Goal: Task Accomplishment & Management: Use online tool/utility

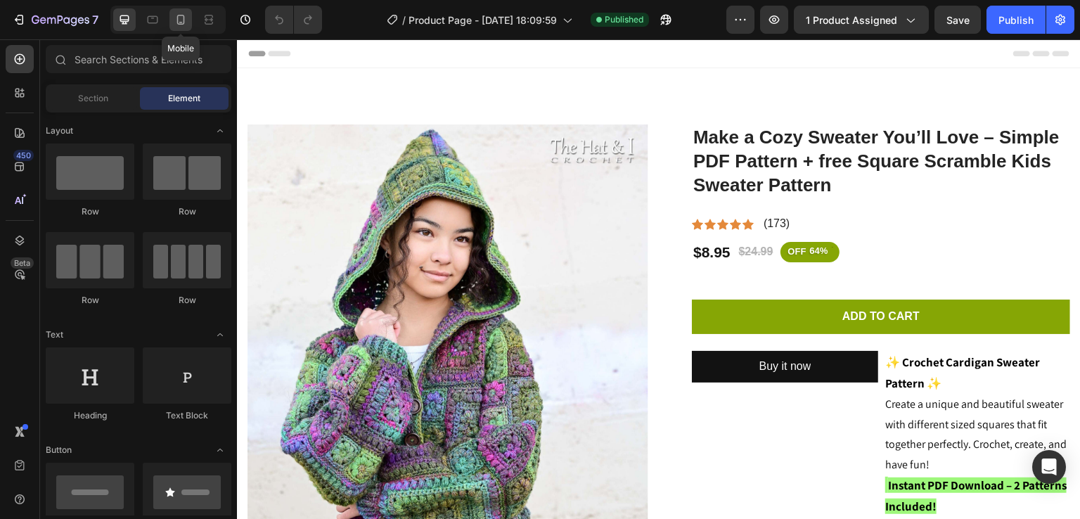
click at [180, 19] on icon at bounding box center [181, 20] width 14 height 14
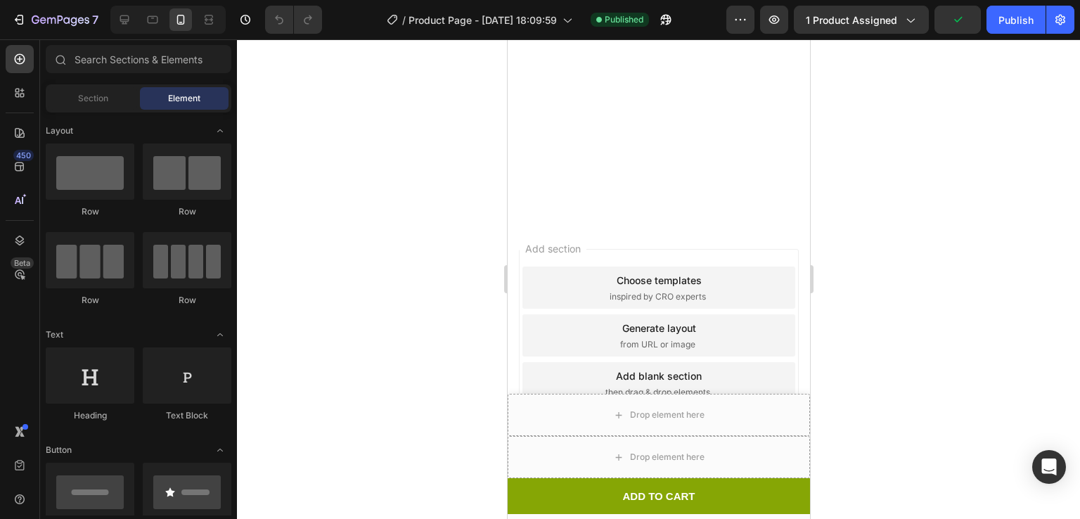
scroll to position [1850, 0]
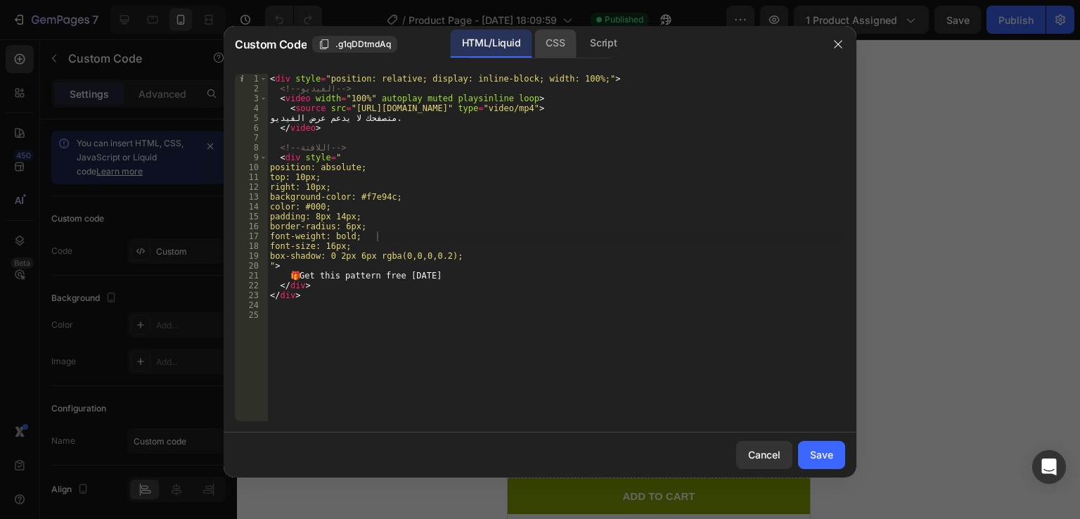
click at [579, 41] on div "CSS" at bounding box center [603, 44] width 49 height 28
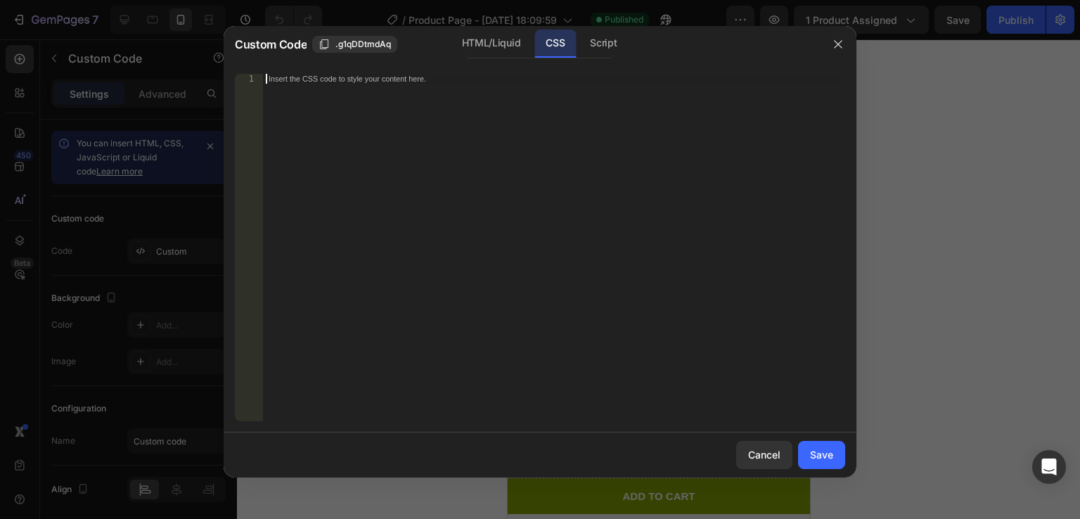
click at [529, 198] on div "Insert the CSS code to style your content here." at bounding box center [554, 257] width 582 height 367
click at [495, 41] on div "HTML/Liquid" at bounding box center [491, 44] width 81 height 28
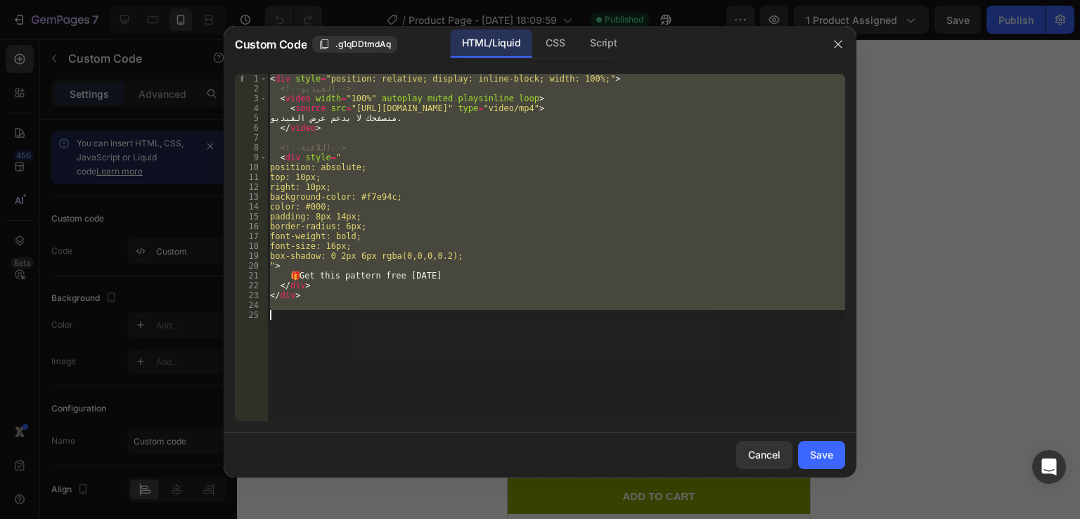
click at [516, 350] on div "< div style = "position: relative; display: inline-block; width: 100%;" > <!-- …" at bounding box center [556, 247] width 578 height 347
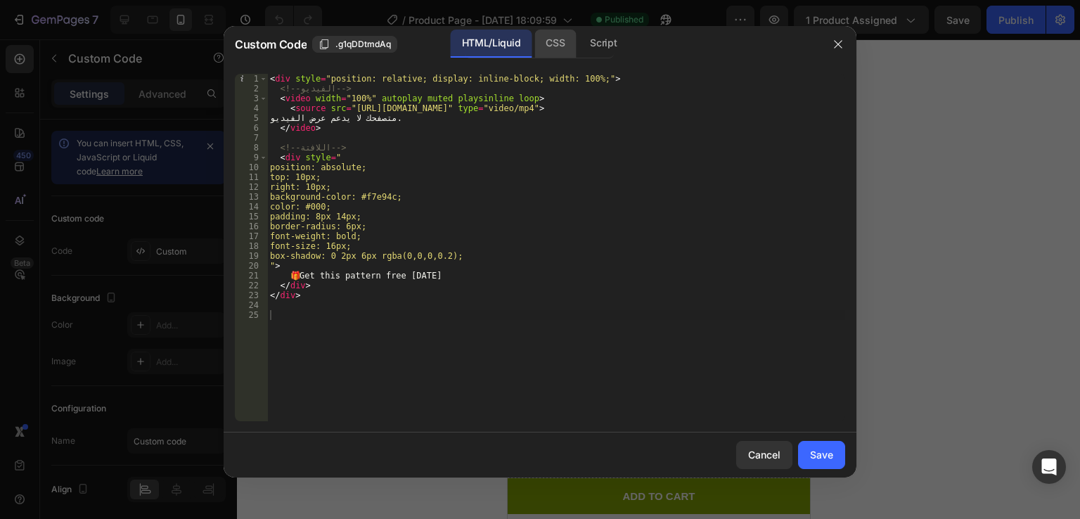
click at [579, 37] on div "CSS" at bounding box center [603, 44] width 49 height 28
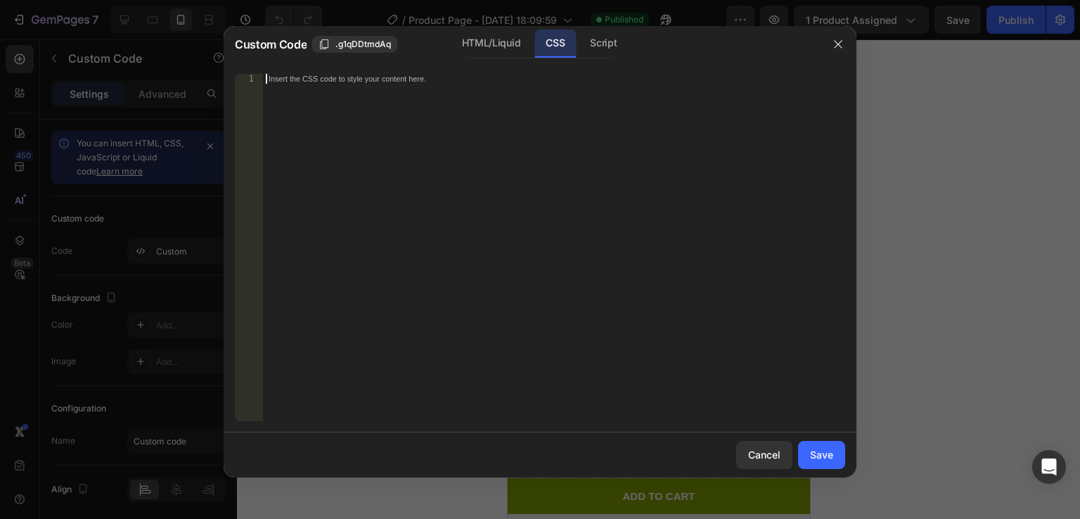
click at [563, 283] on div "Insert the CSS code to style your content here." at bounding box center [554, 257] width 582 height 367
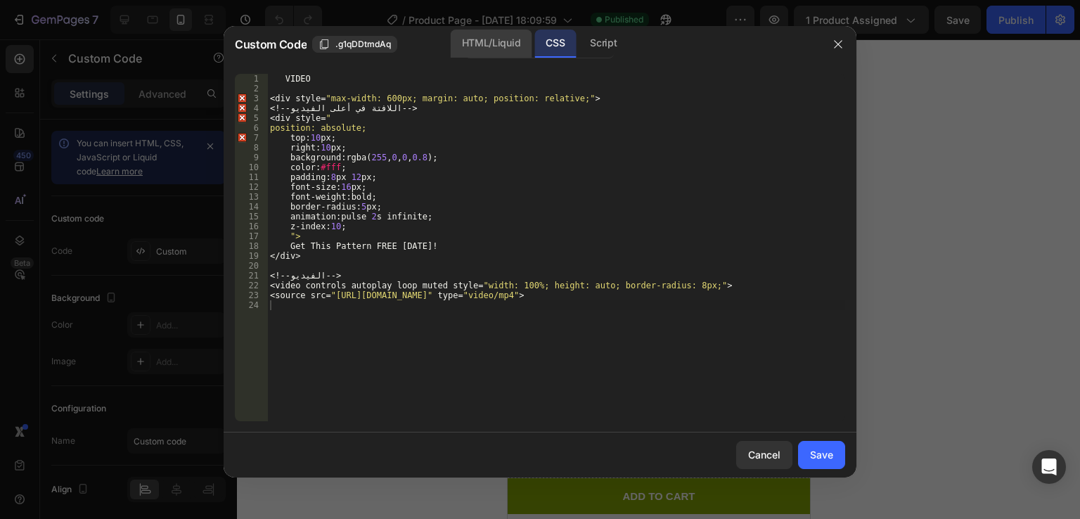
click at [492, 32] on div "HTML/Liquid" at bounding box center [491, 44] width 81 height 28
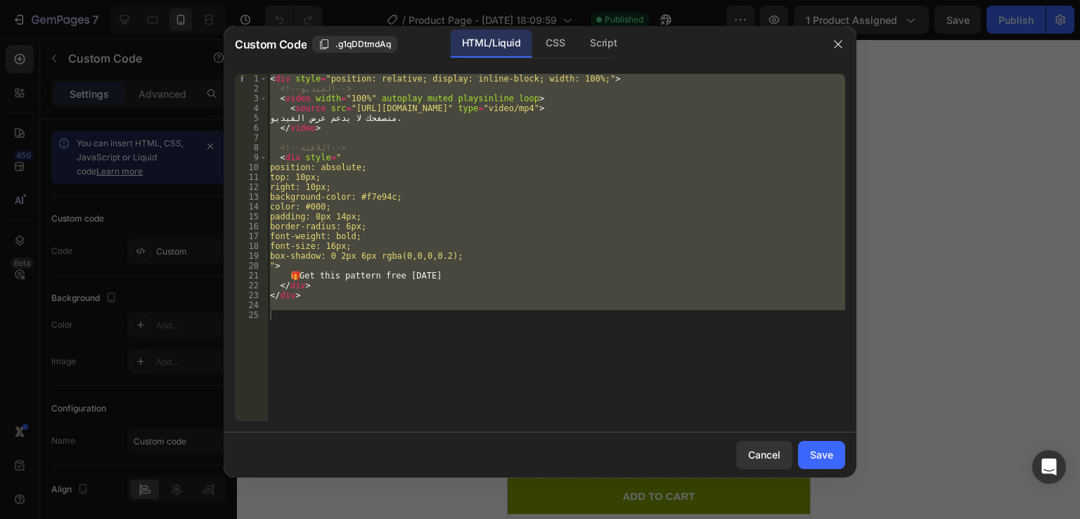
click at [399, 238] on div "< div style = "position: relative; display: inline-block; width: 100%;" > <!-- …" at bounding box center [556, 247] width 578 height 347
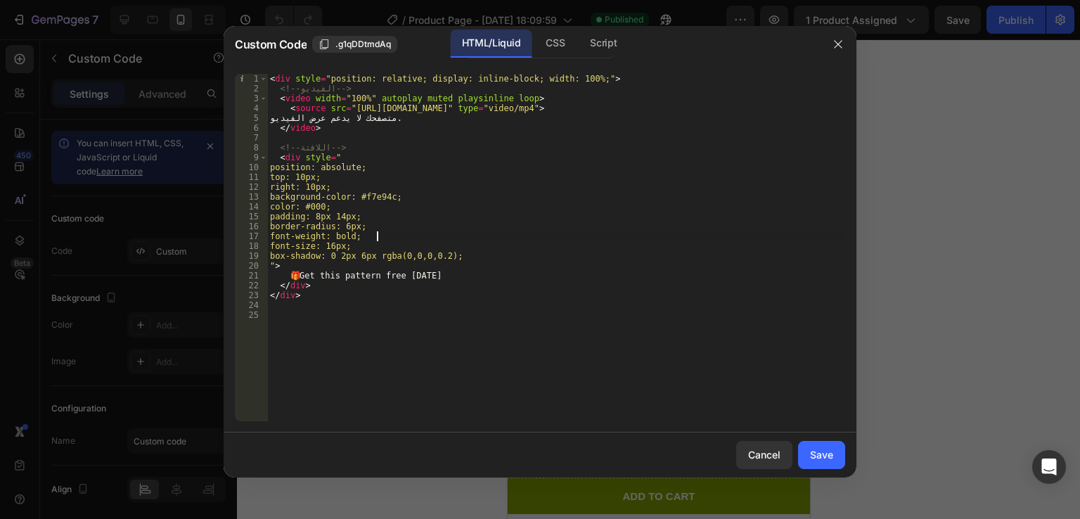
type textarea "font-weight: bold;"
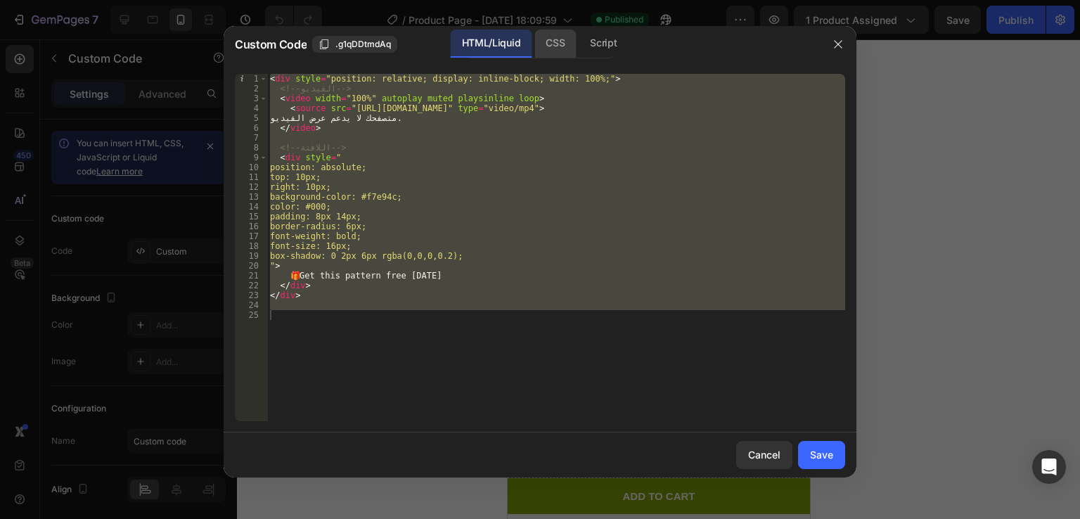
click at [579, 37] on div "CSS" at bounding box center [603, 44] width 49 height 28
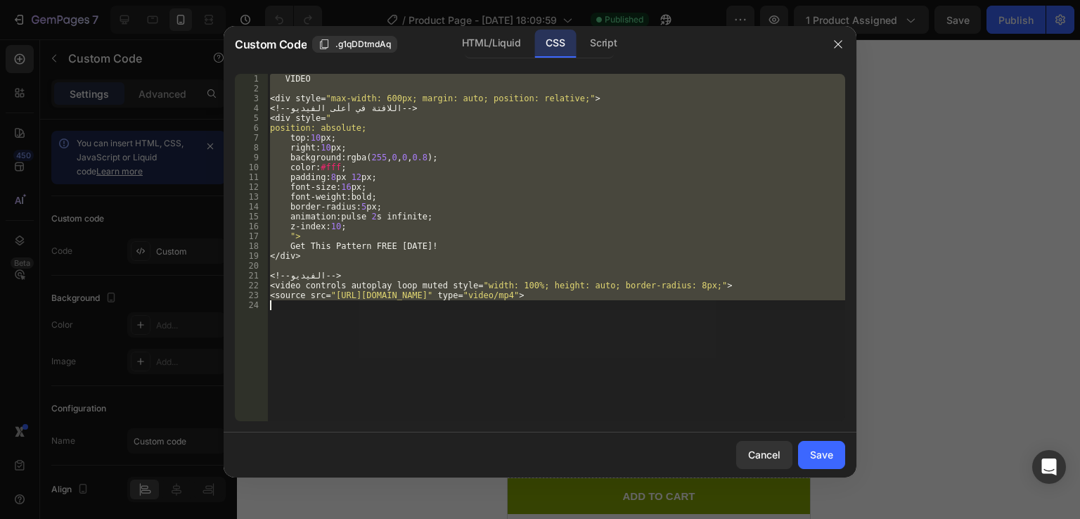
click at [461, 113] on div "VIDEO < div style = " max-width: 600px; margin: auto; position: relative; " > <…" at bounding box center [556, 247] width 578 height 347
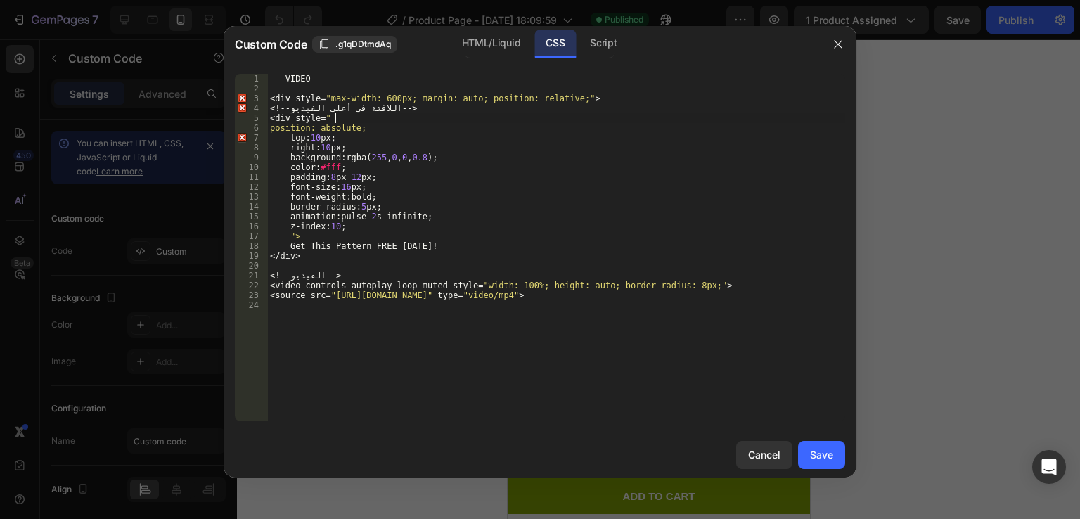
type textarea "<source src="https://cdn.shopify.com/videos/c/o/v/0a23fffaaa8f4e02ae65a0181a03e…"
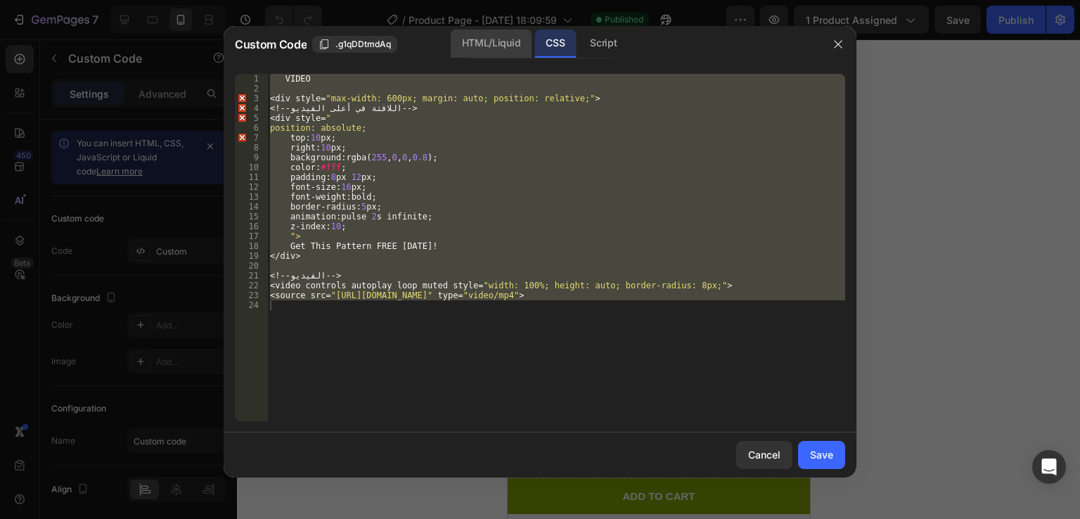
click at [483, 43] on div "HTML/Liquid" at bounding box center [491, 44] width 81 height 28
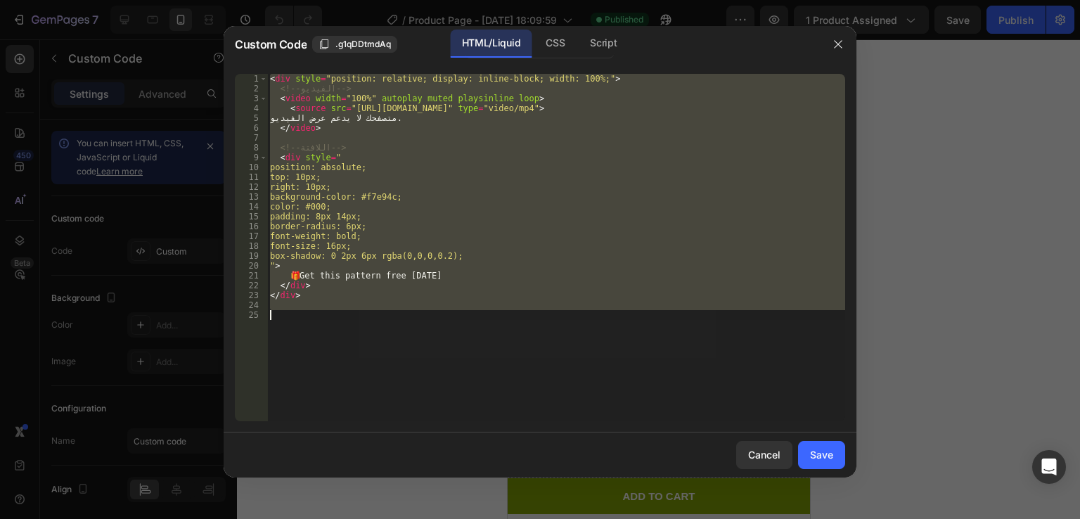
click at [381, 275] on div "< div style = "position: relative; display: inline-block; width: 100%;" > <!-- …" at bounding box center [556, 247] width 578 height 347
type textarea "🎁 Get this pattern free [DATE]"
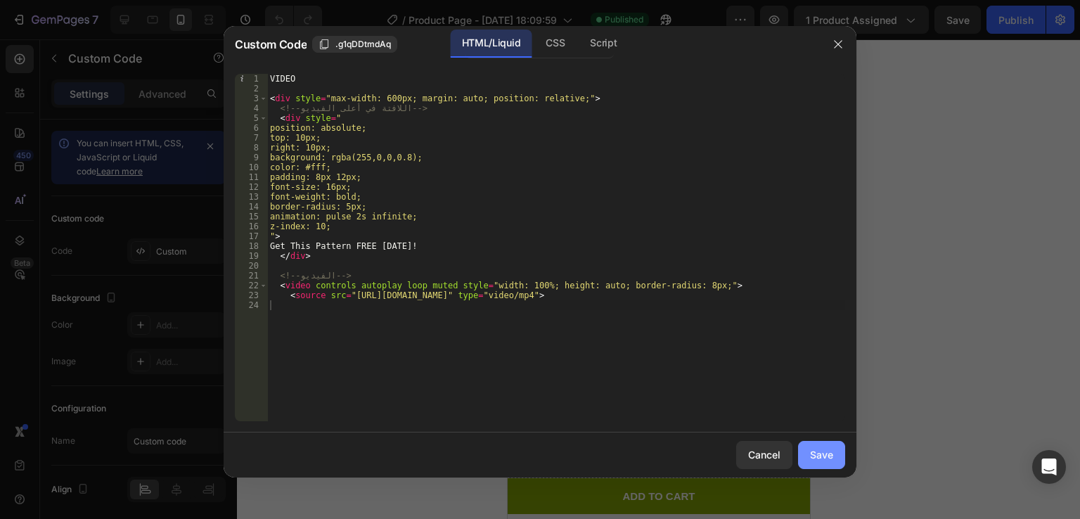
click at [807, 445] on button "Save" at bounding box center [821, 455] width 47 height 28
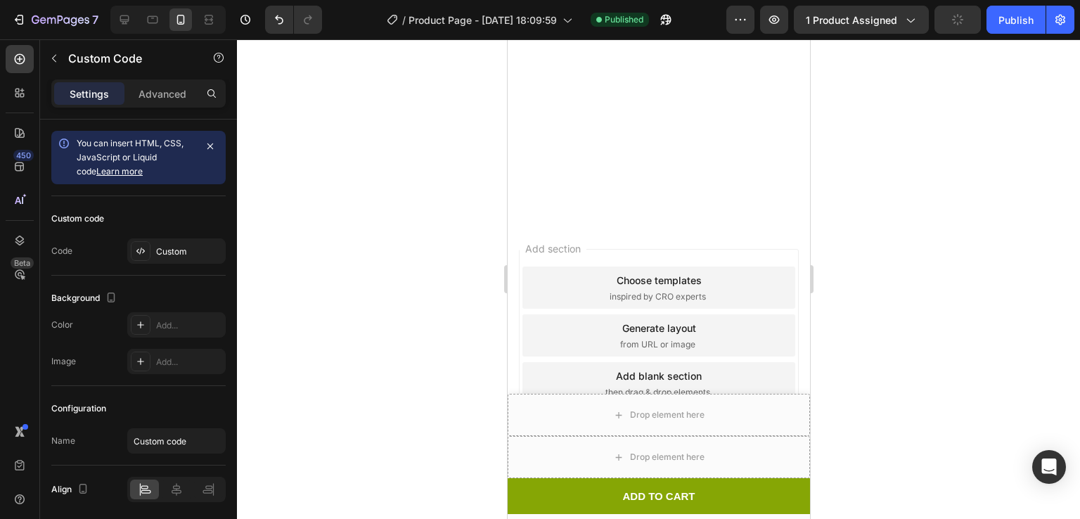
scroll to position [1896, 0]
click at [858, 139] on div at bounding box center [658, 279] width 843 height 480
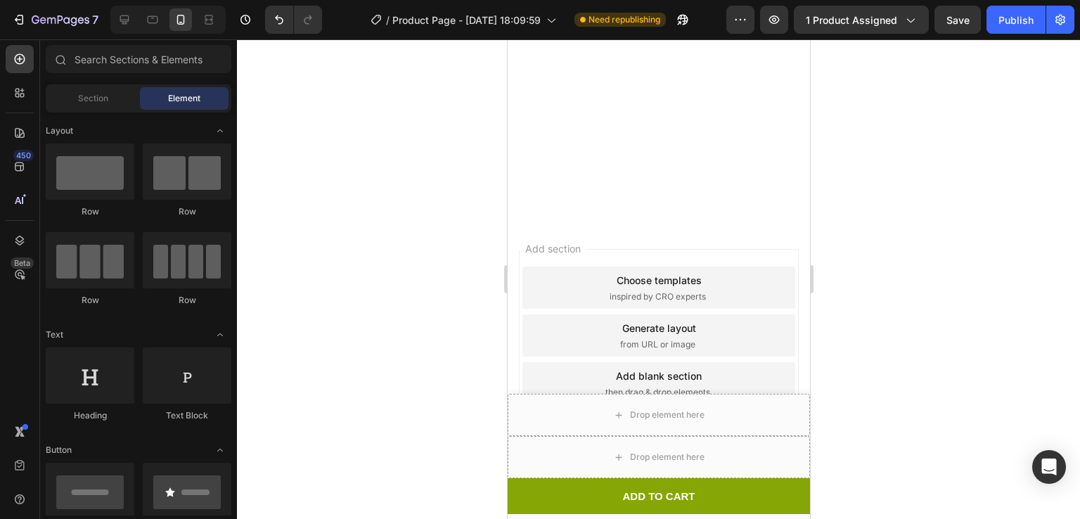
scroll to position [1814, 0]
click at [859, 174] on div at bounding box center [658, 279] width 843 height 480
click at [928, 124] on div at bounding box center [658, 279] width 843 height 480
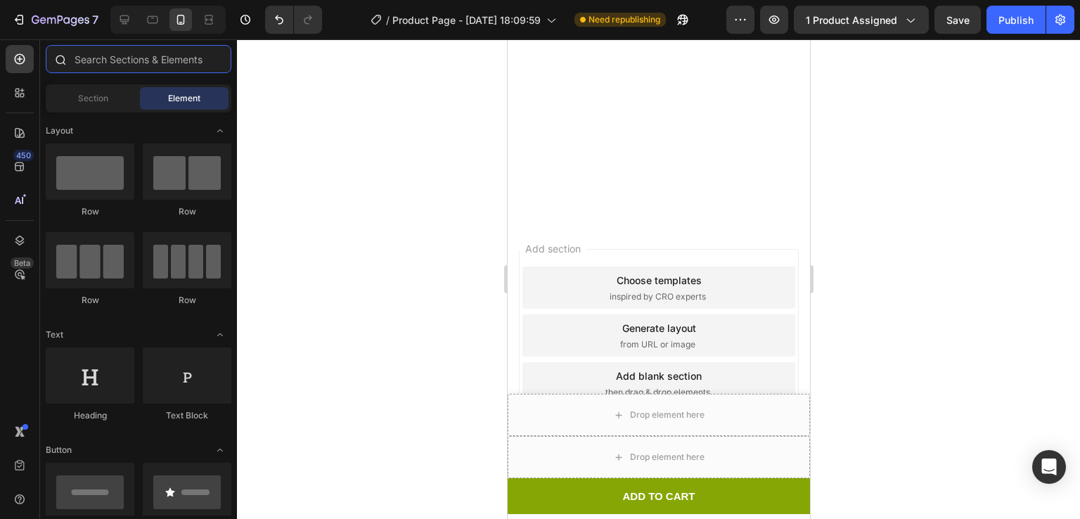
click at [87, 65] on input "text" at bounding box center [139, 59] width 186 height 28
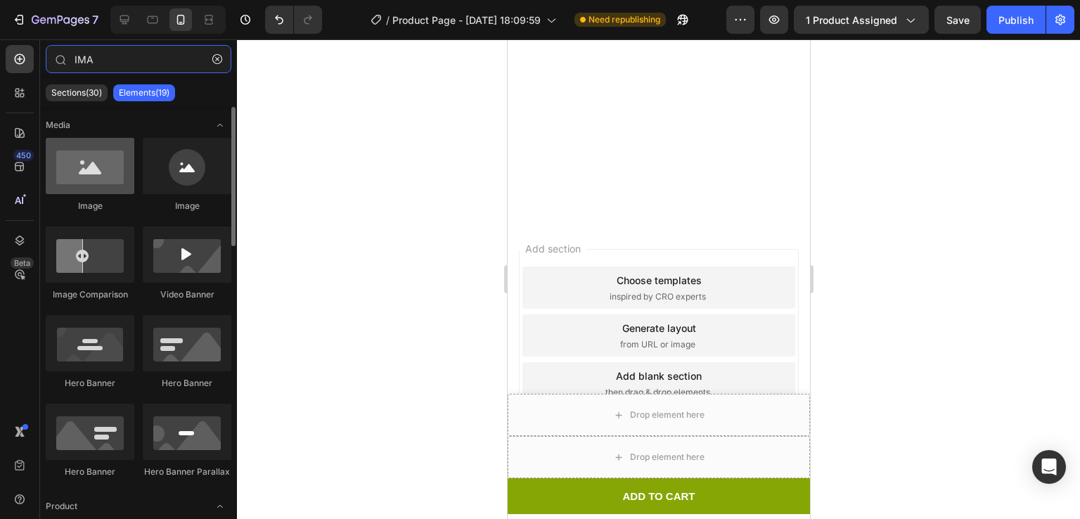
type input "IMA"
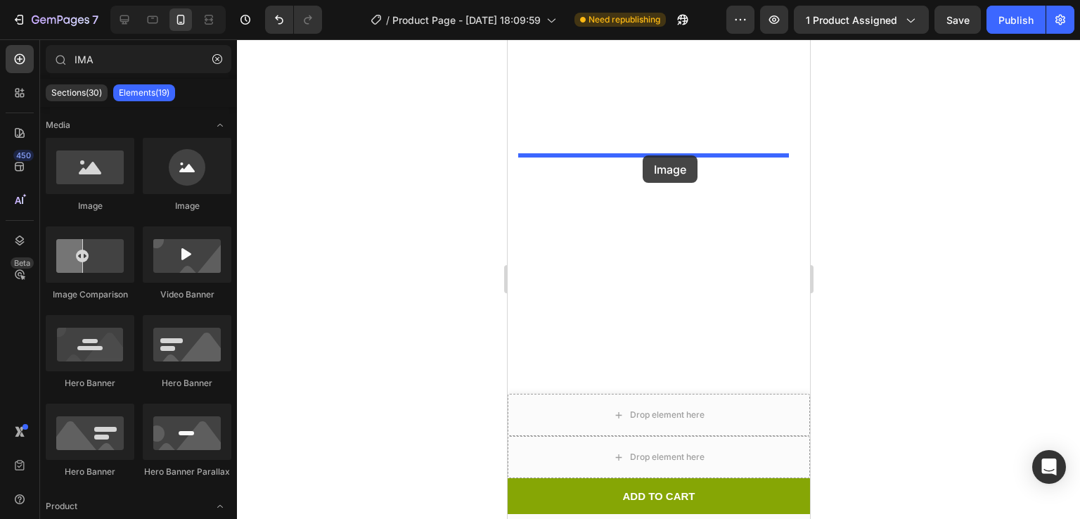
drag, startPoint x: 582, startPoint y: 210, endPoint x: 642, endPoint y: 155, distance: 81.2
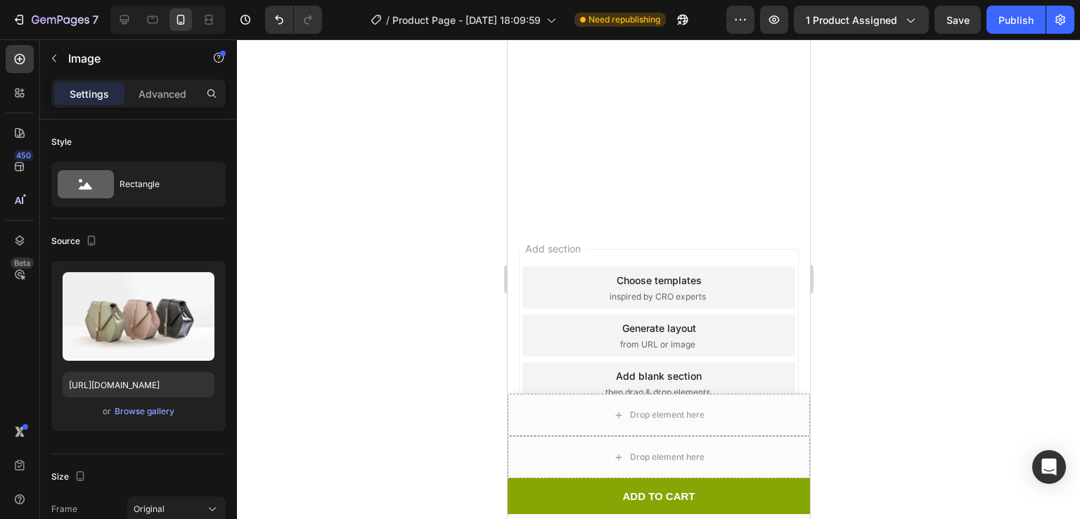
click at [129, 410] on div "Browse gallery" at bounding box center [145, 411] width 60 height 13
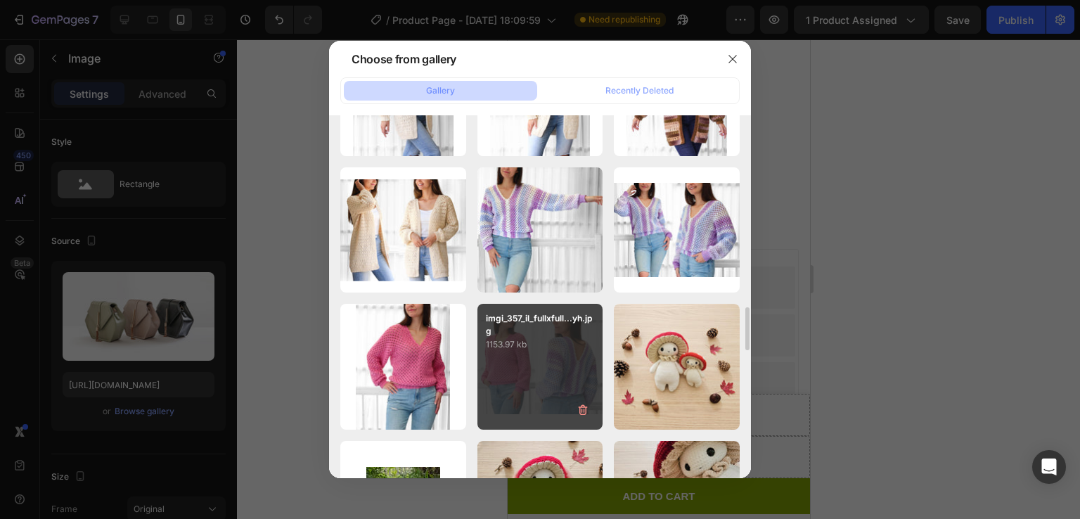
scroll to position [1599, 0]
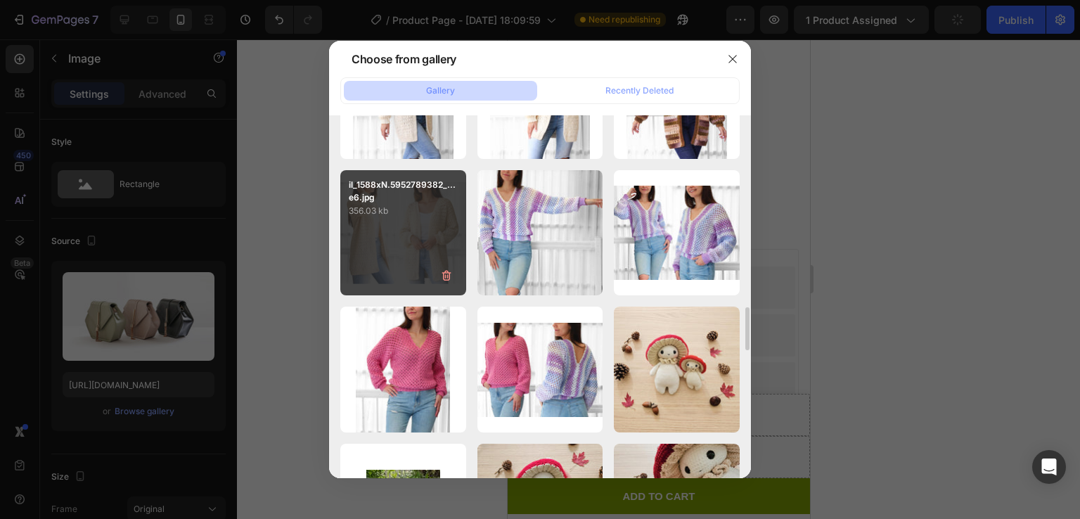
click at [423, 229] on div "il_1588xN.5952789382_...e6.jpg 356.03 kb" at bounding box center [403, 233] width 126 height 126
type input "https://cdn.shopify.com/s/files/1/0759/3512/1634/files/gempages_574415007119311…"
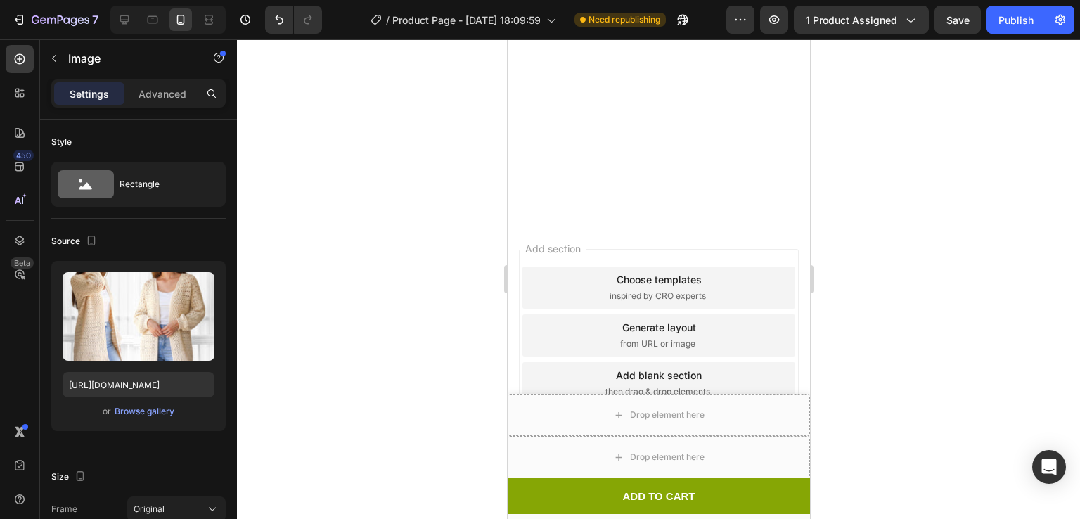
click at [908, 265] on div at bounding box center [658, 279] width 843 height 480
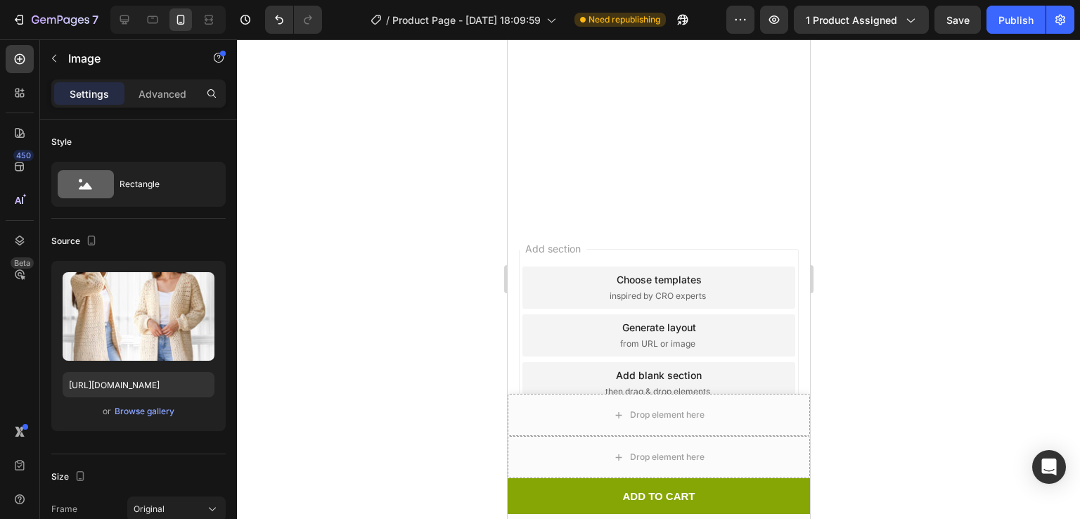
scroll to position [2171, 0]
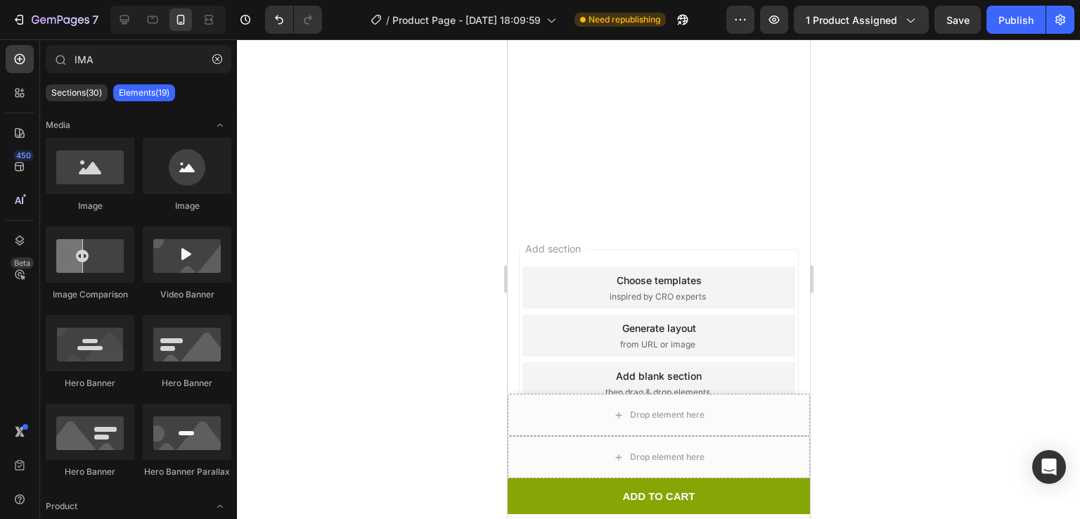
scroll to position [1792, 0]
click at [925, 149] on div at bounding box center [658, 279] width 843 height 480
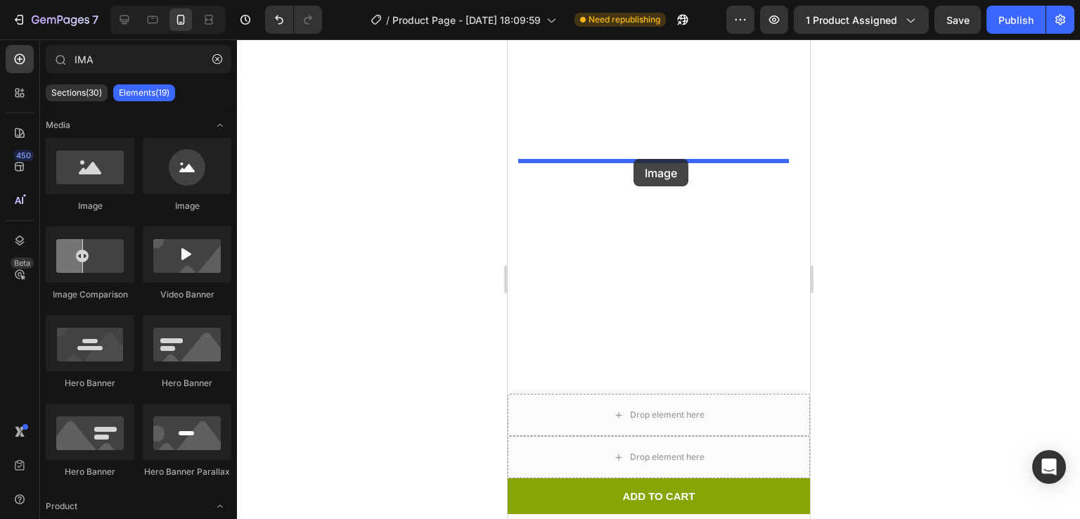
drag, startPoint x: 577, startPoint y: 196, endPoint x: 633, endPoint y: 159, distance: 66.9
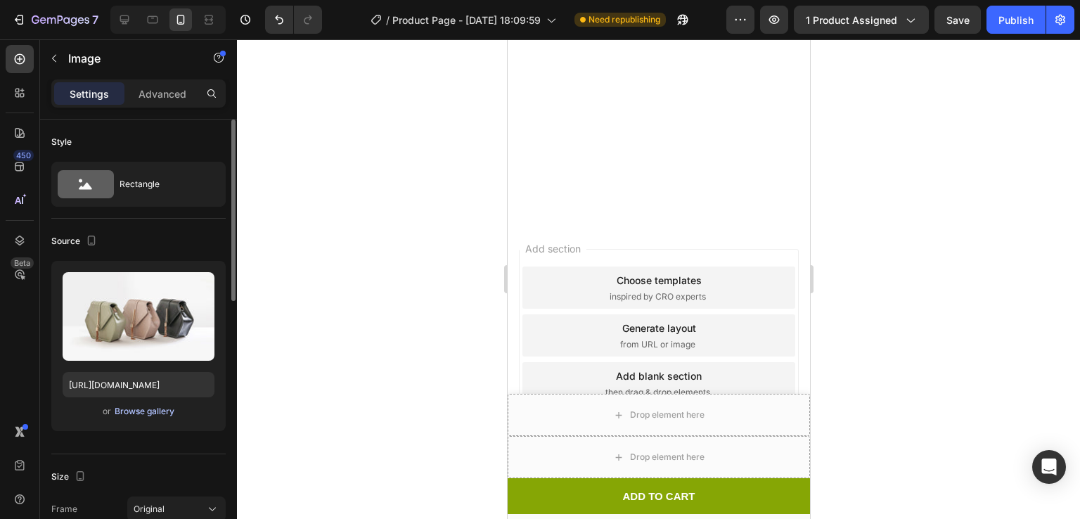
click at [130, 407] on div "Browse gallery" at bounding box center [145, 411] width 60 height 13
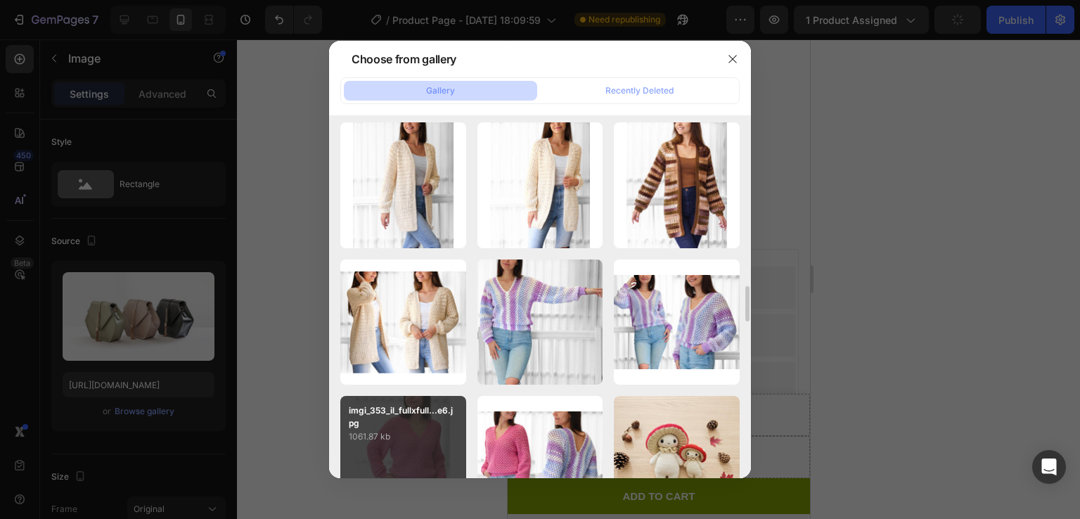
scroll to position [1508, 0]
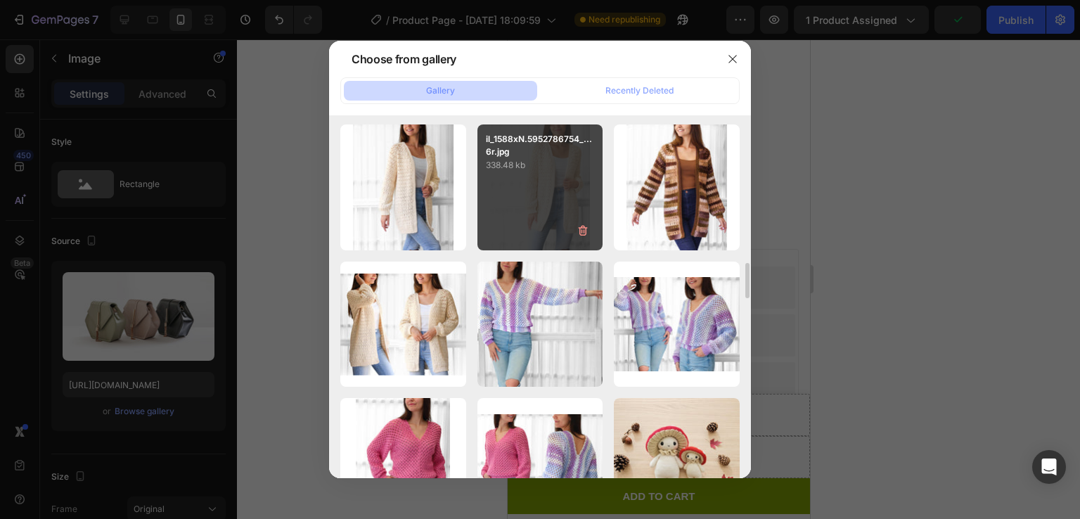
click at [540, 185] on div "il_1588xN.5952786754_...6r.jpg 338.48 kb" at bounding box center [541, 187] width 126 height 126
type input "https://cdn.shopify.com/s/files/1/0759/3512/1634/files/gempages_574415007119311…"
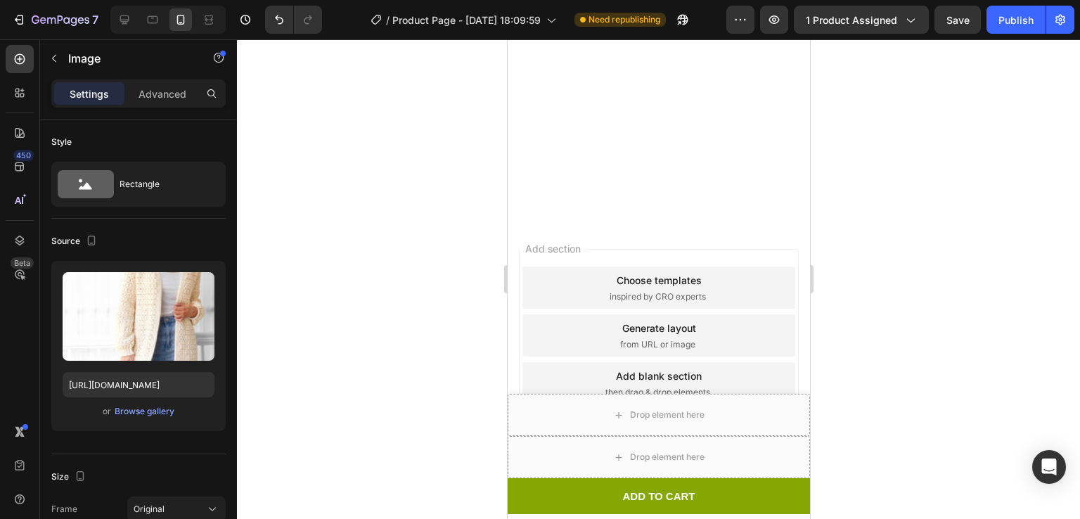
scroll to position [2315, 0]
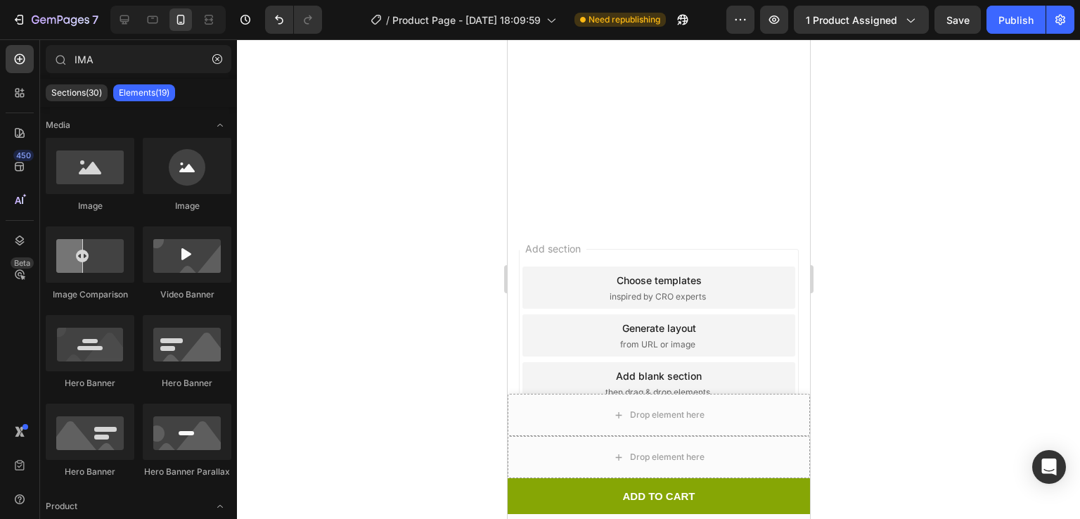
scroll to position [1968, 0]
click at [882, 177] on div at bounding box center [658, 279] width 843 height 480
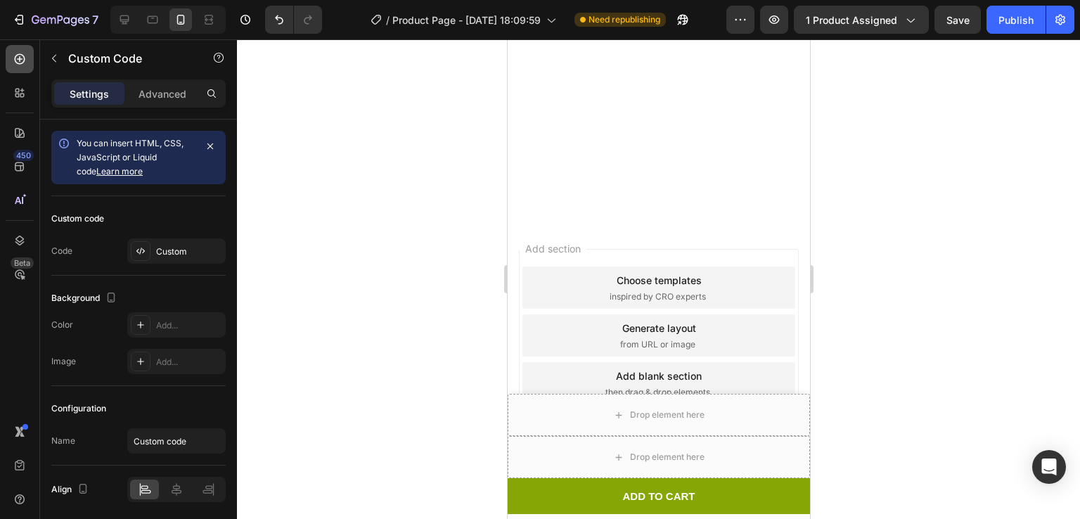
click at [10, 58] on div at bounding box center [20, 59] width 28 height 28
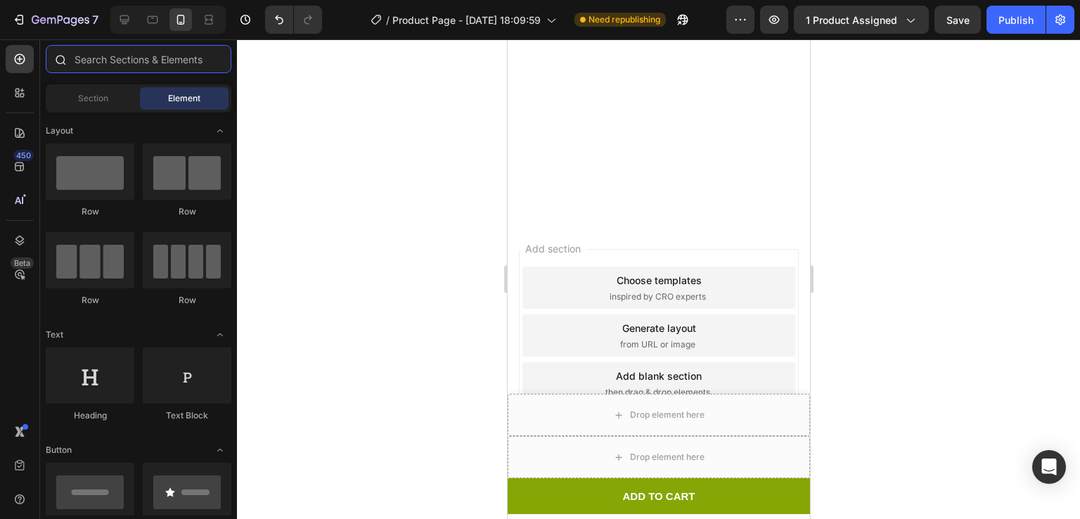
click at [120, 64] on input "text" at bounding box center [139, 59] width 186 height 28
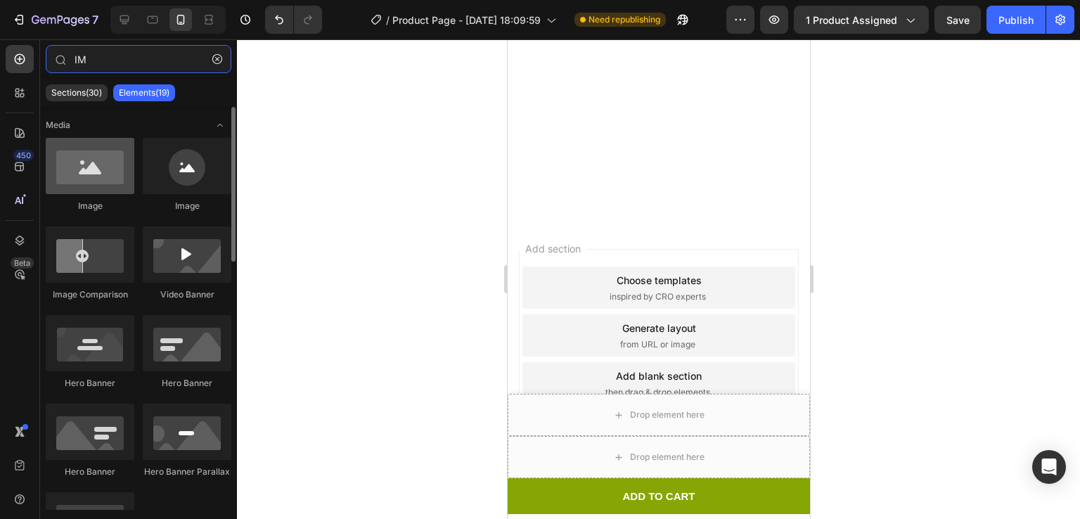
type input "IM"
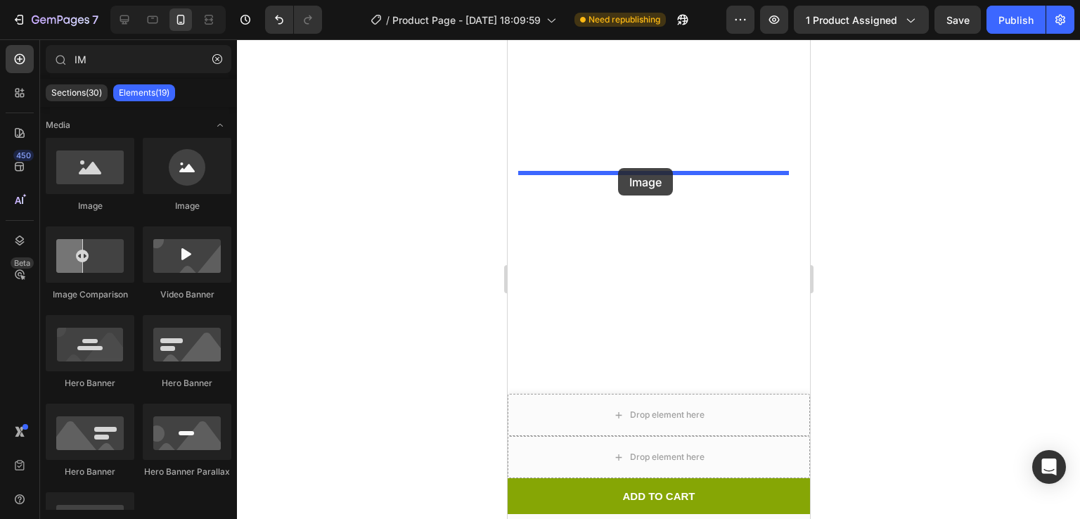
drag, startPoint x: 598, startPoint y: 210, endPoint x: 618, endPoint y: 169, distance: 46.2
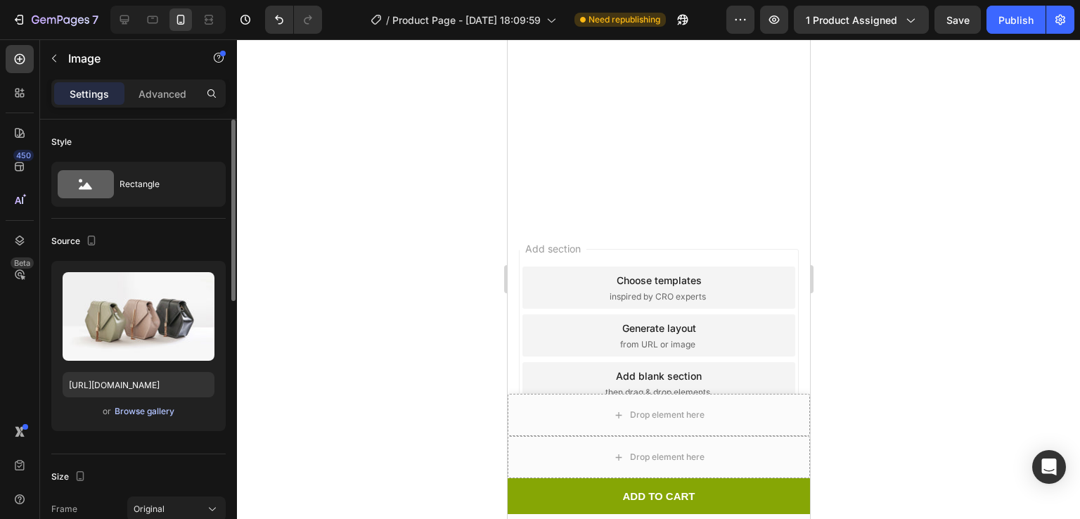
click at [129, 403] on div "or Browse gallery" at bounding box center [139, 411] width 152 height 17
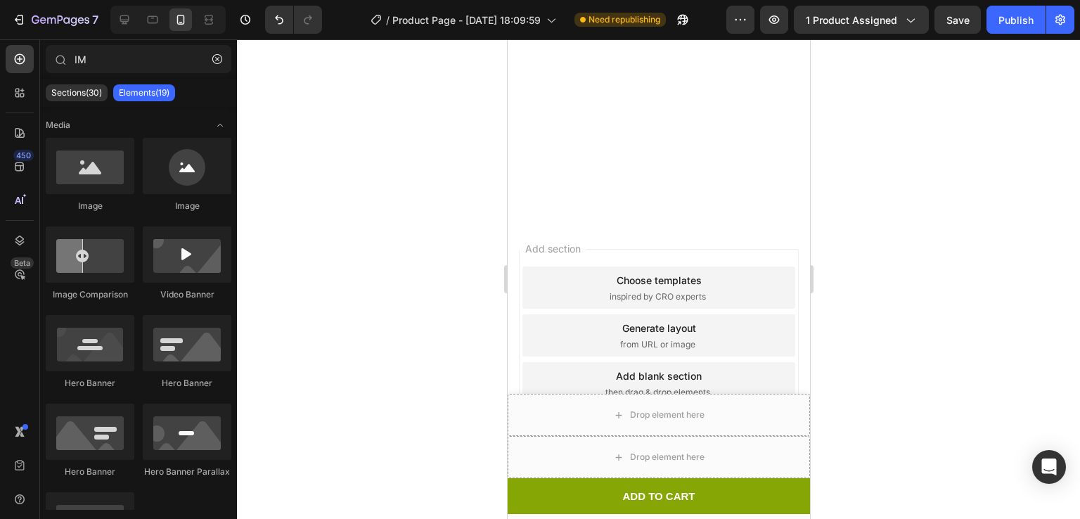
click at [129, 44] on div "IM Sections(30) Elements(19) Media Image Image Image Comparison Video Banner He…" at bounding box center [138, 279] width 197 height 480
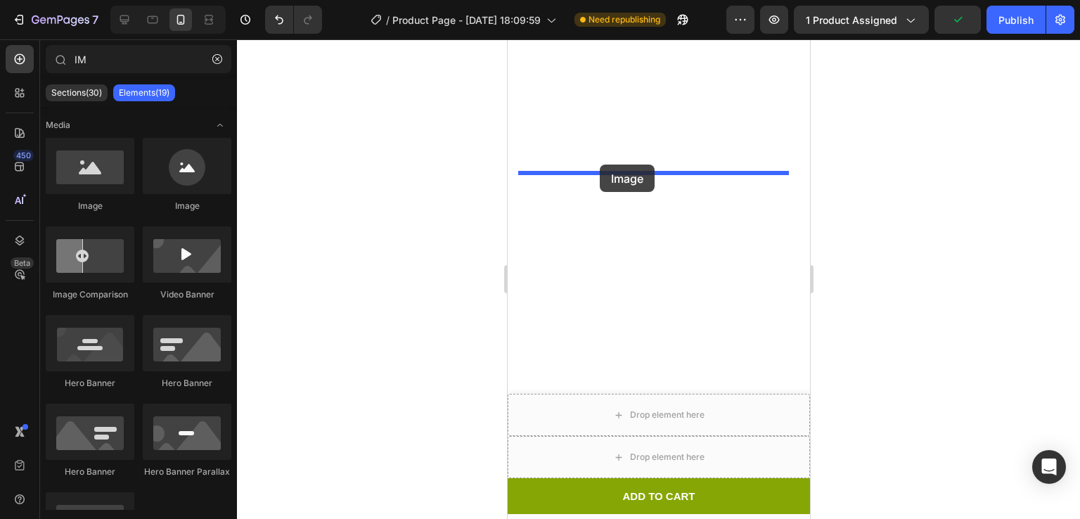
drag, startPoint x: 578, startPoint y: 234, endPoint x: 599, endPoint y: 165, distance: 72.8
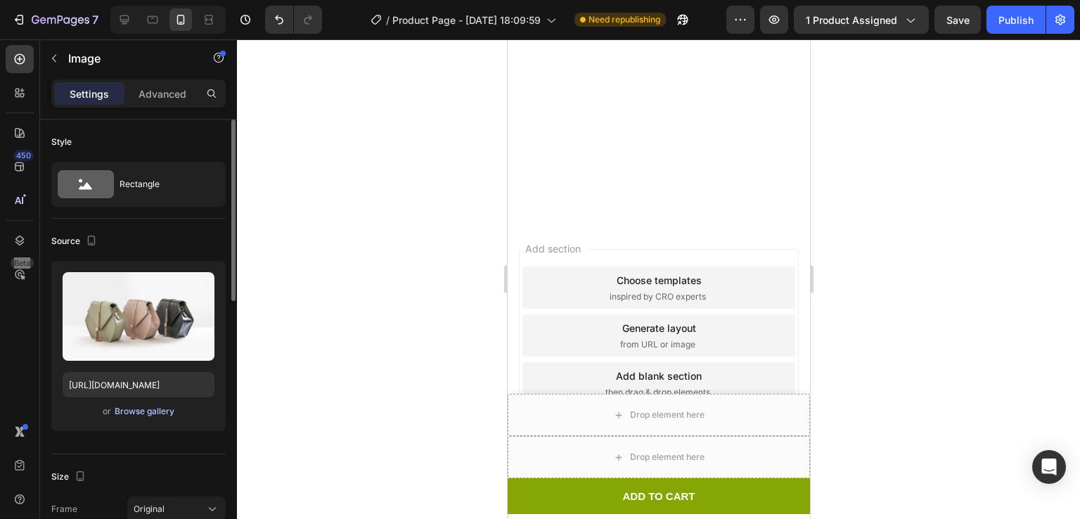
click at [139, 411] on div "Browse gallery" at bounding box center [145, 411] width 60 height 13
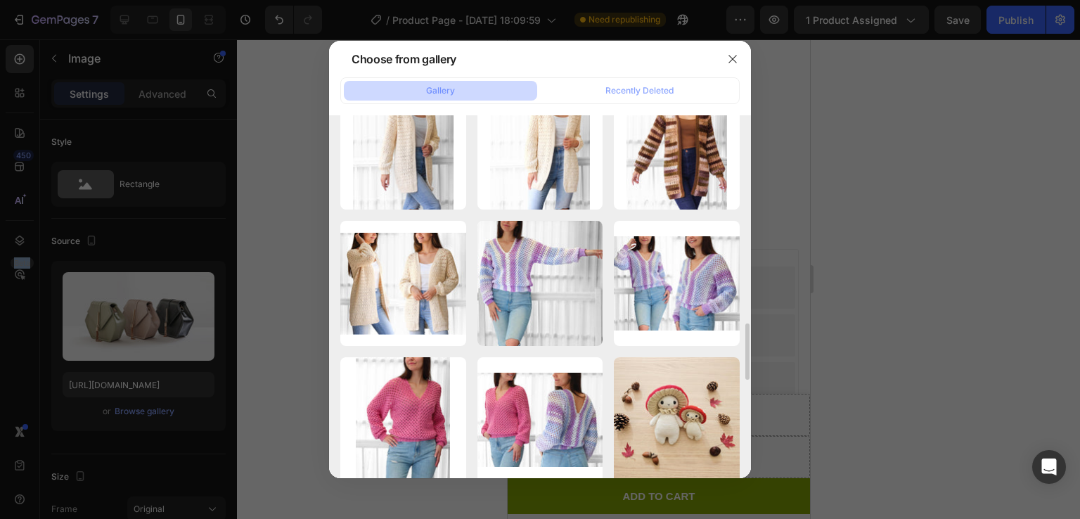
scroll to position [1623, 0]
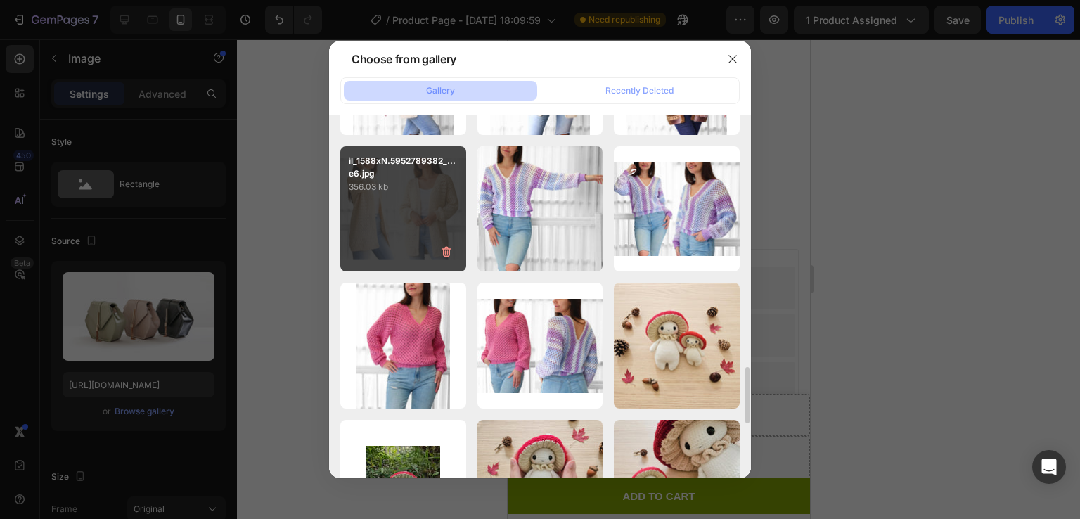
click at [414, 197] on div "il_1588xN.5952789382_...e6.jpg 356.03 kb" at bounding box center [403, 209] width 126 height 126
type input "https://cdn.shopify.com/s/files/1/0759/3512/1634/files/gempages_574415007119311…"
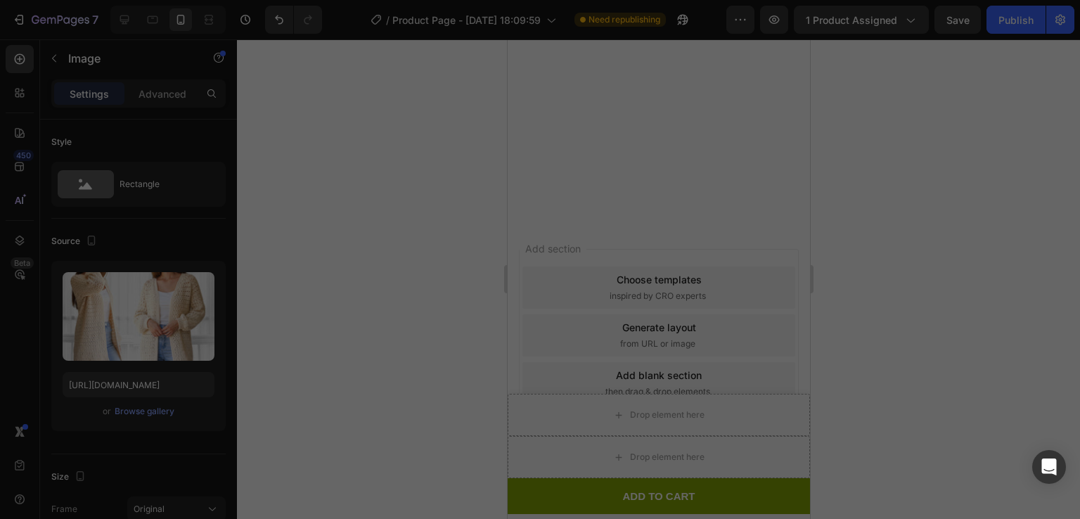
click at [414, 197] on div "il_1588xN.5952789382_...e6.jpg 356.03 kb" at bounding box center [403, 209] width 126 height 126
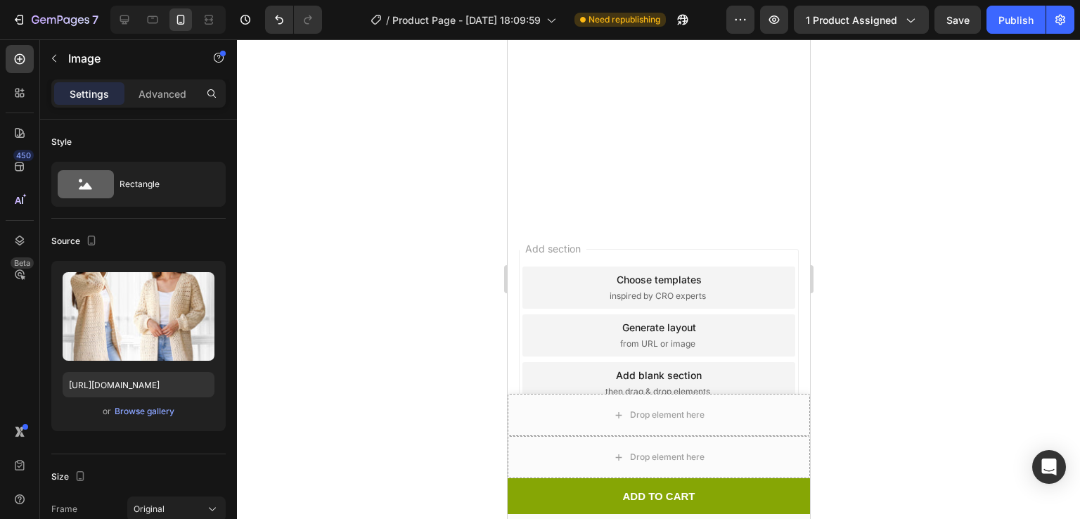
scroll to position [2322, 0]
click at [85, 93] on p "Settings" at bounding box center [89, 94] width 39 height 15
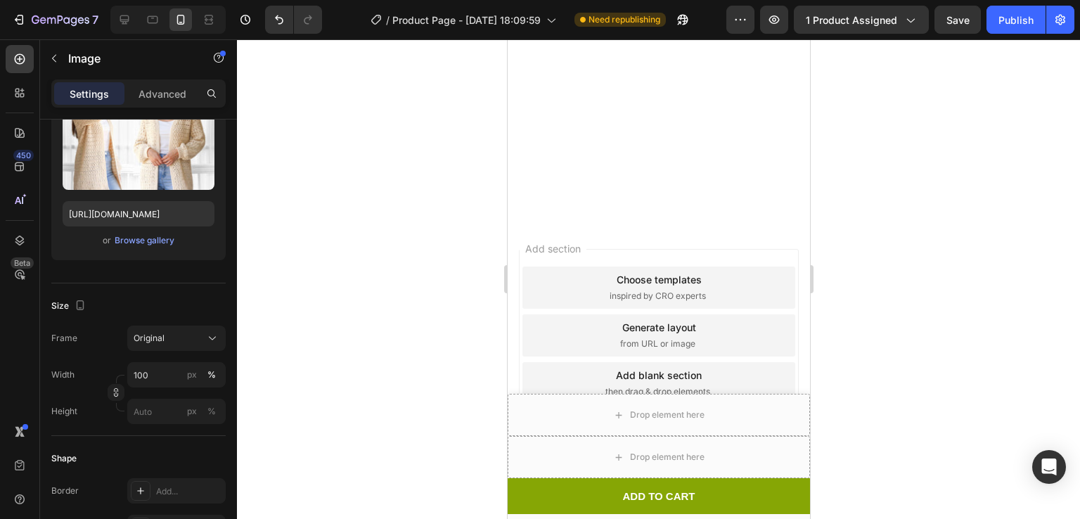
scroll to position [2411, 0]
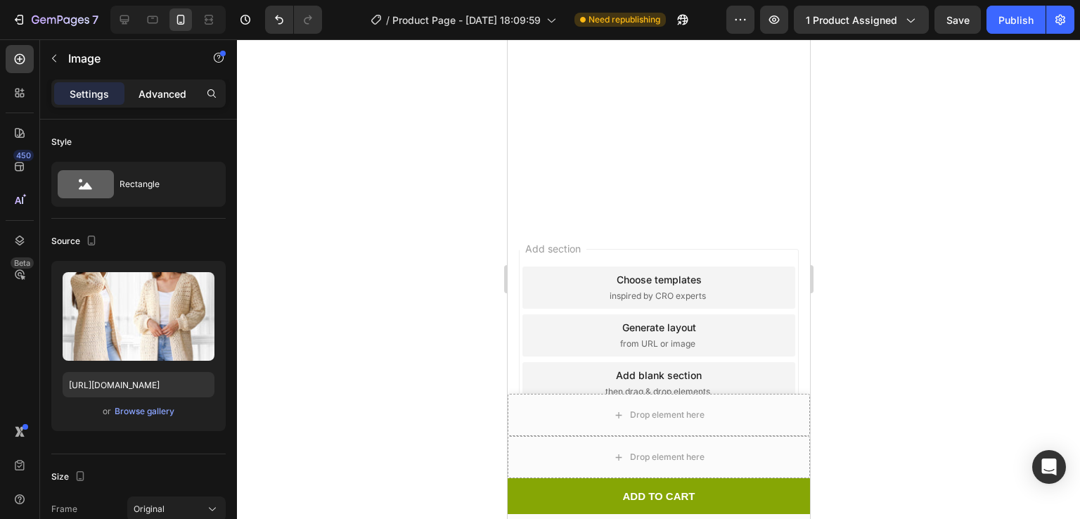
click at [146, 87] on p "Advanced" at bounding box center [163, 94] width 48 height 15
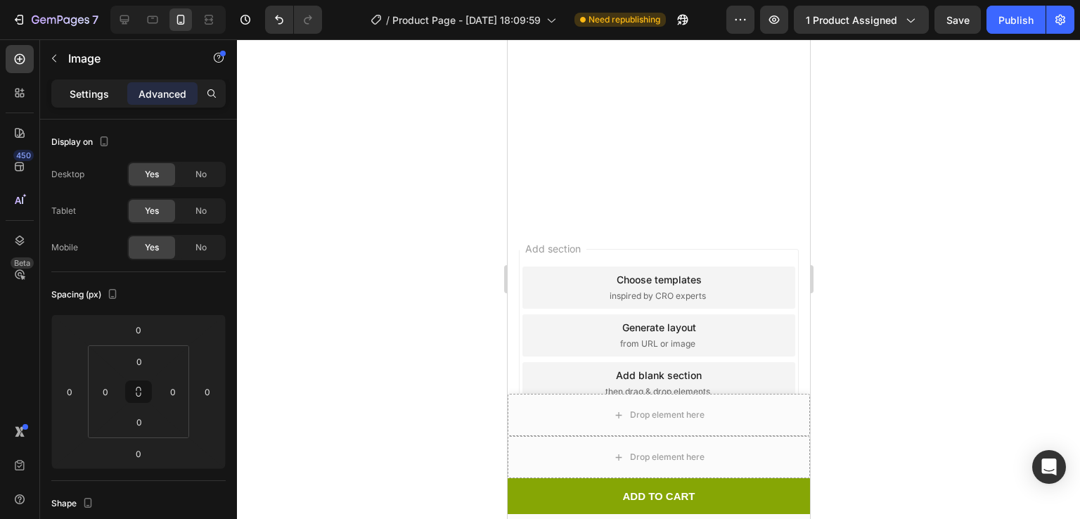
click at [77, 92] on p "Settings" at bounding box center [89, 94] width 39 height 15
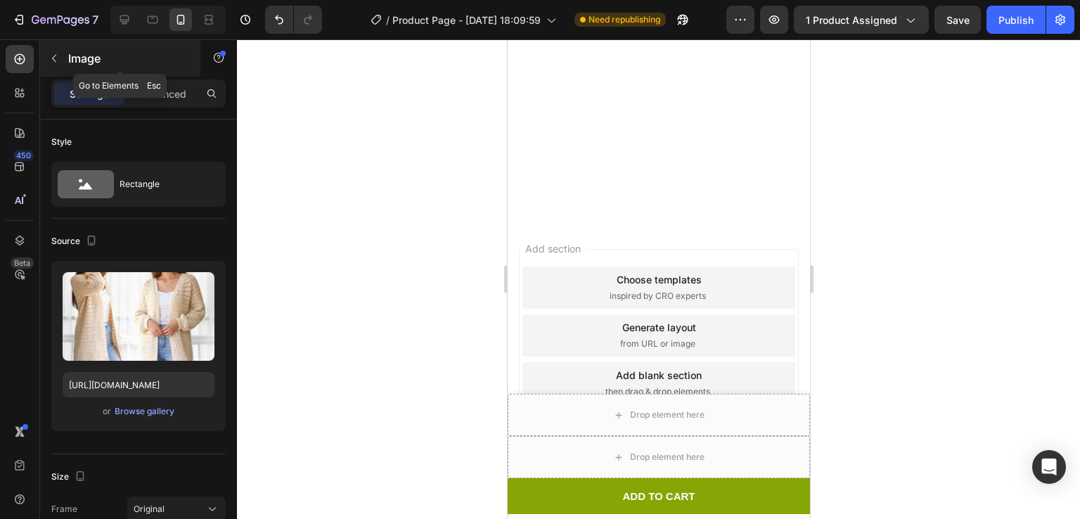
click at [51, 54] on icon "button" at bounding box center [54, 58] width 11 height 11
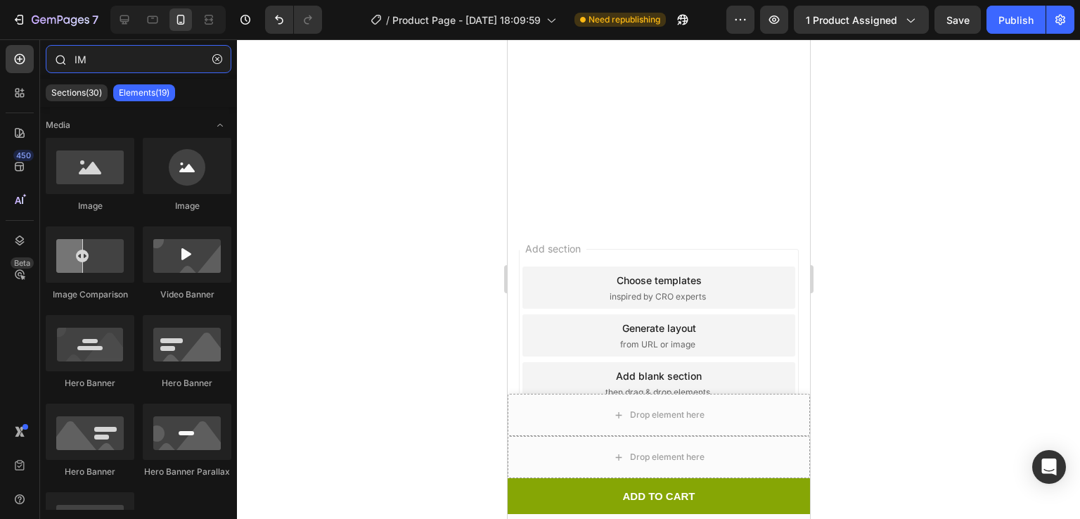
click at [113, 70] on input "IM" at bounding box center [139, 59] width 186 height 28
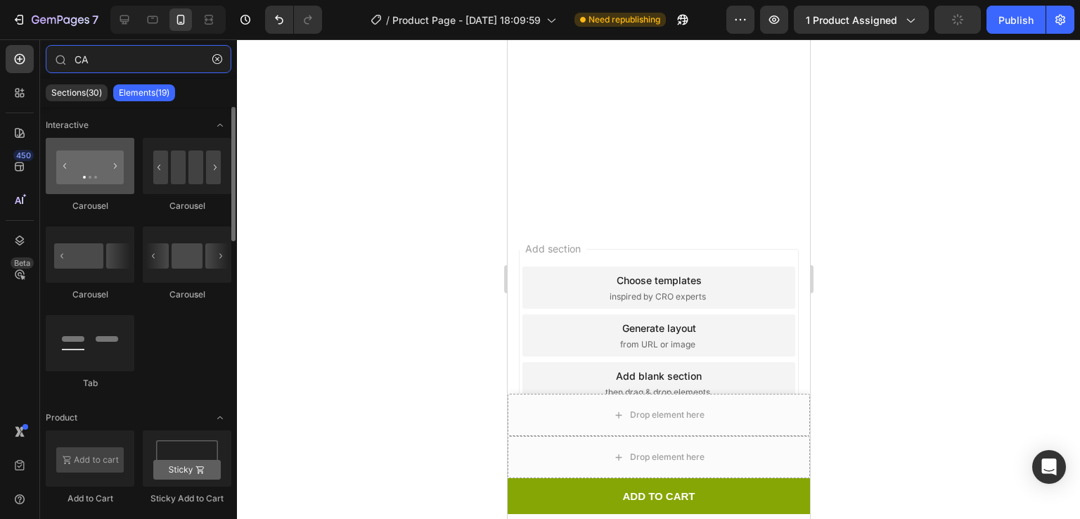
type input "CA"
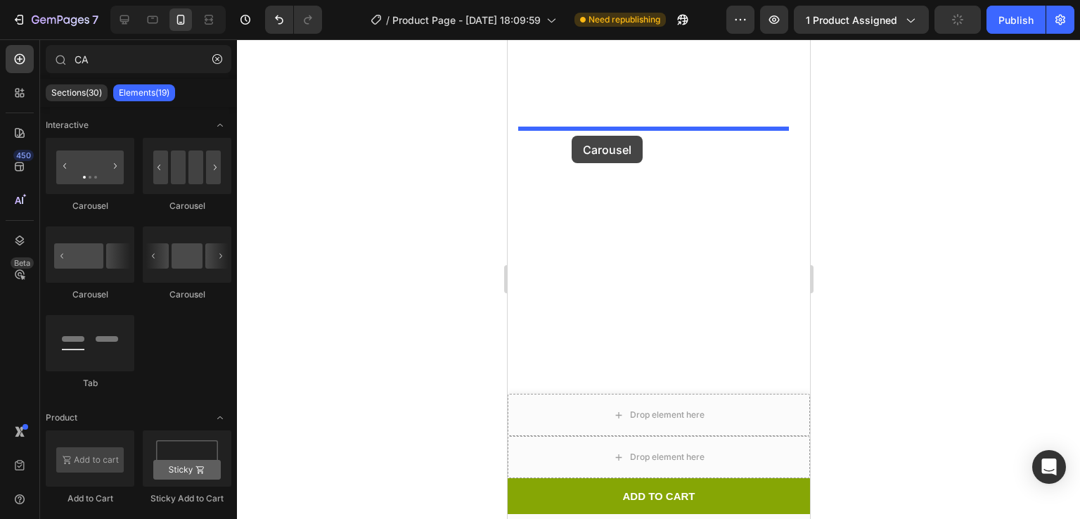
drag, startPoint x: 600, startPoint y: 208, endPoint x: 571, endPoint y: 136, distance: 78.0
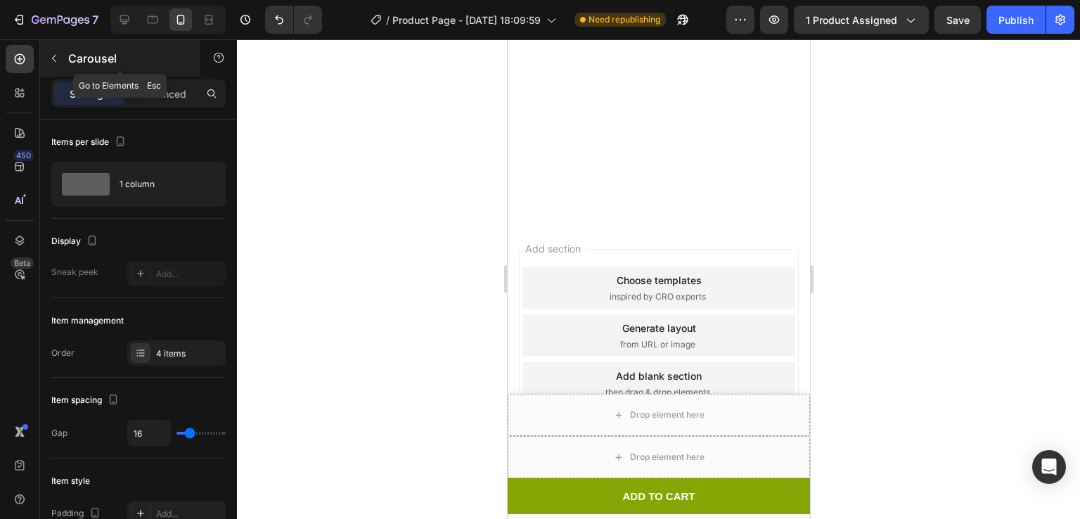
click at [53, 54] on icon "button" at bounding box center [54, 58] width 11 height 11
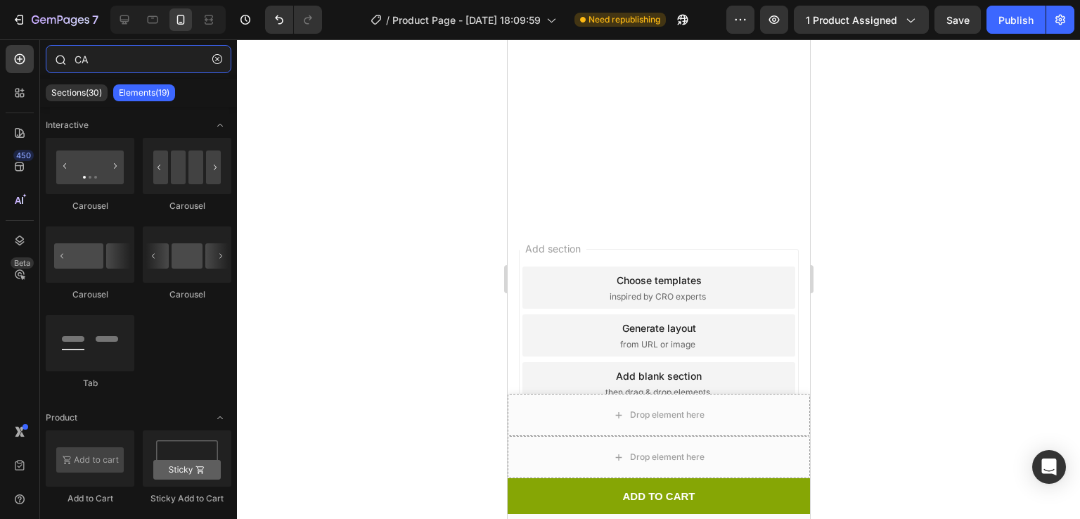
click at [106, 66] on input "CA" at bounding box center [139, 59] width 186 height 28
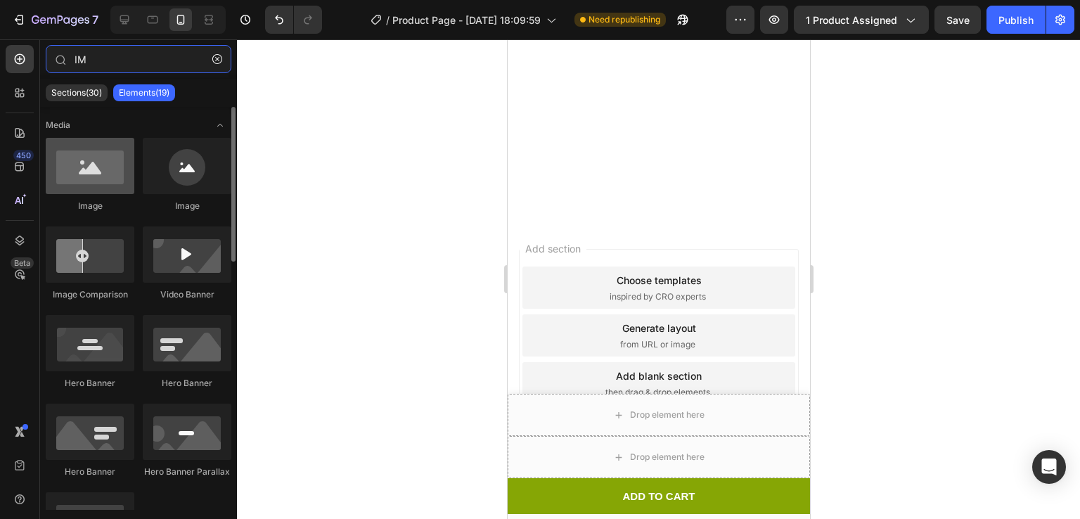
type input "IM"
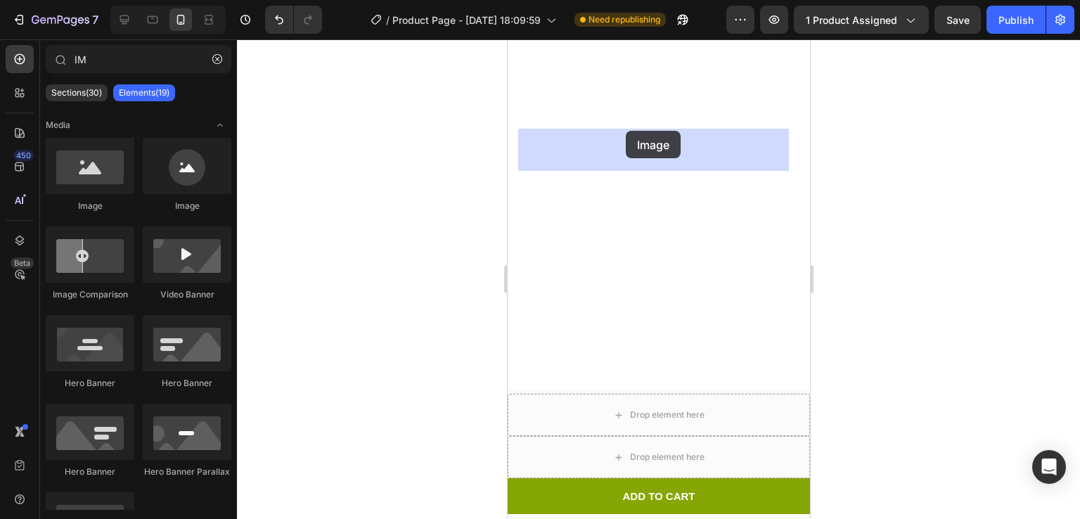
drag, startPoint x: 592, startPoint y: 198, endPoint x: 625, endPoint y: 131, distance: 74.9
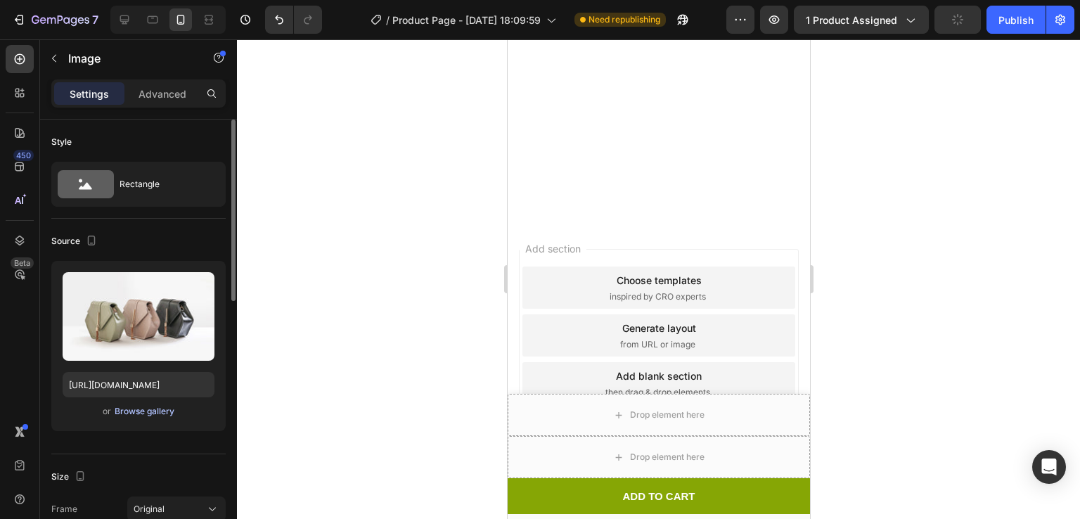
click at [126, 407] on div "Browse gallery" at bounding box center [145, 411] width 60 height 13
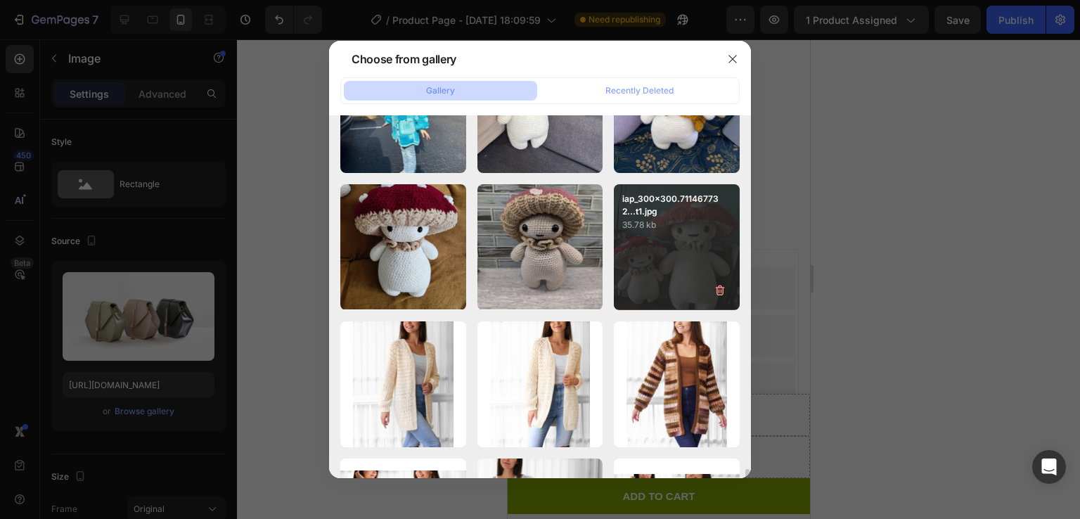
scroll to position [1449, 0]
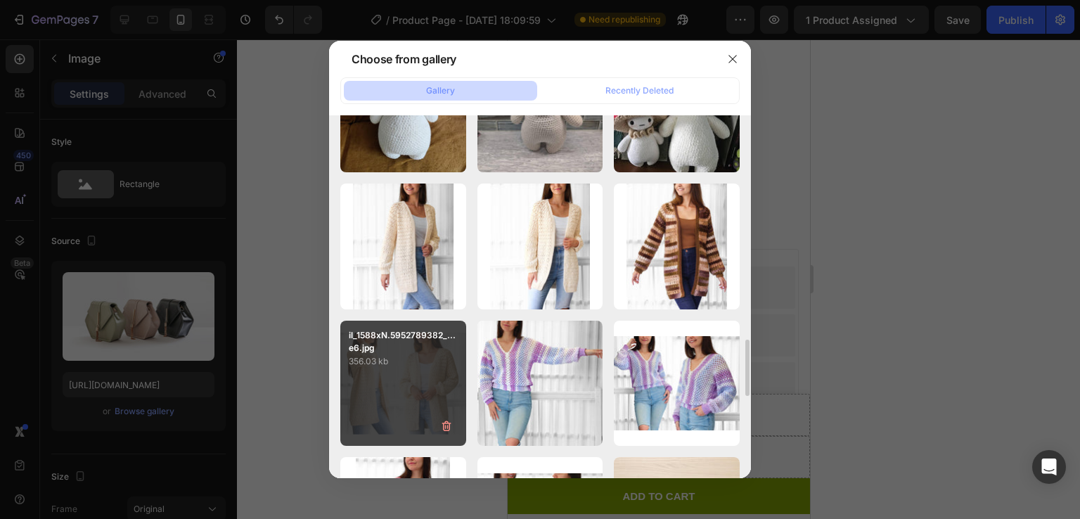
click at [388, 416] on div "il_1588xN.5952789382_...e6.jpg 356.03 kb" at bounding box center [403, 384] width 126 height 126
type input "https://cdn.shopify.com/s/files/1/0759/3512/1634/files/gempages_574415007119311…"
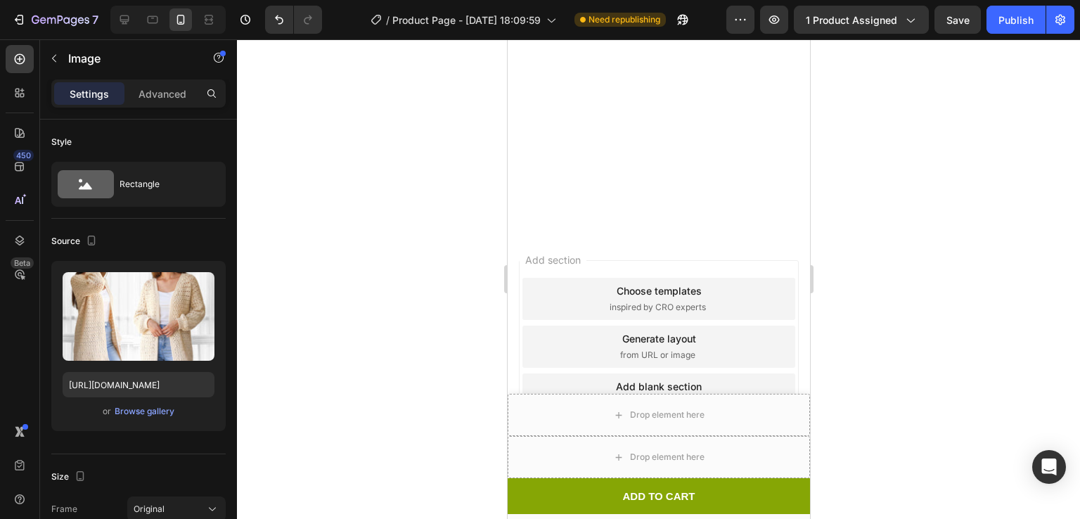
scroll to position [1927, 0]
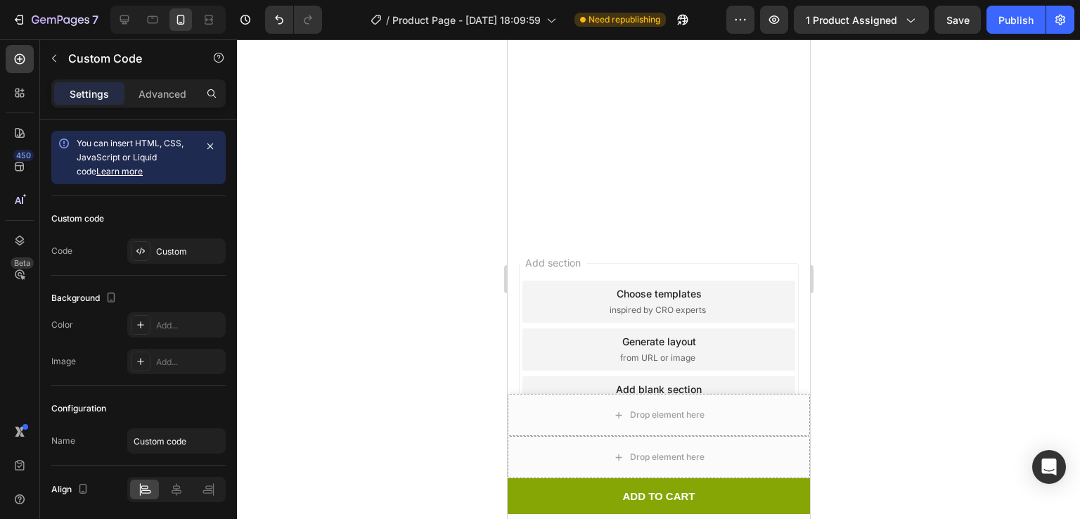
click at [940, 307] on div at bounding box center [658, 279] width 843 height 480
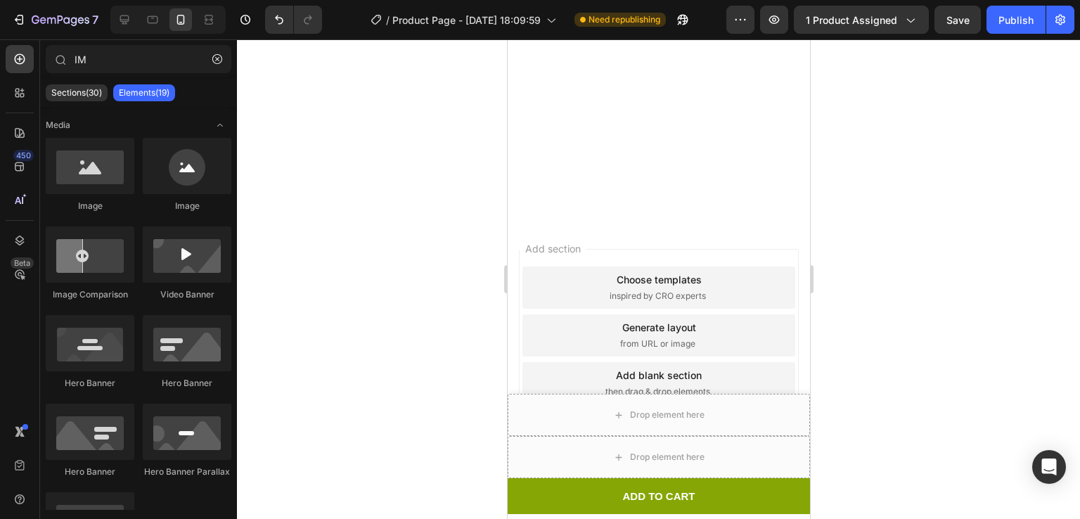
scroll to position [2344, 0]
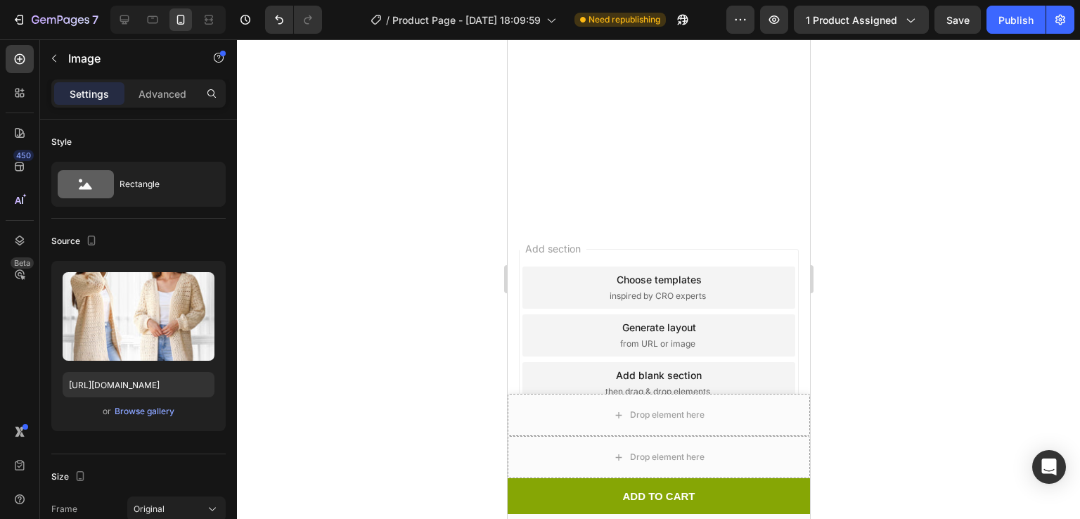
scroll to position [2327, 0]
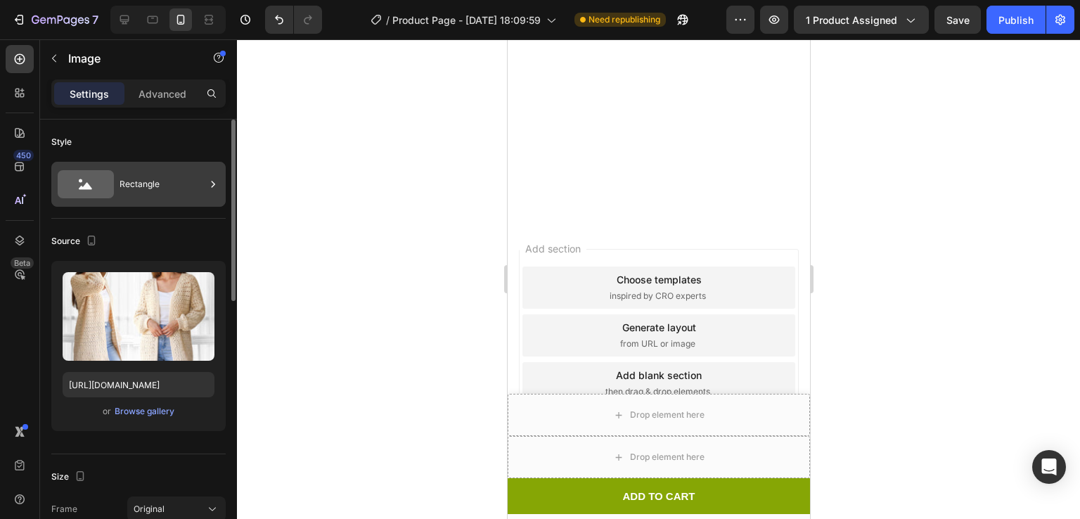
click at [122, 172] on div "Rectangle" at bounding box center [163, 184] width 86 height 32
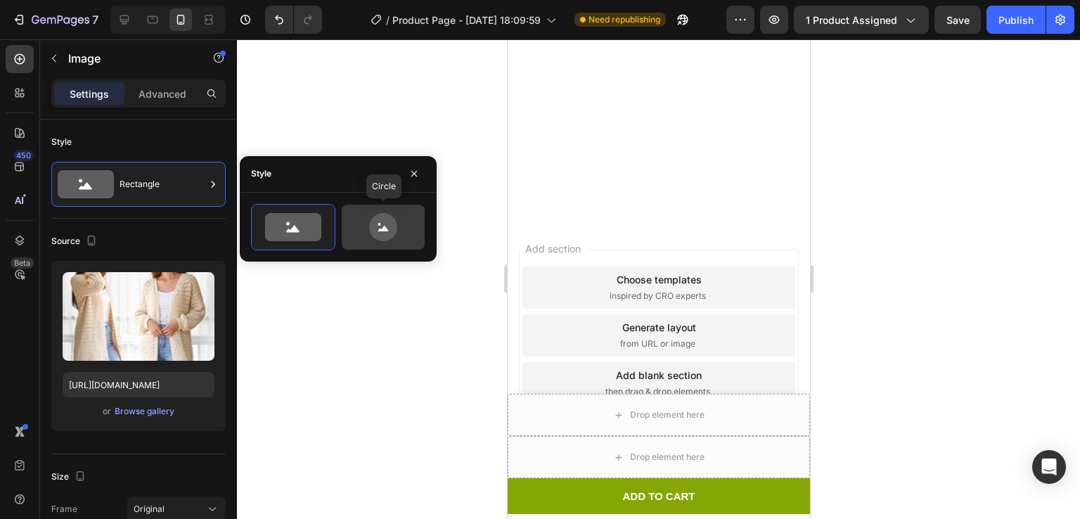
click at [382, 217] on icon at bounding box center [383, 227] width 28 height 28
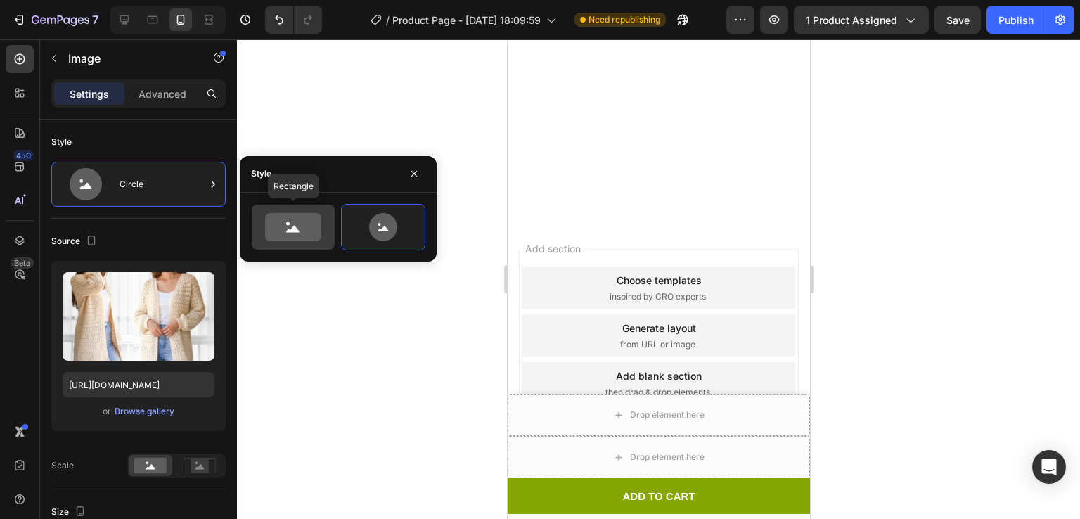
click at [298, 208] on div at bounding box center [293, 227] width 83 height 45
type input "100"
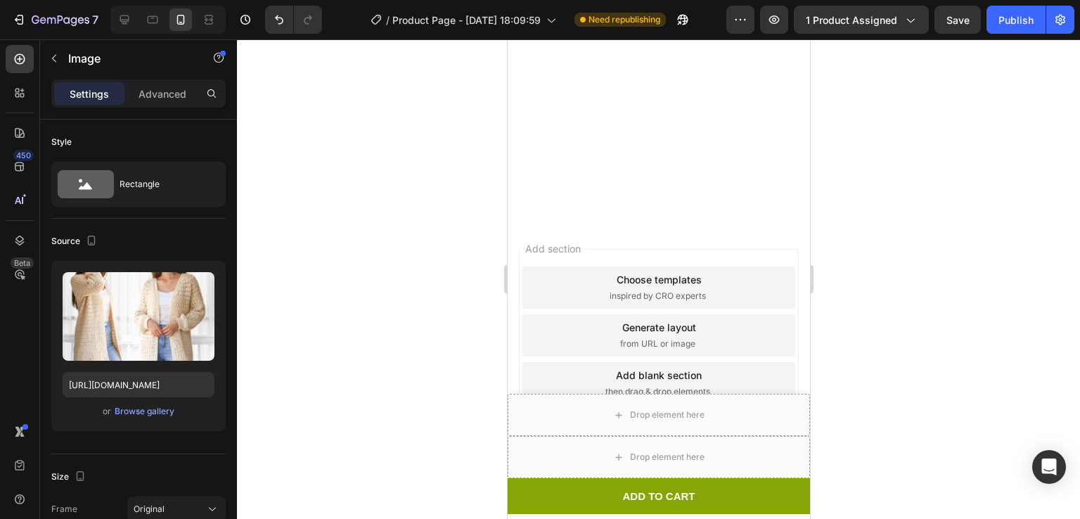
click at [968, 184] on div at bounding box center [658, 279] width 843 height 480
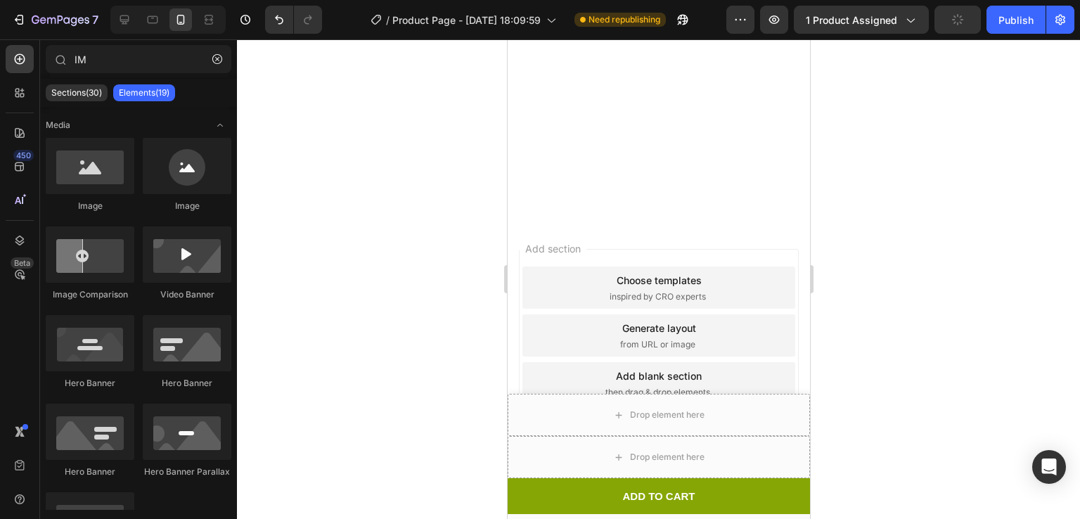
scroll to position [2318, 0]
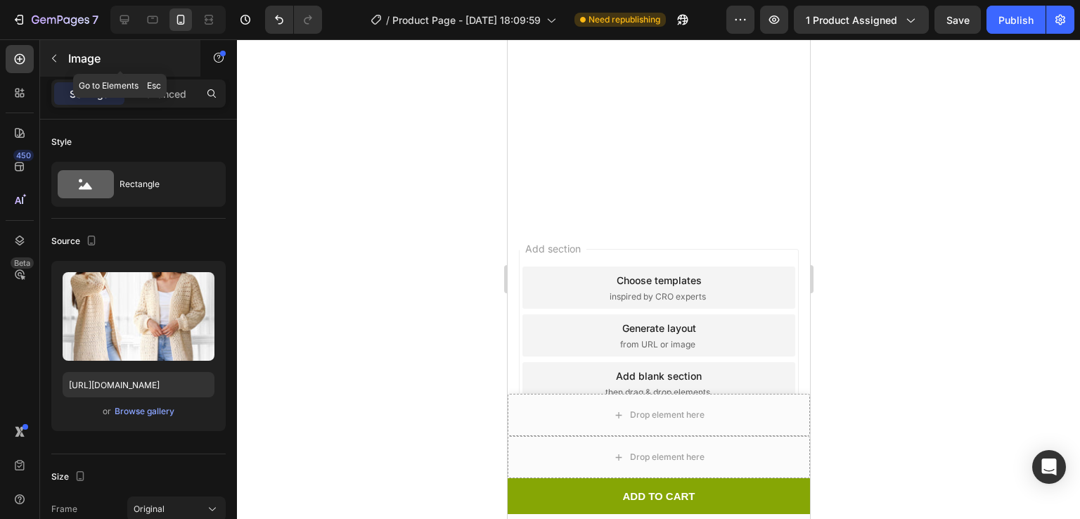
click at [53, 56] on icon "button" at bounding box center [54, 58] width 11 height 11
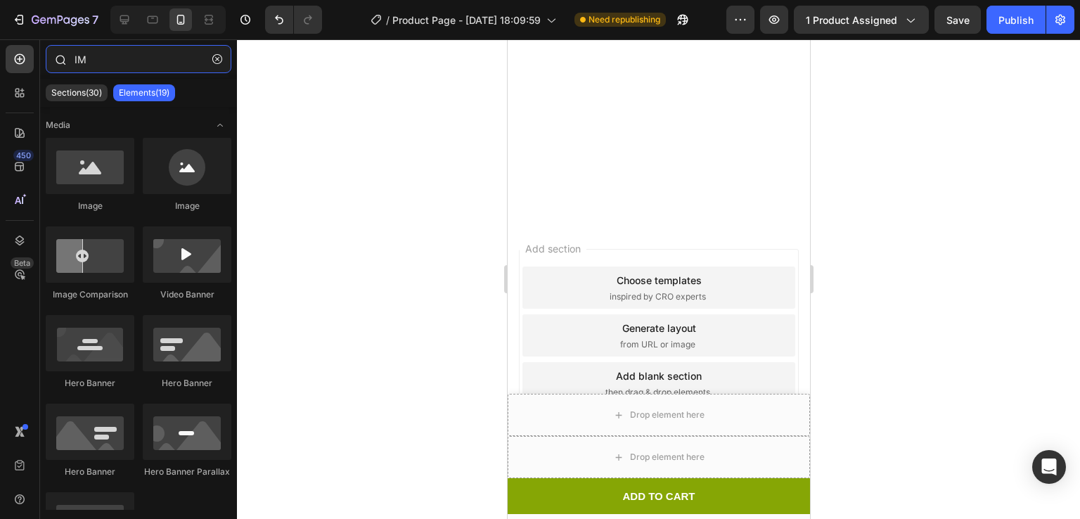
click at [116, 51] on input "IM" at bounding box center [139, 59] width 186 height 28
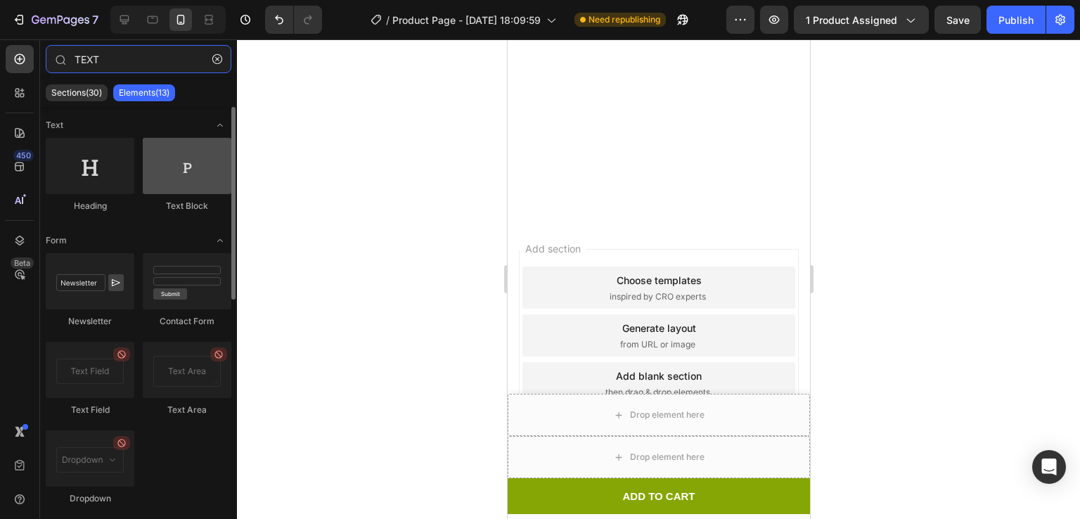
type input "TEXT"
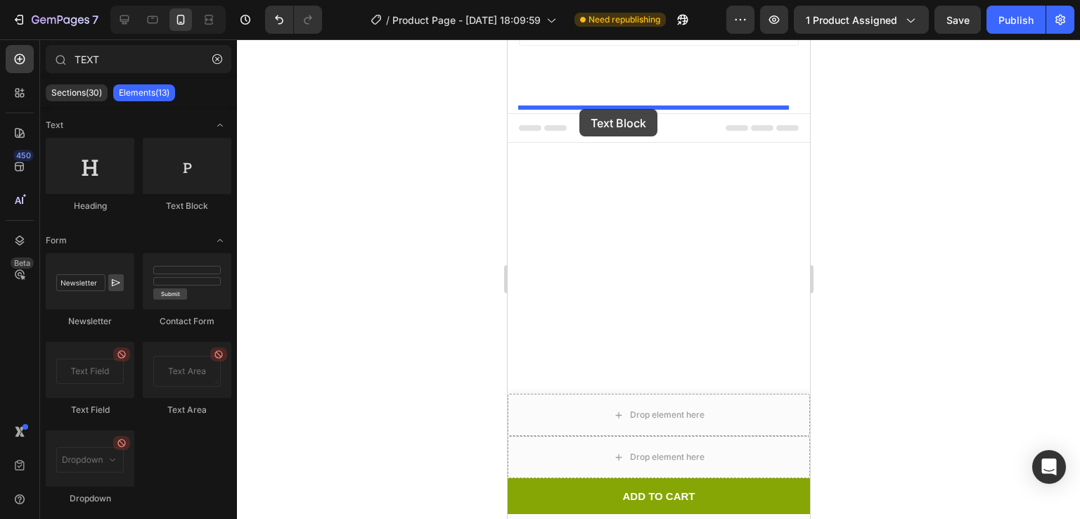
drag, startPoint x: 663, startPoint y: 226, endPoint x: 579, endPoint y: 109, distance: 144.1
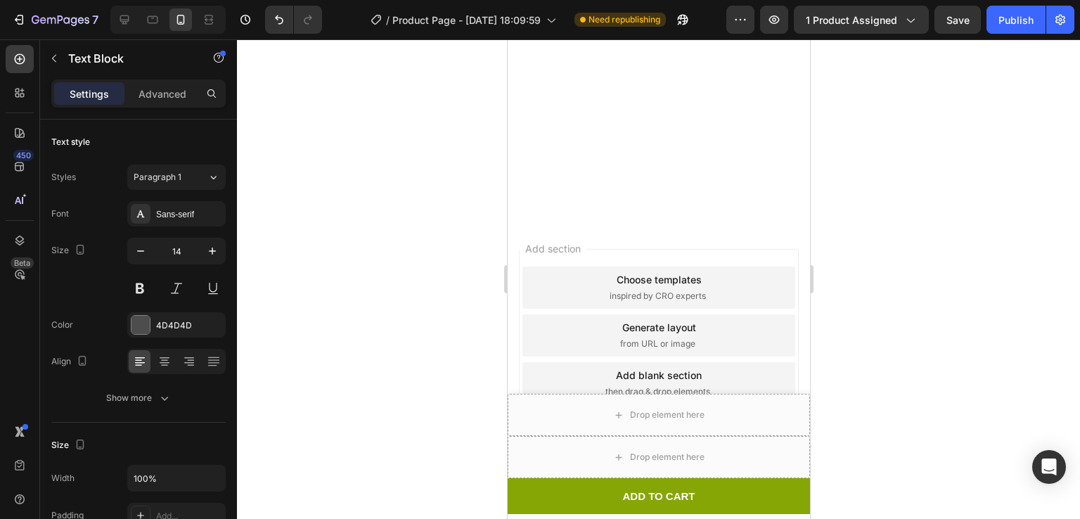
drag, startPoint x: 651, startPoint y: 138, endPoint x: 673, endPoint y: 139, distance: 21.8
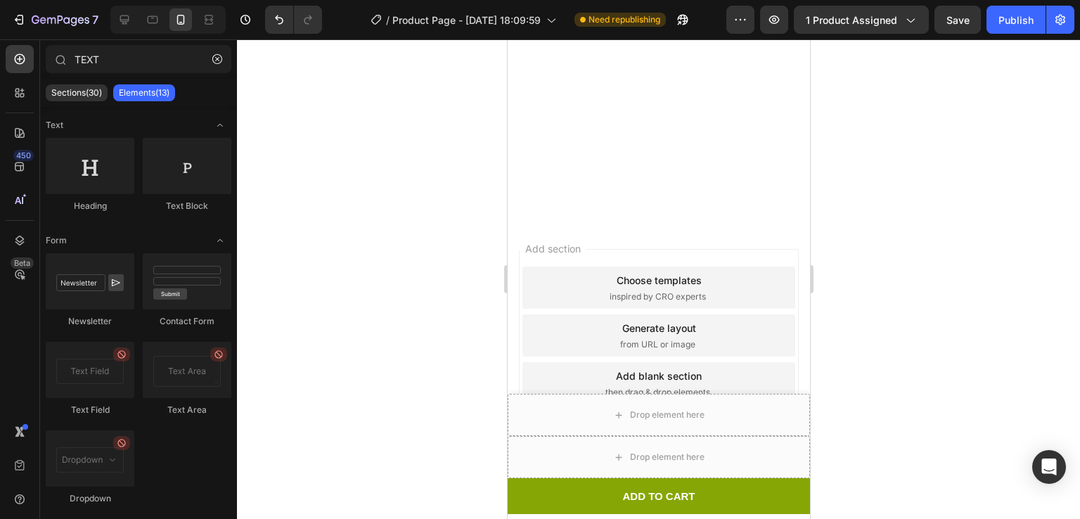
scroll to position [2457, 0]
click at [954, 143] on div at bounding box center [658, 279] width 843 height 480
click at [768, 23] on button "button" at bounding box center [774, 20] width 28 height 28
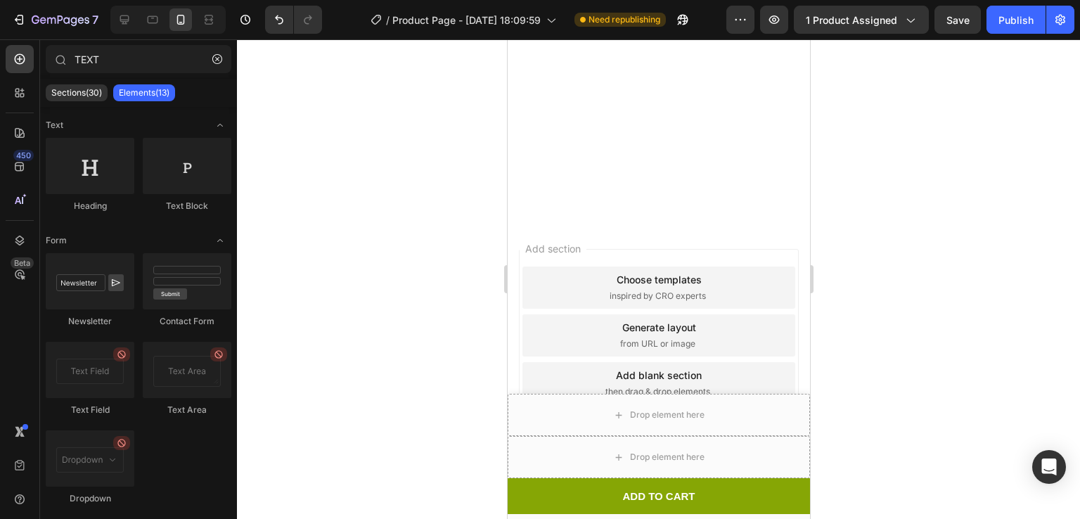
scroll to position [1814, 0]
click at [913, 151] on div at bounding box center [658, 279] width 843 height 480
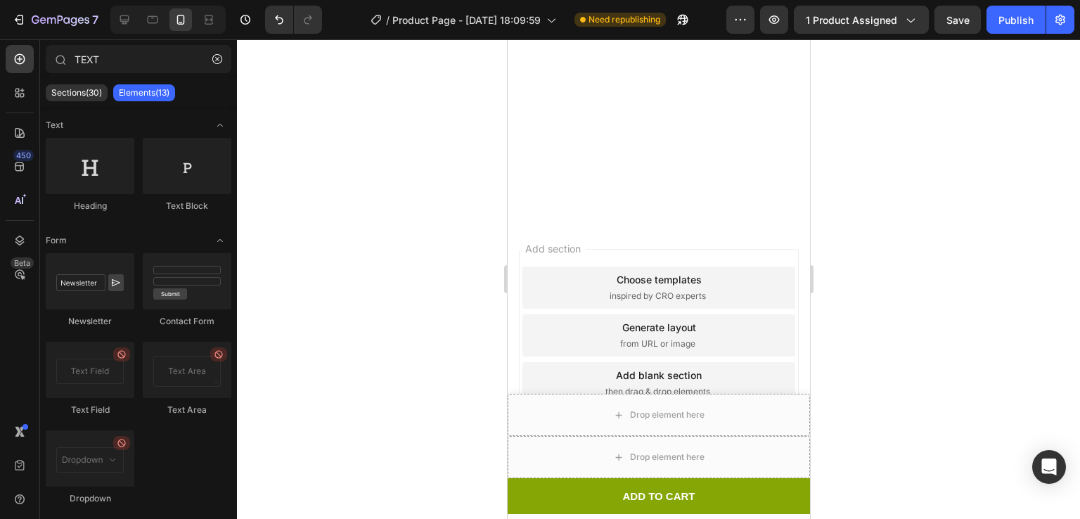
scroll to position [2270, 0]
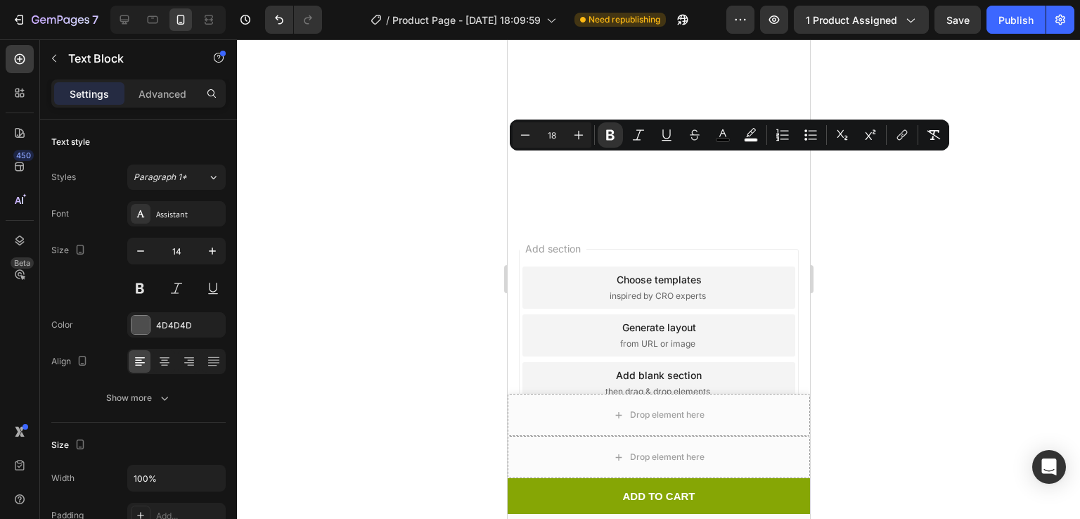
drag, startPoint x: 520, startPoint y: 163, endPoint x: 821, endPoint y: 230, distance: 307.7
copy p "Pattern includes FOUR sizes: Child size 3/4: 26 inch finished chest circumferen…"
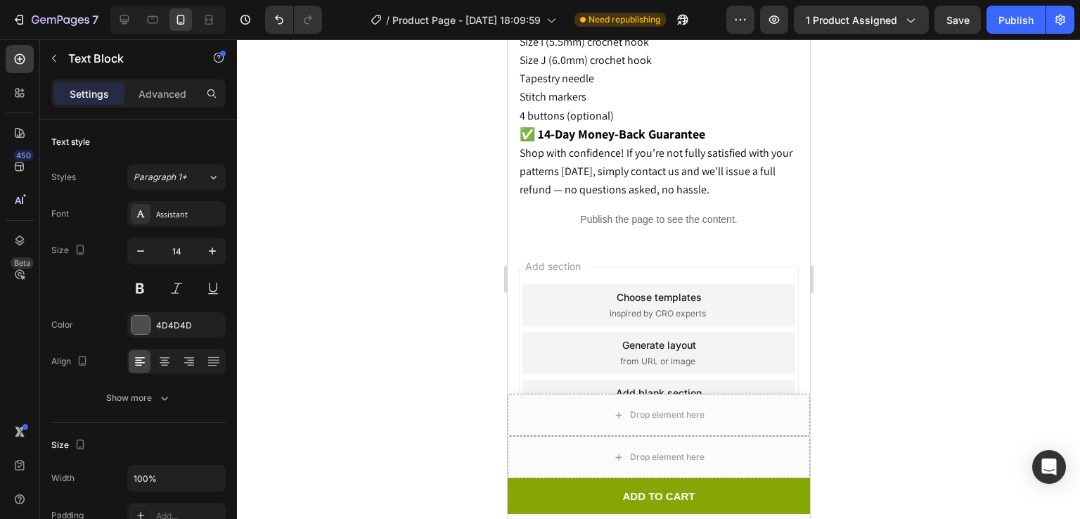
scroll to position [3038, 0]
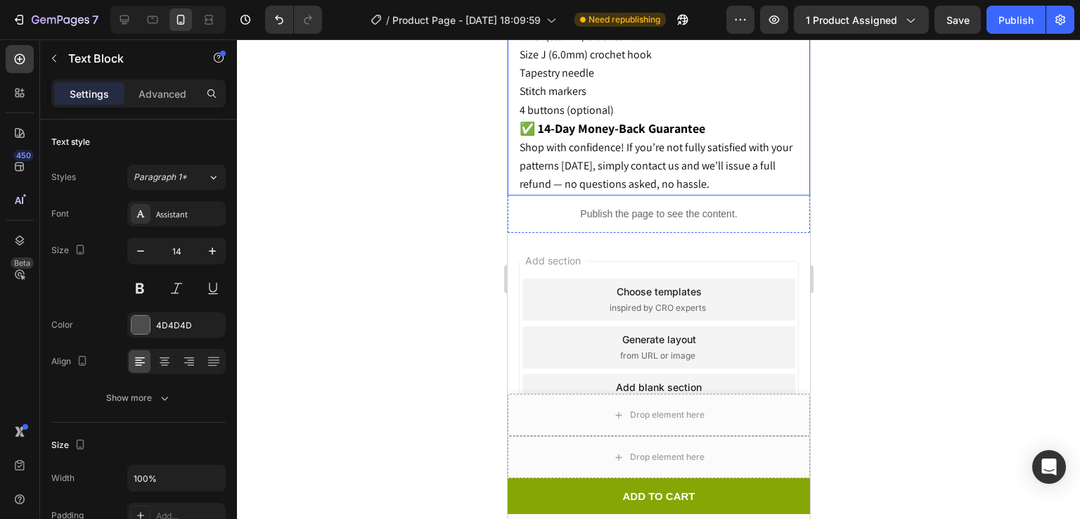
click at [881, 120] on div at bounding box center [658, 279] width 843 height 480
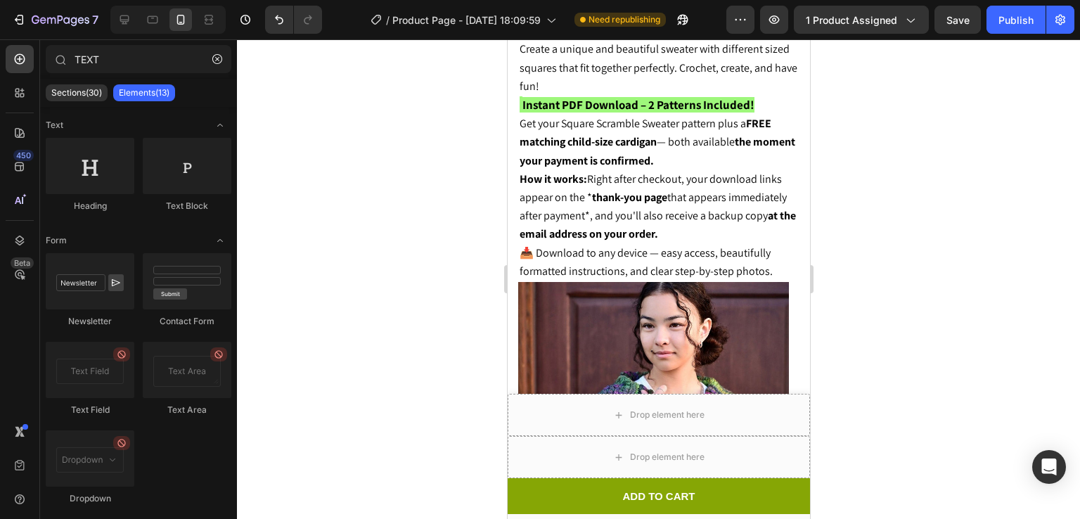
scroll to position [725, 0]
click at [689, 117] on span "Get your Square Scramble Sweater pattern plus a FREE matching child-size cardig…" at bounding box center [657, 142] width 276 height 51
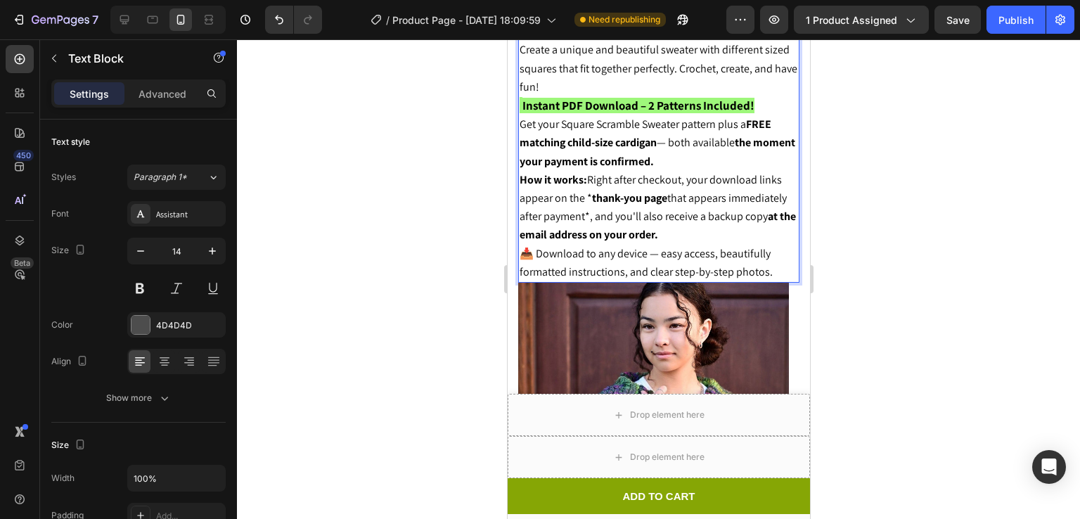
click at [749, 117] on strong "FREE matching child-size cardigan" at bounding box center [645, 133] width 252 height 33
click at [519, 117] on span "Get your Square Scramble Sweater pattern plus a FREE matching child-size cardig…" at bounding box center [657, 142] width 276 height 51
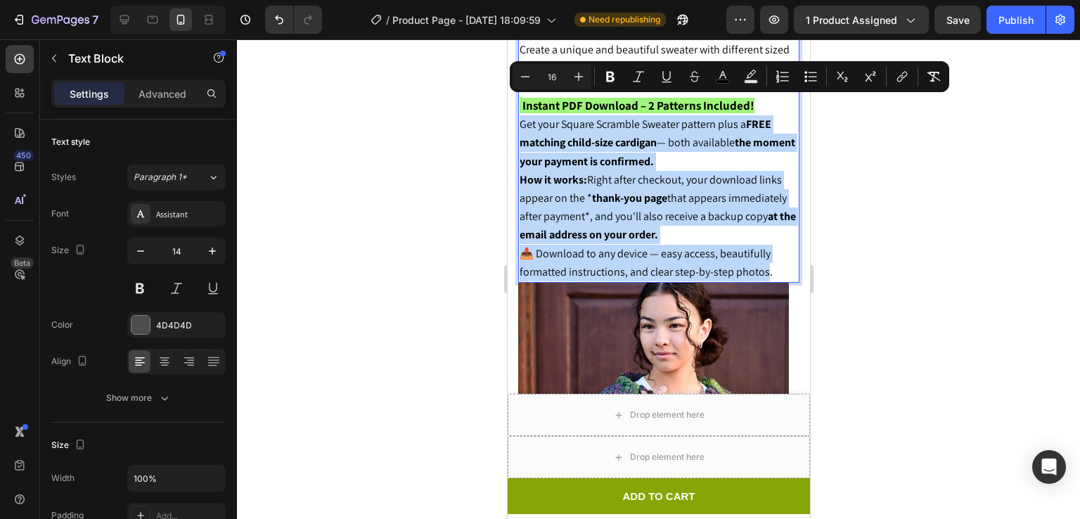
drag, startPoint x: 519, startPoint y: 104, endPoint x: 762, endPoint y: 251, distance: 284.3
click at [762, 251] on div "✨ Crochet Cardigan Sweater Pattern ✨ Create a unique and beautiful sweater with…" at bounding box center [658, 152] width 281 height 262
copy div "Get your Square Scramble Sweater pattern plus a FREE matching child-size cardig…"
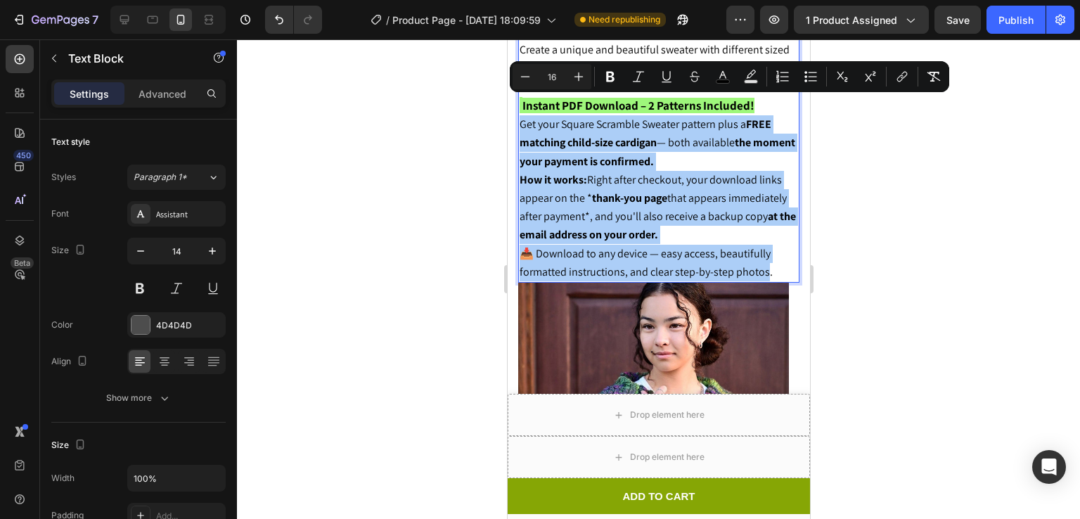
click at [952, 252] on div at bounding box center [658, 279] width 843 height 480
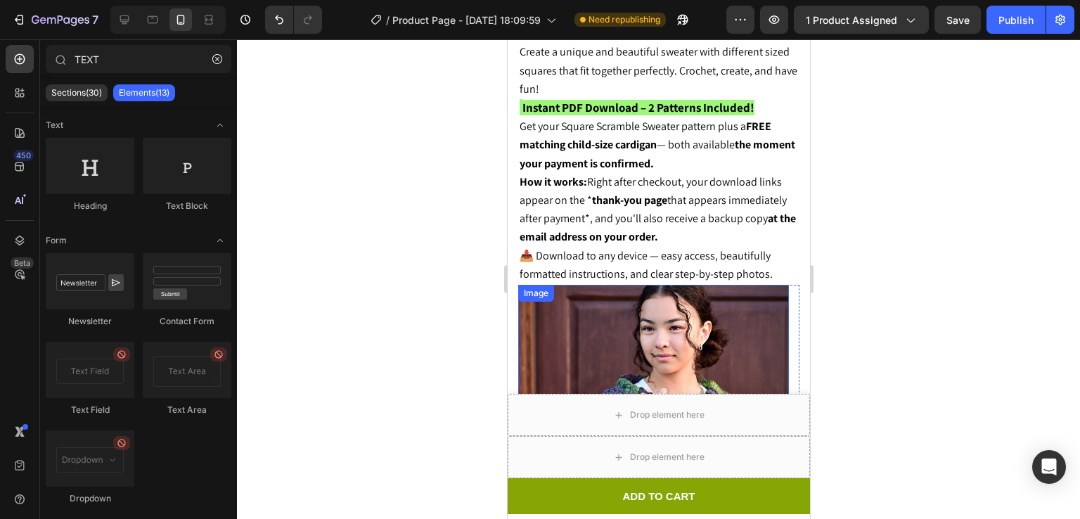
scroll to position [716, 0]
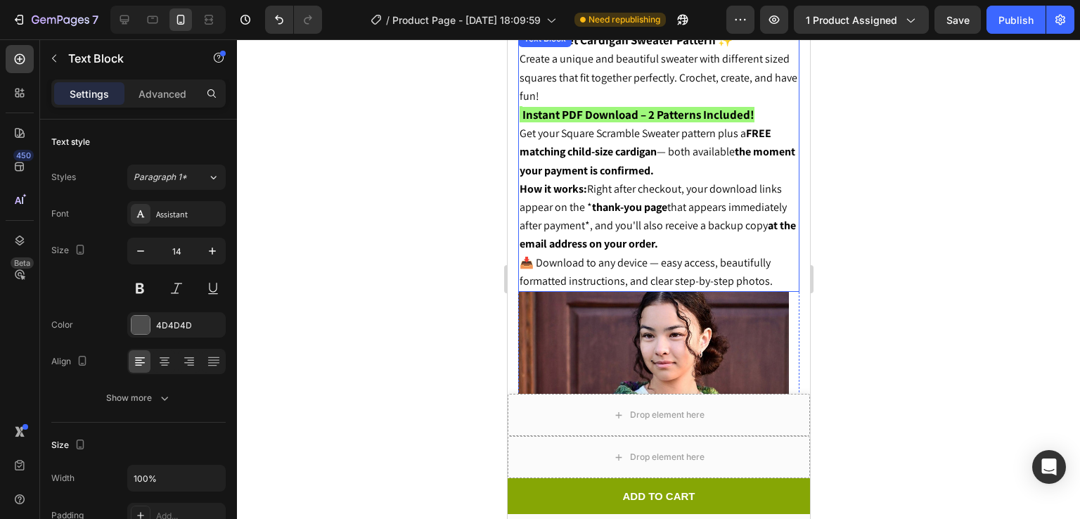
click at [774, 124] on p "Get your Square Scramble Sweater pattern plus a FREE matching child-size cardig…" at bounding box center [658, 152] width 279 height 56
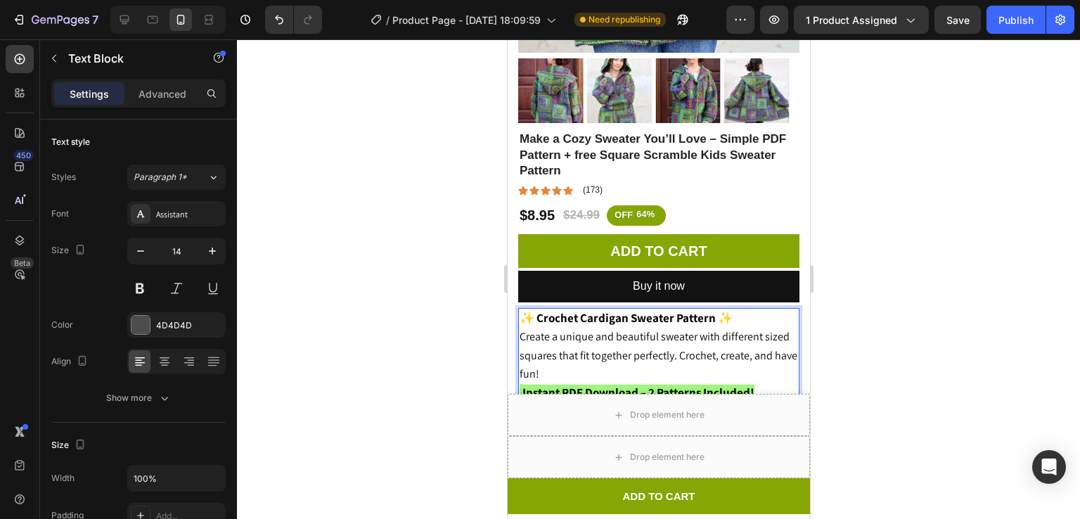
scroll to position [411, 0]
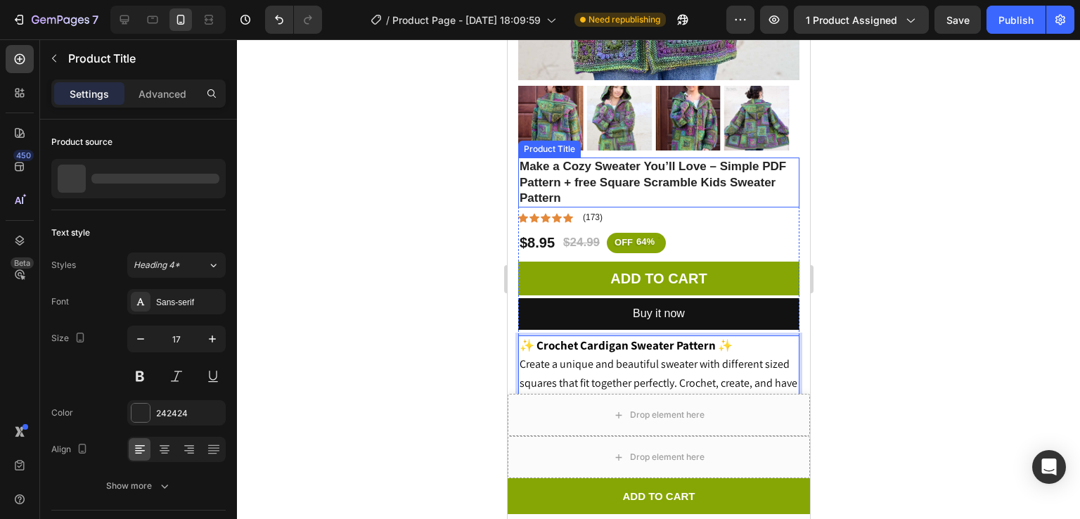
click at [698, 158] on h1 "Make a Cozy Sweater You’ll Love – Simple PDF Pattern + free Square Scramble Kid…" at bounding box center [658, 182] width 281 height 49
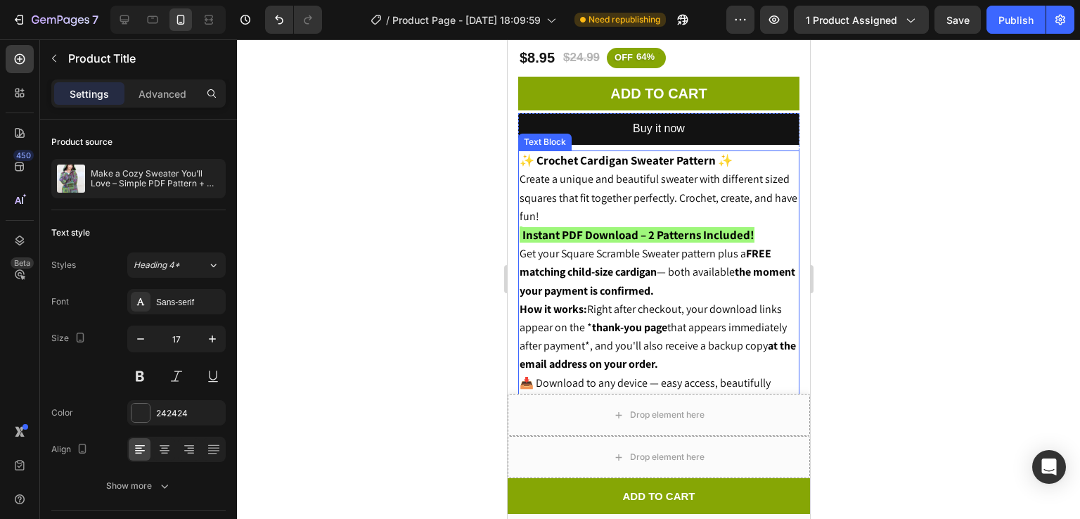
scroll to position [602, 0]
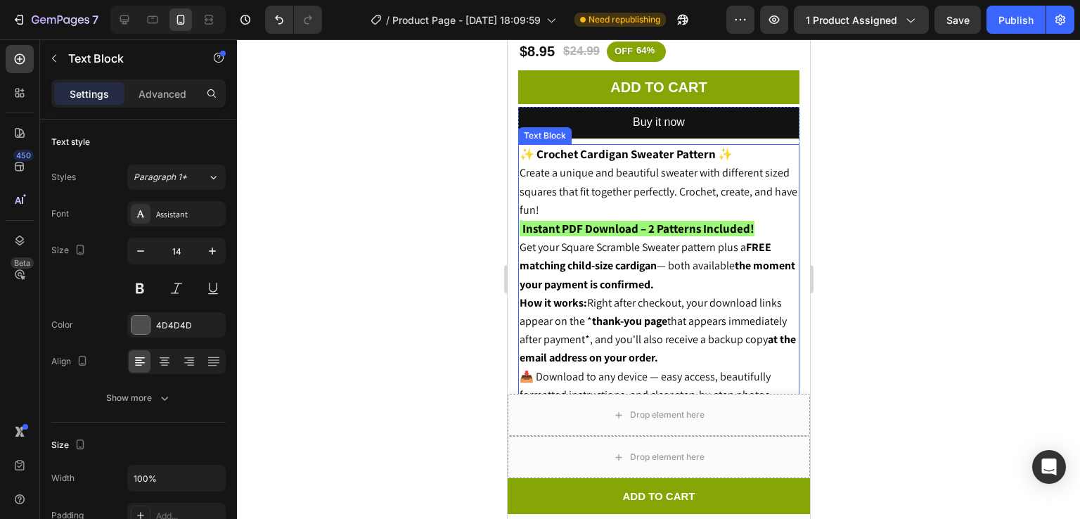
click at [717, 240] on span "Get your Square Scramble Sweater pattern plus a FREE matching child-size cardig…" at bounding box center [657, 265] width 276 height 51
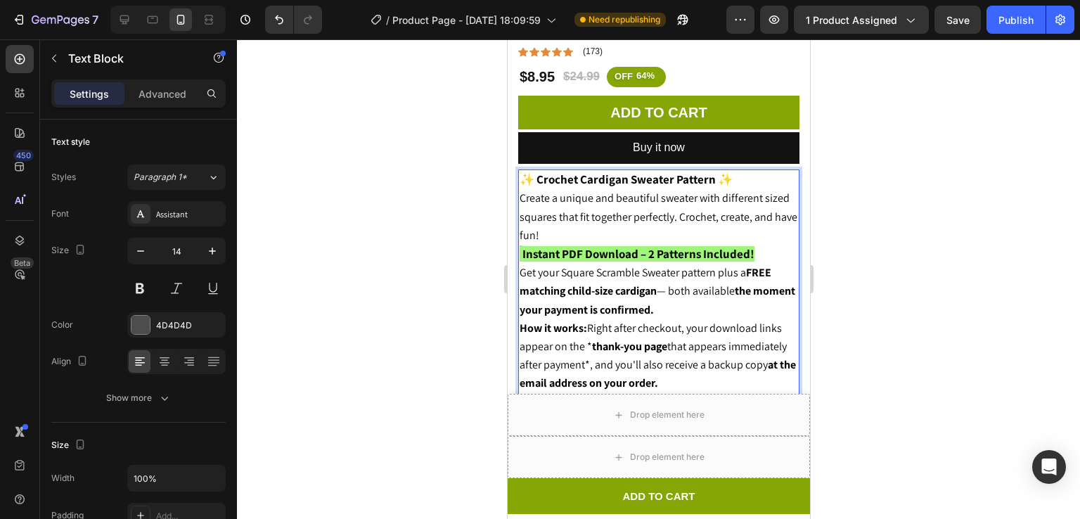
scroll to position [578, 0]
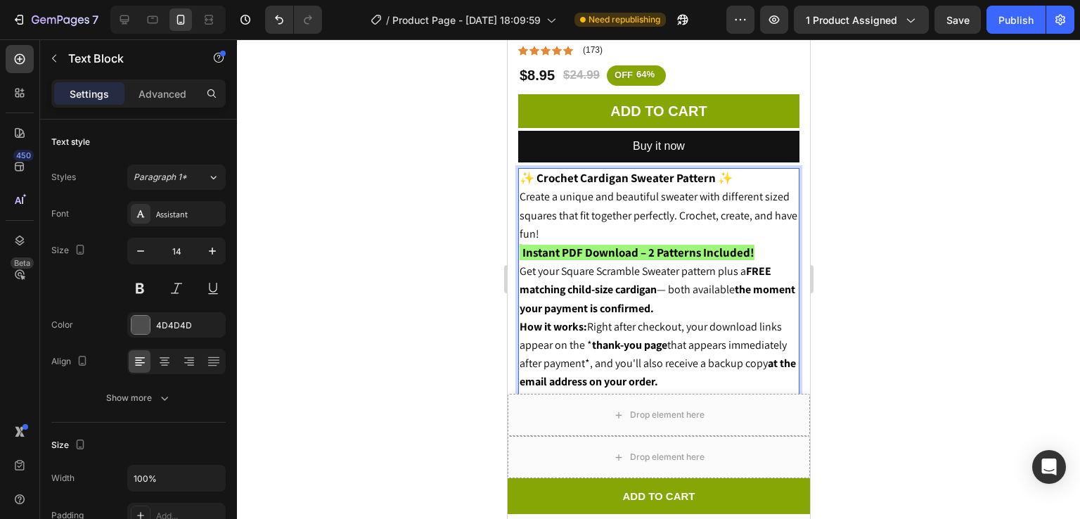
click at [614, 288] on strong "the moment your payment is confirmed." at bounding box center [657, 298] width 276 height 33
click at [748, 264] on strong "FREE matching child-size cardigan" at bounding box center [645, 280] width 252 height 33
drag, startPoint x: 748, startPoint y: 251, endPoint x: 656, endPoint y: 271, distance: 94.2
click at [656, 271] on strong "FREE matching child-size cardigan" at bounding box center [645, 280] width 252 height 33
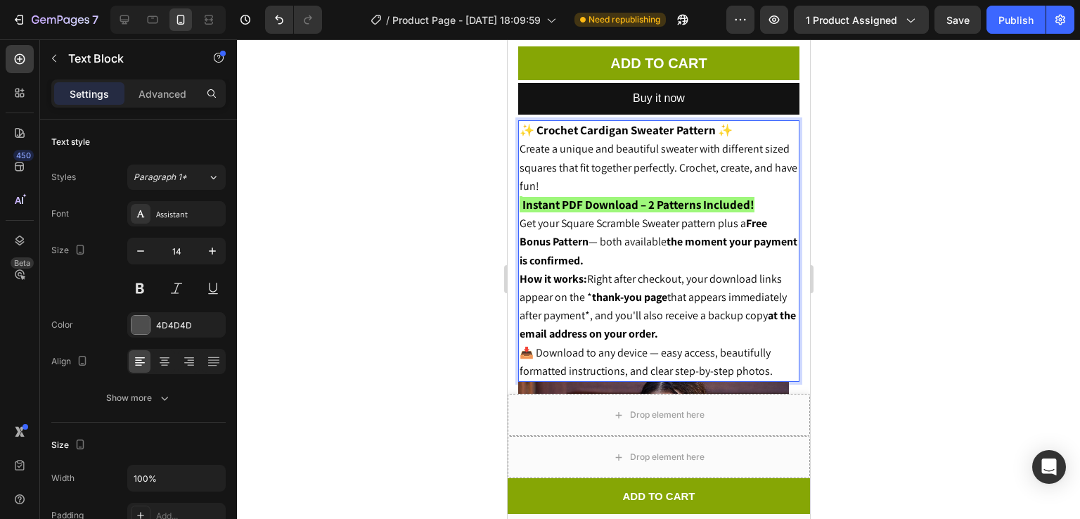
scroll to position [627, 0]
click at [715, 271] on span "How it works: Right after checkout, your download links appear on the * thank-y…" at bounding box center [657, 306] width 276 height 70
click at [523, 196] on strong "Instant PDF Download – 2 Patterns Included!" at bounding box center [638, 203] width 232 height 15
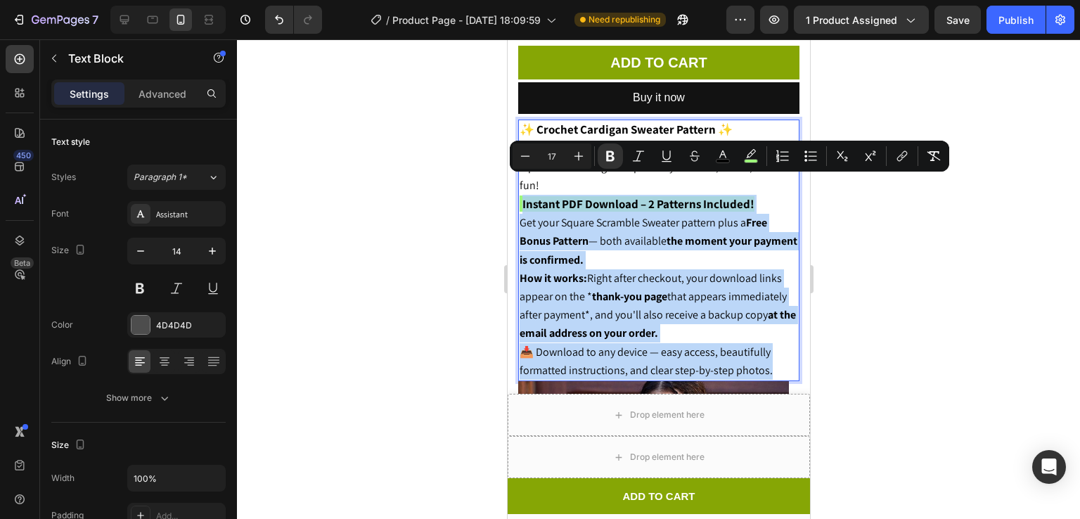
drag, startPoint x: 523, startPoint y: 187, endPoint x: 766, endPoint y: 352, distance: 293.8
click at [766, 352] on div "✨ Crochet Cardigan Sweater Pattern ✨ Create a unique and beautiful sweater with…" at bounding box center [658, 251] width 281 height 262
copy div "Instant PDF Download – 2 Patterns Included! Get your Square Scramble Sweater pa…"
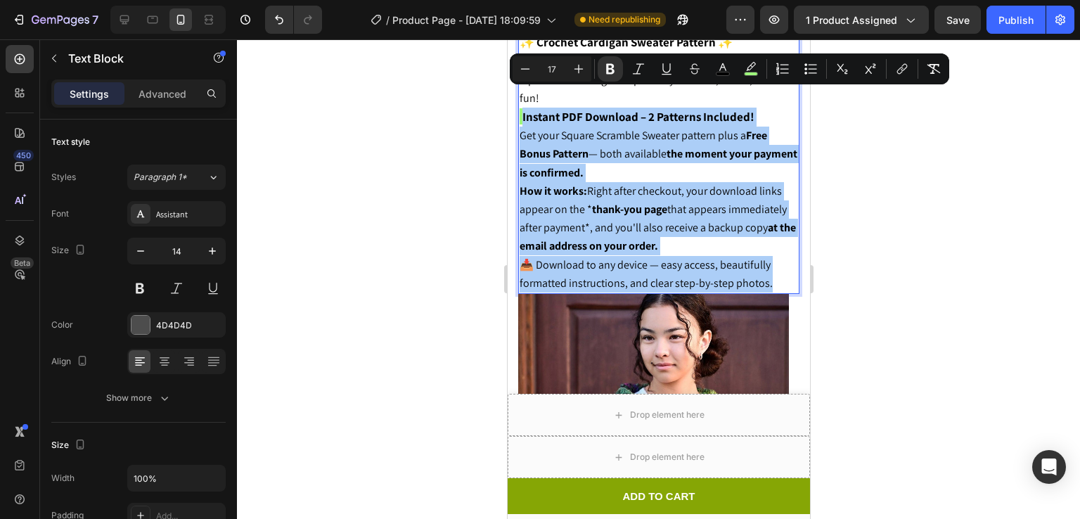
click at [901, 219] on div at bounding box center [658, 279] width 843 height 480
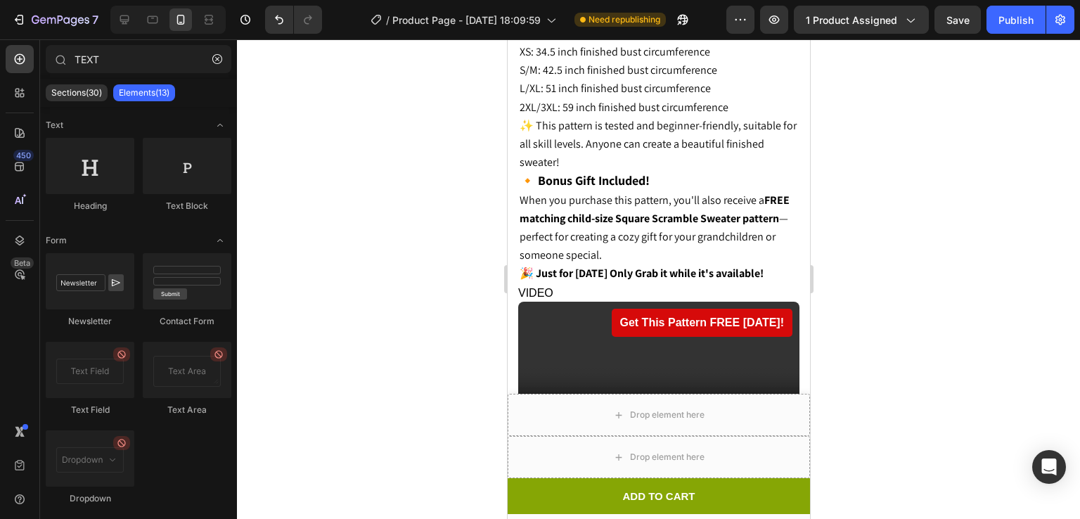
scroll to position [1702, 0]
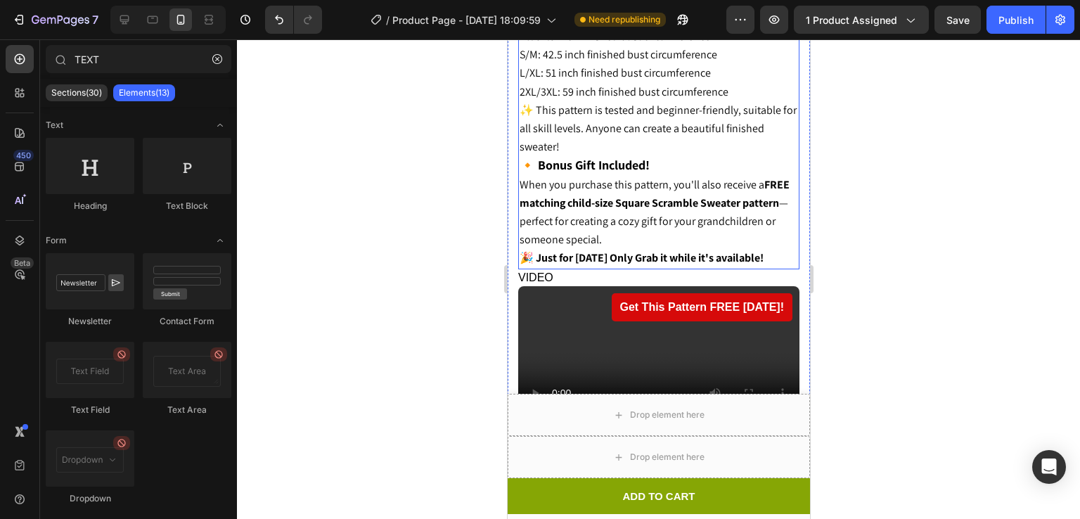
click at [690, 204] on p "✨ This pattern is tested and beginner-friendly, suitable for all skill levels. …" at bounding box center [658, 175] width 279 height 148
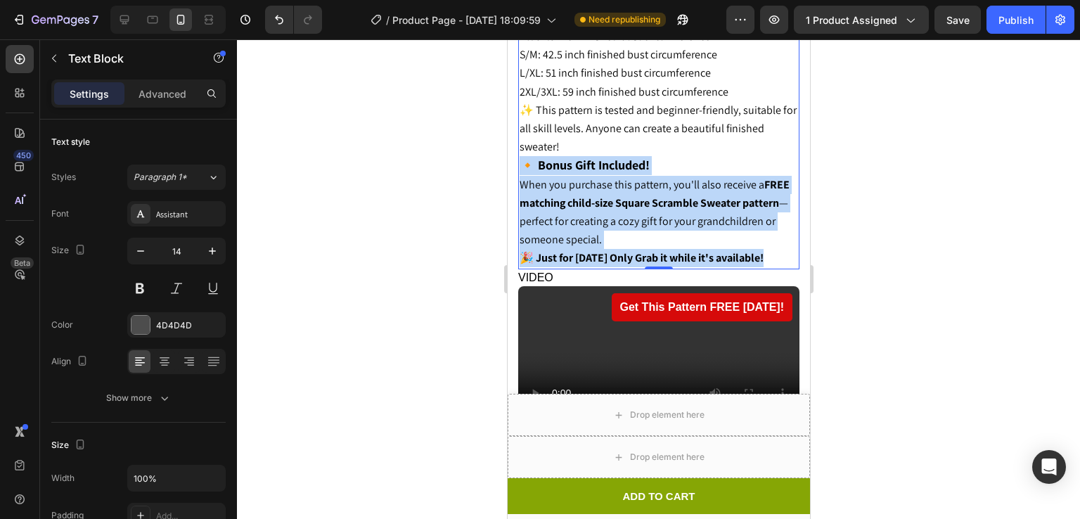
drag, startPoint x: 523, startPoint y: 123, endPoint x: 769, endPoint y: 212, distance: 261.6
click at [769, 212] on div "Pattern includes FOUR sizes: XS: 34.5 inch finished bust circumference S/M: 42.…" at bounding box center [658, 138] width 281 height 262
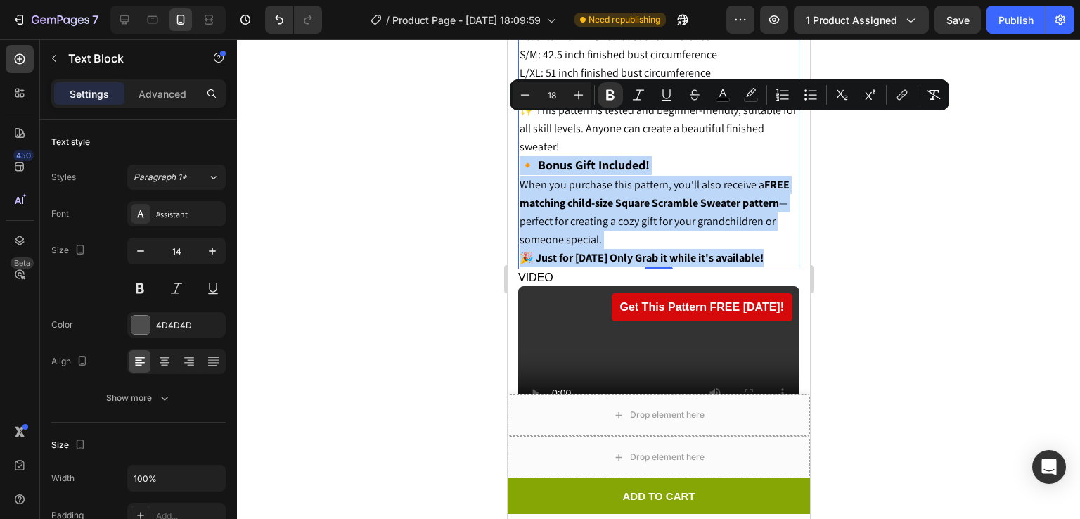
copy div "🔸 Bonus Gift Included! When you purchase this pattern, you'll also receive a FR…"
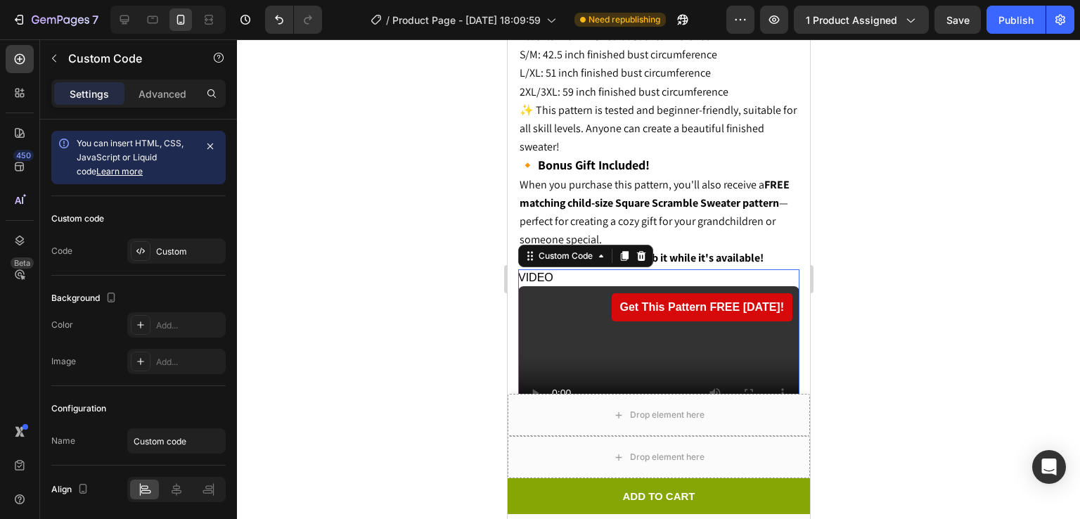
click at [569, 269] on div "VIDEO Get This Pattern FREE Today!" at bounding box center [658, 348] width 281 height 158
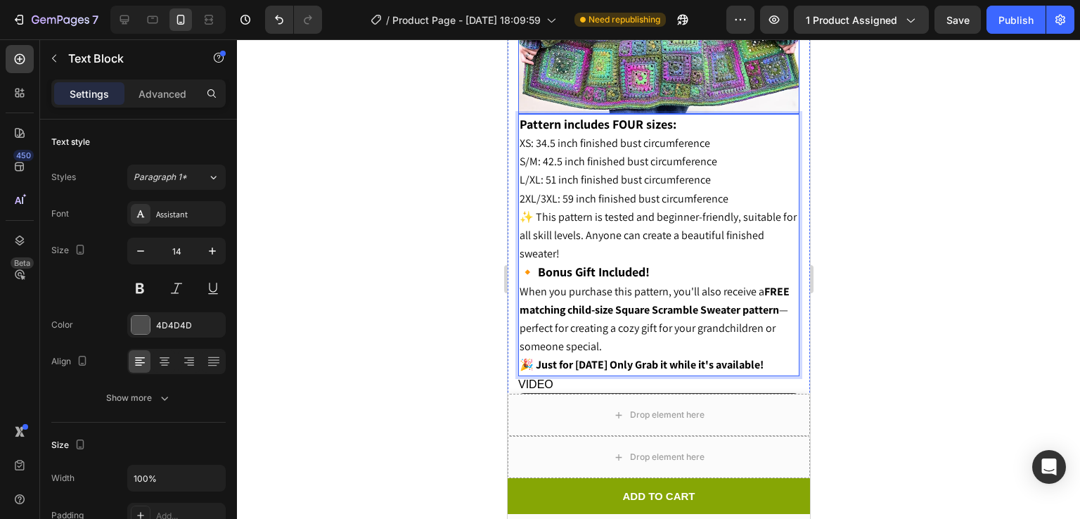
scroll to position [1642, 0]
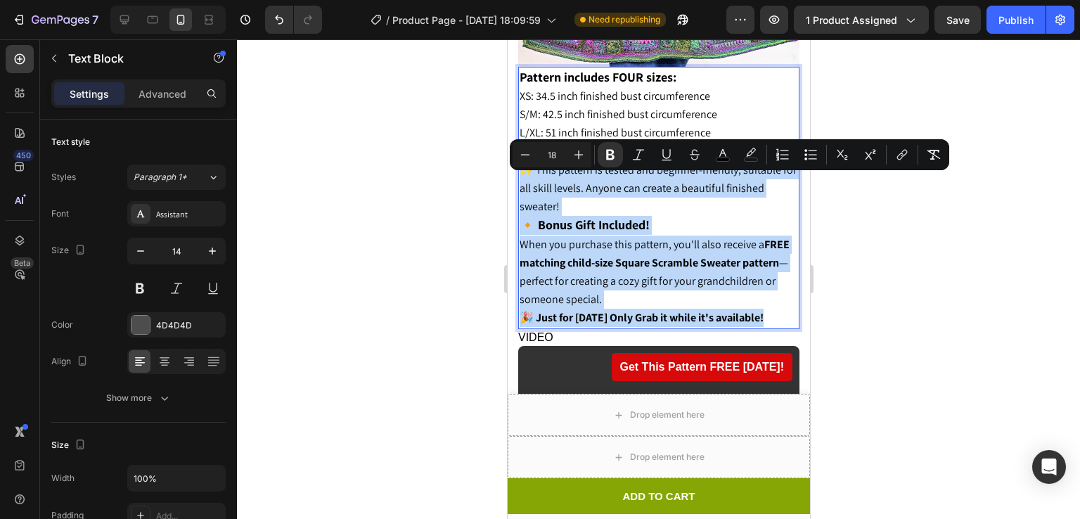
drag, startPoint x: 521, startPoint y: 188, endPoint x: 779, endPoint y: 275, distance: 271.8
click at [779, 275] on div "Pattern includes FOUR sizes: XS: 34.5 inch finished bust circumference S/M: 42.…" at bounding box center [658, 198] width 281 height 262
click at [603, 237] on strong "FREE matching child-size Square Scramble Sweater pattern" at bounding box center [654, 253] width 270 height 33
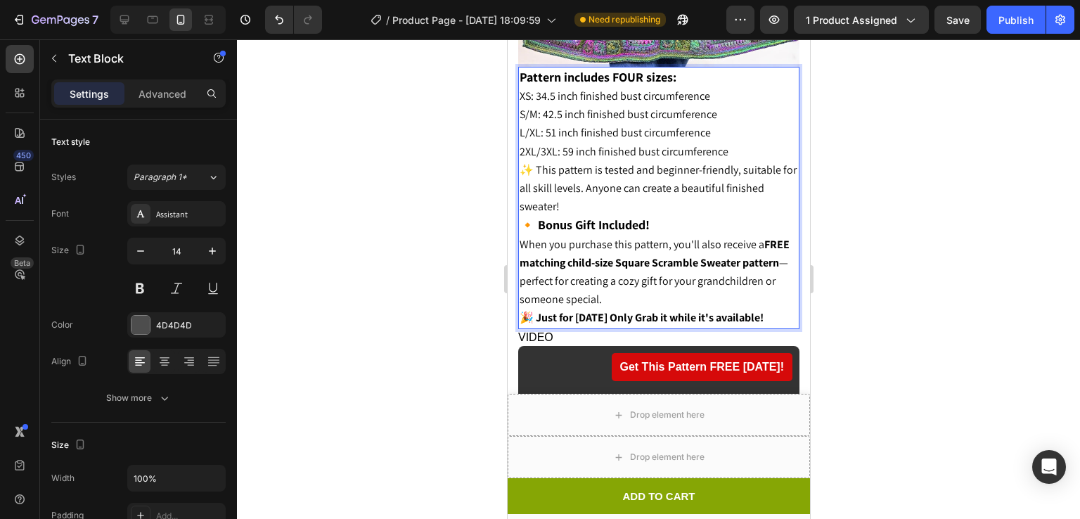
click at [544, 237] on strong "FREE matching child-size Square Scramble Sweater pattern" at bounding box center [654, 253] width 270 height 33
drag, startPoint x: 545, startPoint y: 220, endPoint x: 770, endPoint y: 226, distance: 225.1
click at [770, 226] on p "✨ This pattern is tested and beginner-friendly, suitable for all skill levels. …" at bounding box center [658, 235] width 279 height 148
drag, startPoint x: 682, startPoint y: 218, endPoint x: 541, endPoint y: 223, distance: 140.8
click at [541, 223] on p "✨ This pattern is tested and beginner-friendly, suitable for all skill levels. …" at bounding box center [658, 235] width 279 height 148
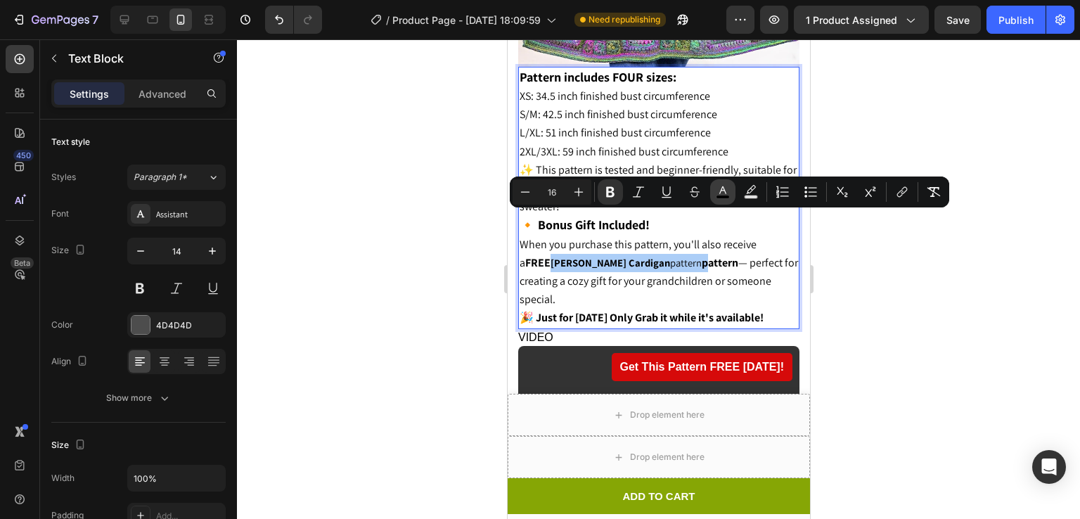
click at [731, 185] on button "color" at bounding box center [722, 191] width 25 height 25
type input "000000"
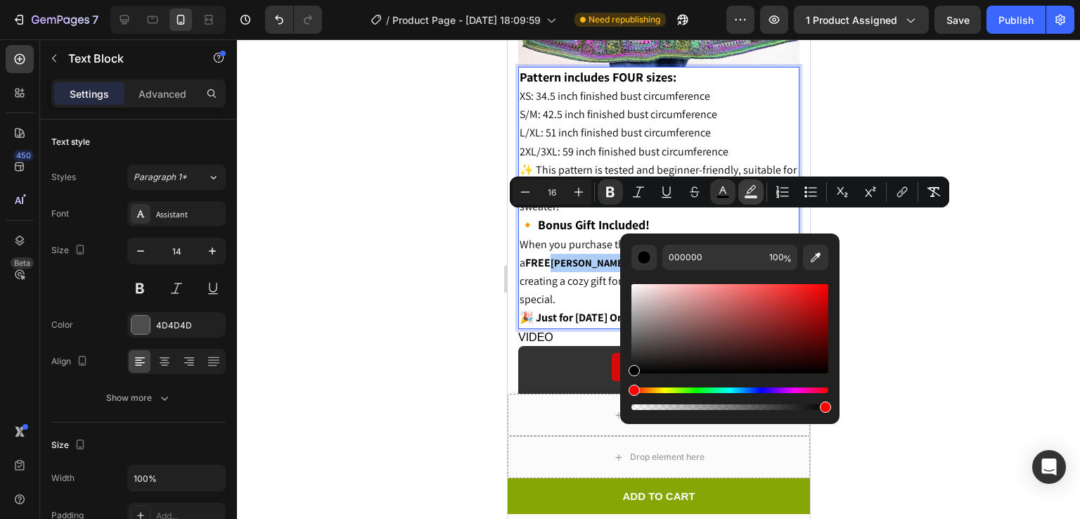
click at [757, 192] on icon "Editor contextual toolbar" at bounding box center [751, 192] width 14 height 14
type input "000000"
type input "77"
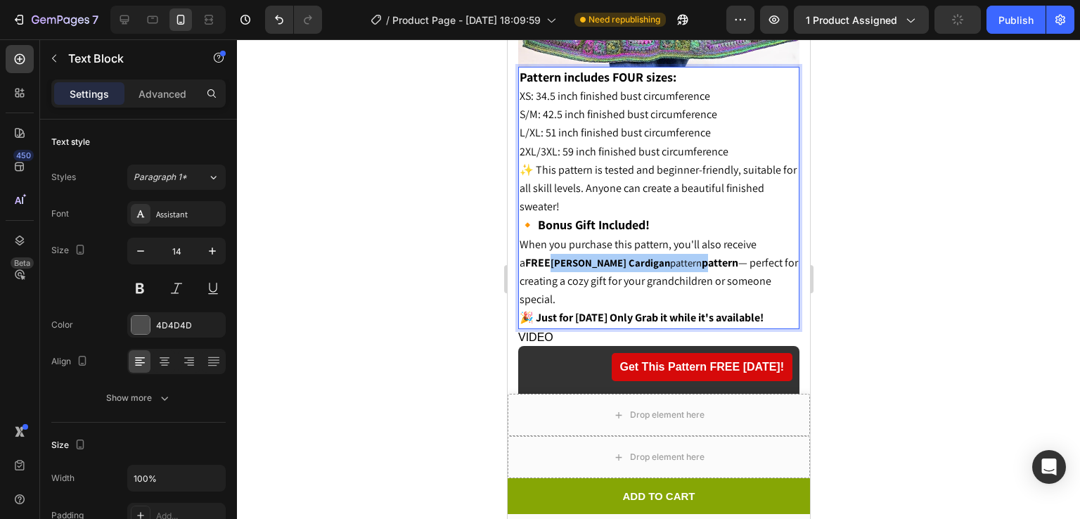
click at [855, 237] on div at bounding box center [658, 279] width 843 height 480
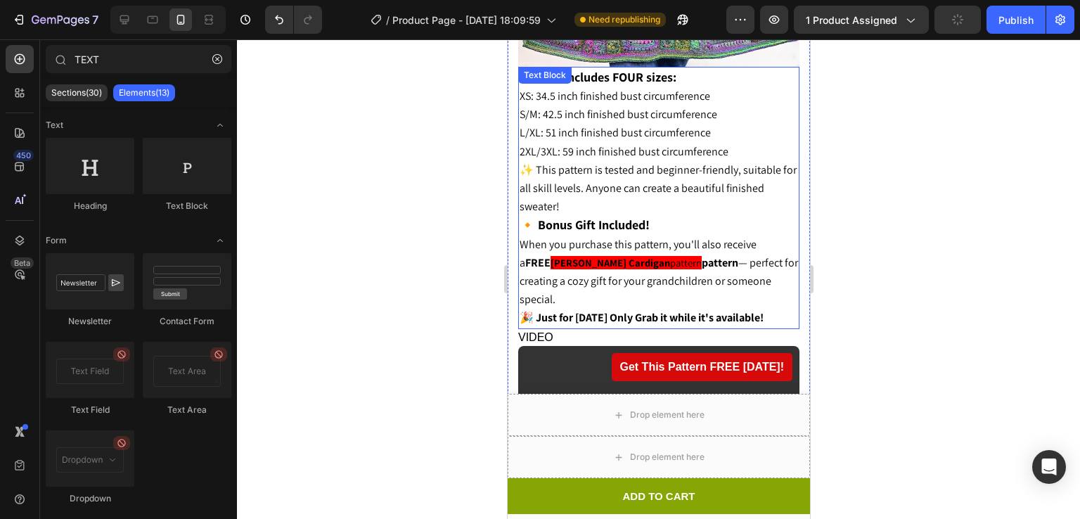
click at [570, 229] on p "✨ This pattern is tested and beginner-friendly, suitable for all skill levels. …" at bounding box center [658, 235] width 279 height 148
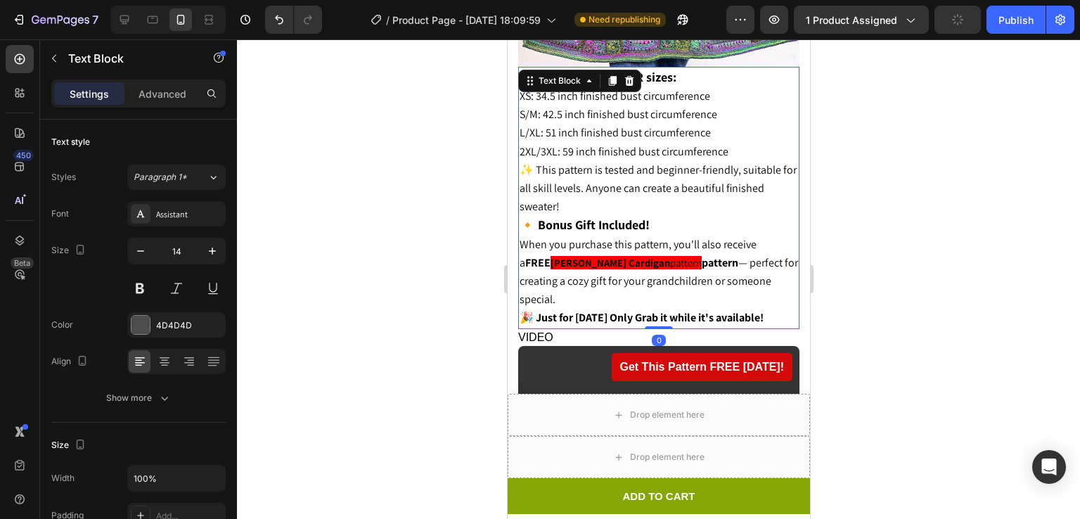
scroll to position [1636, 0]
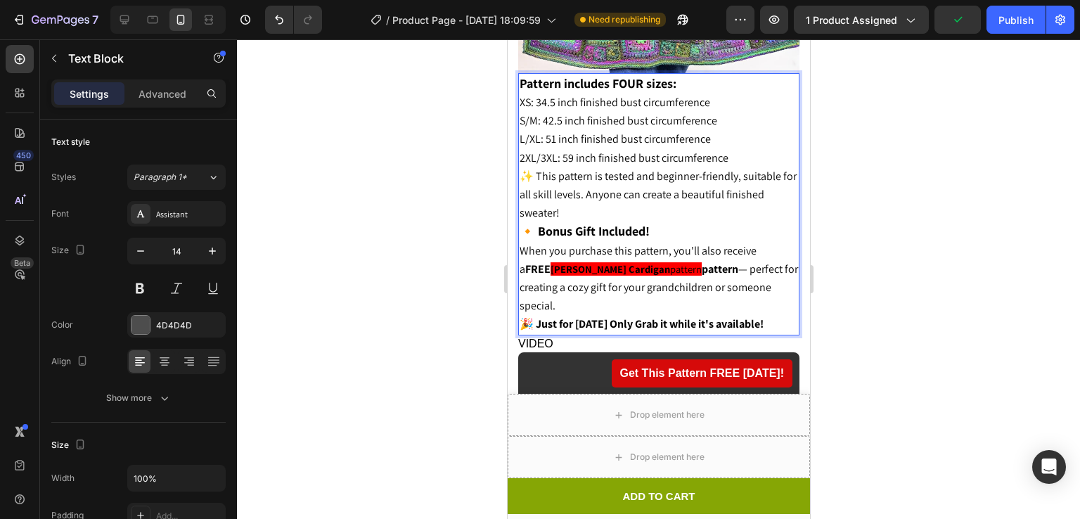
click at [556, 262] on strong "Ella Crochet Cardigan" at bounding box center [610, 268] width 120 height 13
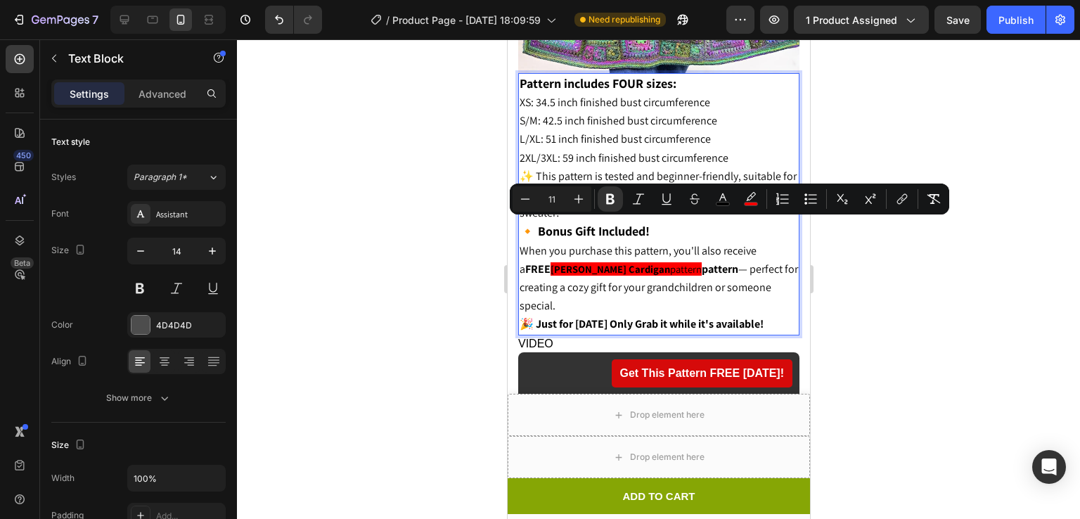
drag, startPoint x: 545, startPoint y: 227, endPoint x: 676, endPoint y: 229, distance: 130.8
click at [676, 229] on p "✨ This pattern is tested and beginner-friendly, suitable for all skill levels. …" at bounding box center [658, 241] width 279 height 148
click at [753, 193] on icon "Editor contextual toolbar" at bounding box center [751, 196] width 10 height 8
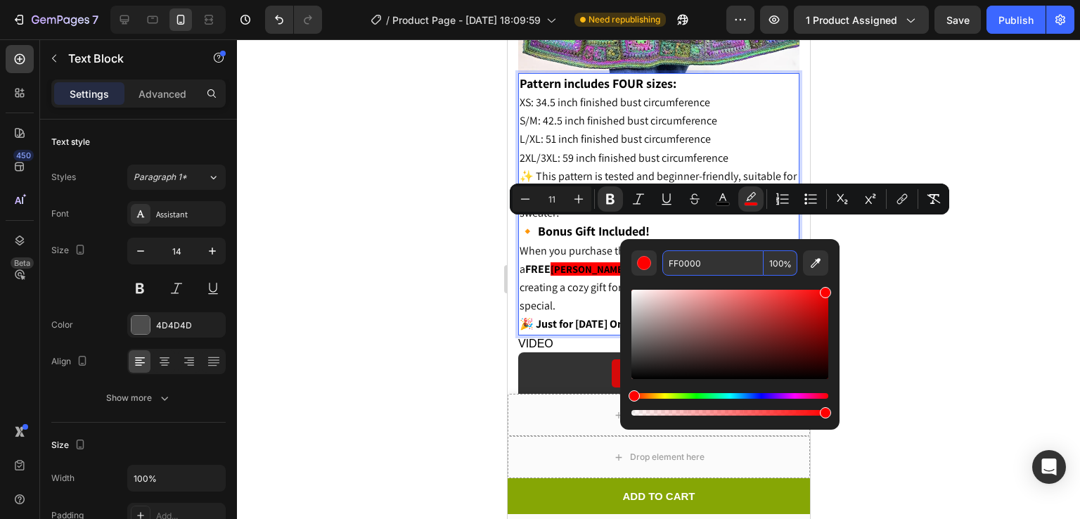
click at [718, 265] on input "FF0000" at bounding box center [713, 262] width 101 height 25
type input "FFFFFF"
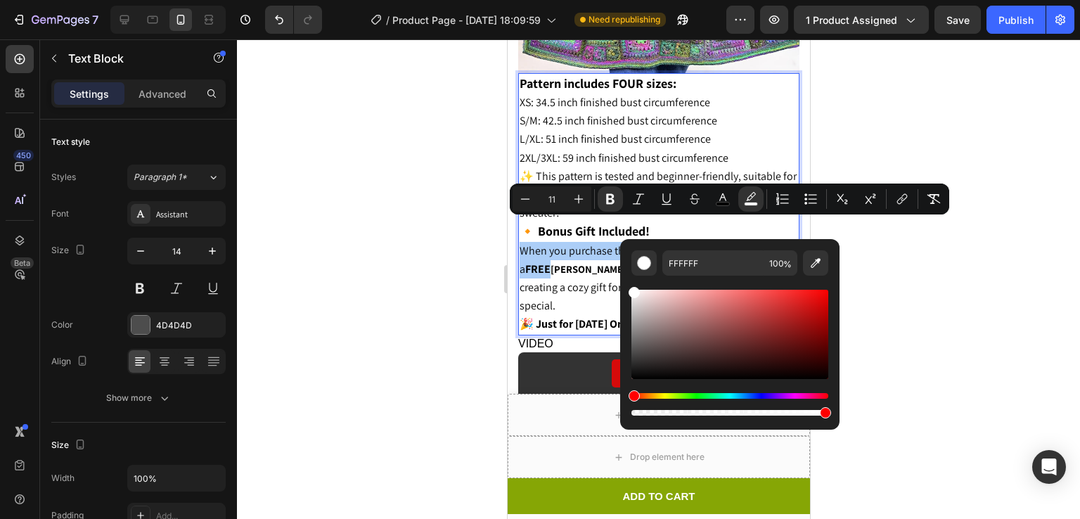
click at [943, 223] on div at bounding box center [658, 279] width 843 height 480
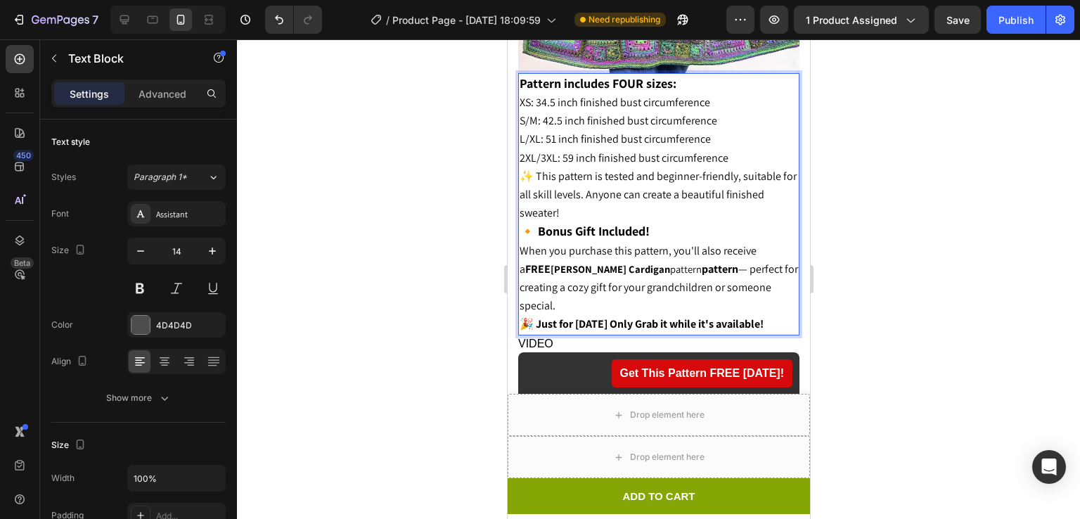
click at [701, 262] on strong "pattern" at bounding box center [719, 269] width 37 height 15
drag, startPoint x: 681, startPoint y: 226, endPoint x: 645, endPoint y: 226, distance: 35.9
click at [645, 226] on p "✨ This pattern is tested and beginner-friendly, suitable for all skill levels. …" at bounding box center [658, 241] width 279 height 148
drag, startPoint x: 680, startPoint y: 226, endPoint x: 521, endPoint y: 229, distance: 159.0
click at [521, 229] on p "✨ This pattern is tested and beginner-friendly, suitable for all skill levels. …" at bounding box center [658, 241] width 279 height 148
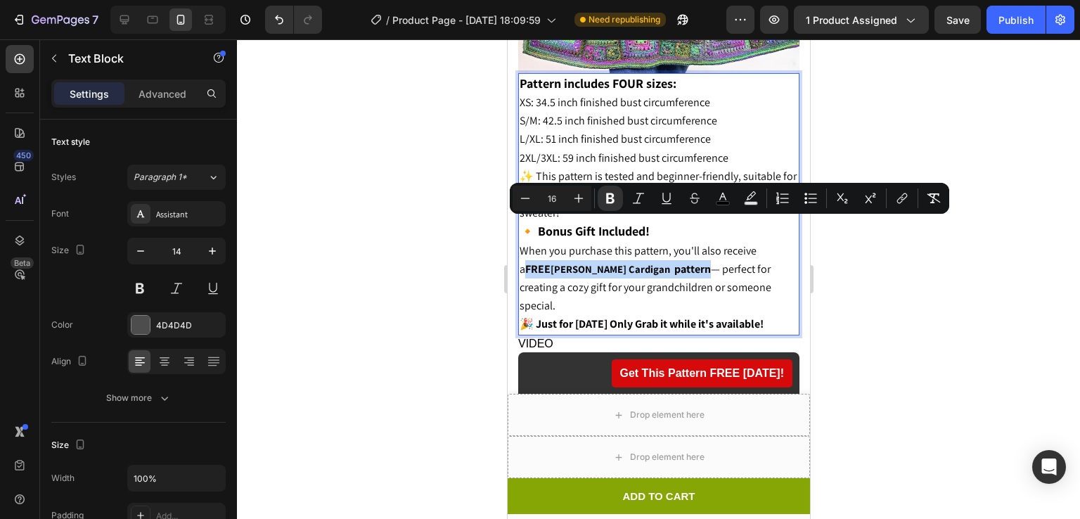
click at [724, 212] on div "Minus 16 Plus Bold Italic Underline Strikethrough color color Numbered List Bul…" at bounding box center [730, 198] width 440 height 31
click at [728, 243] on span "When you purchase this pattern, you'll also receive a FREE" at bounding box center [637, 259] width 237 height 33
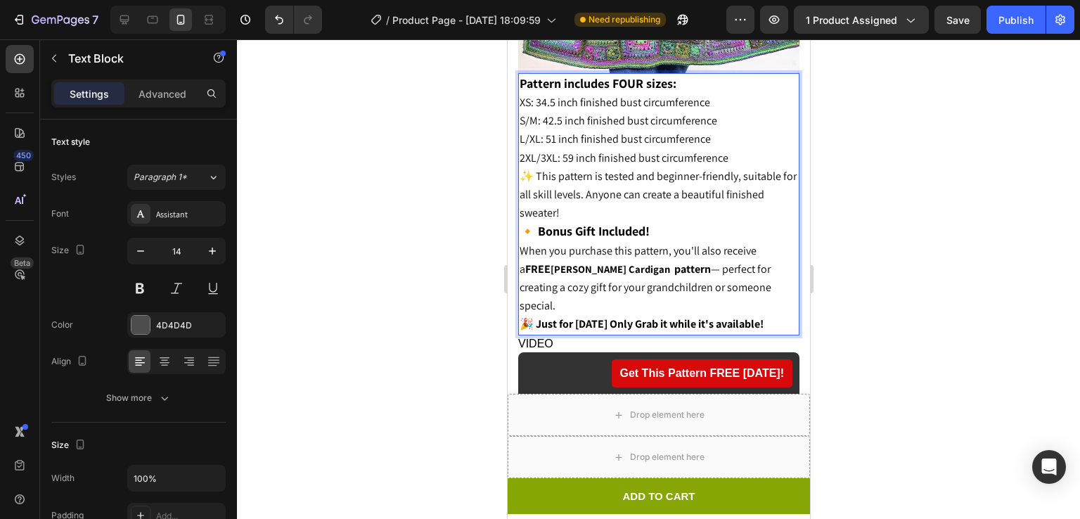
click at [684, 262] on span "pattern — perfect for creating a cozy gift for your grandchildren or someone sp…" at bounding box center [645, 287] width 252 height 51
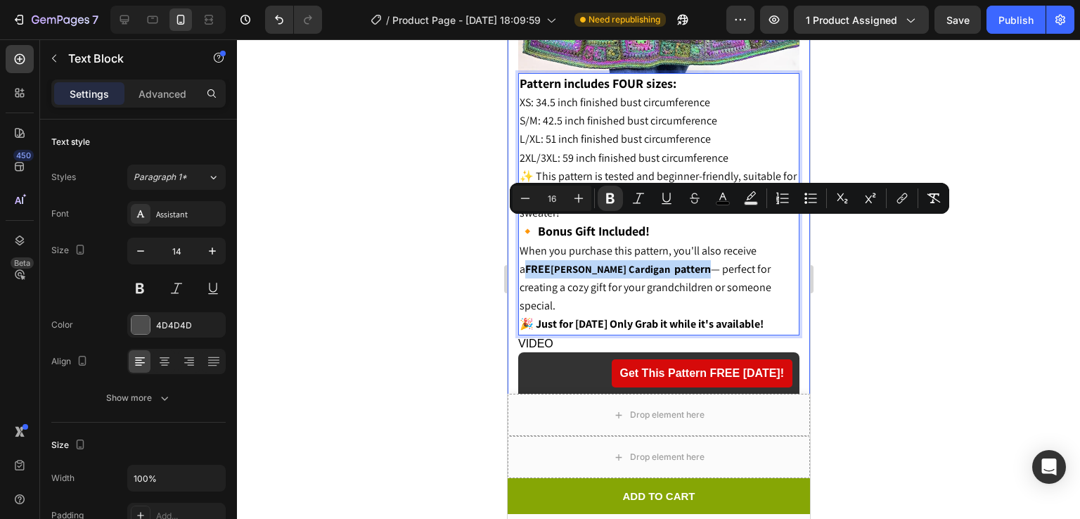
drag, startPoint x: 683, startPoint y: 226, endPoint x: 512, endPoint y: 229, distance: 170.9
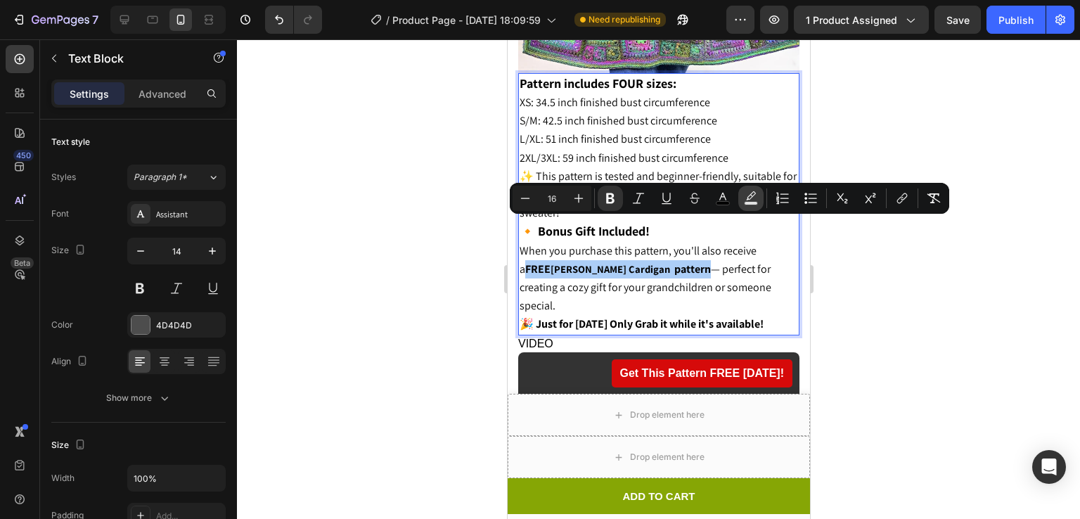
click at [745, 198] on icon "Editor contextual toolbar" at bounding box center [751, 198] width 14 height 14
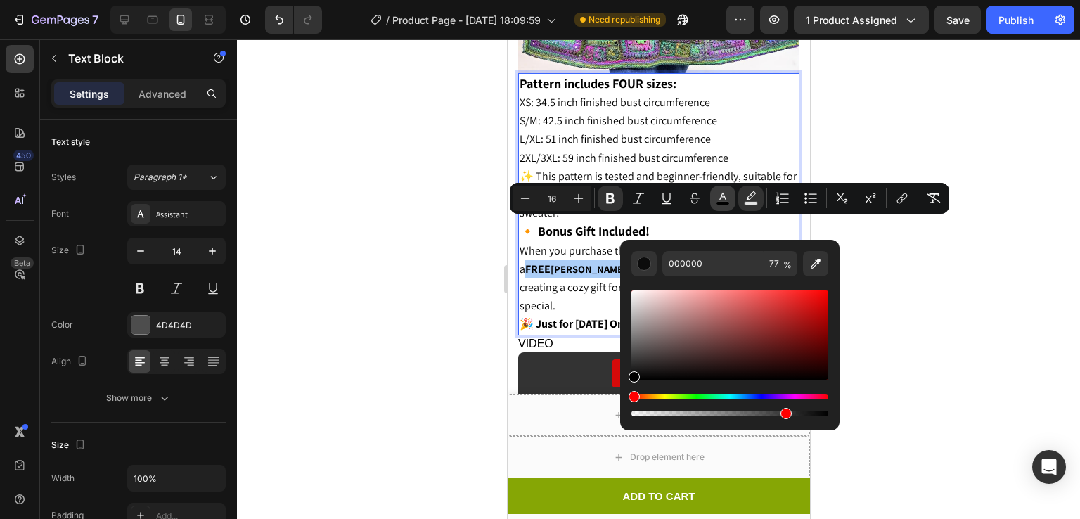
click at [724, 200] on icon "Editor contextual toolbar" at bounding box center [723, 198] width 14 height 14
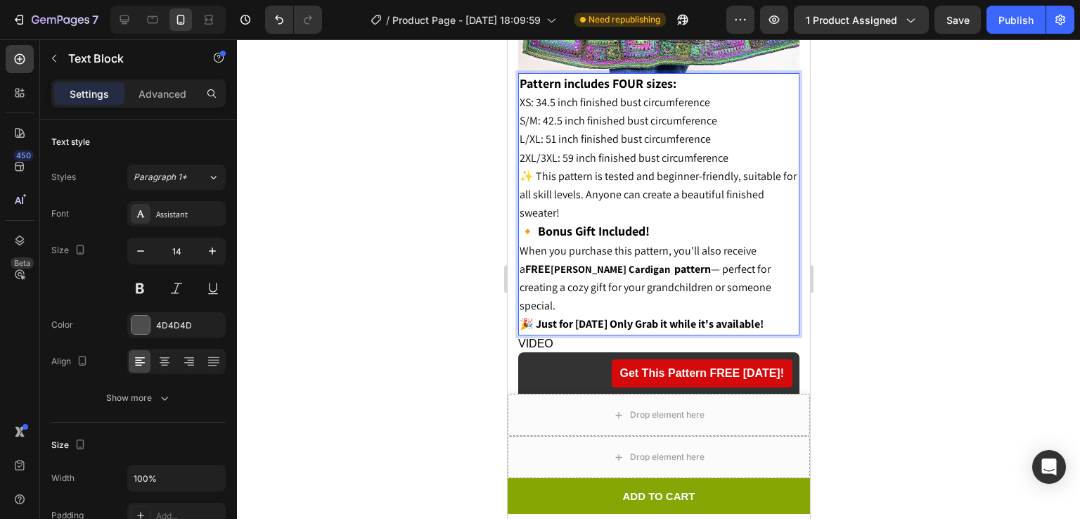
click at [735, 262] on span "pattern — perfect for creating a cozy gift for your grandchildren or someone sp…" at bounding box center [645, 287] width 252 height 51
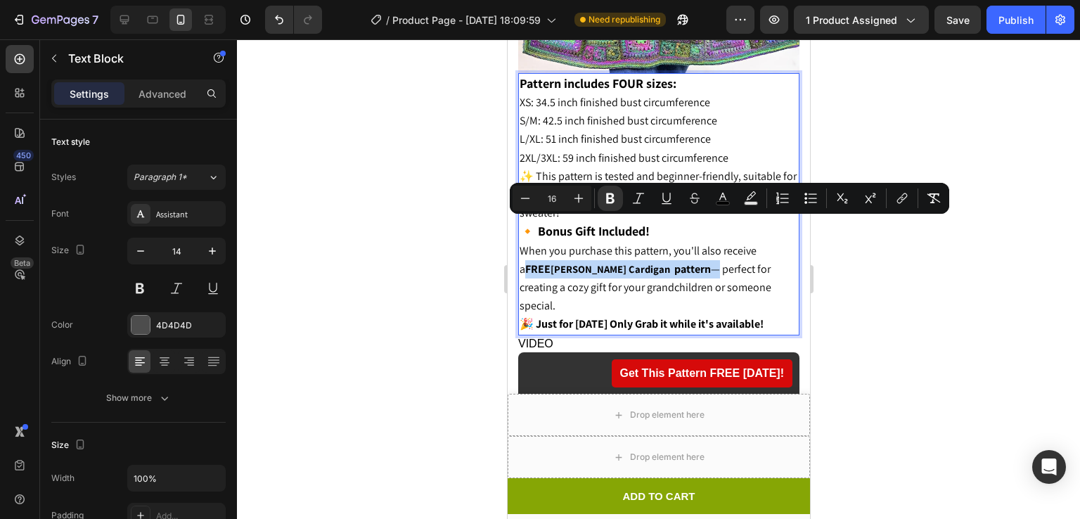
drag, startPoint x: 686, startPoint y: 226, endPoint x: 518, endPoint y: 229, distance: 168.1
click at [519, 229] on p "✨ This pattern is tested and beginner-friendly, suitable for all skill levels. …" at bounding box center [658, 241] width 279 height 148
click at [717, 205] on button "color" at bounding box center [722, 198] width 25 height 25
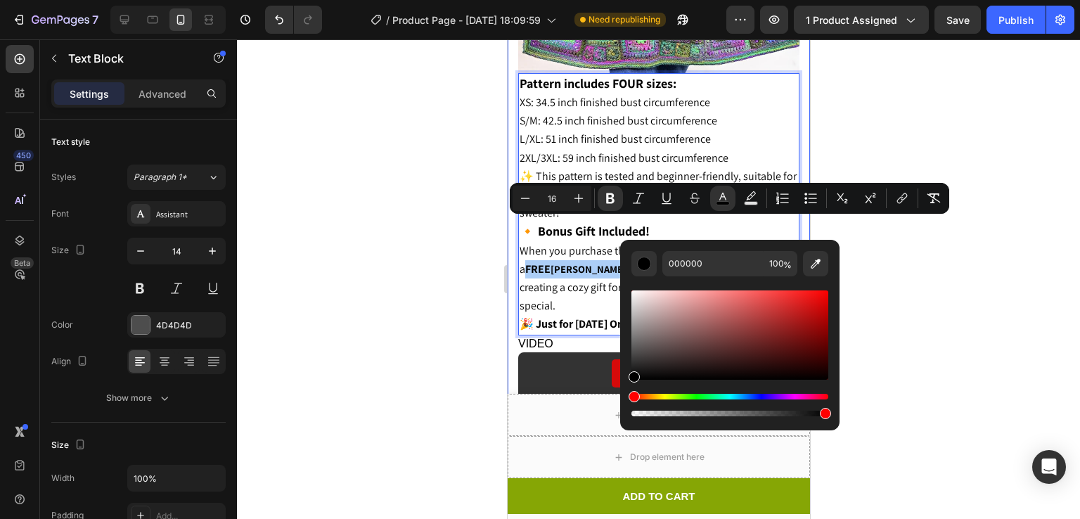
click at [979, 152] on div at bounding box center [658, 279] width 843 height 480
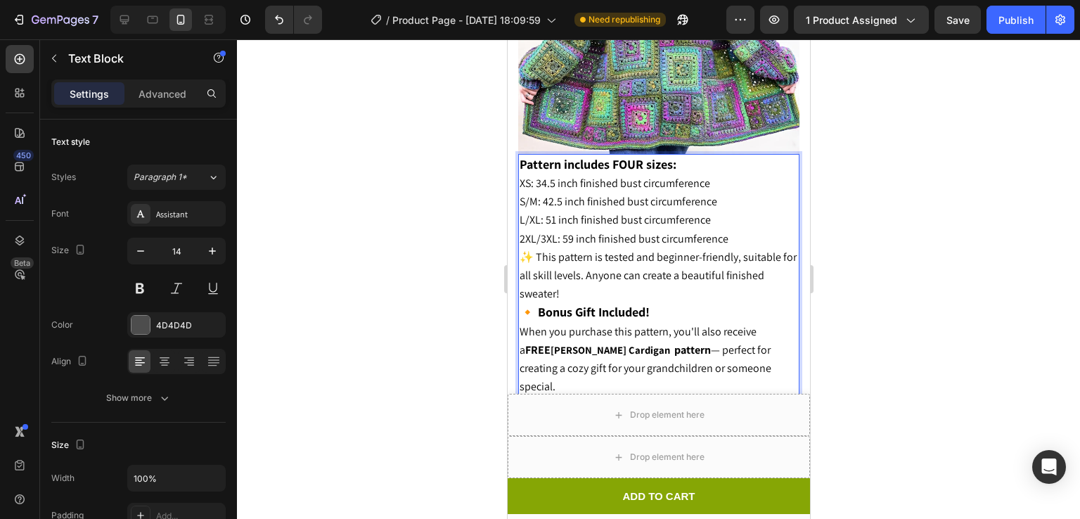
scroll to position [1605, 0]
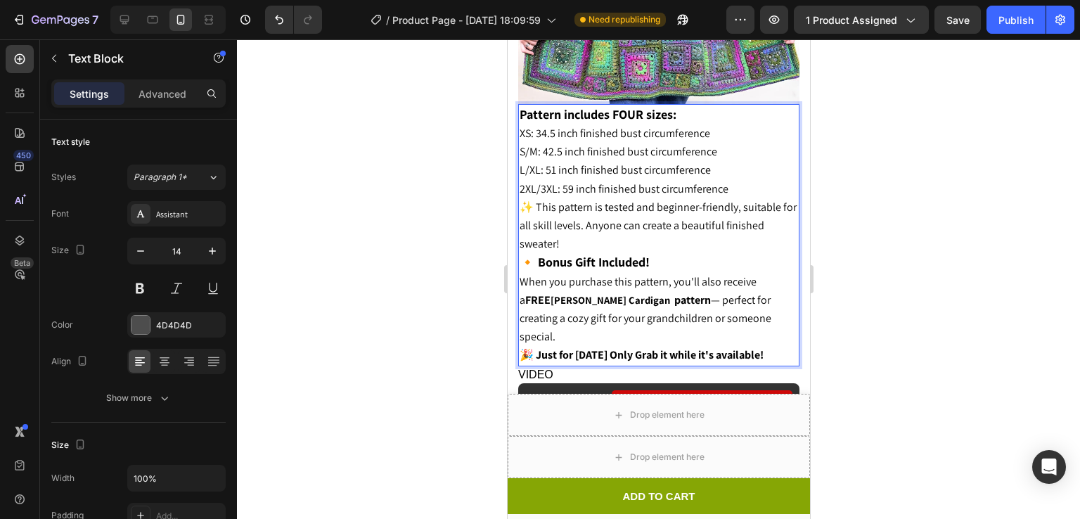
click at [677, 293] on strong "pattern" at bounding box center [692, 300] width 37 height 15
drag, startPoint x: 683, startPoint y: 261, endPoint x: 644, endPoint y: 260, distance: 38.7
click at [644, 260] on p "✨ This pattern is tested and beginner-friendly, suitable for all skill levels. …" at bounding box center [658, 272] width 279 height 148
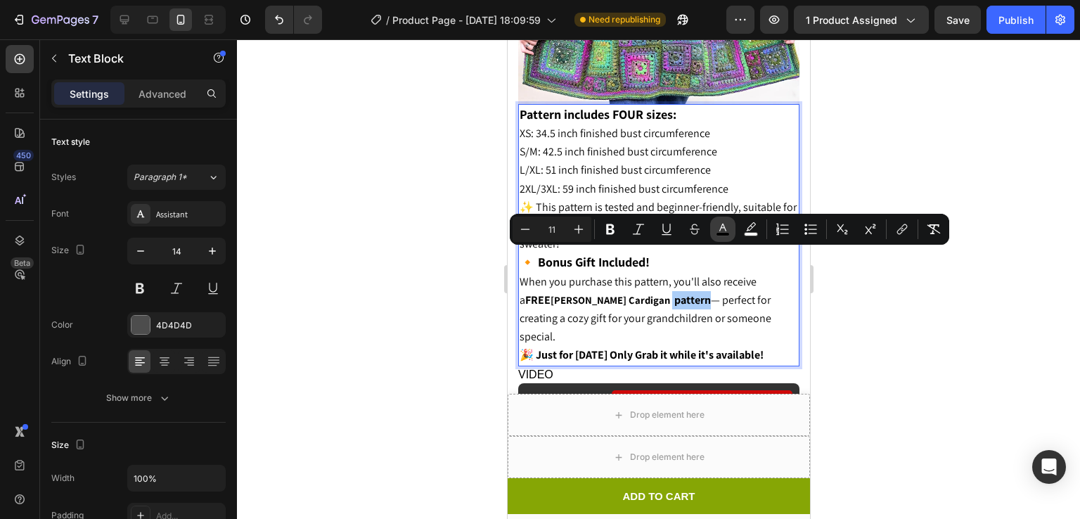
click at [715, 231] on button "color" at bounding box center [722, 229] width 25 height 25
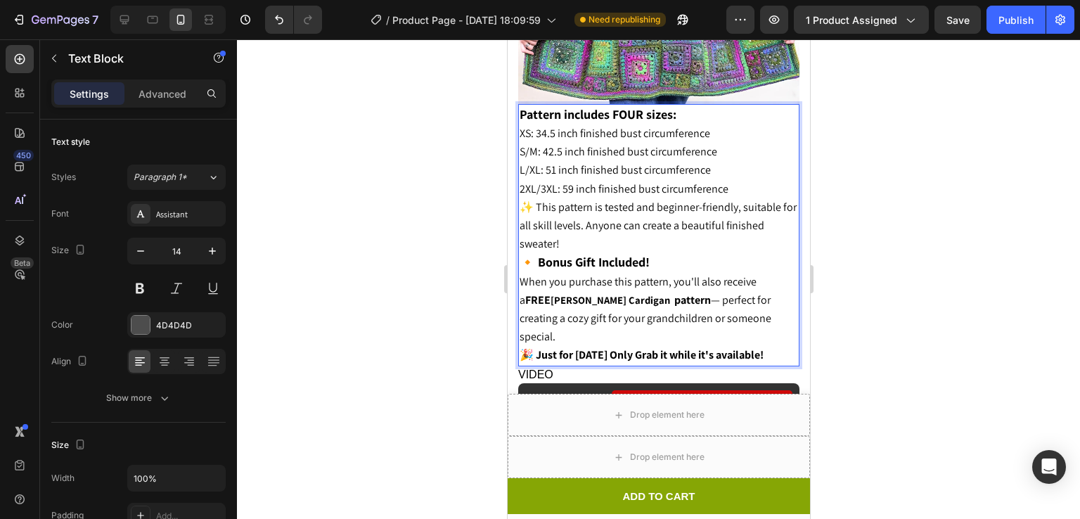
click at [594, 293] on strong "Ella Crochet Cardigan" at bounding box center [610, 299] width 120 height 13
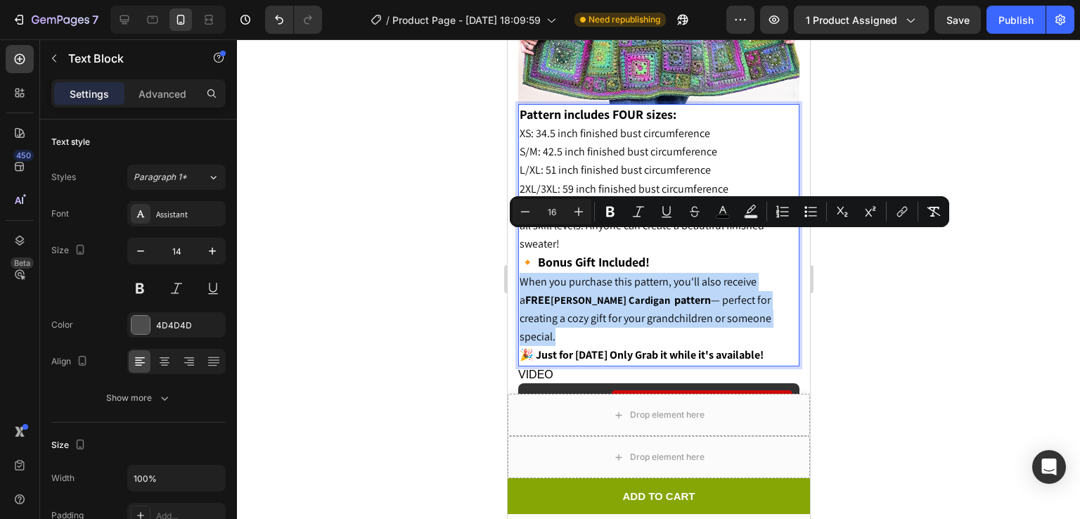
click at [592, 293] on strong "Ella Crochet Cardigan" at bounding box center [610, 299] width 120 height 13
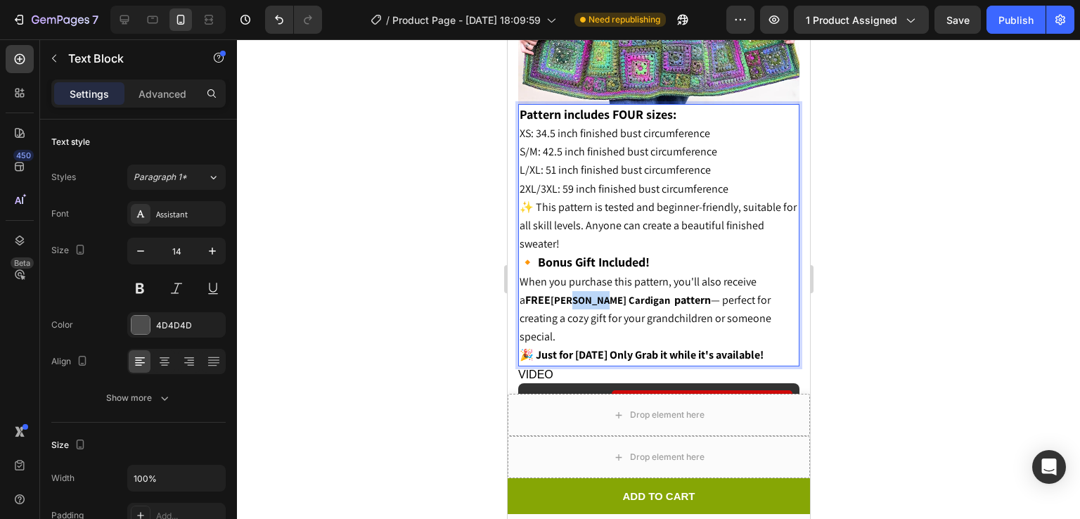
drag, startPoint x: 592, startPoint y: 255, endPoint x: 563, endPoint y: 258, distance: 29.0
click at [563, 293] on strong "Ella Crochet Cardigan" at bounding box center [610, 299] width 120 height 13
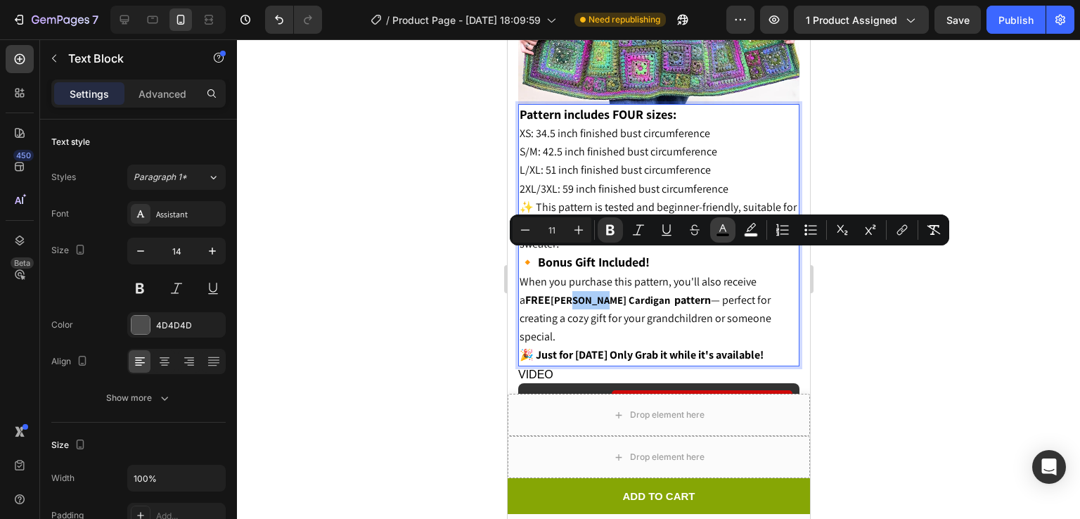
click at [727, 226] on icon "Editor contextual toolbar" at bounding box center [723, 230] width 14 height 14
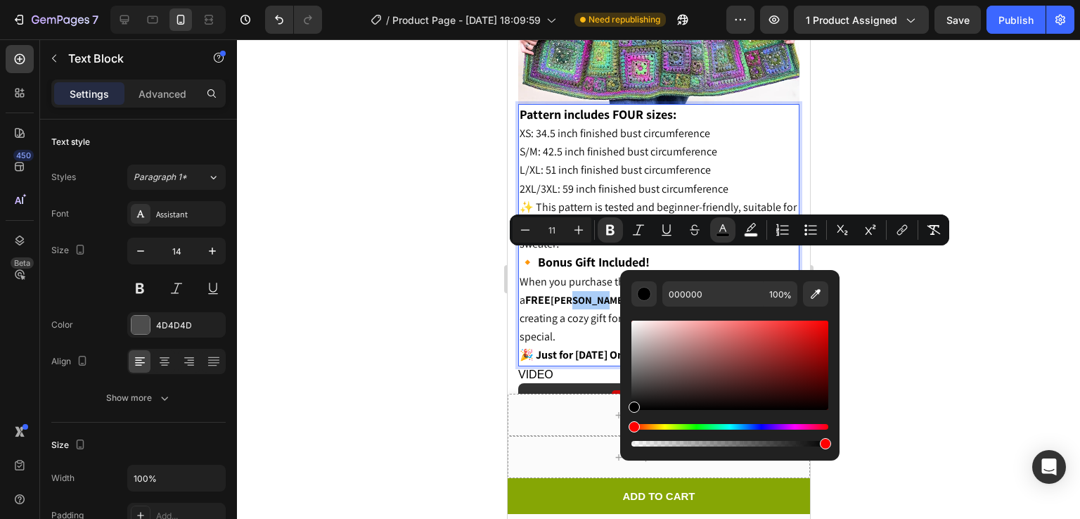
click at [912, 267] on div at bounding box center [658, 279] width 843 height 480
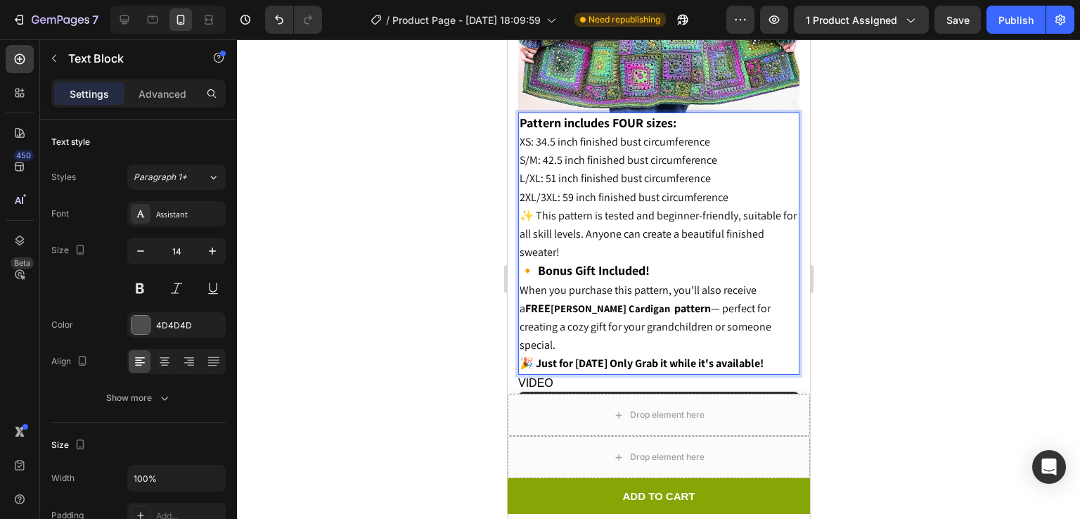
scroll to position [1598, 0]
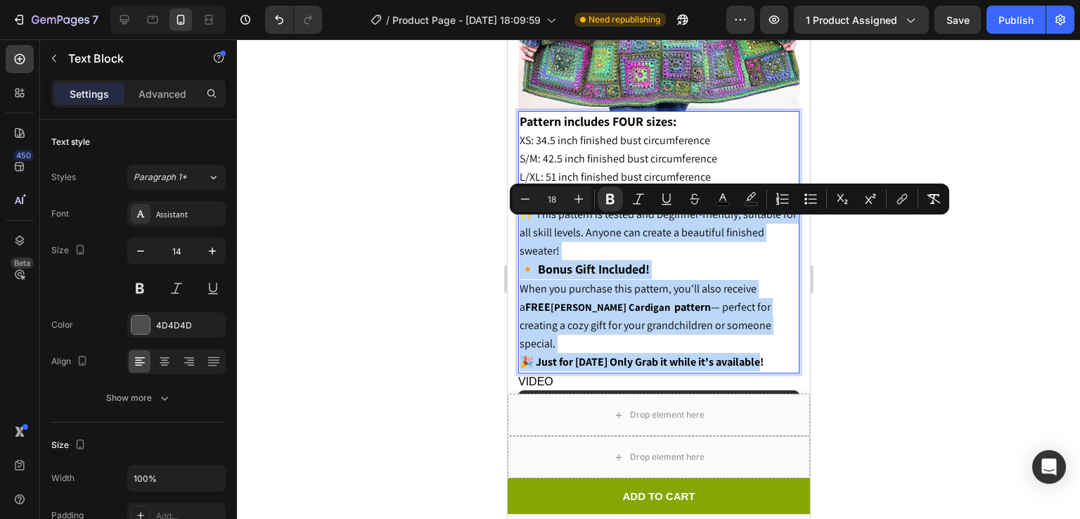
drag, startPoint x: 524, startPoint y: 231, endPoint x: 744, endPoint y: 305, distance: 232.2
click at [744, 305] on div "Pattern includes FOUR sizes: XS: 34.5 inch finished bust circumference S/M: 42.…" at bounding box center [658, 242] width 281 height 262
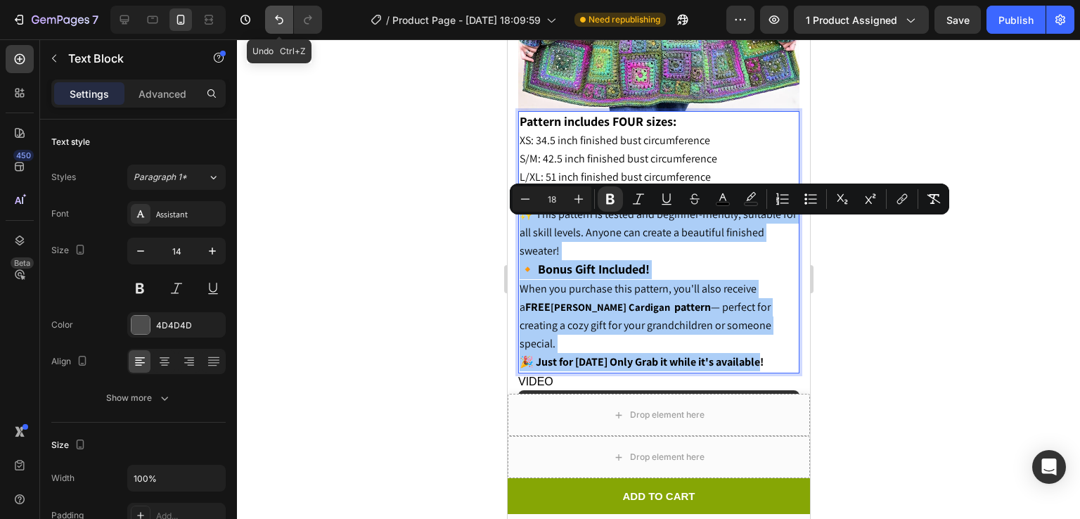
click at [272, 19] on icon "Undo/Redo" at bounding box center [279, 20] width 14 height 14
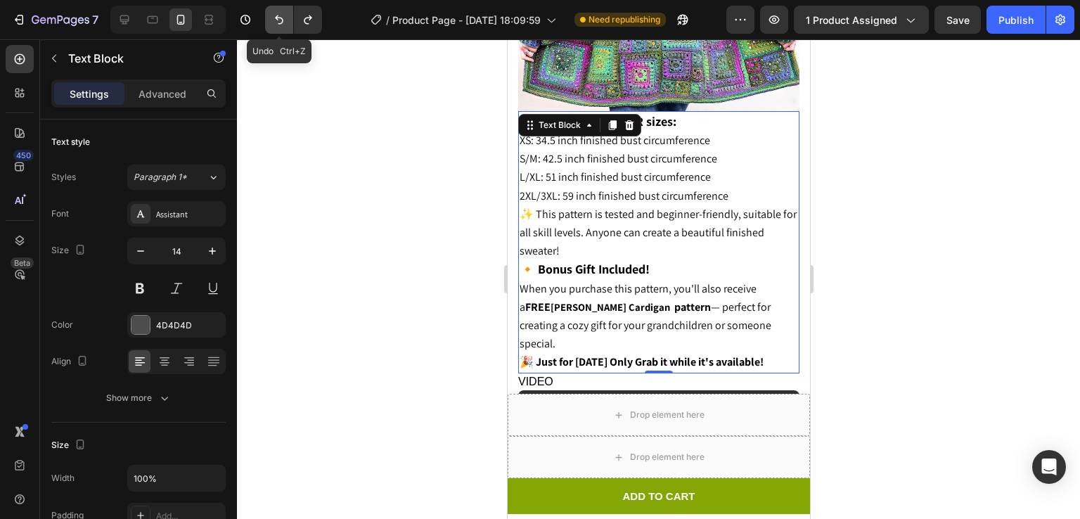
click at [272, 19] on icon "Undo/Redo" at bounding box center [279, 20] width 14 height 14
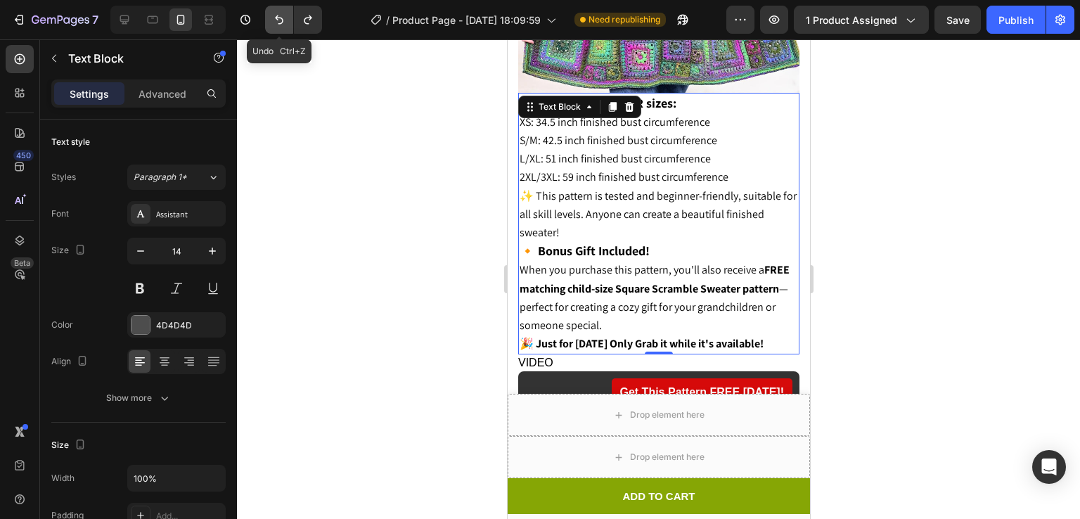
scroll to position [1580, 0]
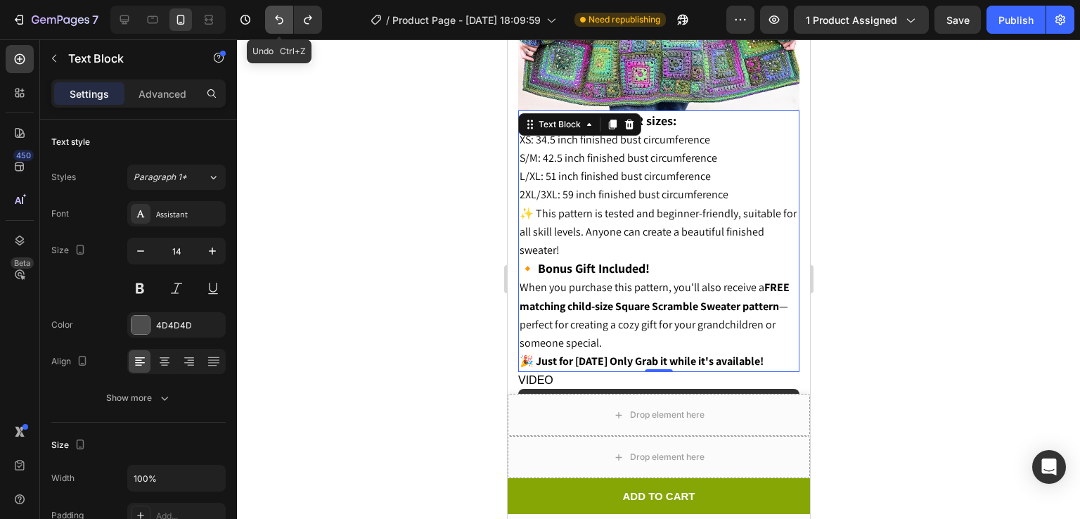
click at [272, 19] on icon "Undo/Redo" at bounding box center [279, 20] width 14 height 14
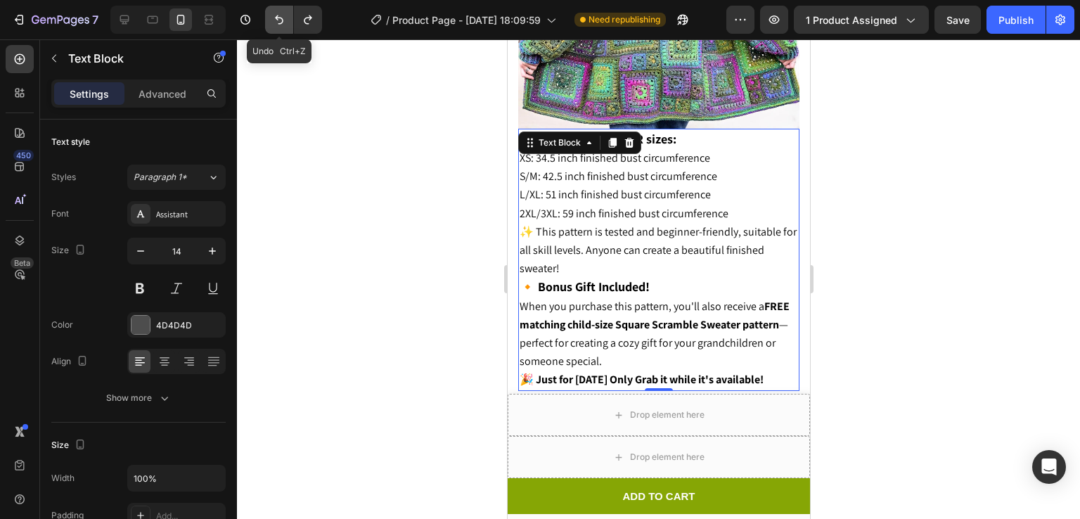
scroll to position [1598, 0]
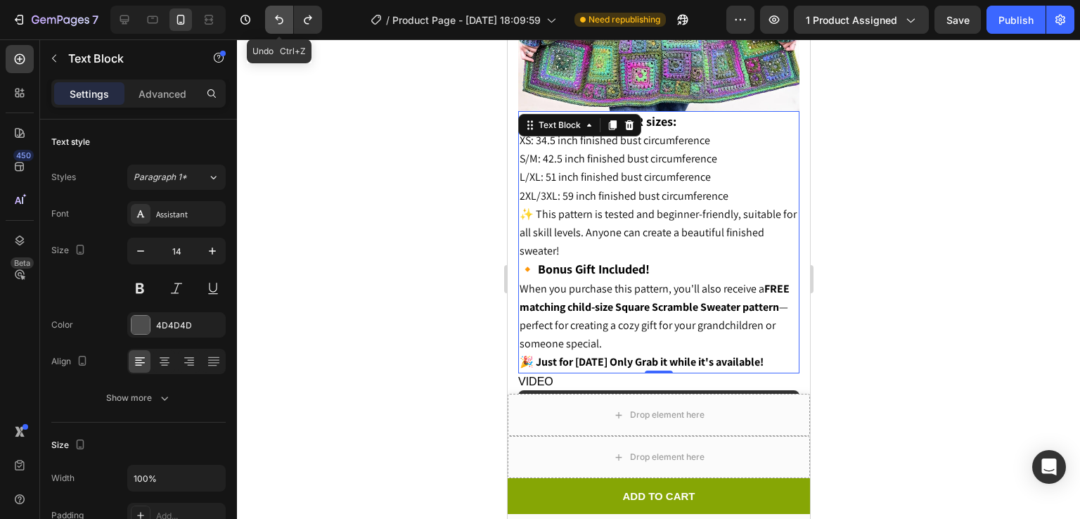
click at [272, 19] on icon "Undo/Redo" at bounding box center [279, 20] width 14 height 14
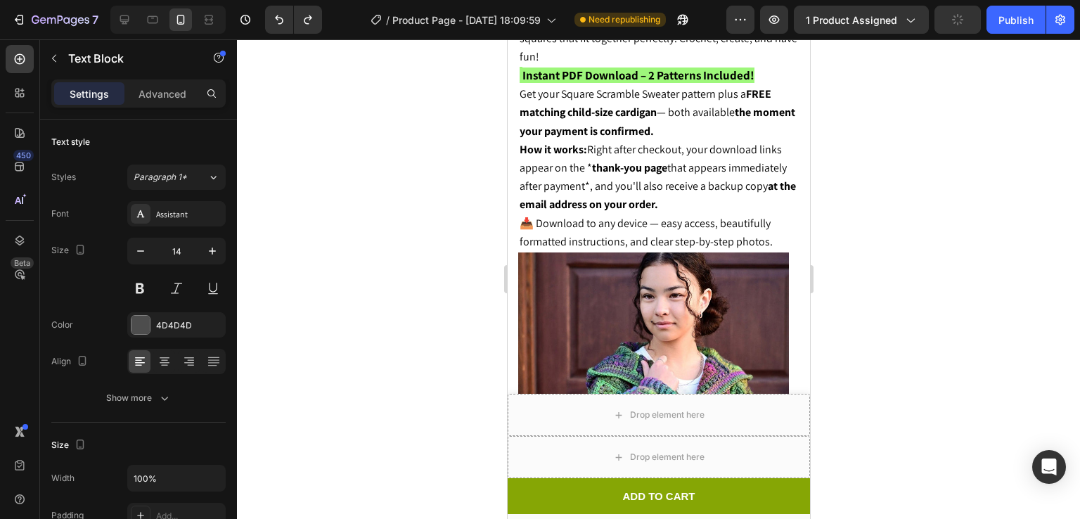
scroll to position [667, 0]
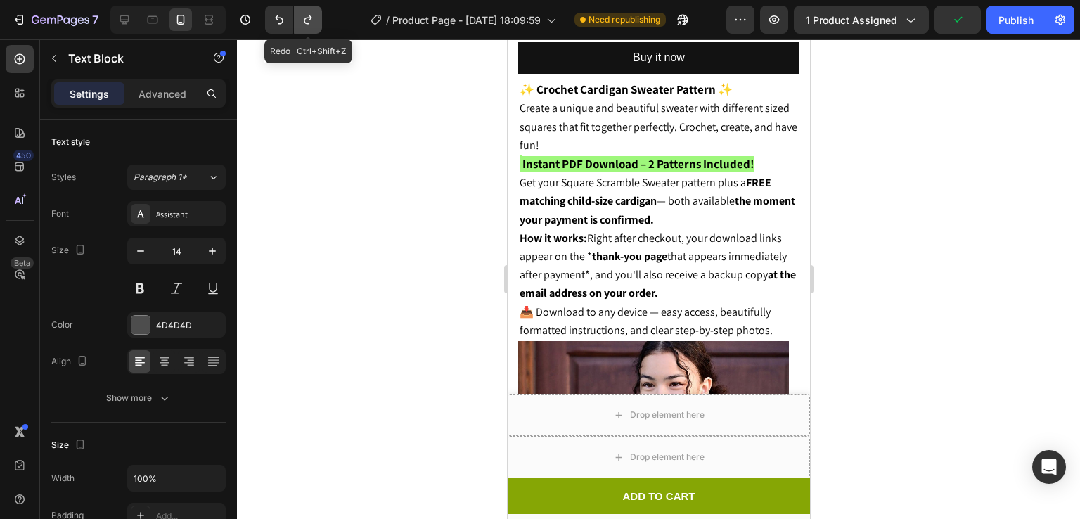
click at [313, 15] on icon "Undo/Redo" at bounding box center [308, 20] width 14 height 14
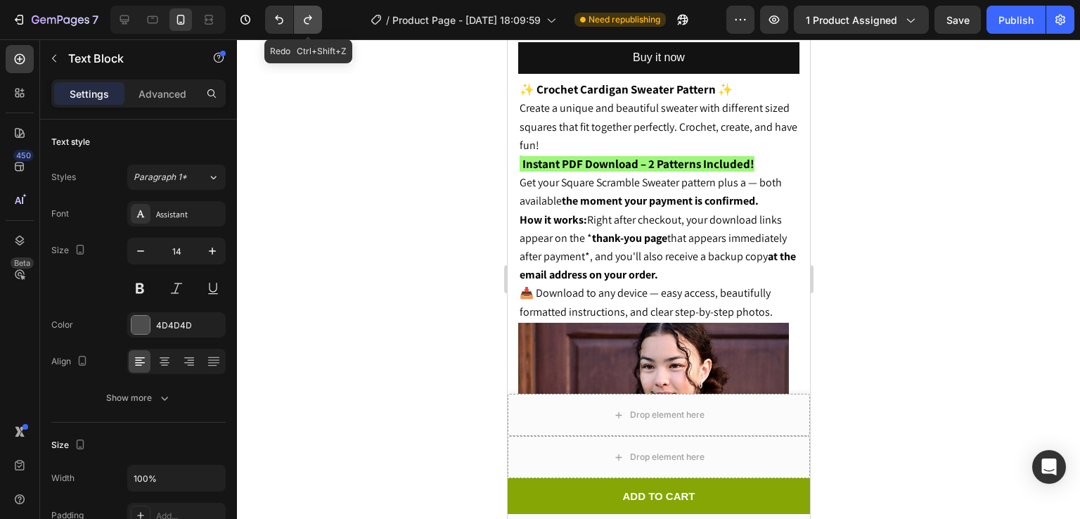
click at [313, 15] on icon "Undo/Redo" at bounding box center [308, 20] width 14 height 14
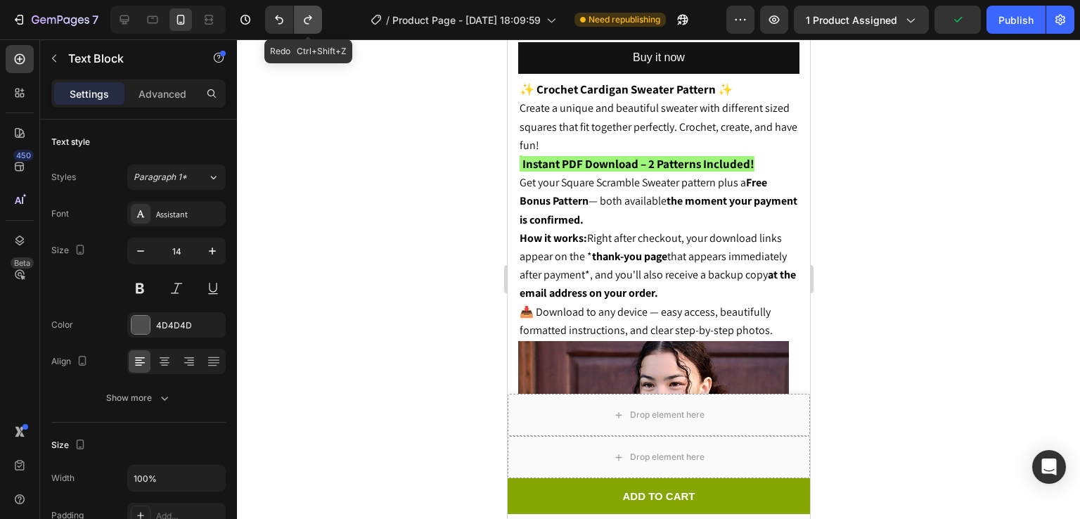
click at [313, 15] on icon "Undo/Redo" at bounding box center [308, 20] width 14 height 14
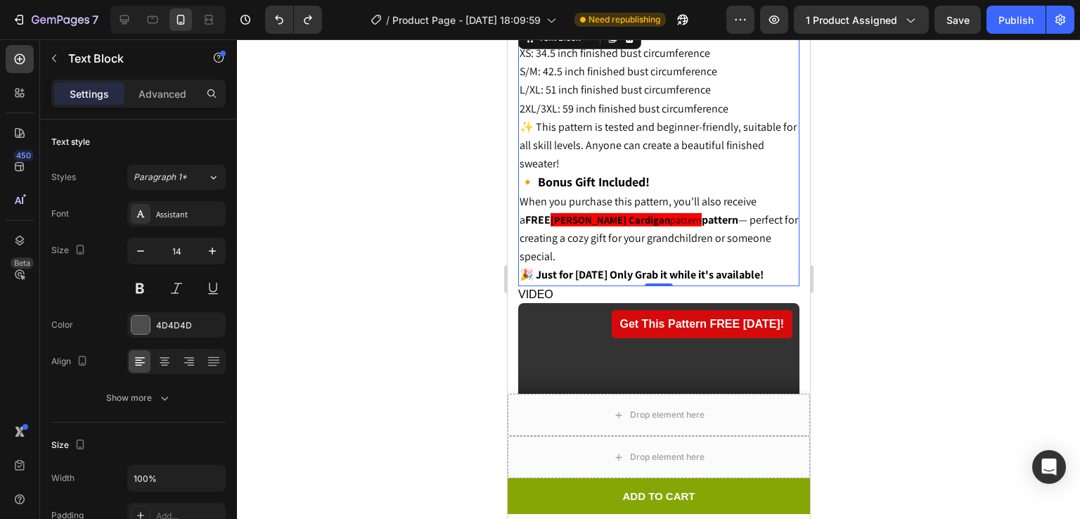
scroll to position [1688, 0]
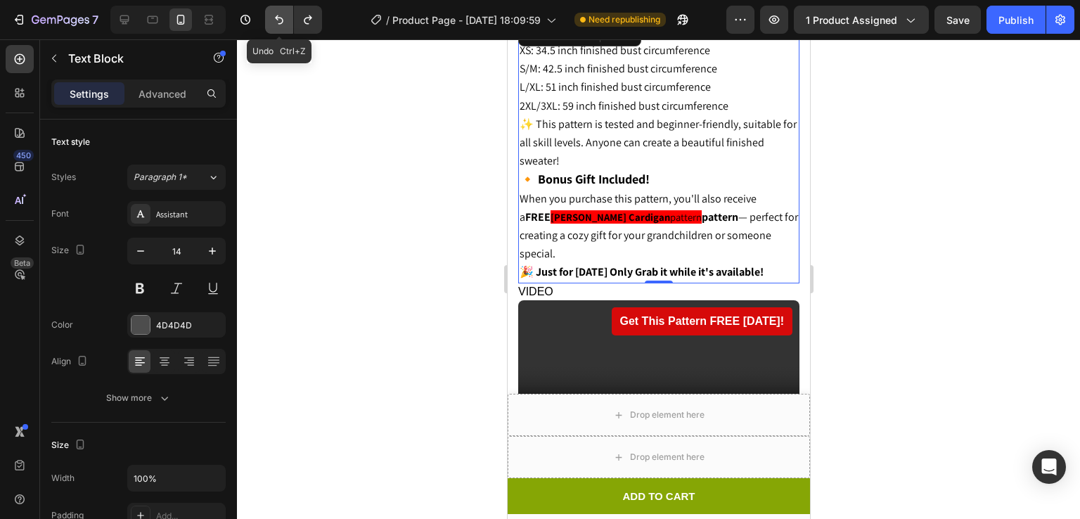
click at [282, 23] on icon "Undo/Redo" at bounding box center [279, 20] width 14 height 14
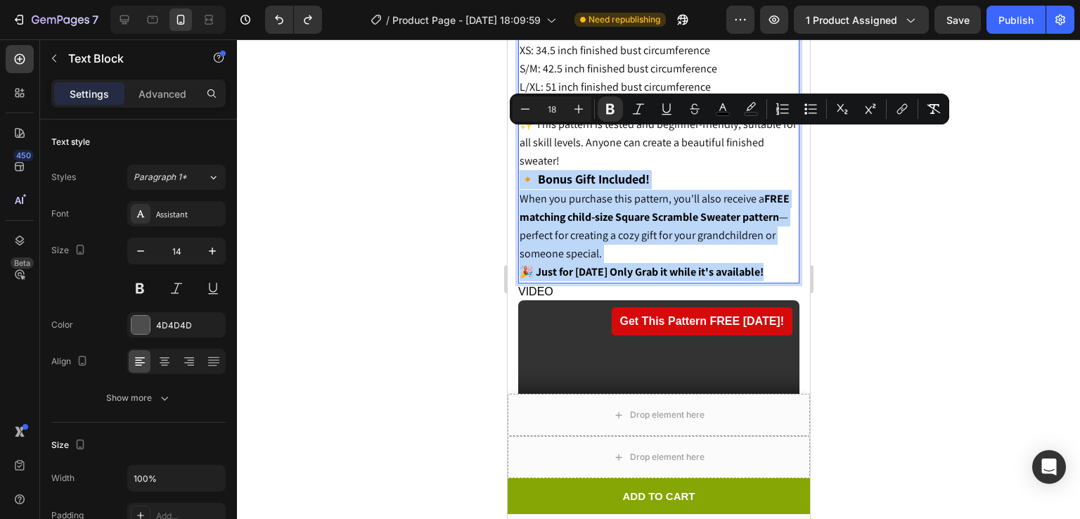
drag, startPoint x: 772, startPoint y: 224, endPoint x: 523, endPoint y: 141, distance: 261.6
click at [523, 141] on div "Pattern includes FOUR sizes: XS: 34.5 inch finished bust circumference S/M: 42.…" at bounding box center [658, 152] width 281 height 262
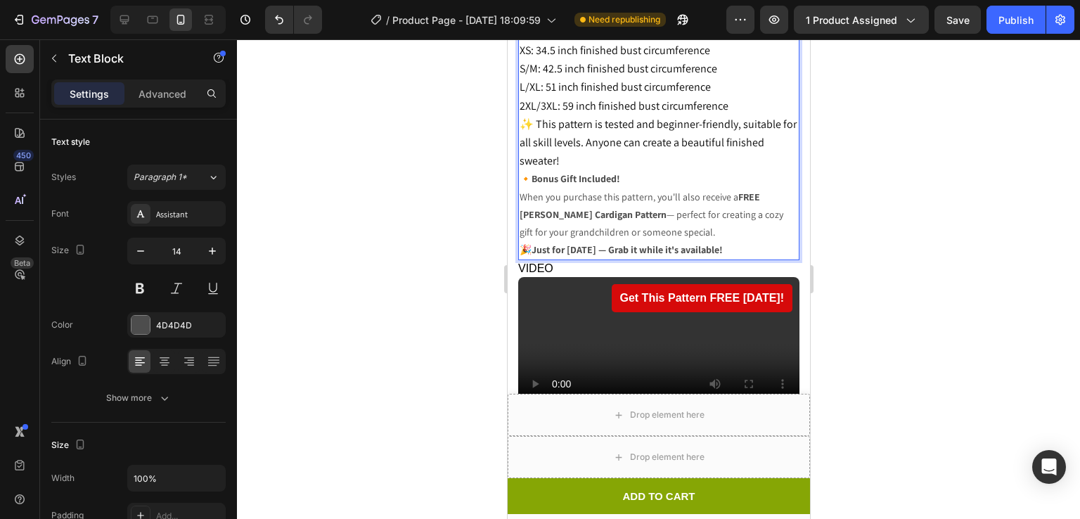
click at [523, 141] on p "✨ This pattern is tested and beginner-friendly, suitable for all skill levels. …" at bounding box center [658, 178] width 279 height 126
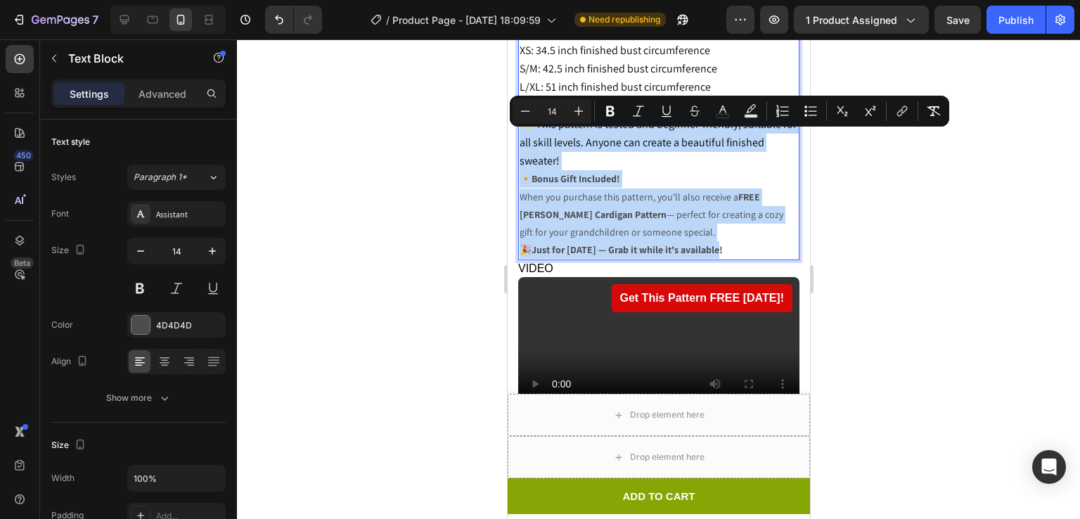
drag, startPoint x: 523, startPoint y: 141, endPoint x: 737, endPoint y: 209, distance: 224.2
click at [737, 209] on div "Pattern includes FOUR sizes: XS: 34.5 inch finished bust circumference S/M: 42.…" at bounding box center [658, 141] width 281 height 240
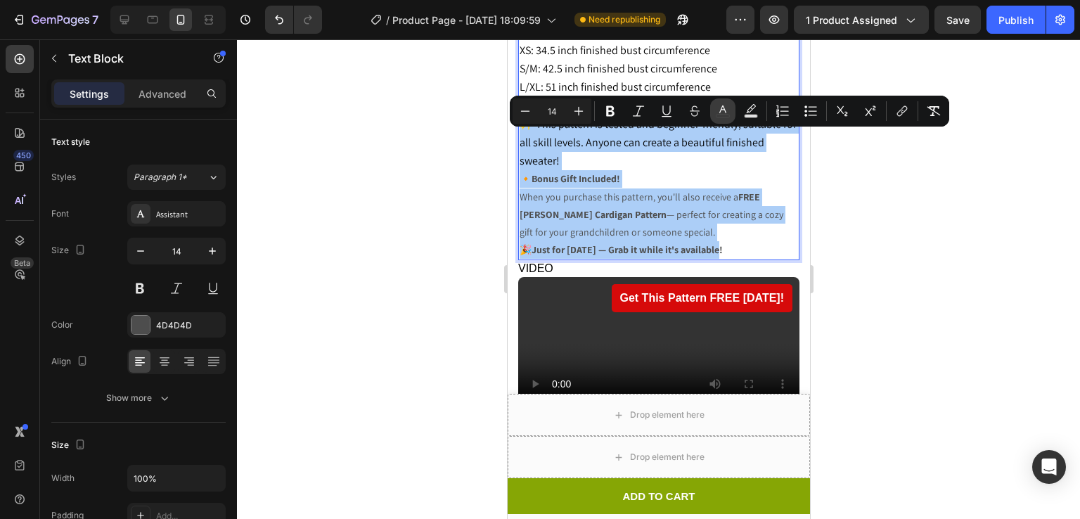
click at [726, 115] on rect "Editor contextual toolbar" at bounding box center [723, 117] width 13 height 4
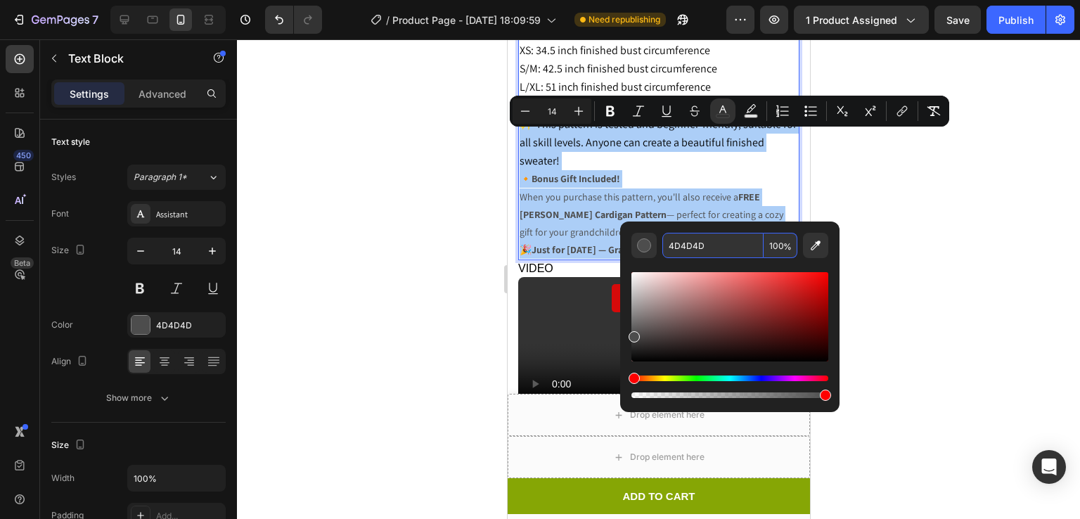
click at [713, 241] on input "4D4D4D" at bounding box center [713, 245] width 101 height 25
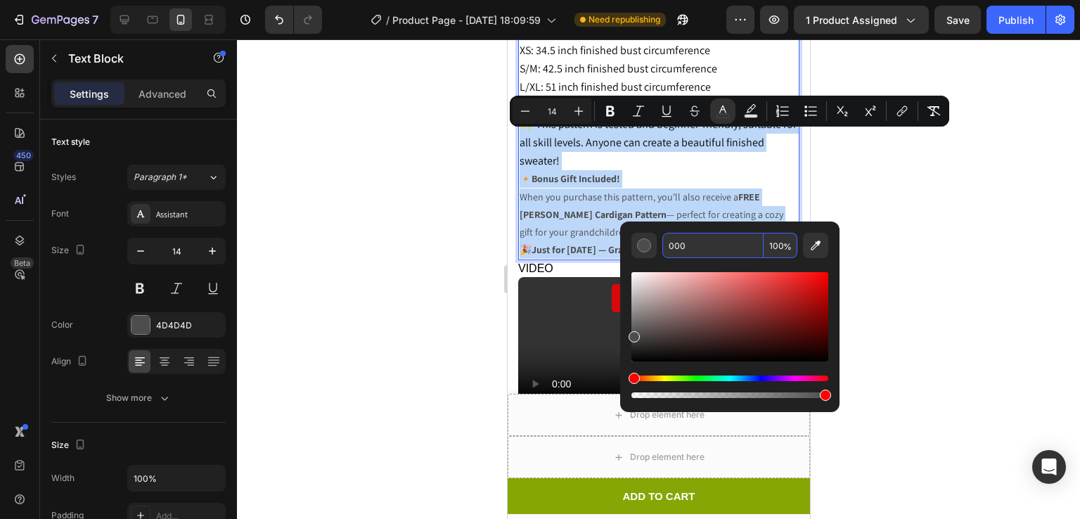
type input "000000"
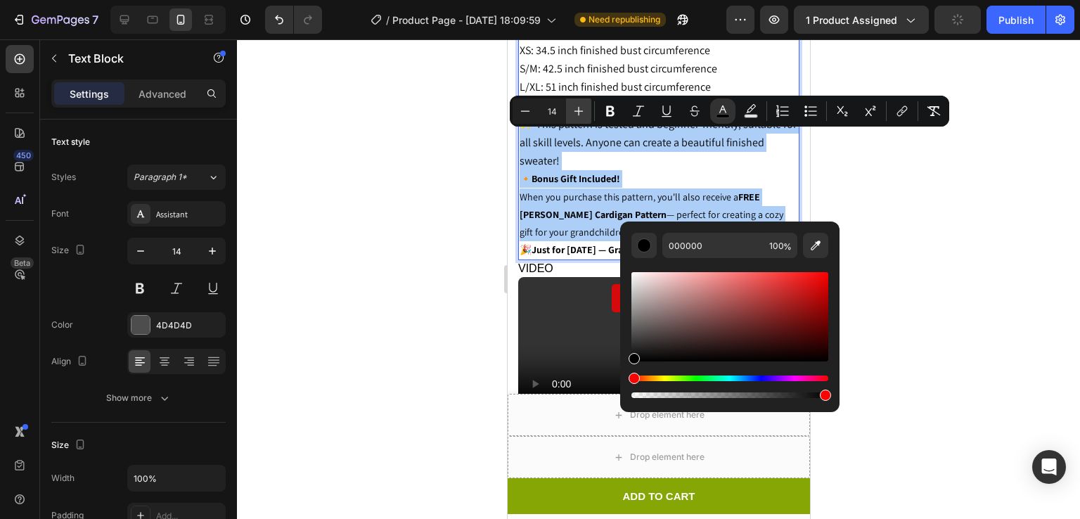
click at [582, 108] on icon "Editor contextual toolbar" at bounding box center [579, 111] width 14 height 14
drag, startPoint x: 91, startPoint y: 89, endPoint x: 582, endPoint y: 108, distance: 491.3
click at [582, 108] on icon "Editor contextual toolbar" at bounding box center [579, 111] width 14 height 14
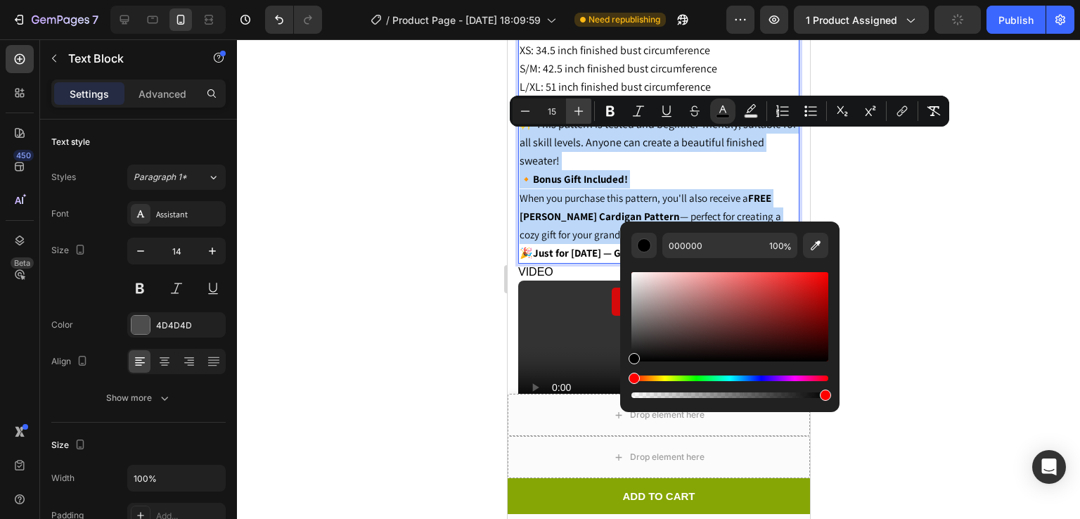
type input "16"
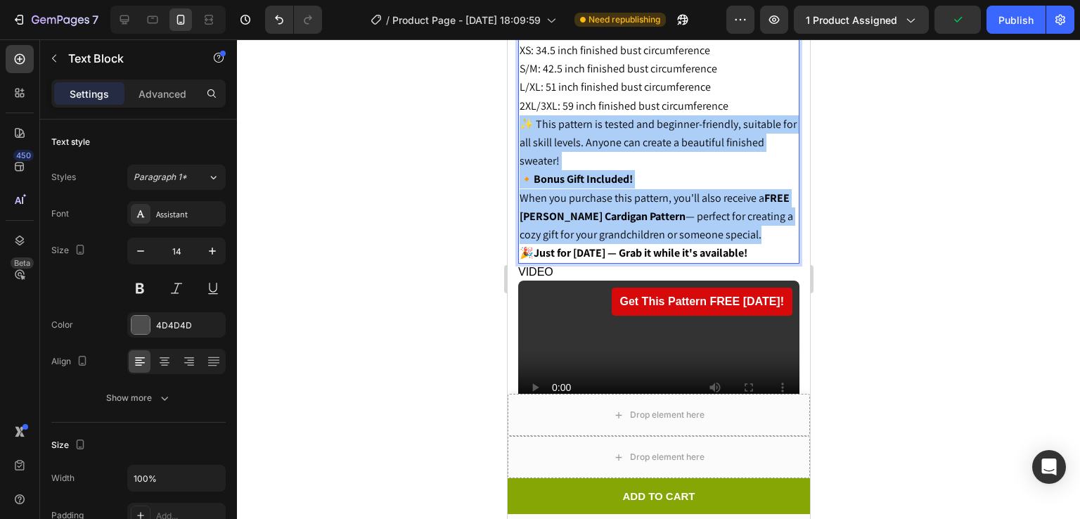
click at [852, 175] on div at bounding box center [658, 279] width 843 height 480
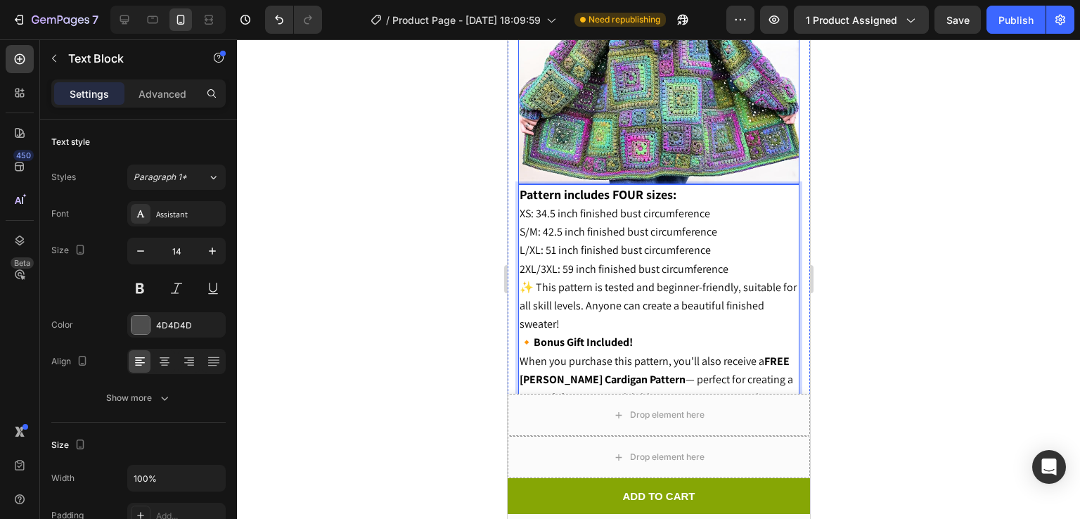
scroll to position [1609, 0]
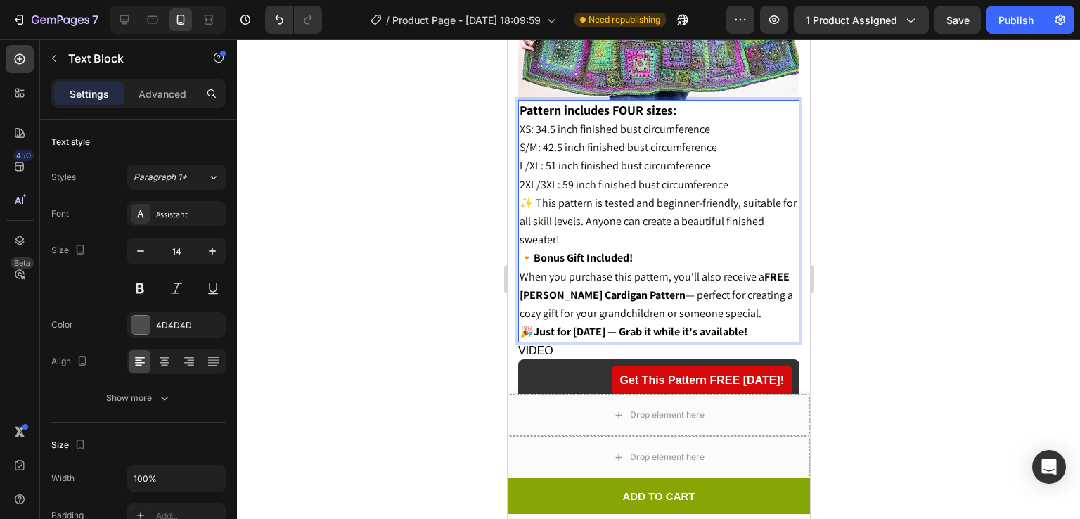
click at [611, 250] on strong "Bonus Gift Included!" at bounding box center [582, 257] width 99 height 15
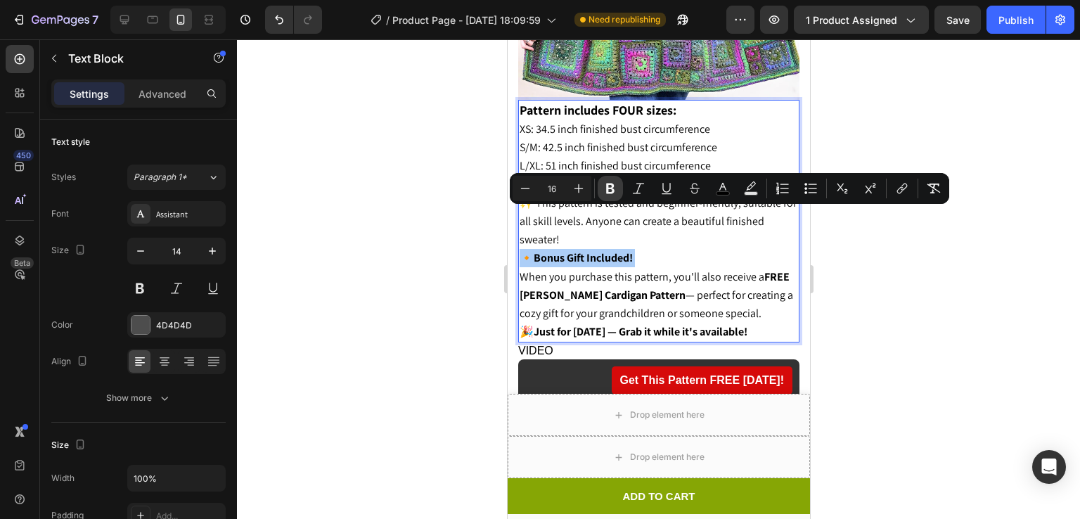
click at [609, 187] on icon "Editor contextual toolbar" at bounding box center [610, 188] width 14 height 14
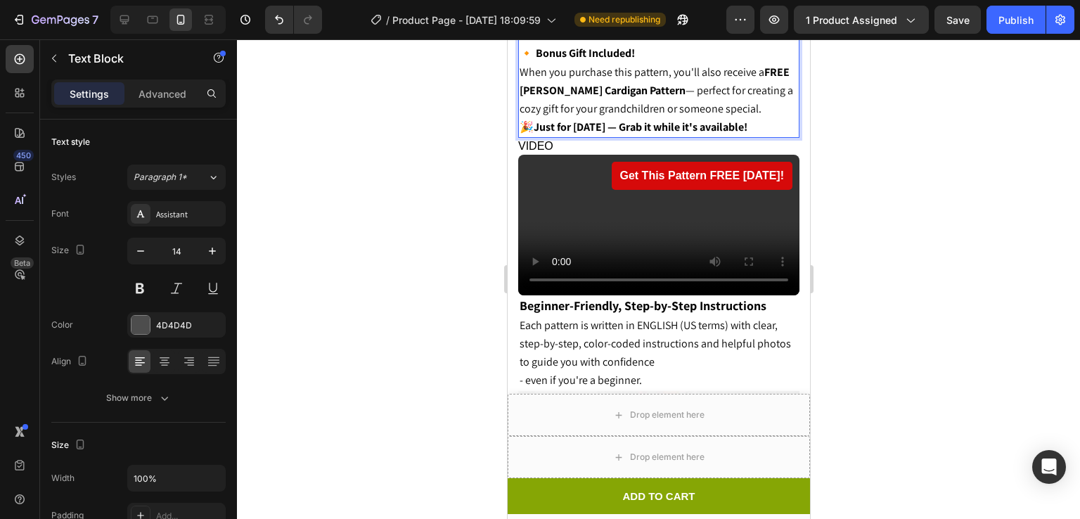
scroll to position [1777, 0]
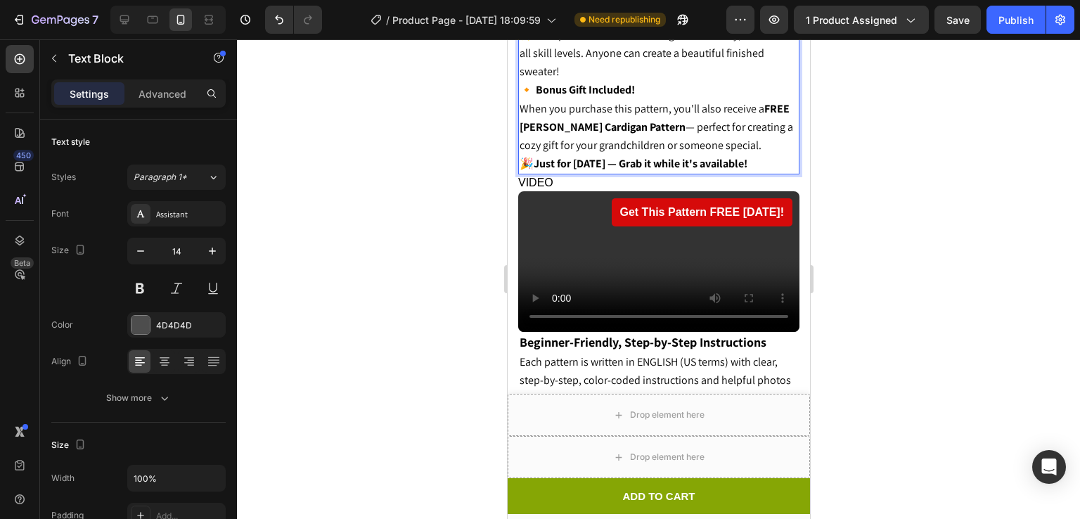
click at [864, 131] on div at bounding box center [658, 279] width 843 height 480
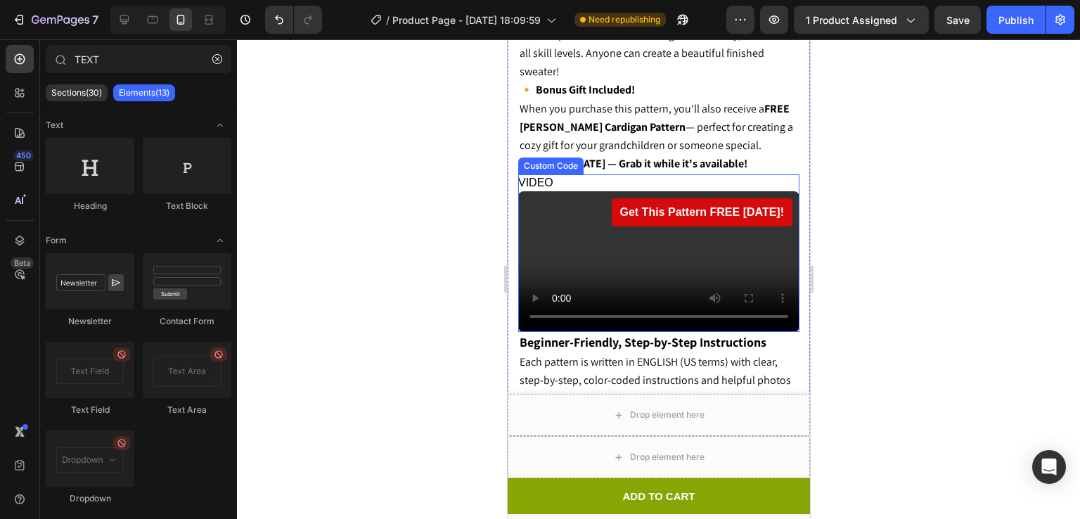
click at [628, 229] on video at bounding box center [658, 261] width 281 height 141
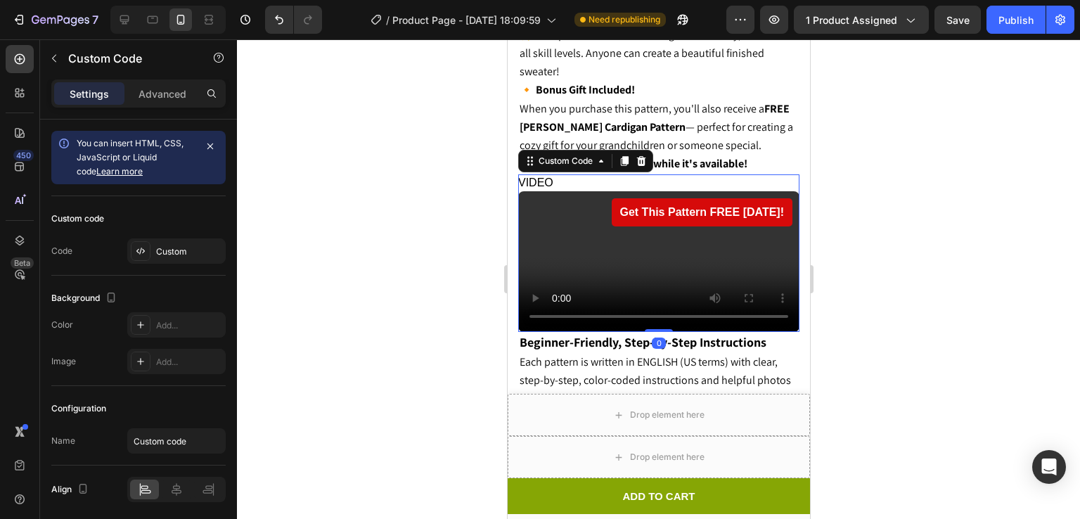
click at [628, 229] on video at bounding box center [658, 261] width 281 height 141
click at [629, 0] on body "7 / Product Page - Jul 7, 18:09:59 Need republishing Preview 1 product assigned…" at bounding box center [540, 0] width 1080 height 0
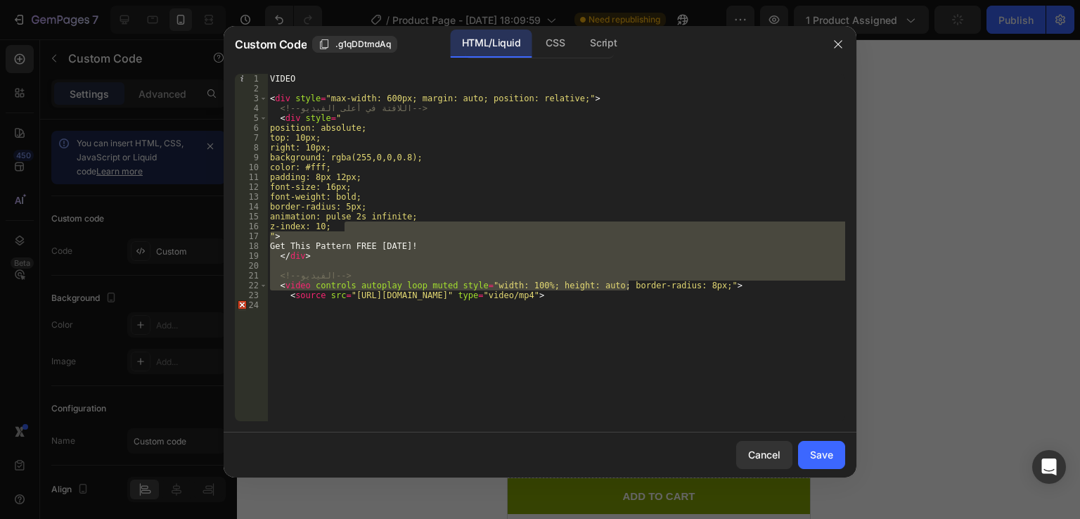
scroll to position [1778, 0]
click at [316, 72] on div "<!-- الفيديو --> <video controls autoplay loop muted style="width: 100%; height…" at bounding box center [540, 248] width 633 height 370
drag, startPoint x: 316, startPoint y: 72, endPoint x: 284, endPoint y: 78, distance: 32.1
click at [284, 78] on div "<!-- الفيديو --> <video controls autoplay loop muted style="width: 100%; height…" at bounding box center [540, 248] width 633 height 370
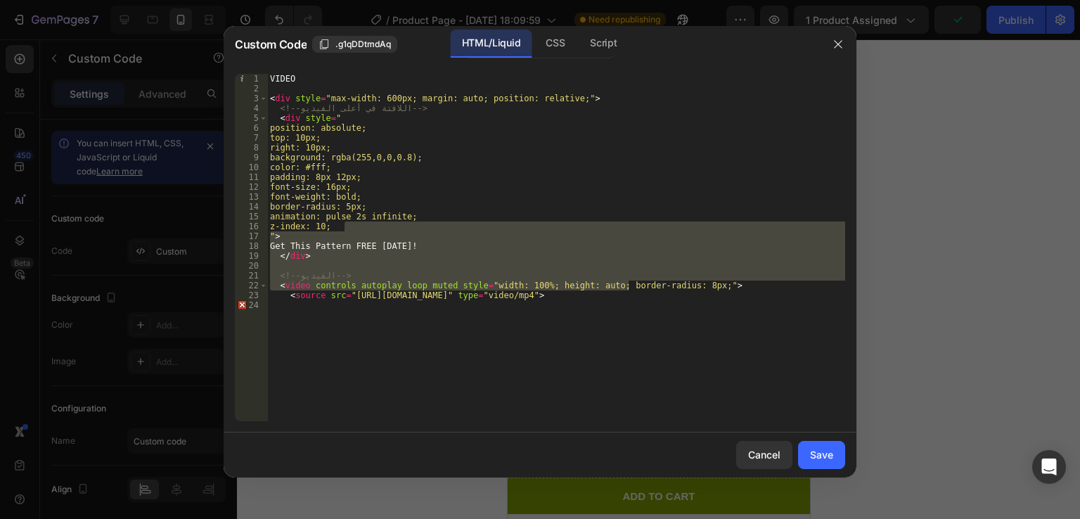
type textarea "VIDEO"
click at [284, 78] on div "VIDEO < div style = "max-width: 600px; margin: auto; position: relative;" > <!-…" at bounding box center [556, 257] width 578 height 367
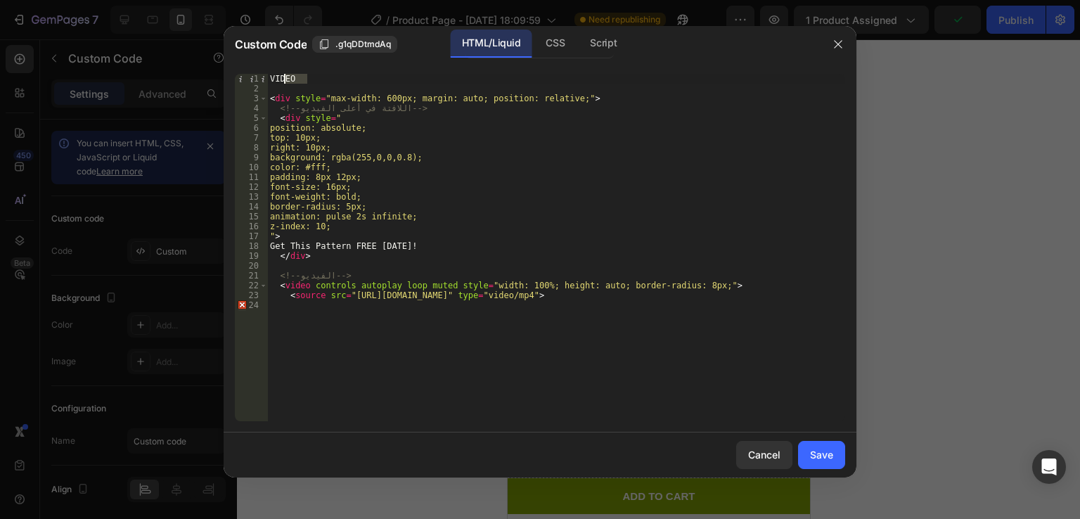
drag, startPoint x: 284, startPoint y: 78, endPoint x: 309, endPoint y: 81, distance: 25.5
click at [309, 81] on div "VIDEO < div style = "max-width: 600px; margin: auto; position: relative;" > <!-…" at bounding box center [556, 257] width 578 height 367
click at [271, 100] on div "< div style = "max-width: 600px; margin: auto; position: relative;" > <!-- اللا…" at bounding box center [556, 257] width 578 height 367
type textarea "<div style="max-width: 600px; margin: auto; position: relative;">"
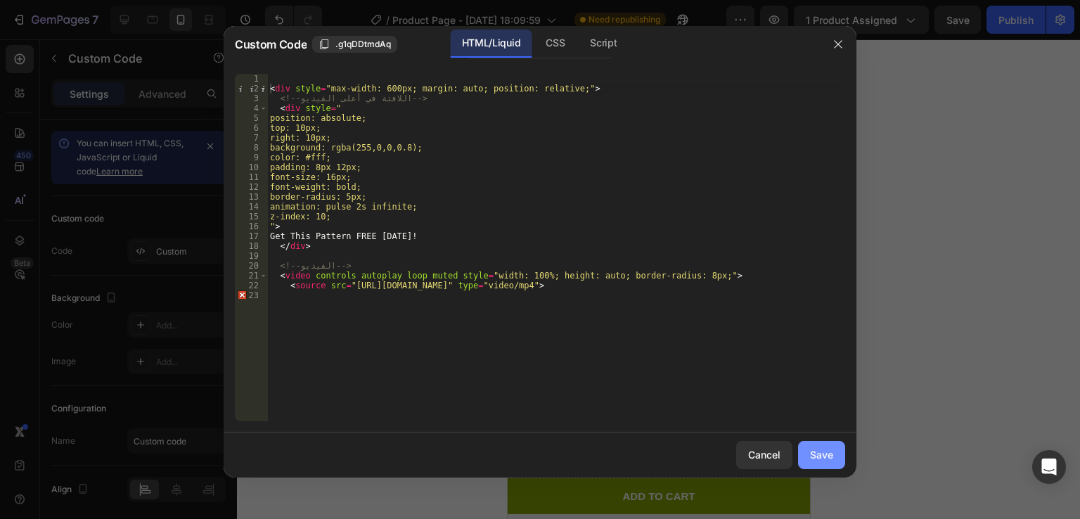
click at [819, 459] on div "Save" at bounding box center [821, 454] width 23 height 15
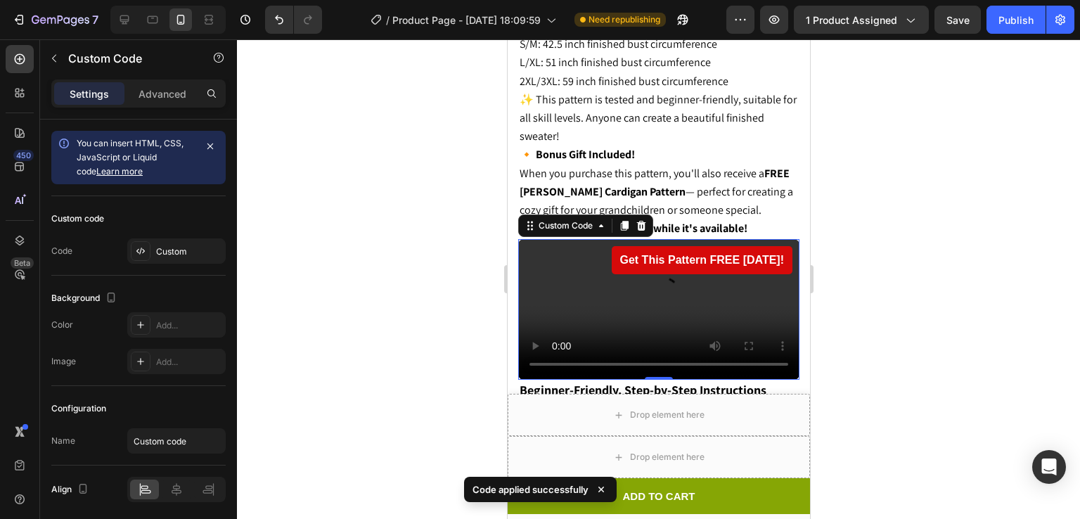
scroll to position [1712, 0]
click at [985, 190] on div at bounding box center [658, 279] width 843 height 480
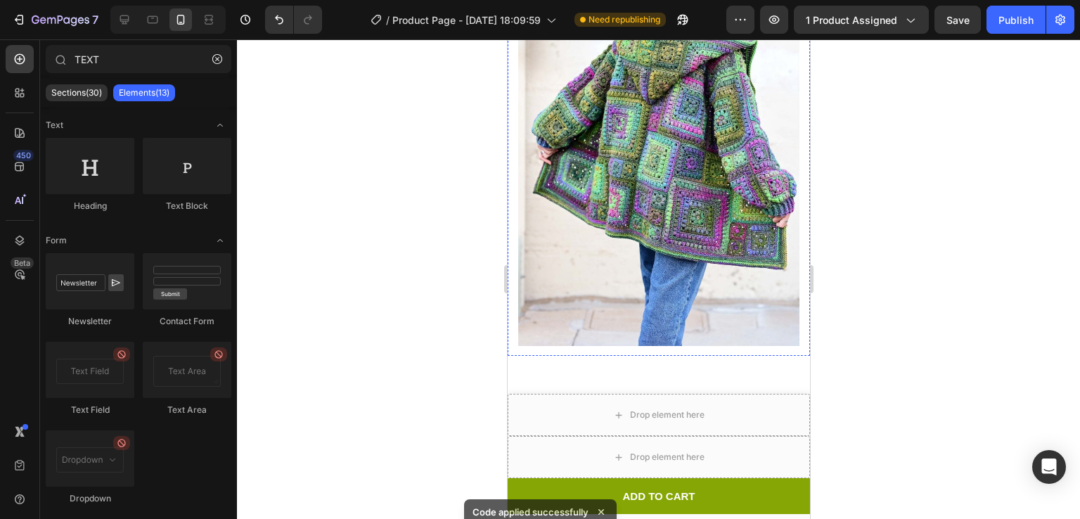
scroll to position [2248, 0]
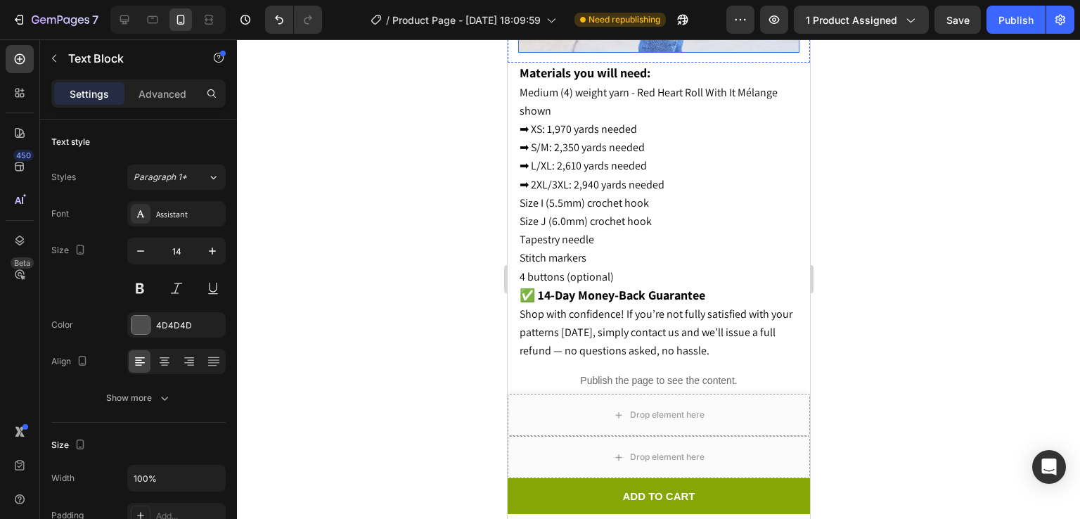
scroll to position [2560, 0]
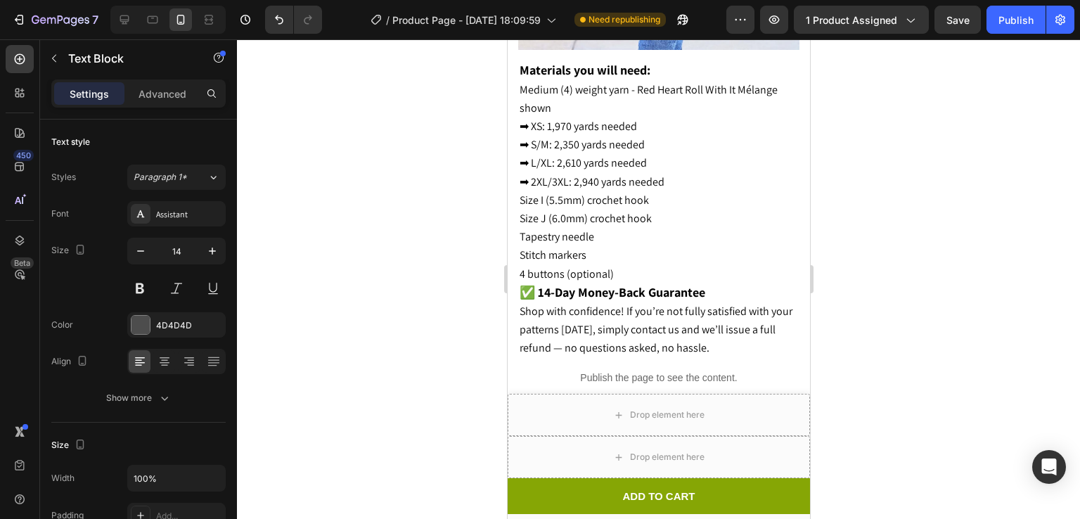
click at [931, 193] on div at bounding box center [658, 279] width 843 height 480
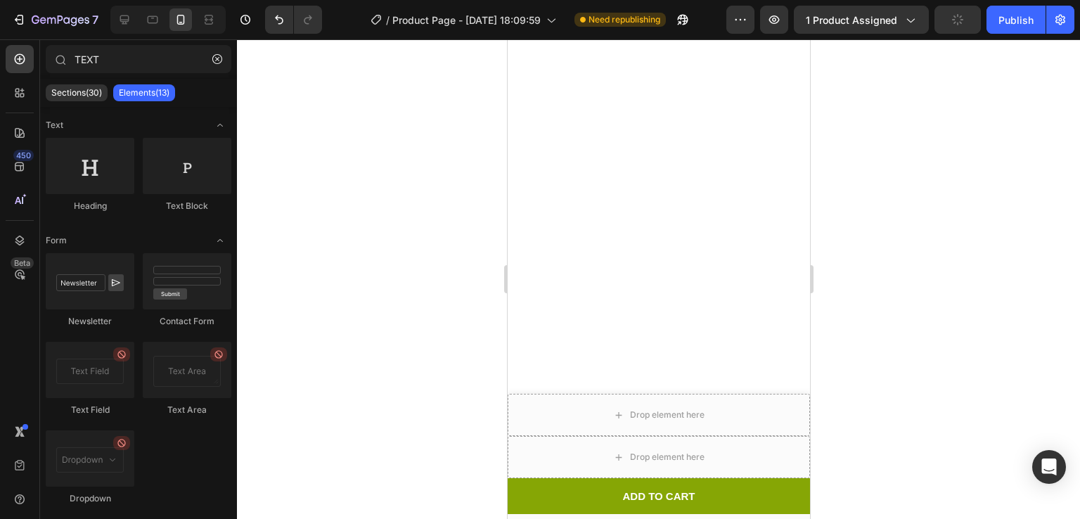
scroll to position [2645, 0]
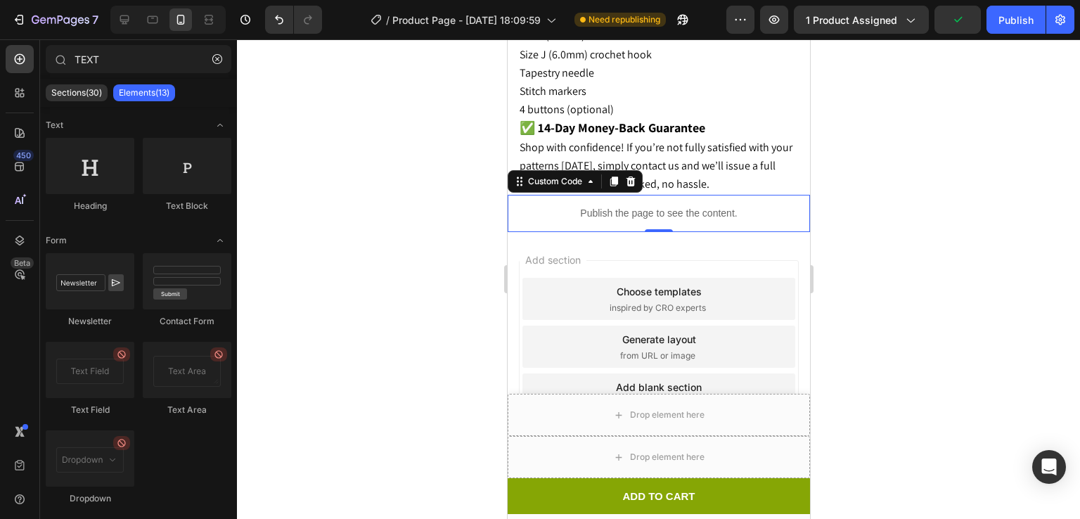
click at [659, 208] on p "Publish the page to see the content." at bounding box center [658, 213] width 302 height 15
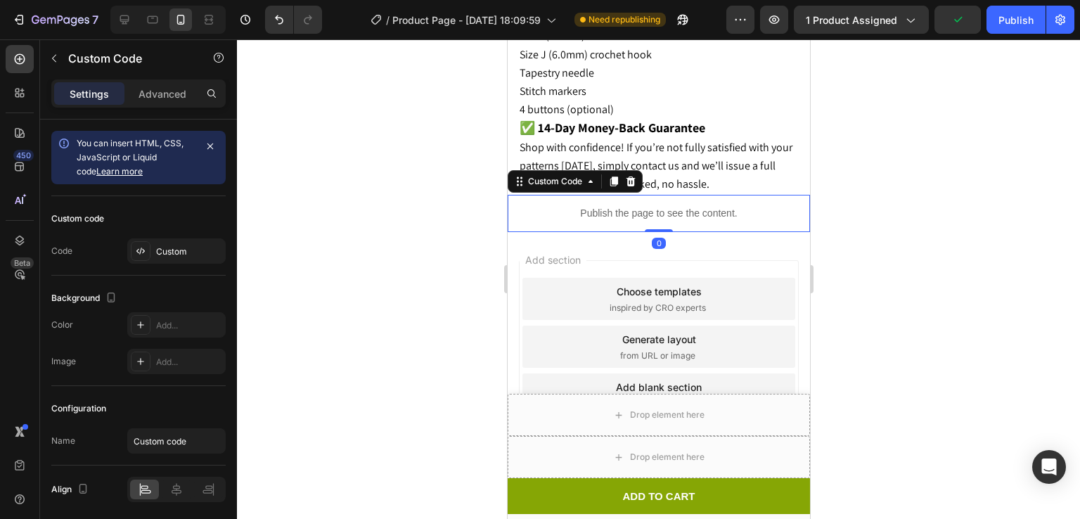
click at [659, 208] on p "Publish the page to see the content." at bounding box center [658, 213] width 302 height 15
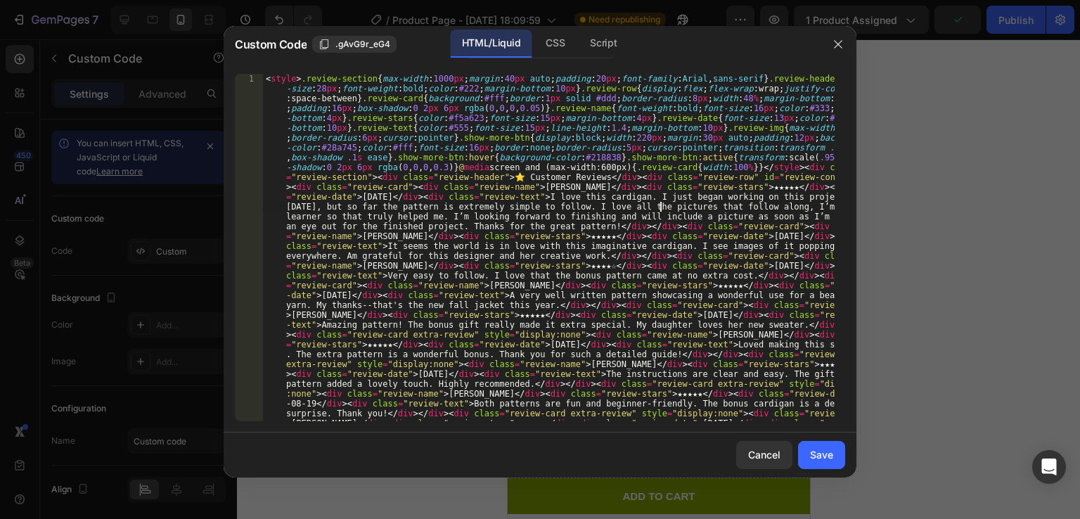
click at [846, 37] on button "button" at bounding box center [838, 44] width 23 height 23
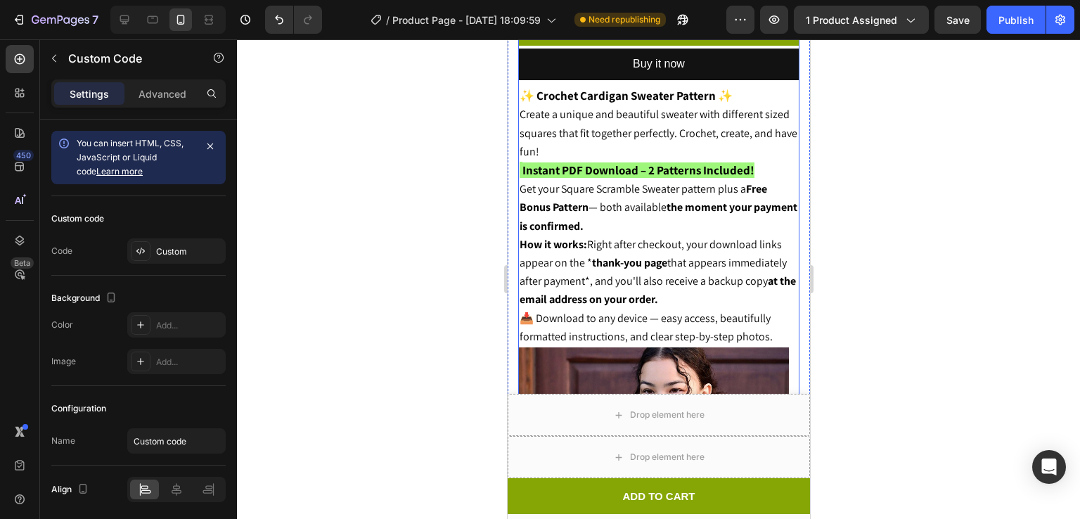
scroll to position [663, 0]
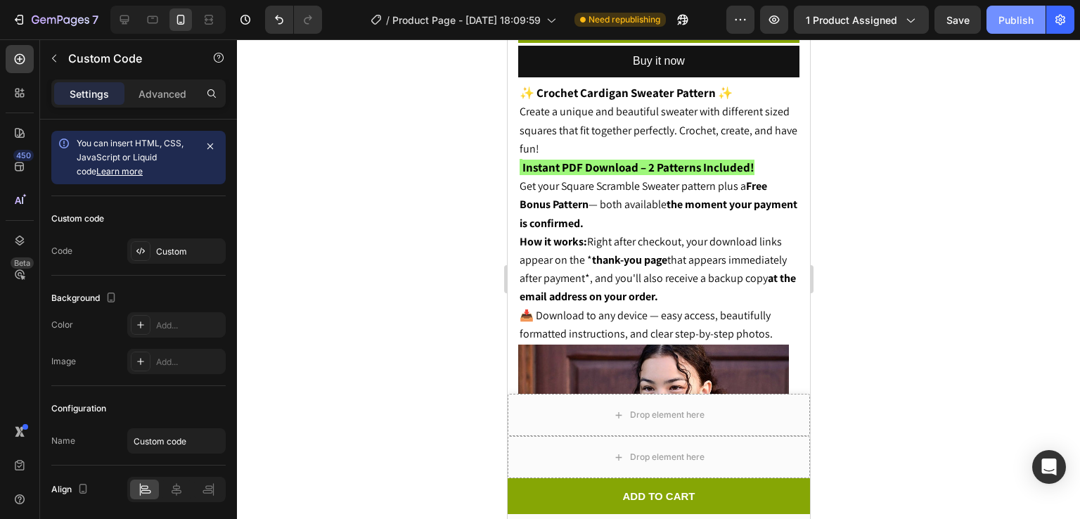
click at [1016, 14] on div "Publish" at bounding box center [1016, 20] width 35 height 15
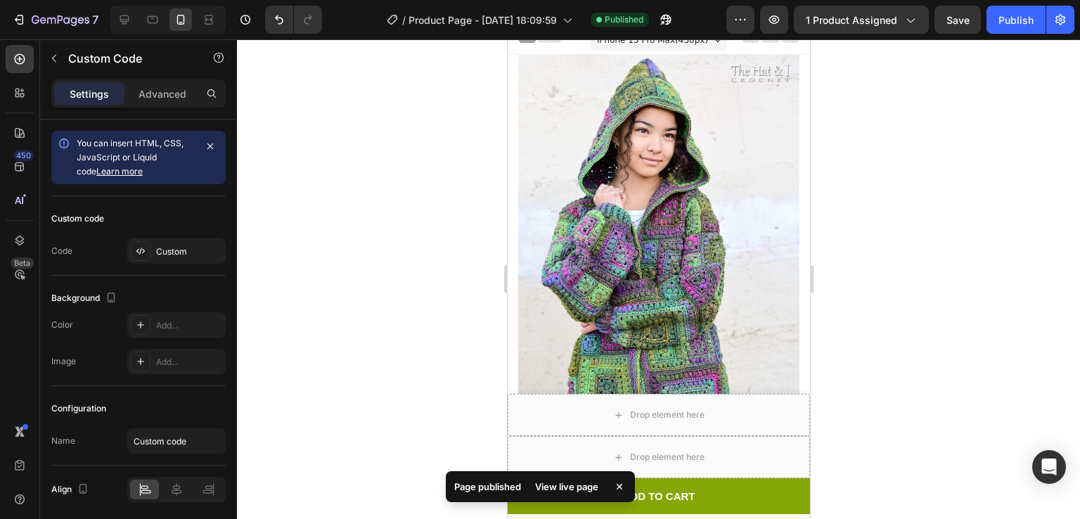
scroll to position [8, 0]
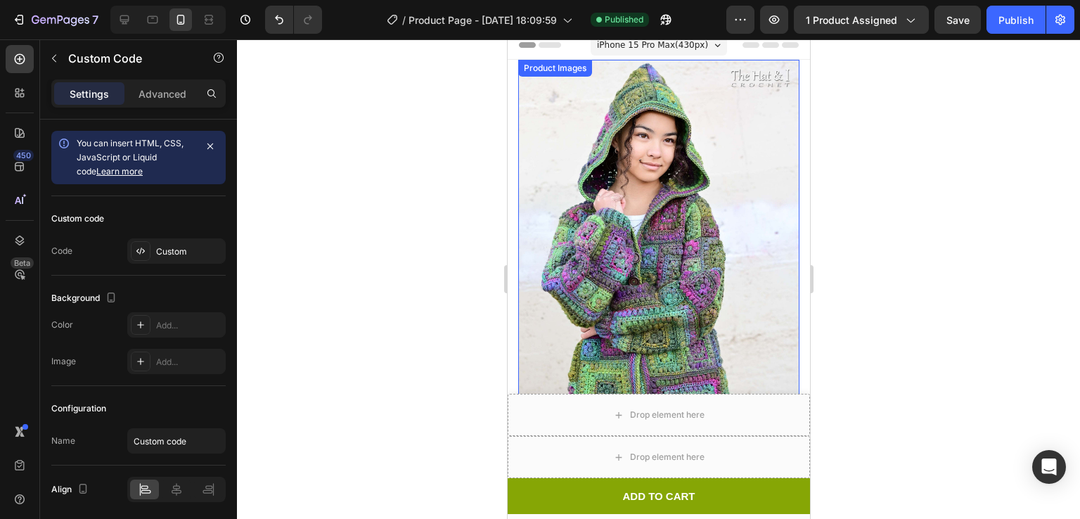
click at [587, 134] on img at bounding box center [658, 271] width 281 height 423
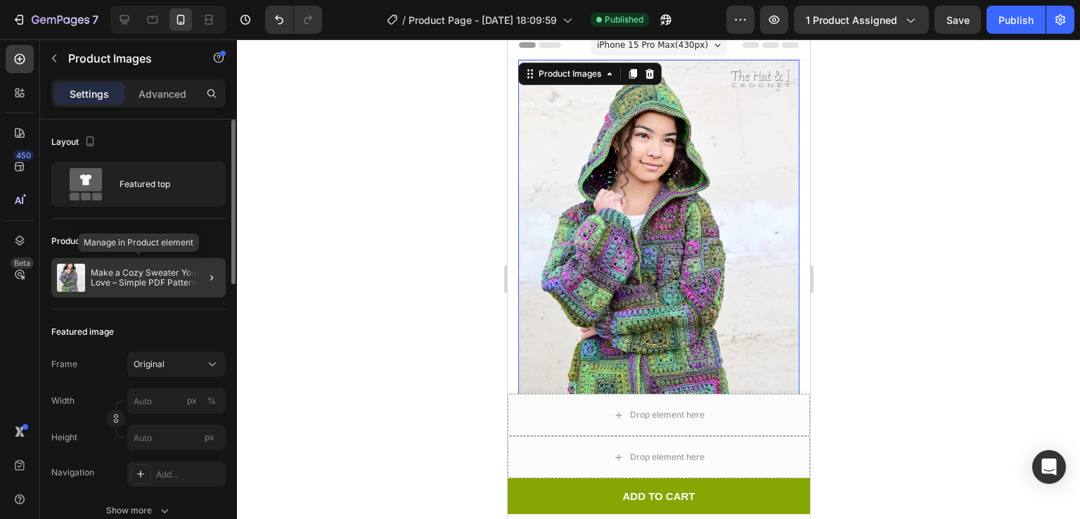
click at [146, 283] on p "Make a Cozy Sweater You’ll Love – Simple PDF Pattern + free Square Scramble Kid…" at bounding box center [155, 278] width 129 height 20
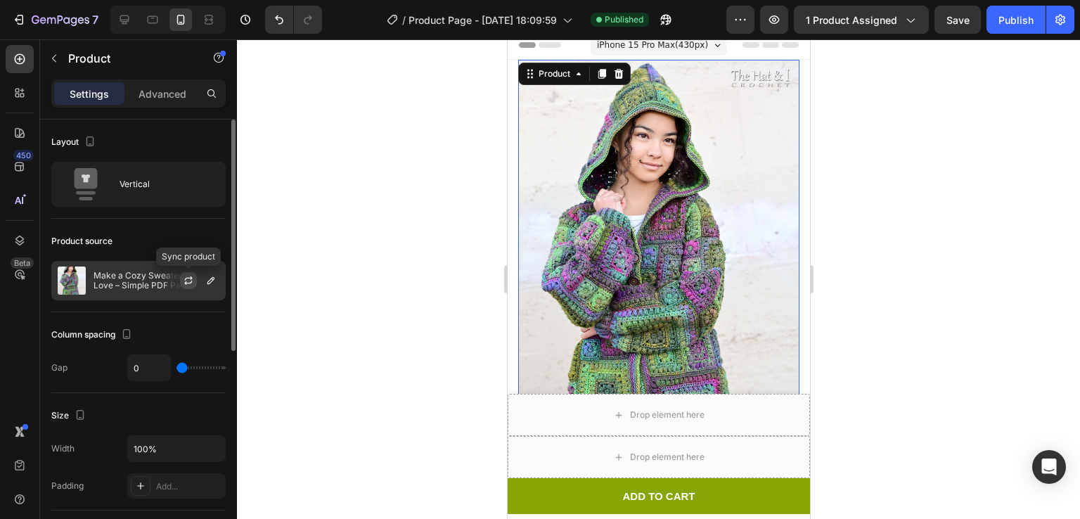
click at [183, 276] on icon "button" at bounding box center [188, 280] width 11 height 11
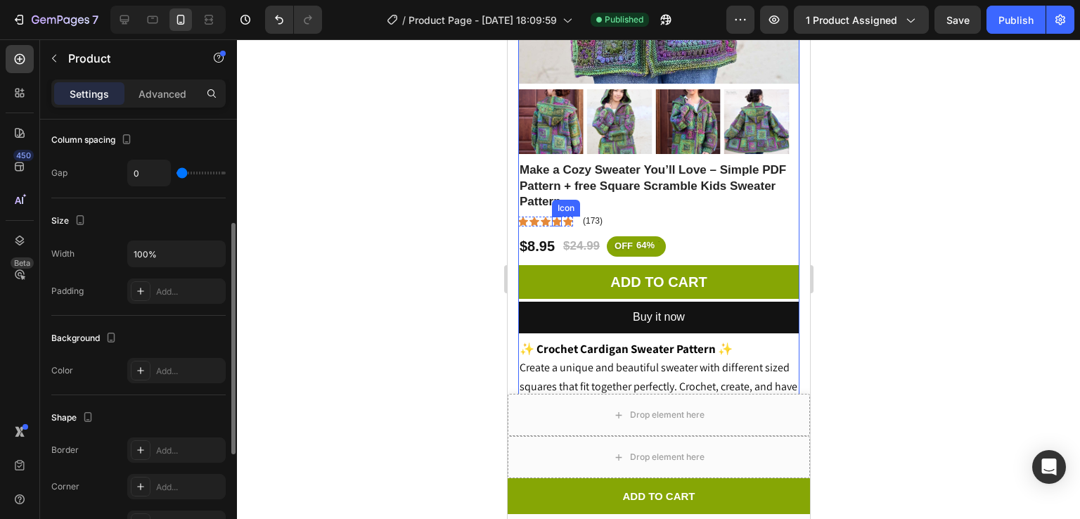
scroll to position [196, 0]
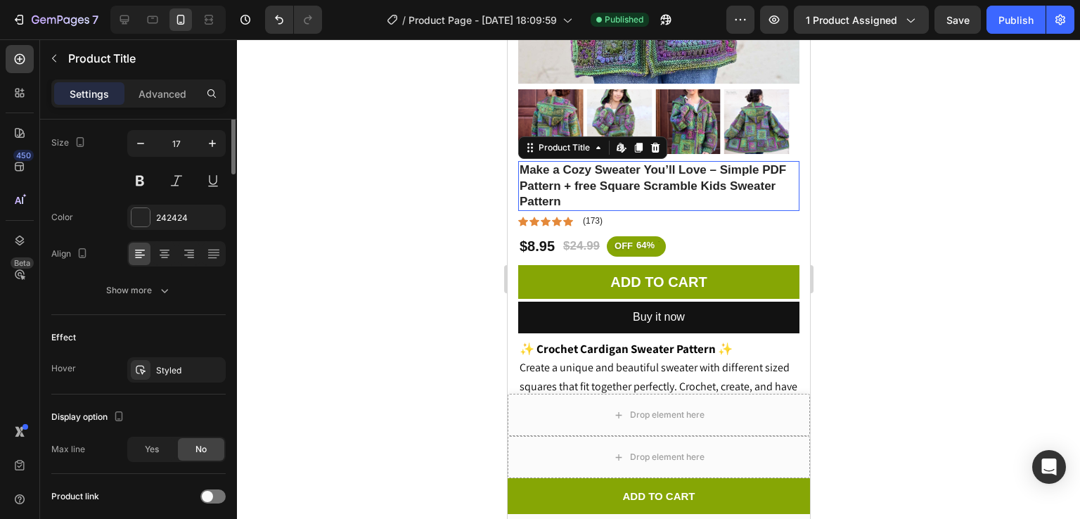
click at [615, 161] on h1 "Make a Cozy Sweater You’ll Love – Simple PDF Pattern + free Square Scramble Kid…" at bounding box center [658, 185] width 281 height 49
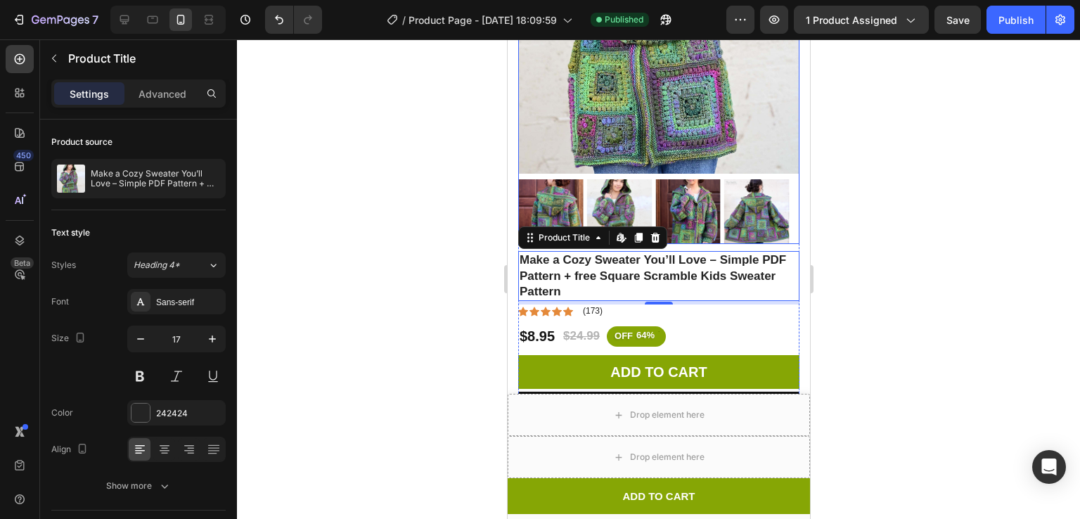
scroll to position [315, 0]
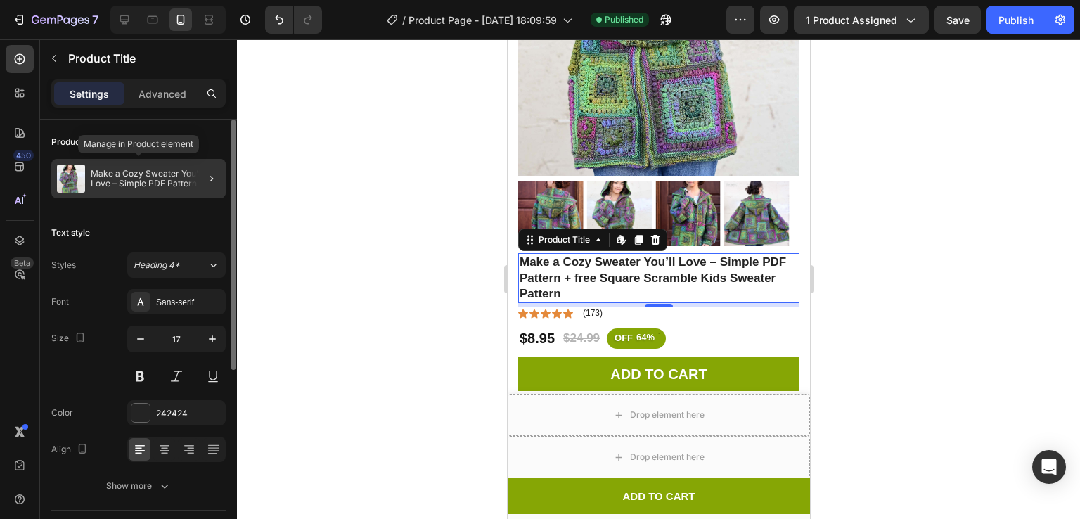
click at [148, 192] on div "Make a Cozy Sweater You’ll Love – Simple PDF Pattern + free Square Scramble Kid…" at bounding box center [138, 178] width 174 height 39
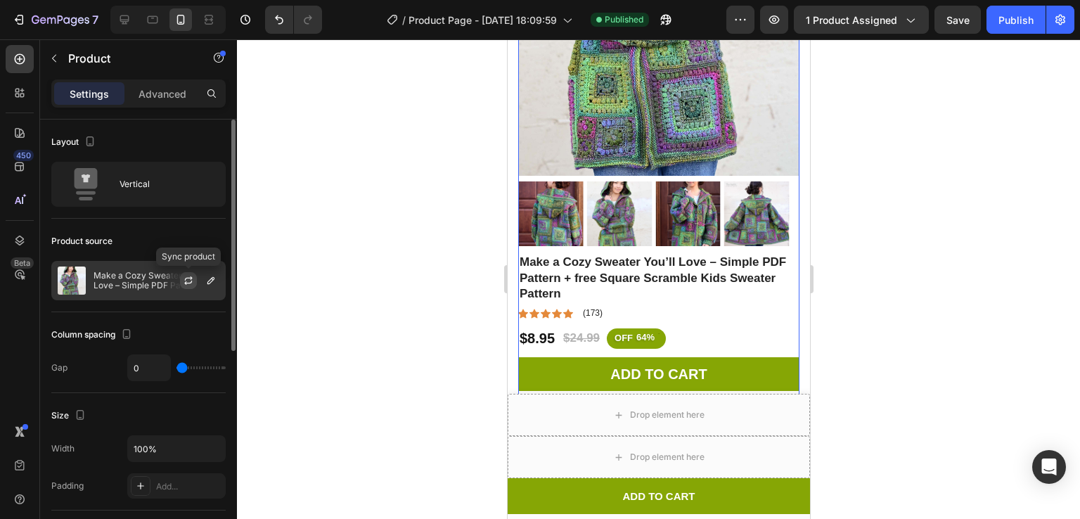
click at [184, 275] on icon "button" at bounding box center [188, 280] width 11 height 11
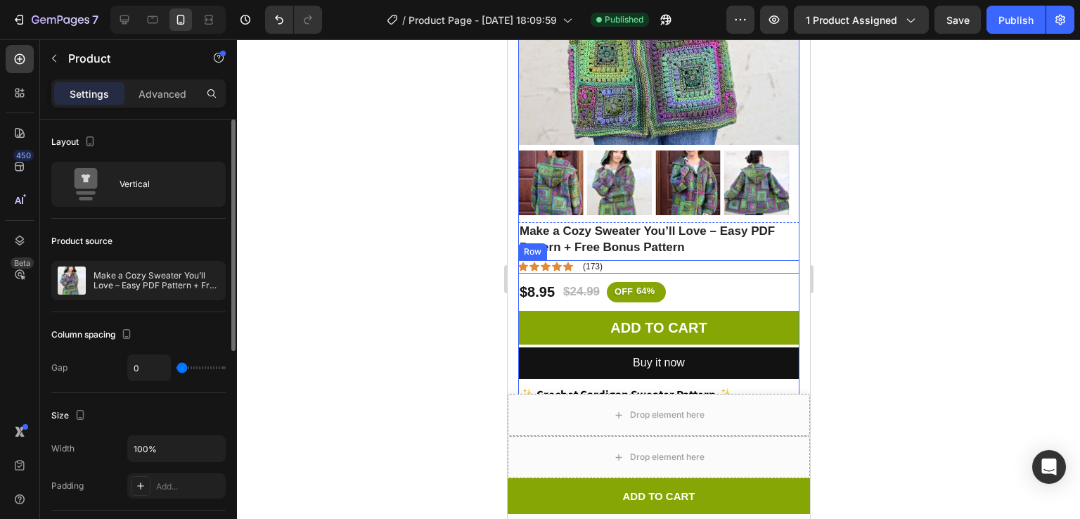
scroll to position [348, 0]
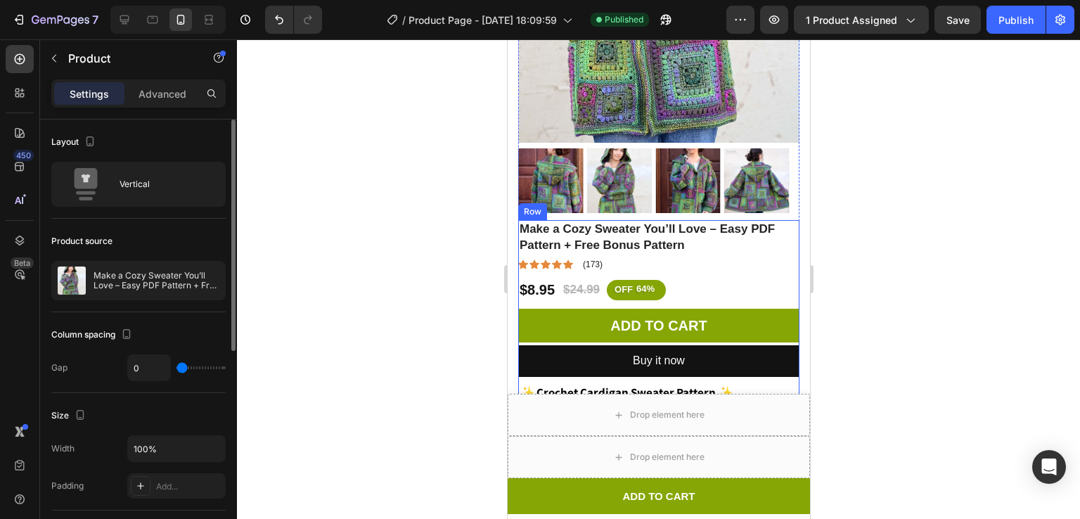
click at [864, 233] on div at bounding box center [658, 279] width 843 height 480
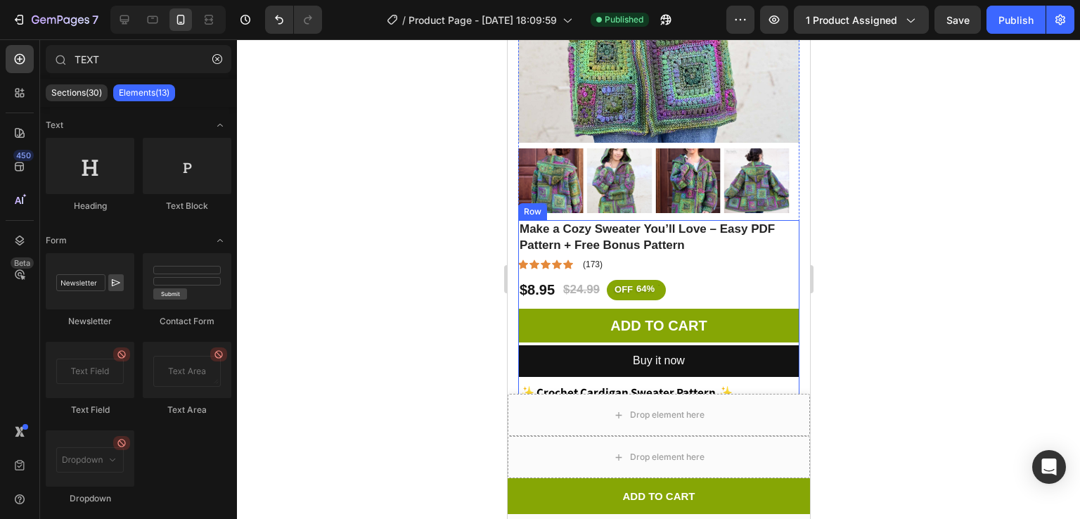
click at [850, 163] on div at bounding box center [658, 279] width 843 height 480
click at [392, 260] on div at bounding box center [658, 279] width 843 height 480
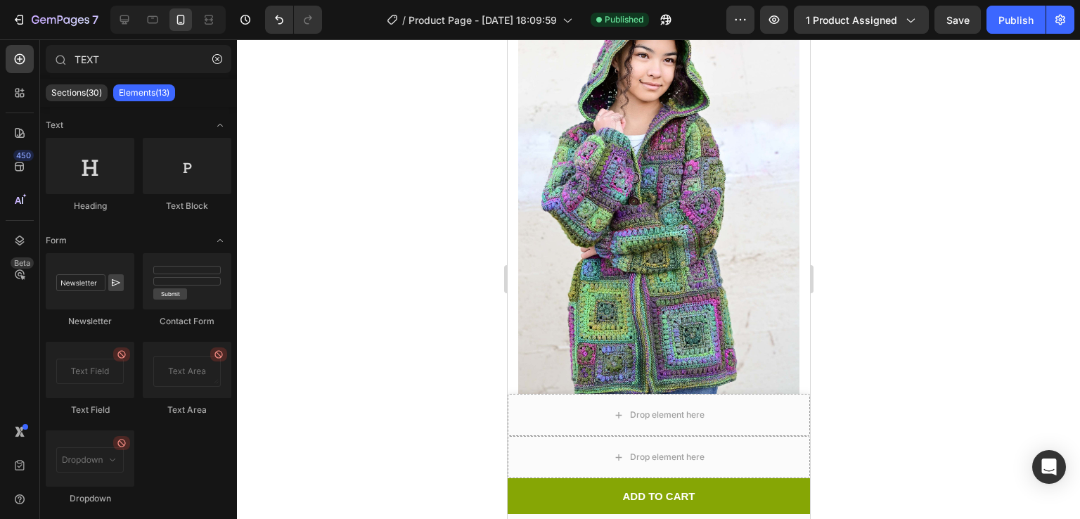
scroll to position [75, 0]
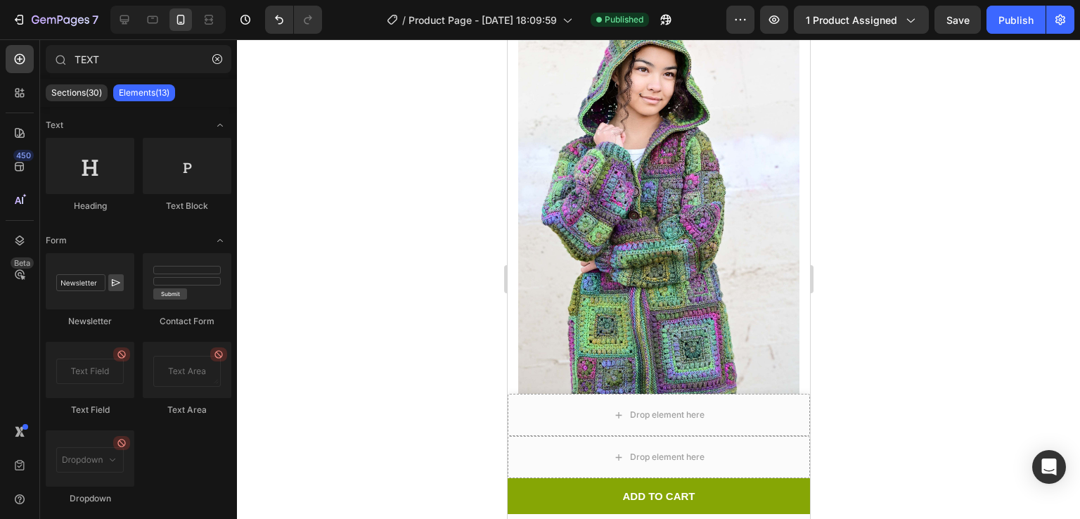
click at [900, 200] on div at bounding box center [658, 279] width 843 height 480
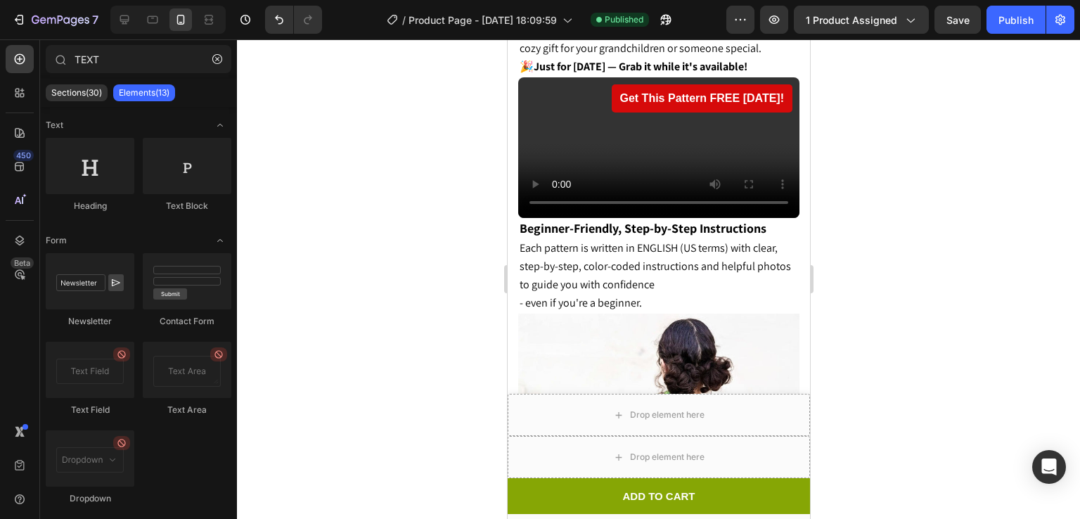
scroll to position [1854, 0]
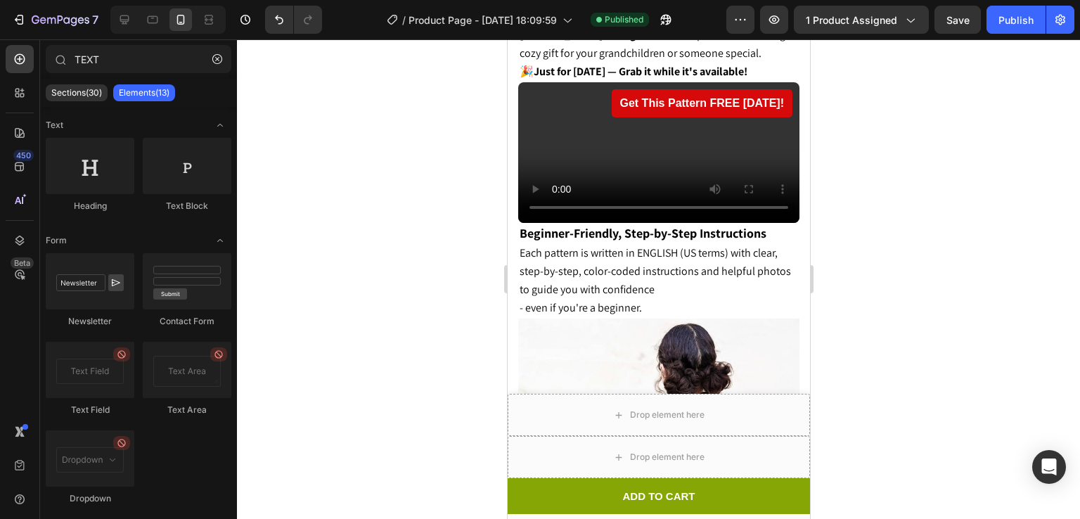
click at [943, 89] on div at bounding box center [658, 279] width 843 height 480
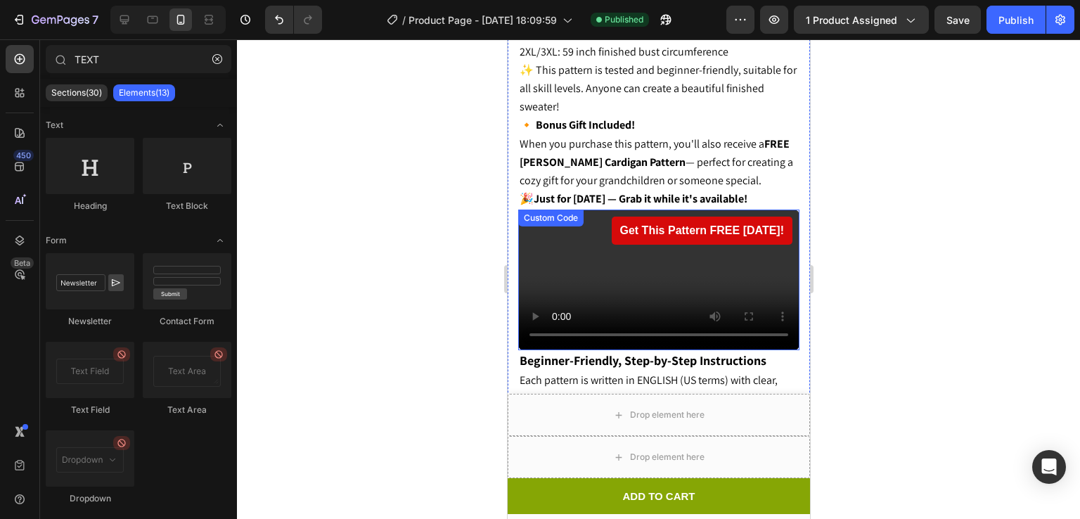
scroll to position [1726, 0]
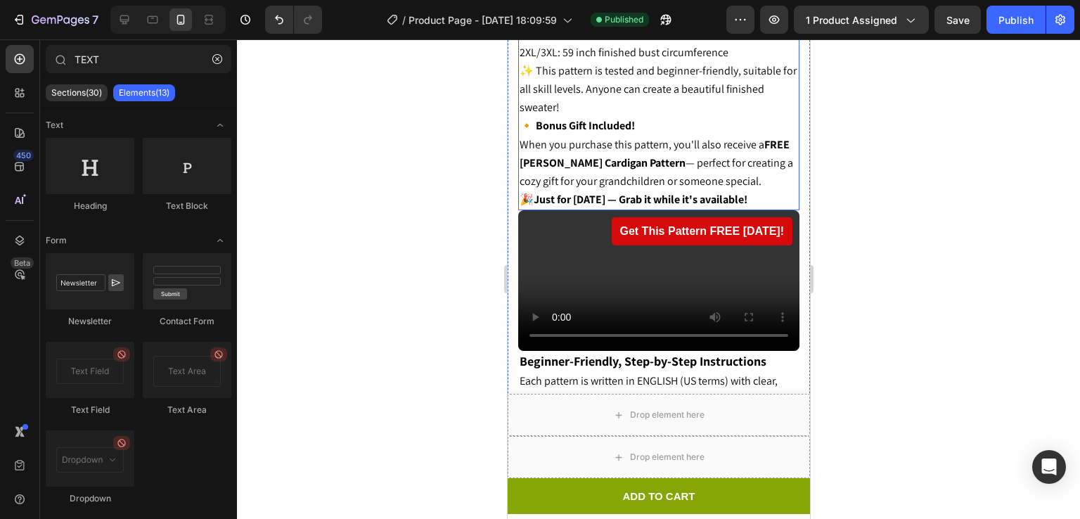
click at [693, 137] on span "When you purchase this pattern, you'll also receive a FREE Ella Crochet Cardiga…" at bounding box center [656, 162] width 274 height 51
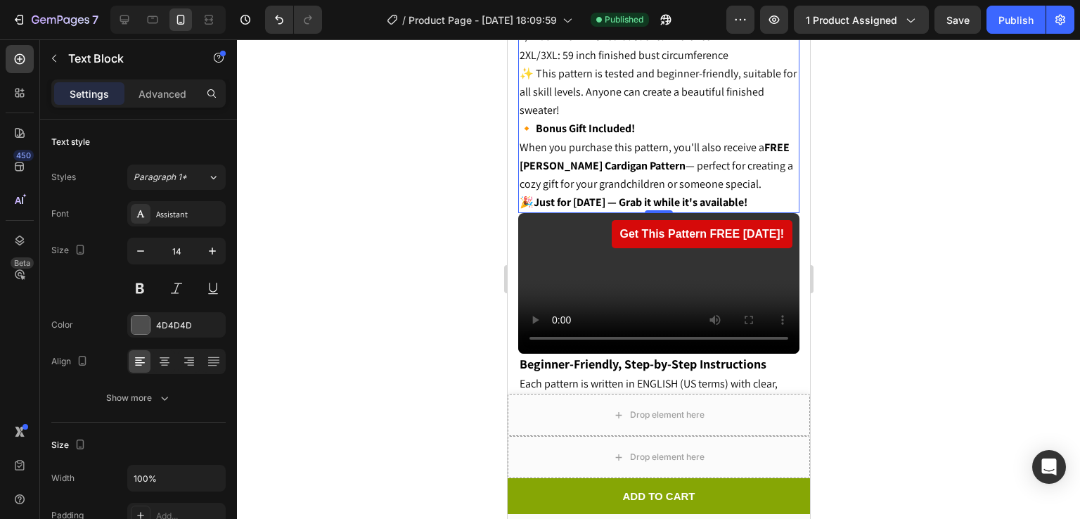
scroll to position [1722, 0]
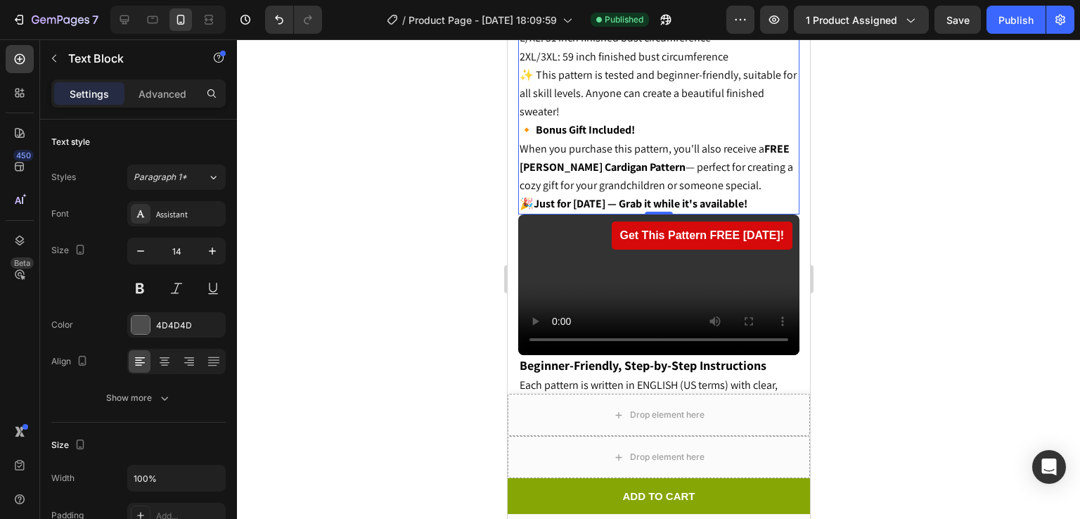
click at [525, 122] on strong "🔸 Bonus Gift Included!" at bounding box center [576, 129] width 115 height 15
click at [520, 122] on strong "🔸 Bonus Gift Included!" at bounding box center [576, 129] width 115 height 15
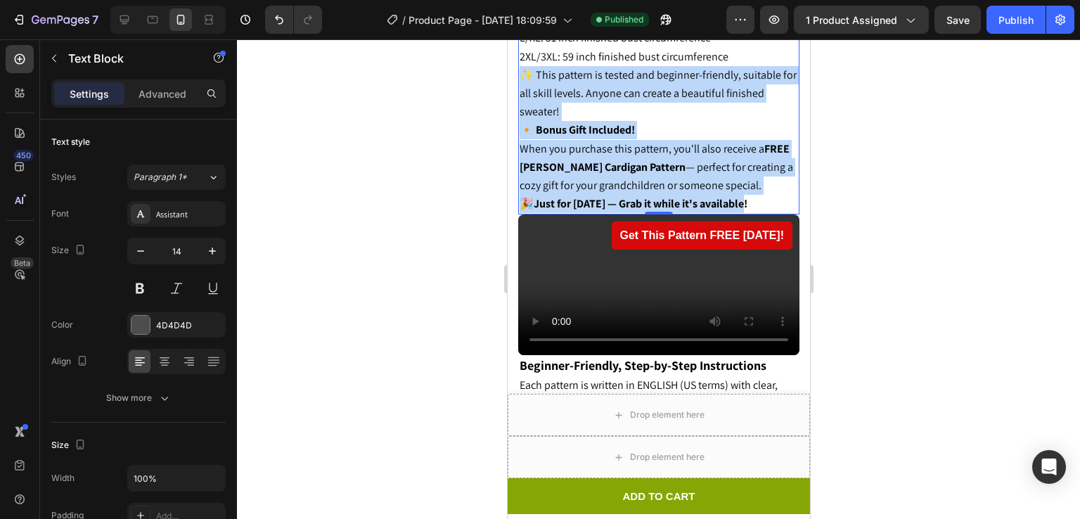
drag, startPoint x: 520, startPoint y: 89, endPoint x: 753, endPoint y: 177, distance: 248.2
click at [753, 177] on div "Pattern includes FOUR sizes: XS: 34.5 inch finished bust circumference S/M: 42.…" at bounding box center [658, 93] width 281 height 243
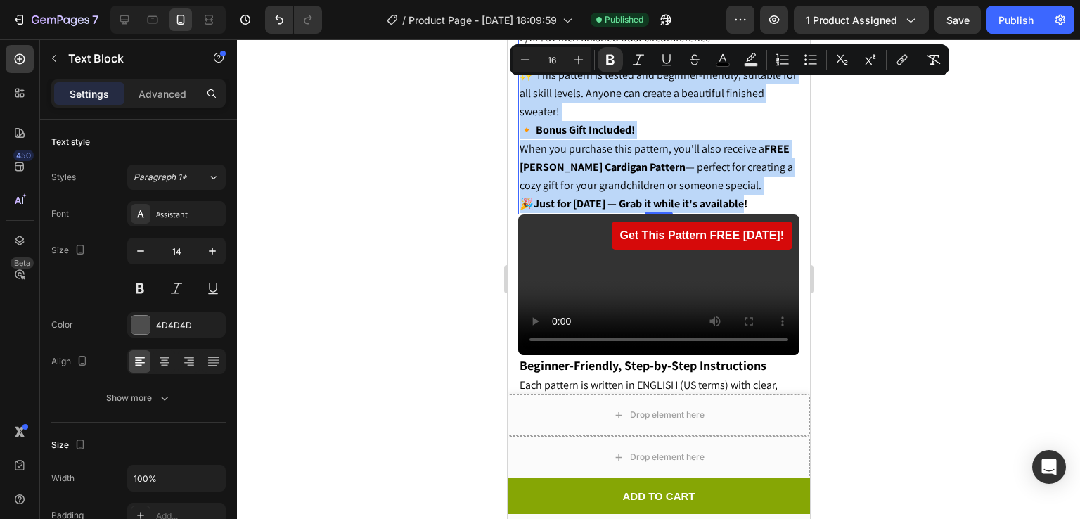
copy div "✨ This pattern is tested and beginner-friendly, suitable for all skill levels. …"
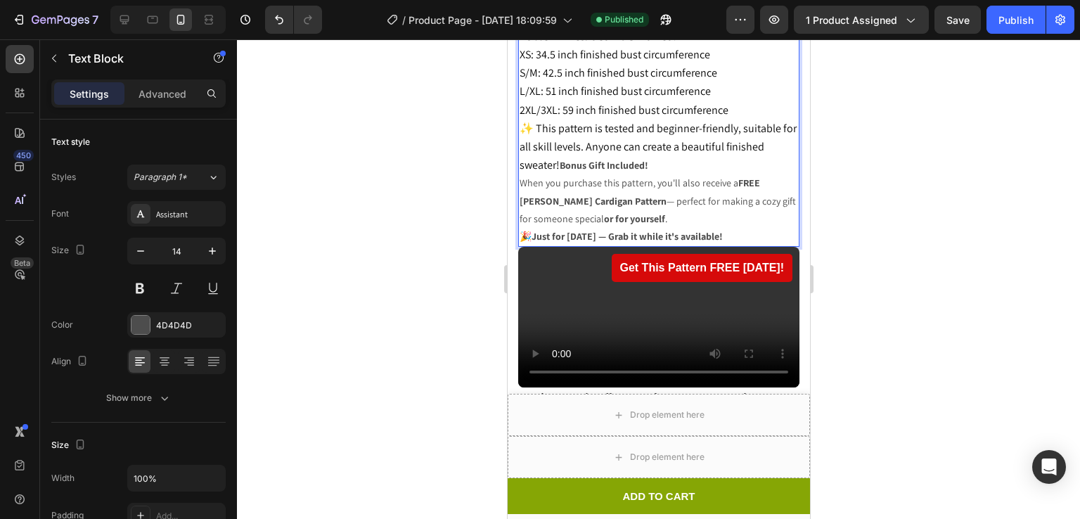
scroll to position [1654, 0]
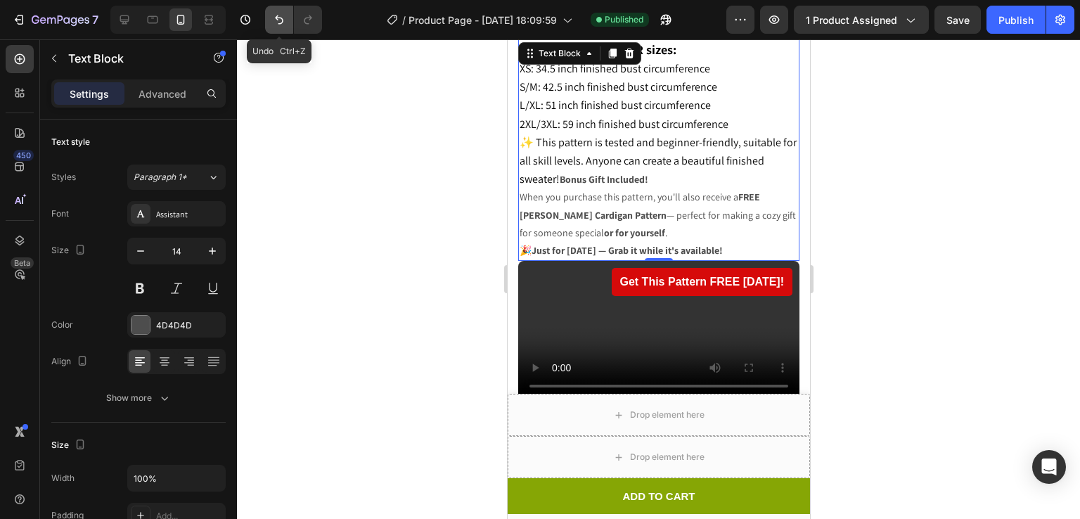
click at [279, 12] on button "Undo/Redo" at bounding box center [279, 20] width 28 height 28
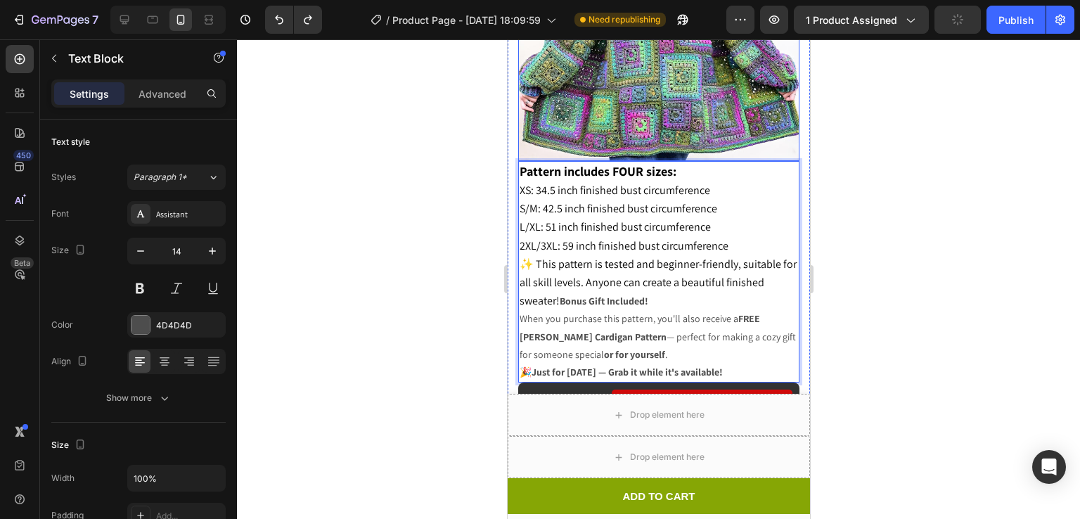
scroll to position [1580, 0]
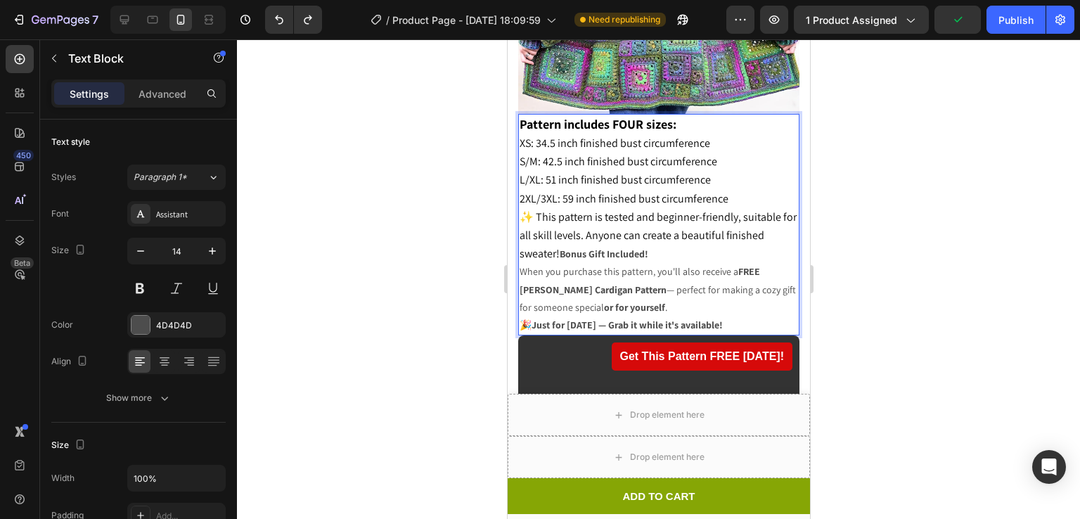
click at [561, 248] on strong "Bonus Gift Included!" at bounding box center [603, 254] width 89 height 13
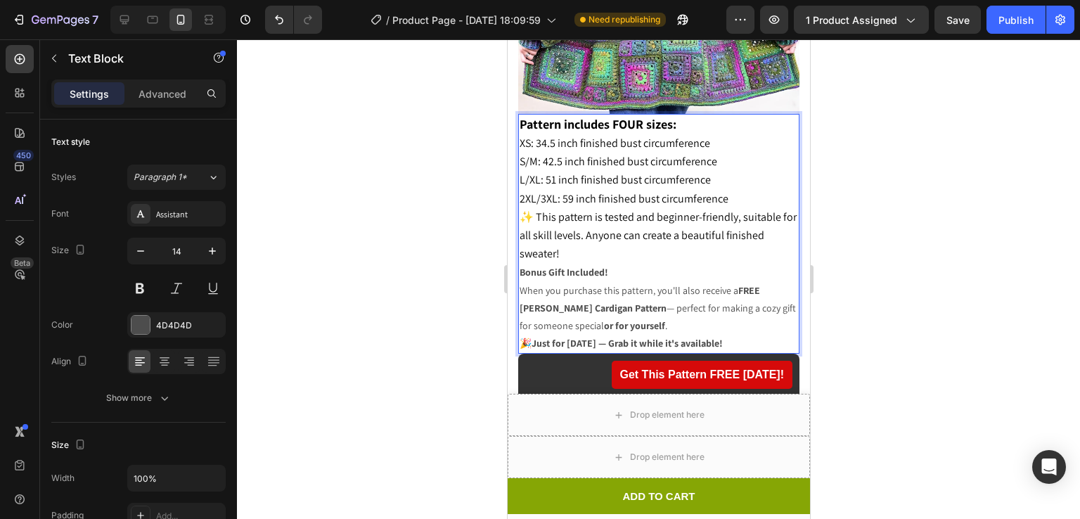
click at [518, 231] on div "Pattern includes FOUR sizes: XS: 34.5 inch finished bust circumference S/M: 42.…" at bounding box center [658, 234] width 281 height 241
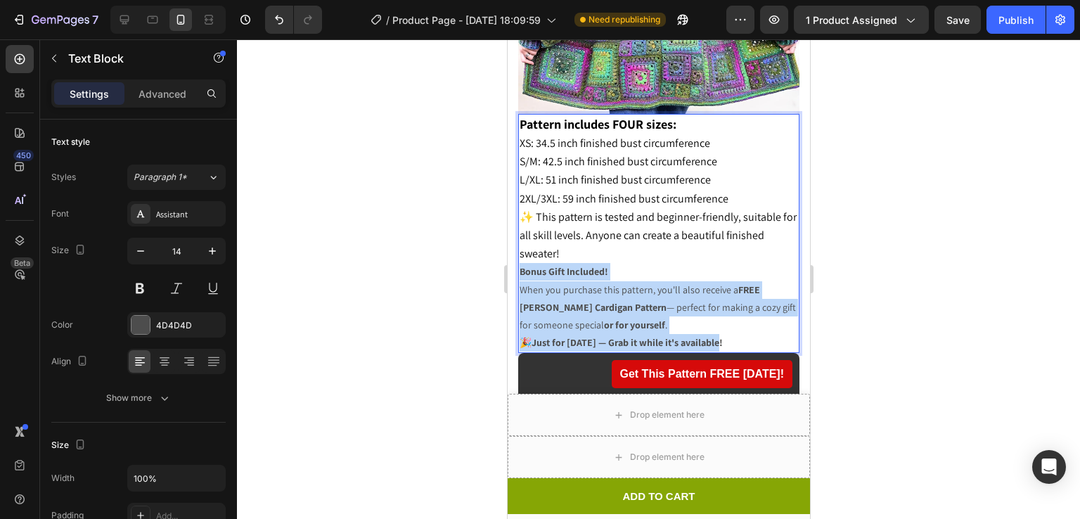
drag, startPoint x: 518, startPoint y: 231, endPoint x: 731, endPoint y: 305, distance: 224.9
click at [731, 305] on div "Pattern includes FOUR sizes: XS: 34.5 inch finished bust circumference S/M: 42.…" at bounding box center [658, 234] width 281 height 240
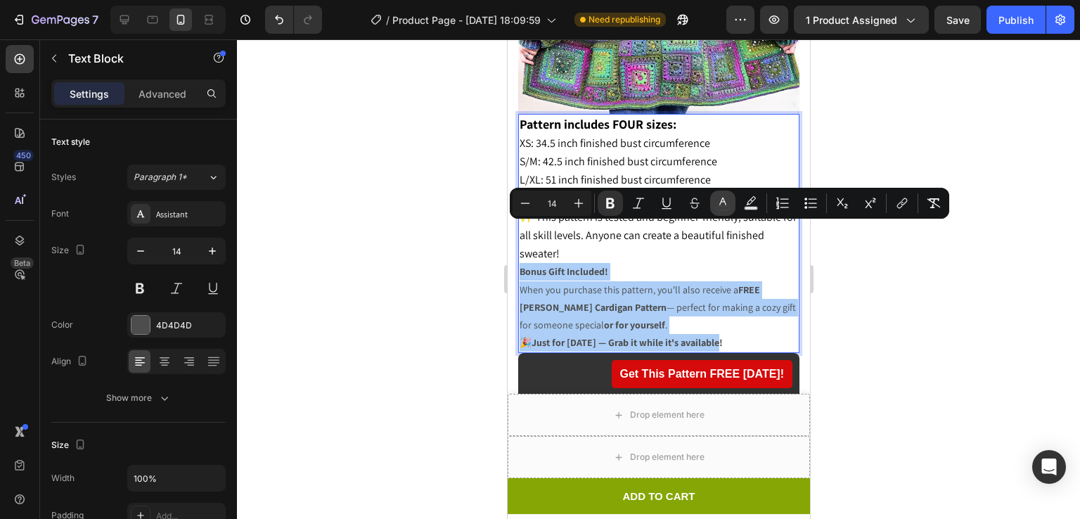
click at [724, 206] on icon "Editor contextual toolbar" at bounding box center [723, 203] width 14 height 14
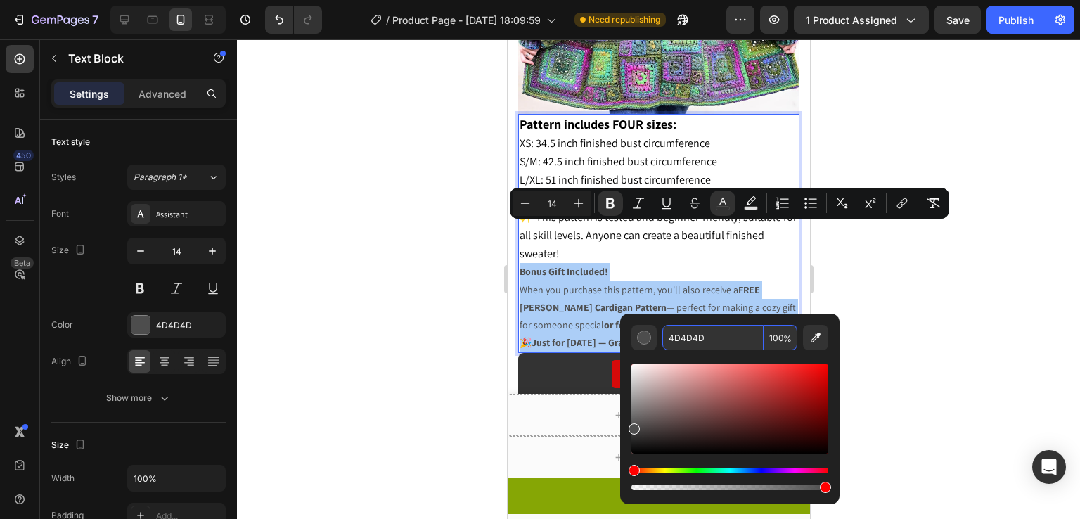
click at [712, 330] on input "4D4D4D" at bounding box center [713, 337] width 101 height 25
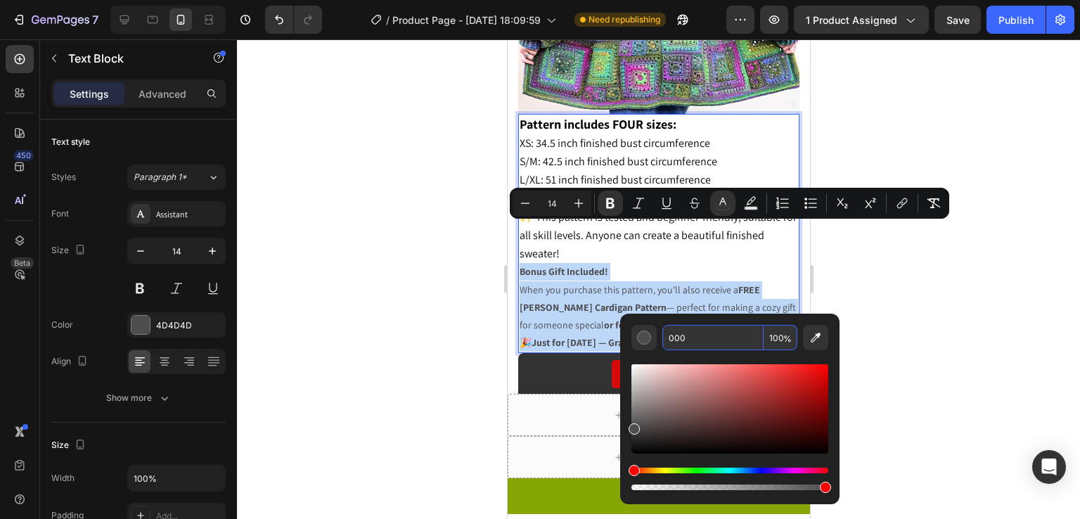
type input "000000"
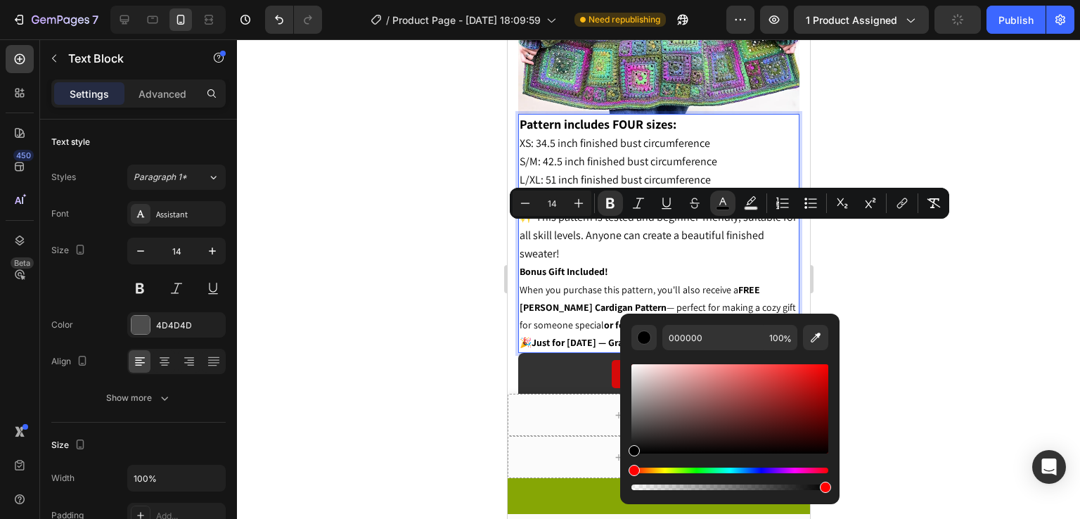
click at [641, 283] on span "When you purchase this pattern, you'll also receive a FREE Ella Crochet Cardiga…" at bounding box center [657, 307] width 276 height 48
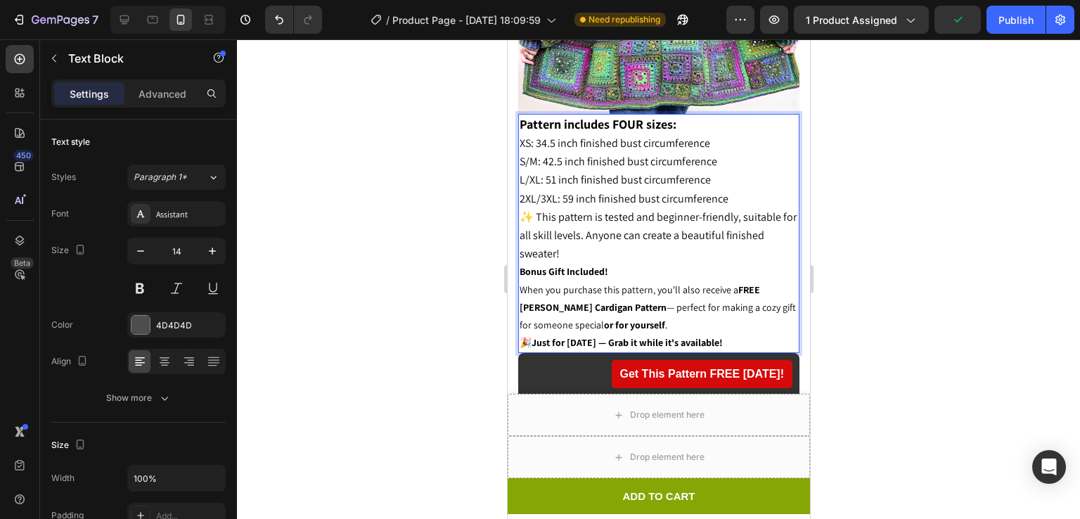
click at [603, 265] on strong "Bonus Gift Included!" at bounding box center [563, 271] width 89 height 13
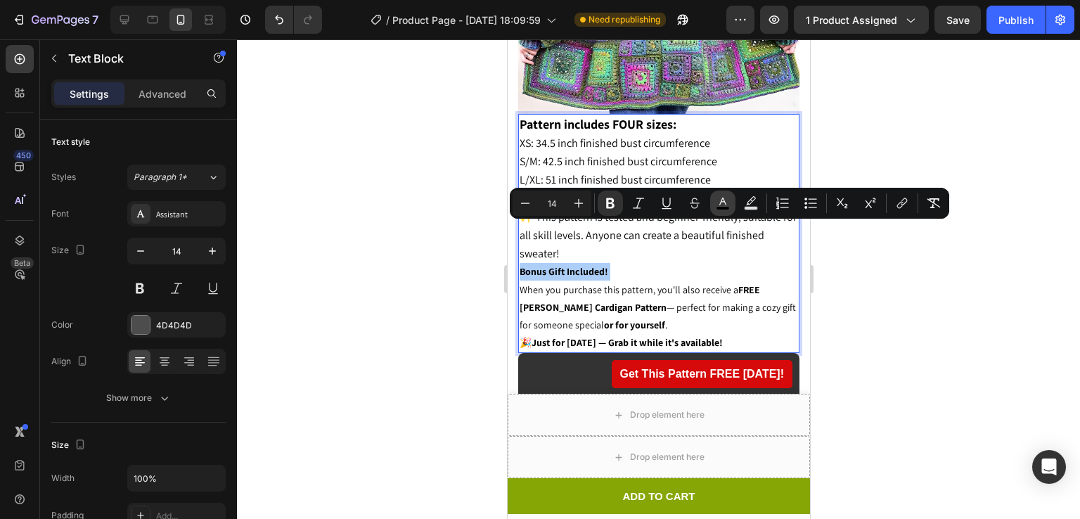
click at [715, 205] on button "color" at bounding box center [722, 203] width 25 height 25
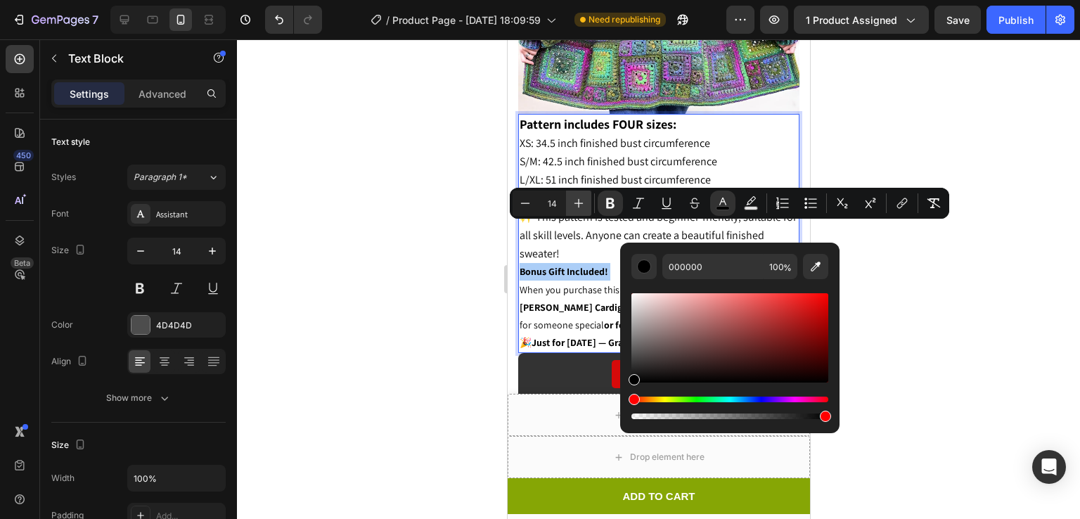
click at [574, 203] on icon "Editor contextual toolbar" at bounding box center [579, 203] width 14 height 14
type input "16"
click at [626, 263] on p "Bonus Gift Included! When you purchase this pattern, you'll also receive a FREE…" at bounding box center [658, 299] width 279 height 72
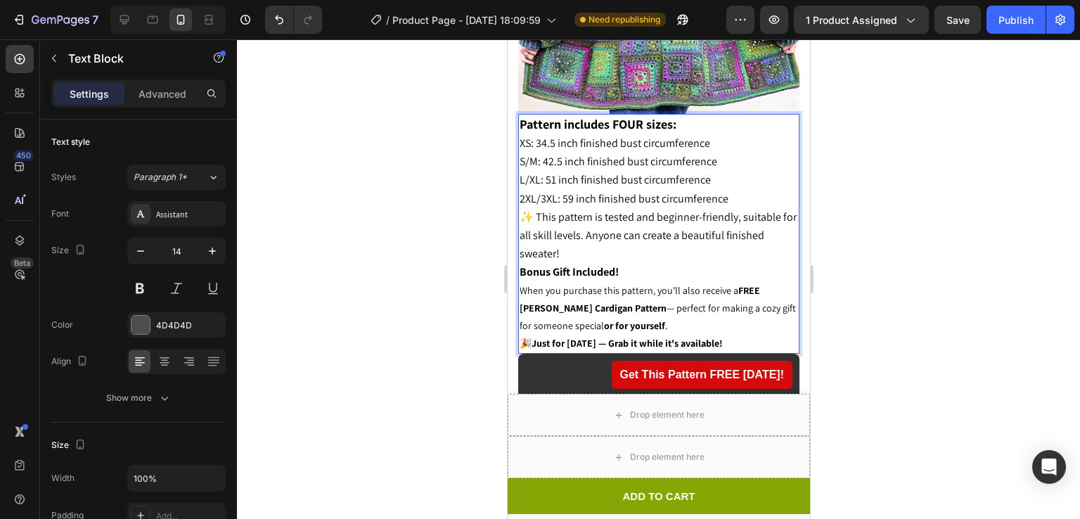
click at [518, 230] on div "Pattern includes FOUR sizes: XS: 34.5 inch finished bust circumference S/M: 42.…" at bounding box center [658, 234] width 281 height 241
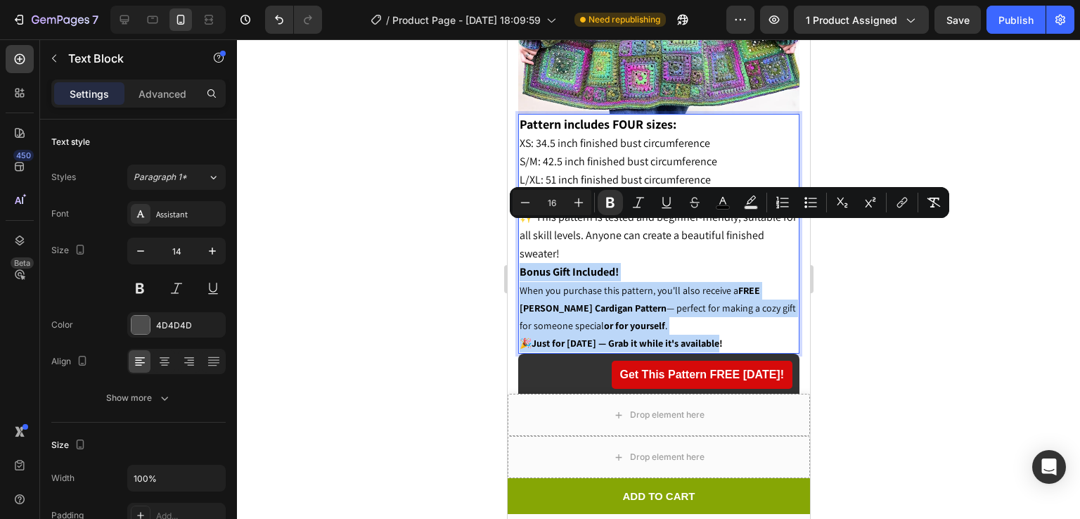
drag, startPoint x: 518, startPoint y: 230, endPoint x: 719, endPoint y: 302, distance: 212.9
click at [719, 302] on div "Pattern includes FOUR sizes: XS: 34.5 inch finished bust circumference S/M: 42.…" at bounding box center [658, 234] width 281 height 241
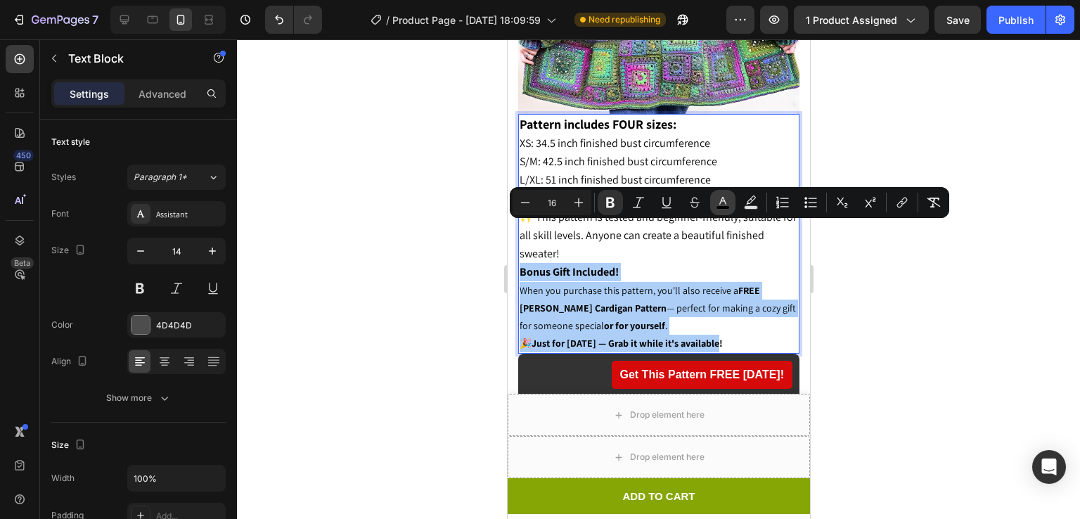
click at [729, 211] on button "color" at bounding box center [722, 202] width 25 height 25
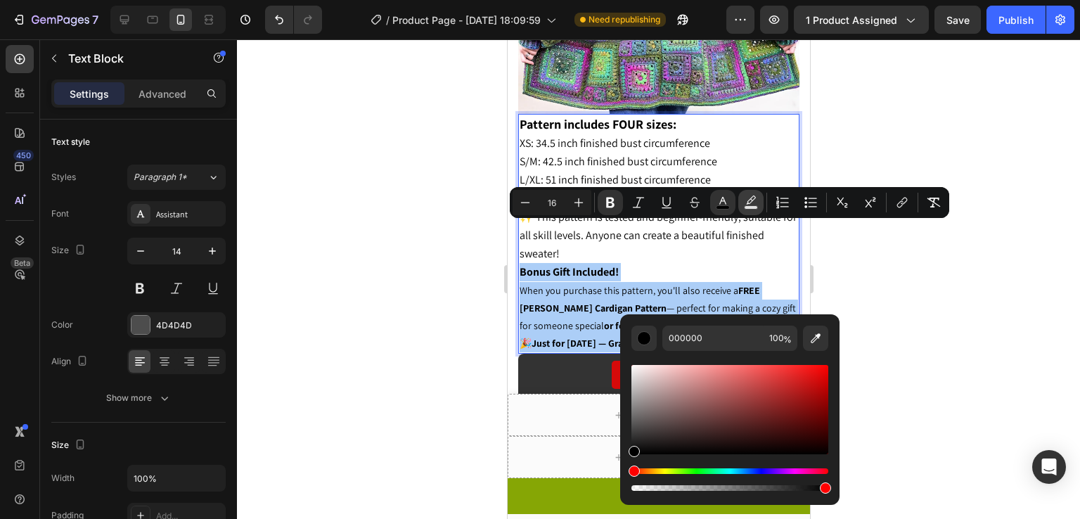
click at [757, 206] on rect "Editor contextual toolbar" at bounding box center [751, 208] width 13 height 4
click at [869, 257] on div at bounding box center [658, 279] width 843 height 480
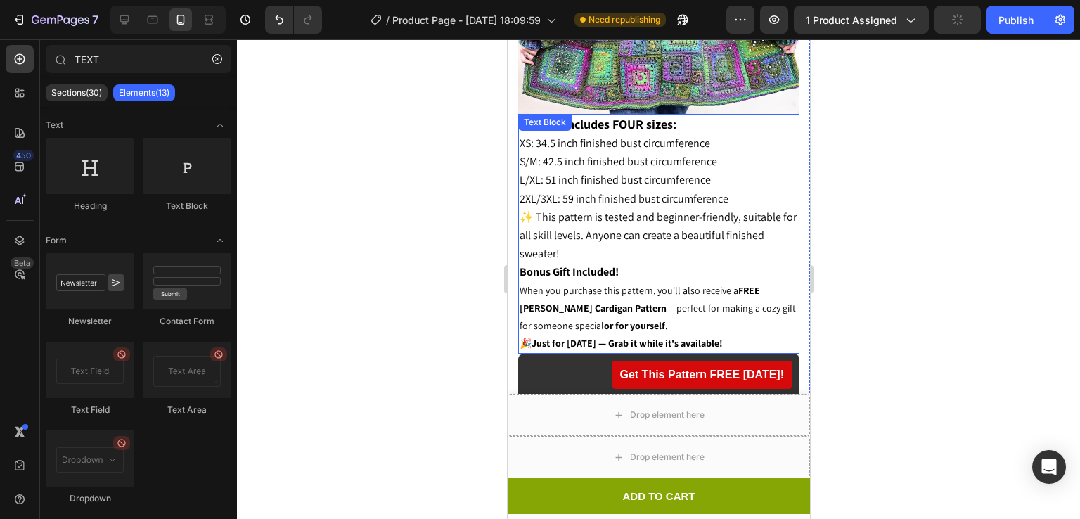
click at [746, 284] on span "When you purchase this pattern, you'll also receive a FREE Ella Crochet Cardiga…" at bounding box center [657, 308] width 276 height 48
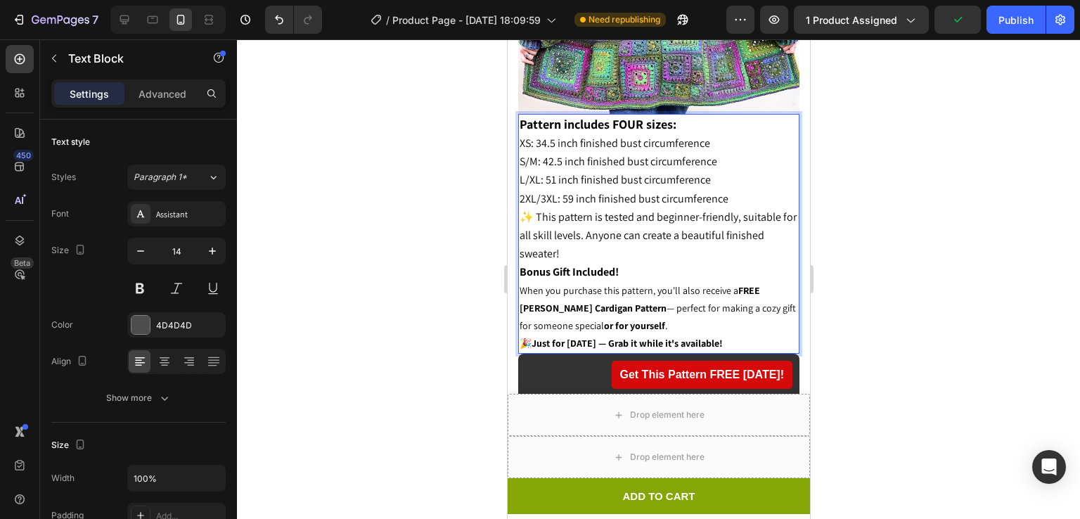
click at [553, 263] on p "Bonus Gift Included! When you purchase this pattern, you'll also receive a FREE…" at bounding box center [658, 299] width 279 height 72
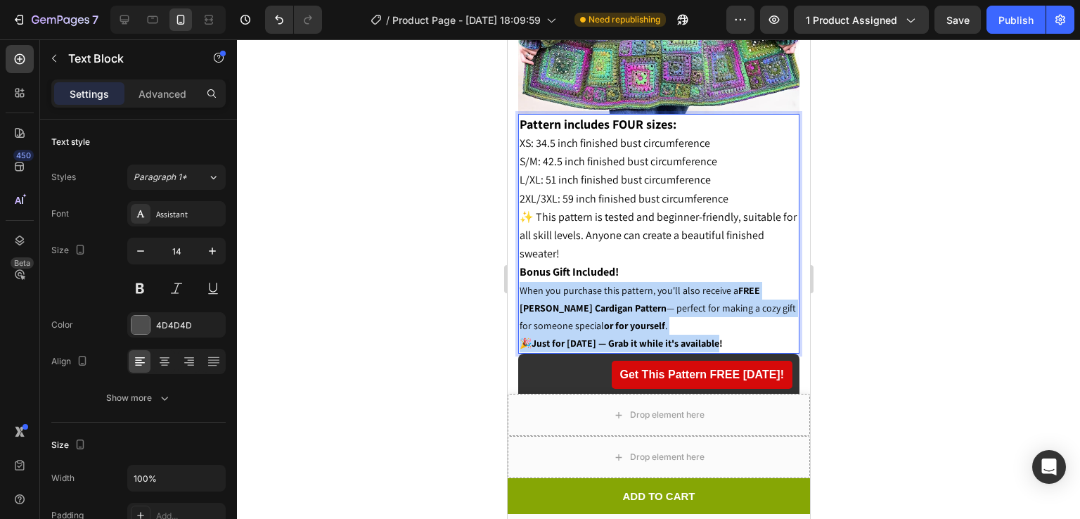
drag, startPoint x: 518, startPoint y: 248, endPoint x: 749, endPoint y: 302, distance: 237.0
click at [749, 302] on div "Pattern includes FOUR sizes: XS: 34.5 inch finished bust circumference S/M: 42.…" at bounding box center [658, 234] width 281 height 241
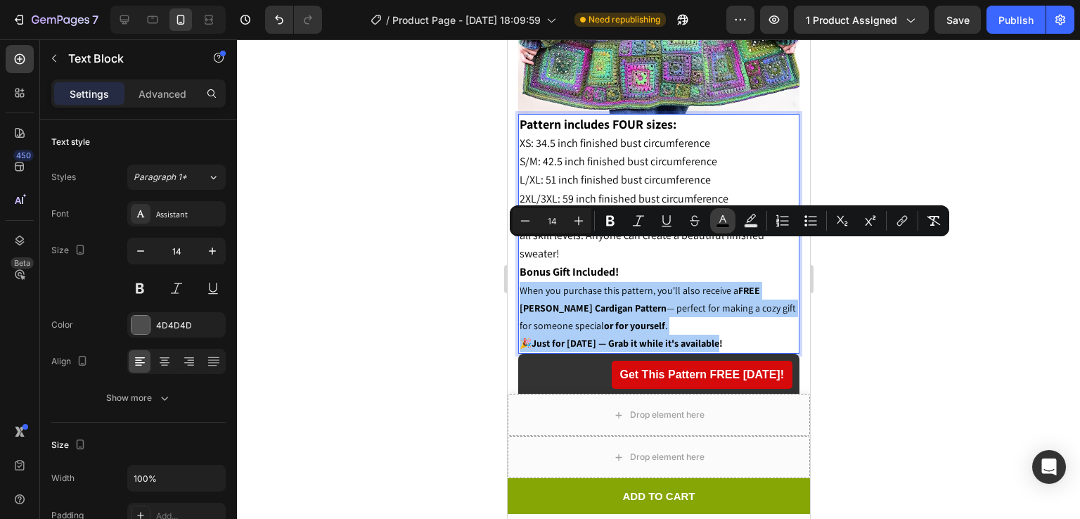
click at [733, 216] on button "color" at bounding box center [722, 220] width 25 height 25
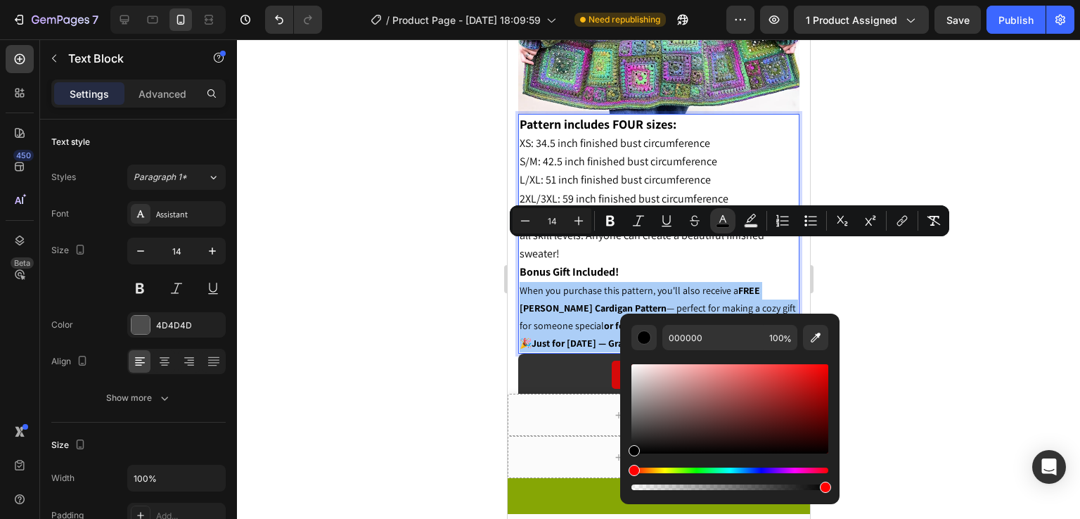
click at [922, 291] on div at bounding box center [658, 279] width 843 height 480
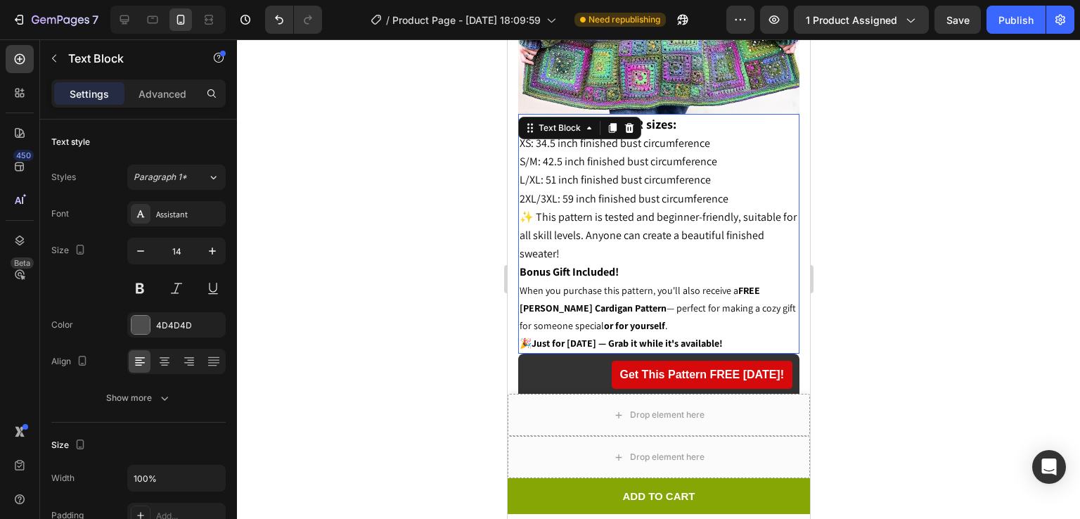
click at [712, 284] on span "When you purchase this pattern, you'll also receive a FREE Ella Crochet Cardiga…" at bounding box center [657, 308] width 276 height 48
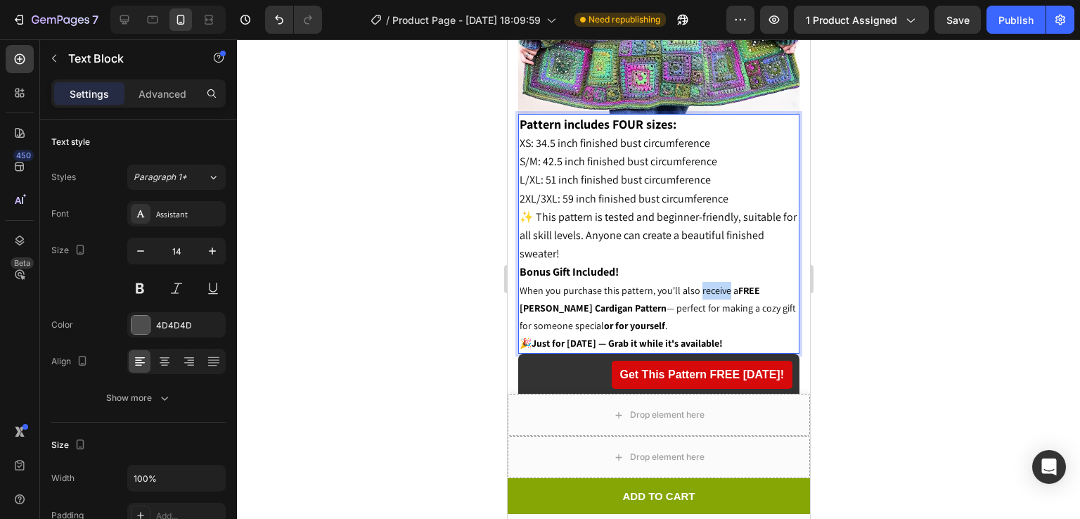
click at [712, 284] on span "When you purchase this pattern, you'll also receive a FREE Ella Crochet Cardiga…" at bounding box center [657, 308] width 276 height 48
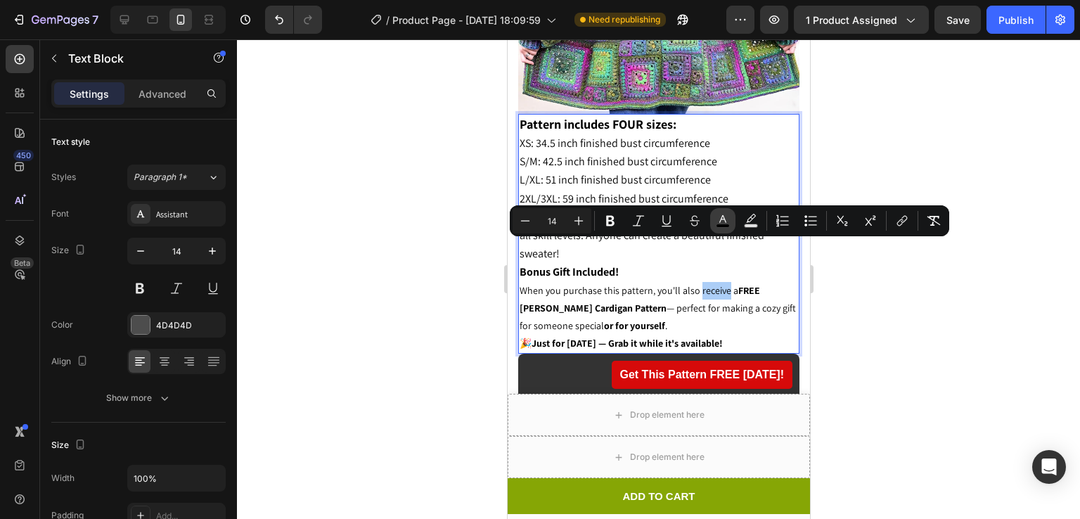
click at [724, 214] on icon "Editor contextual toolbar" at bounding box center [723, 221] width 14 height 14
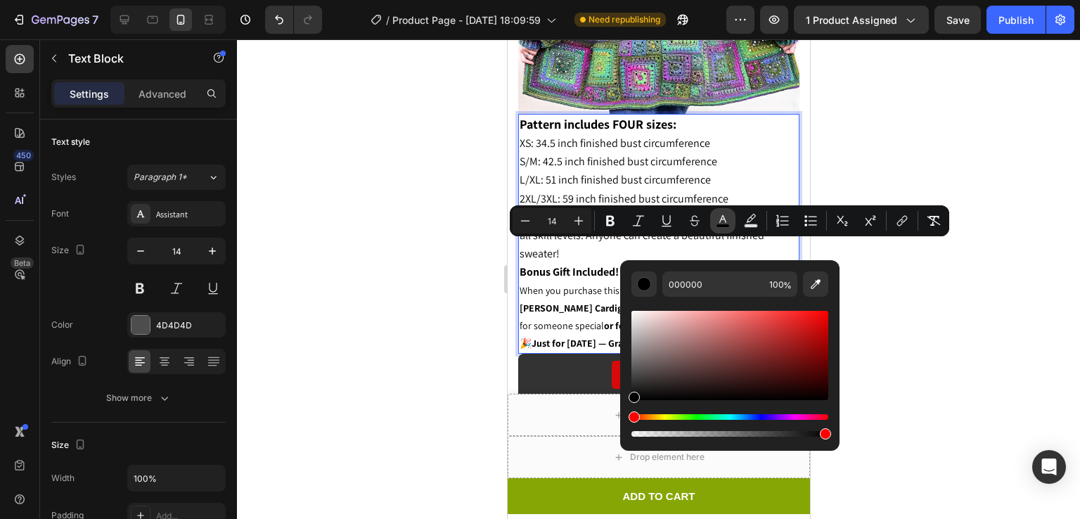
click at [724, 214] on icon "Editor contextual toolbar" at bounding box center [723, 221] width 14 height 14
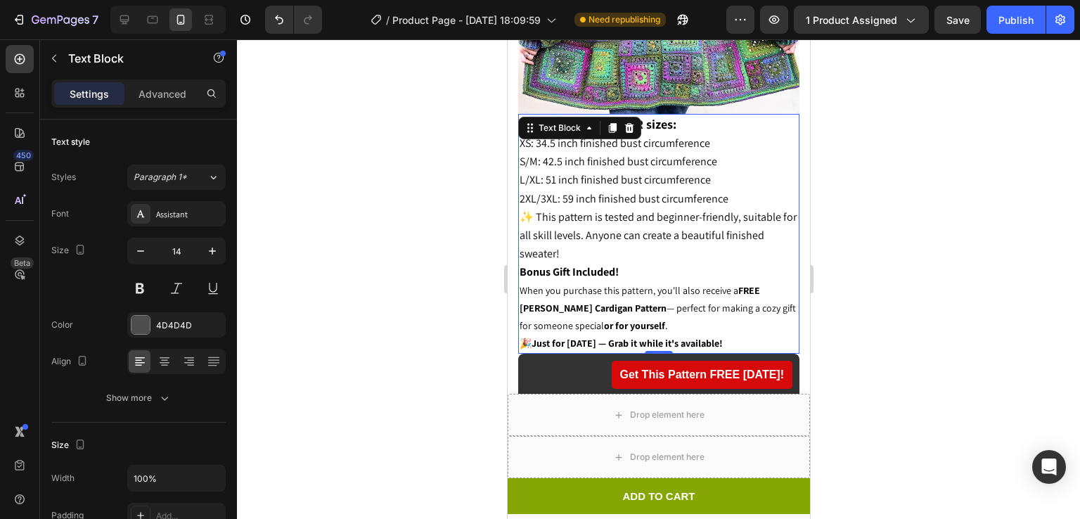
click at [587, 284] on span "When you purchase this pattern, you'll also receive a FREE Ella Crochet Cardiga…" at bounding box center [657, 308] width 276 height 48
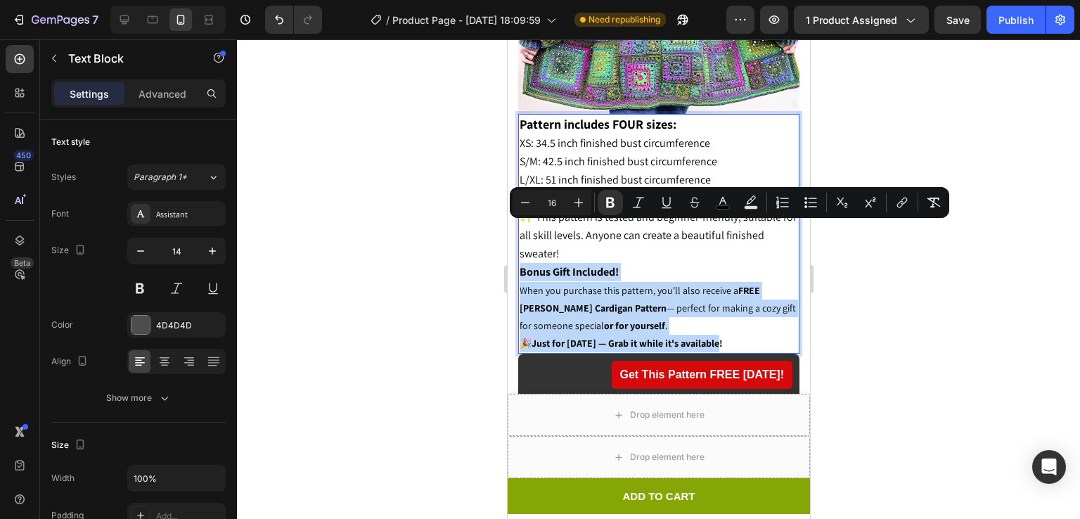
drag, startPoint x: 520, startPoint y: 229, endPoint x: 733, endPoint y: 303, distance: 225.1
click at [733, 303] on div "Pattern includes FOUR sizes: XS: 34.5 inch finished bust circumference S/M: 42.…" at bounding box center [658, 234] width 281 height 241
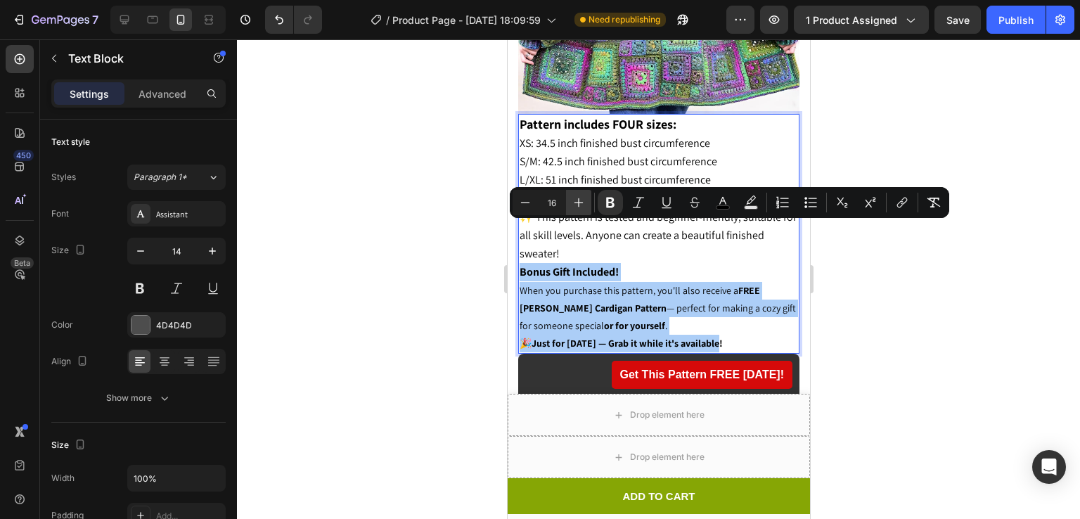
click at [577, 208] on icon "Editor contextual toolbar" at bounding box center [579, 203] width 14 height 14
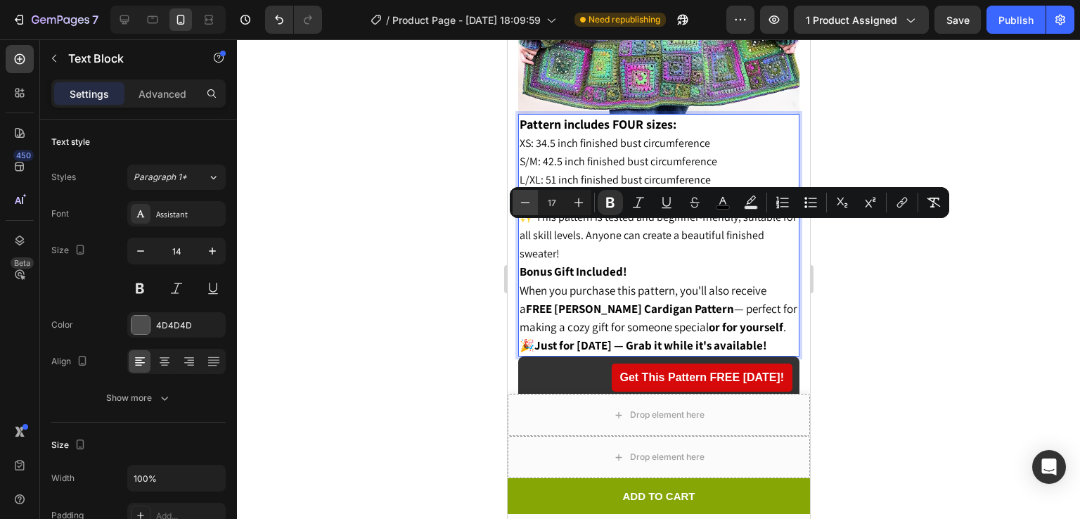
click at [518, 206] on button "Minus" at bounding box center [525, 202] width 25 height 25
type input "16"
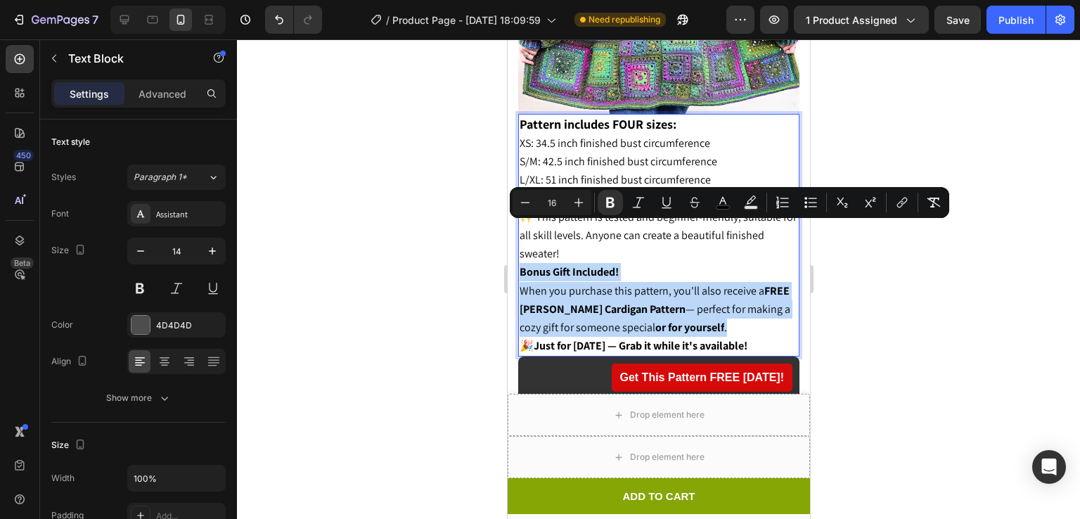
click at [652, 283] on span "When you purchase this pattern, you'll also receive a FREE Ella Crochet Cardiga…" at bounding box center [654, 308] width 271 height 51
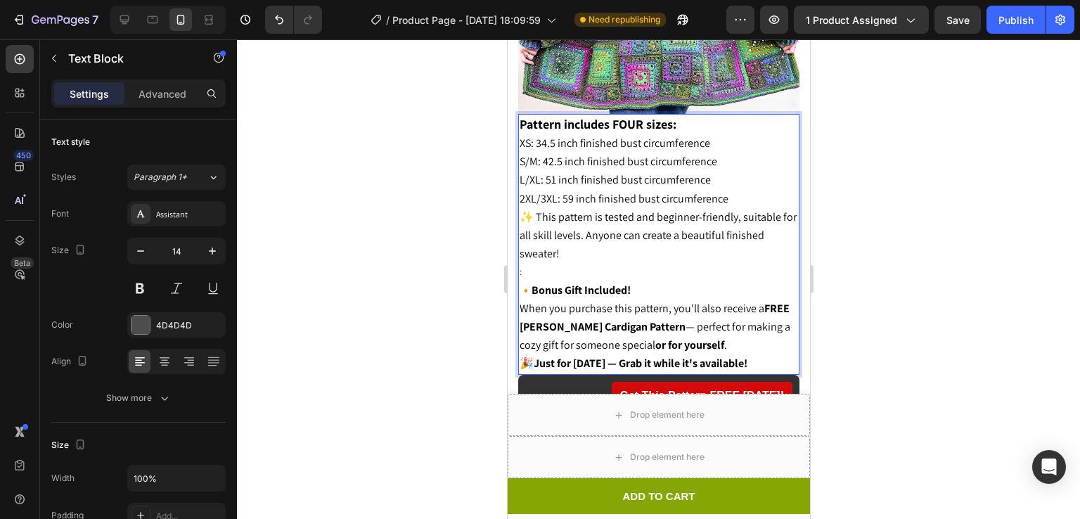
click at [521, 263] on p ":" at bounding box center [658, 272] width 279 height 18
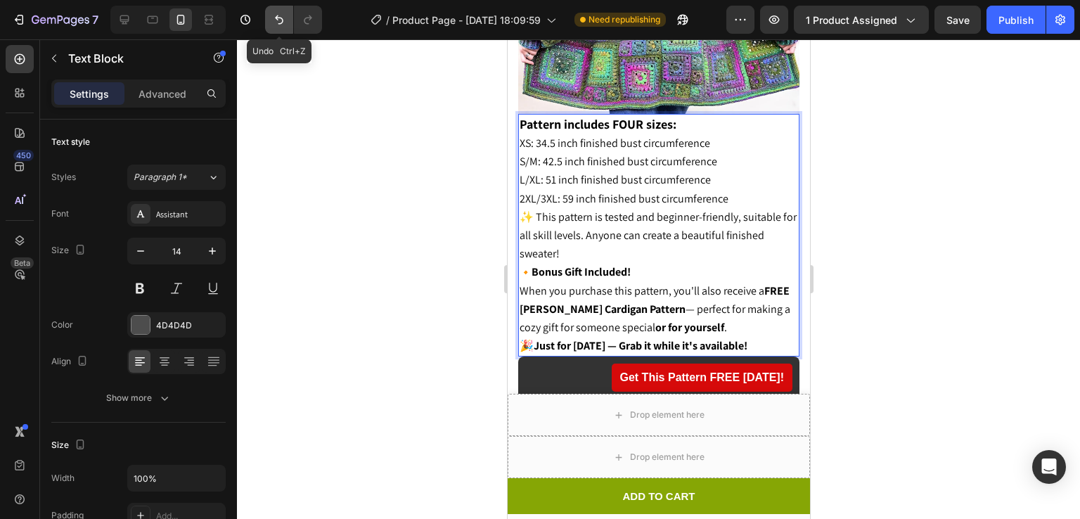
click at [281, 23] on icon "Undo/Redo" at bounding box center [279, 19] width 8 height 9
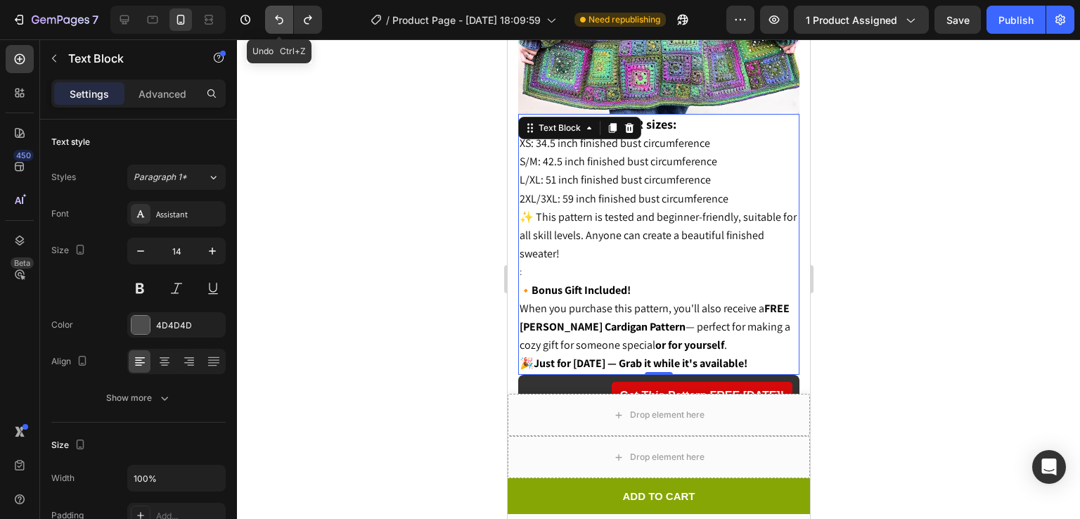
click at [281, 23] on icon "Undo/Redo" at bounding box center [279, 19] width 8 height 9
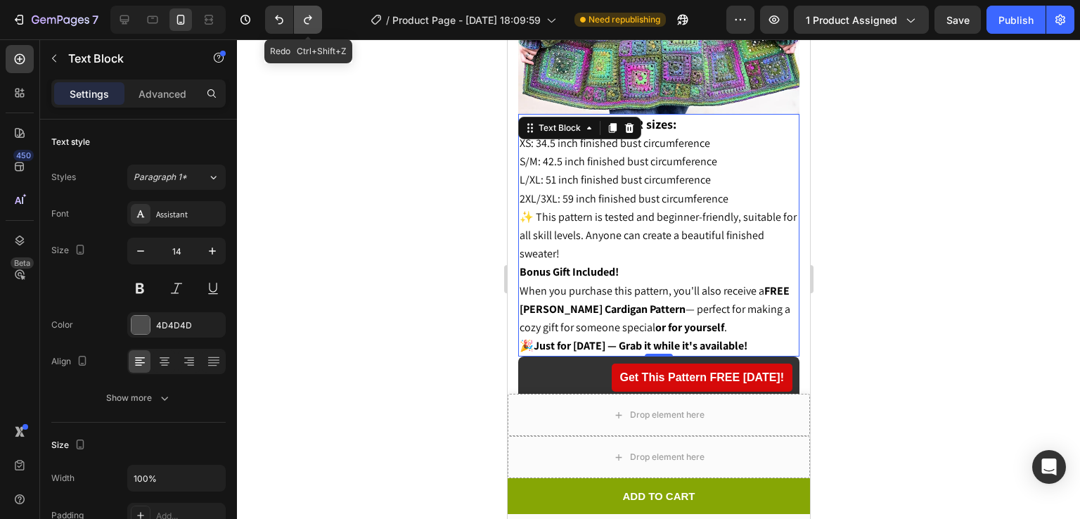
click at [304, 18] on icon "Undo/Redo" at bounding box center [308, 20] width 14 height 14
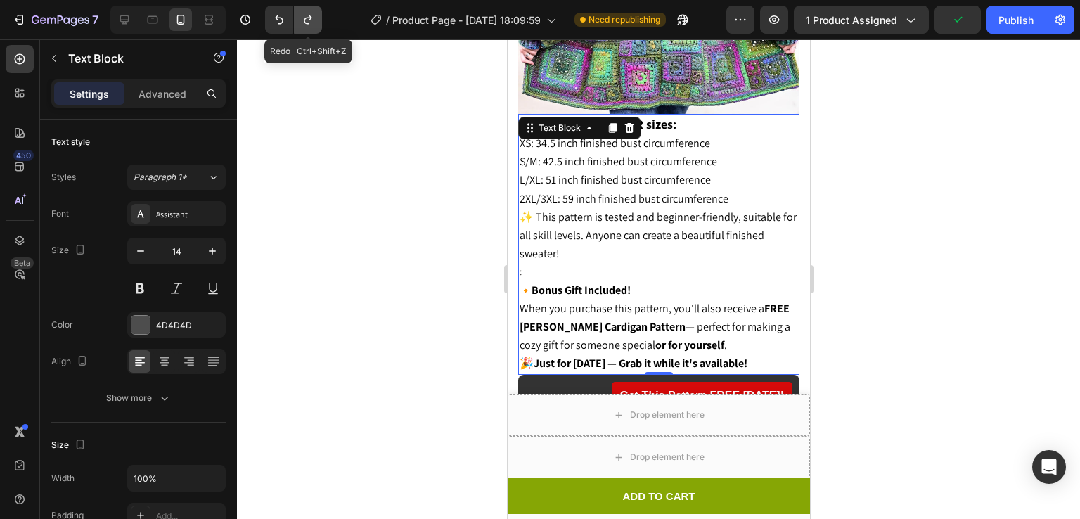
click at [304, 18] on icon "Undo/Redo" at bounding box center [308, 20] width 14 height 14
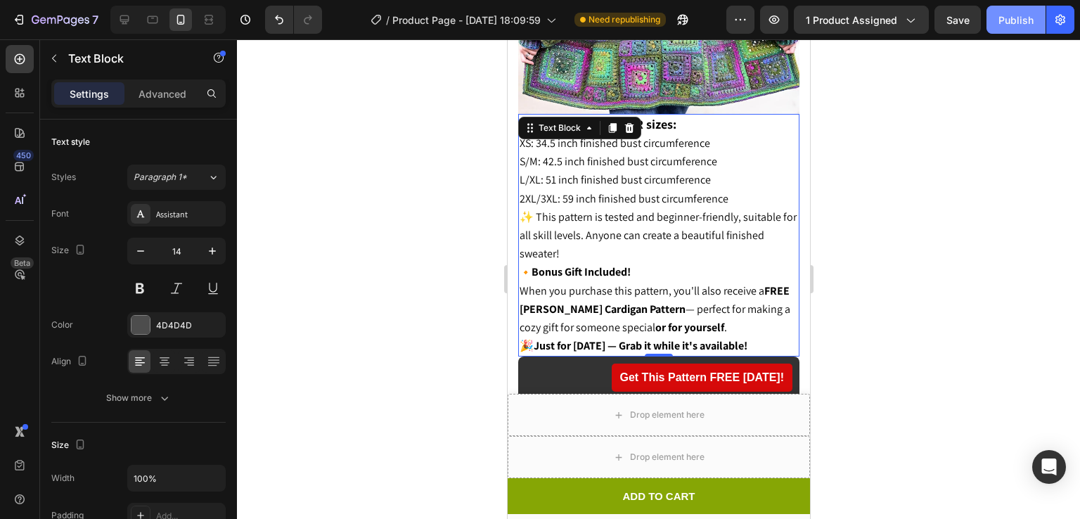
click at [1006, 15] on div "Publish" at bounding box center [1016, 20] width 35 height 15
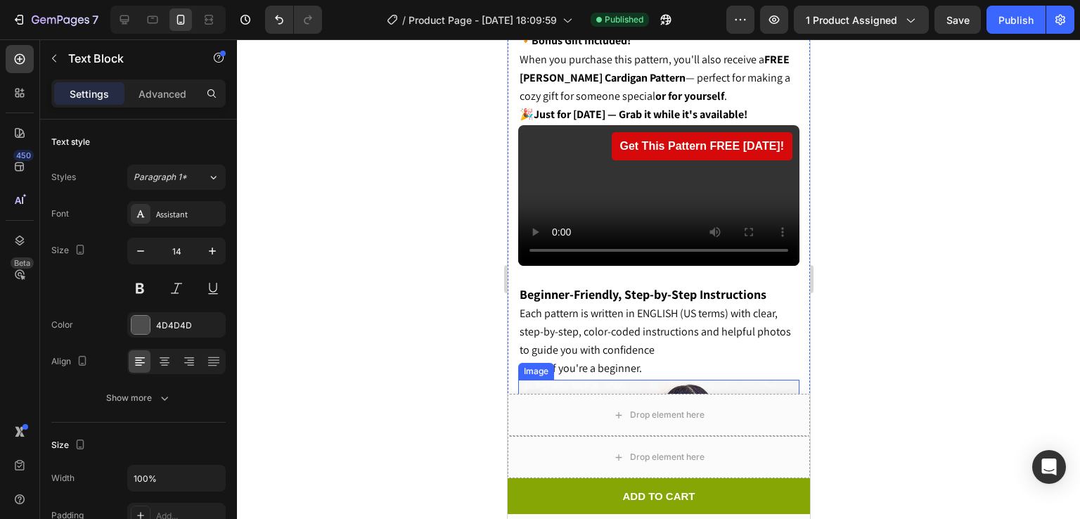
scroll to position [1810, 0]
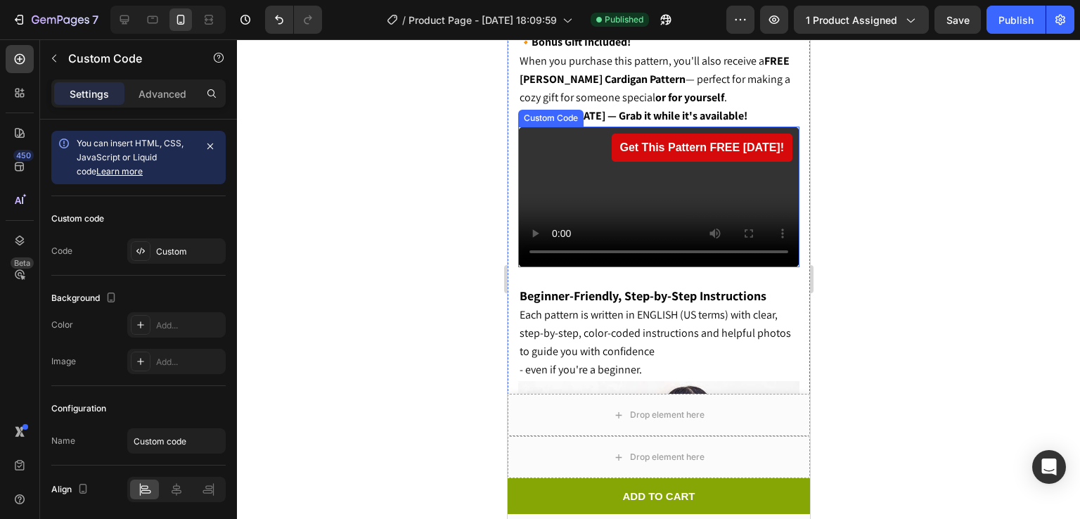
click at [651, 134] on div "Get This Pattern FREE Today!" at bounding box center [701, 148] width 181 height 28
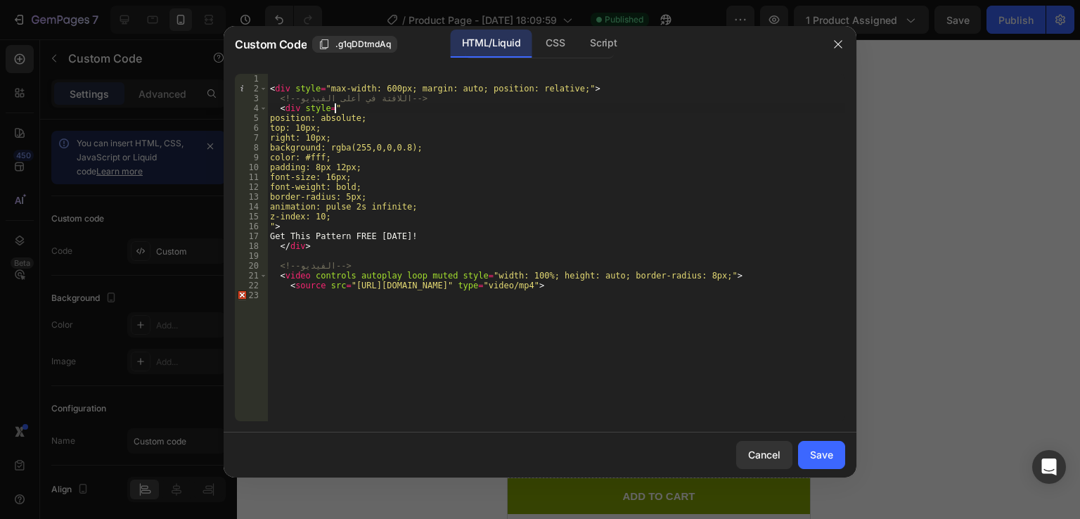
type textarea "<source src="https://cdn.shopify.com/videos/c/o/v/0a23fffaaa8f4e02ae65a0181a03e…"
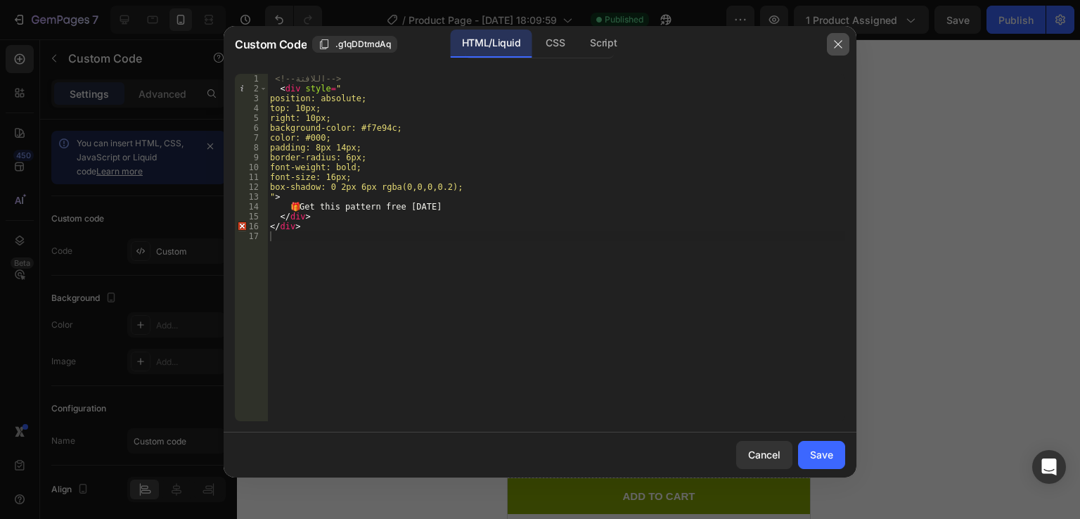
click at [836, 42] on icon "button" at bounding box center [838, 44] width 8 height 8
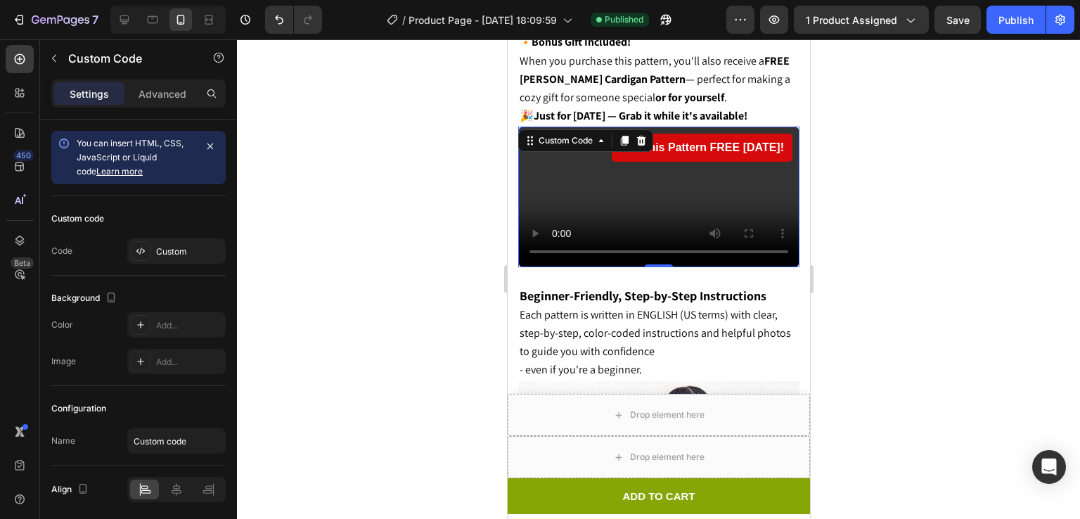
click at [701, 186] on video at bounding box center [658, 197] width 281 height 141
click at [701, 0] on body "7 / Product Page - Jul 7, 18:09:59 Published Preview 1 product assigned Save Pu…" at bounding box center [540, 0] width 1080 height 0
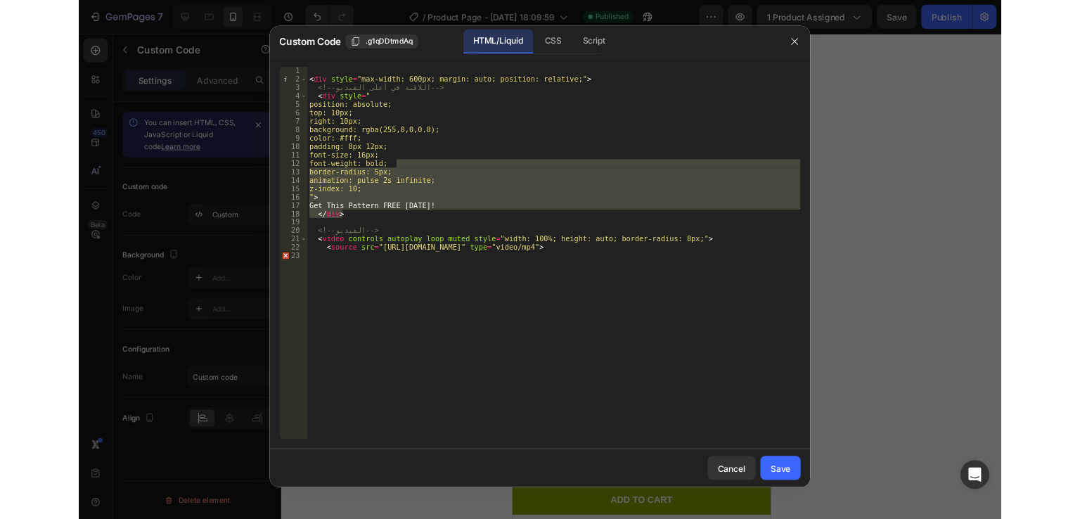
scroll to position [1804, 0]
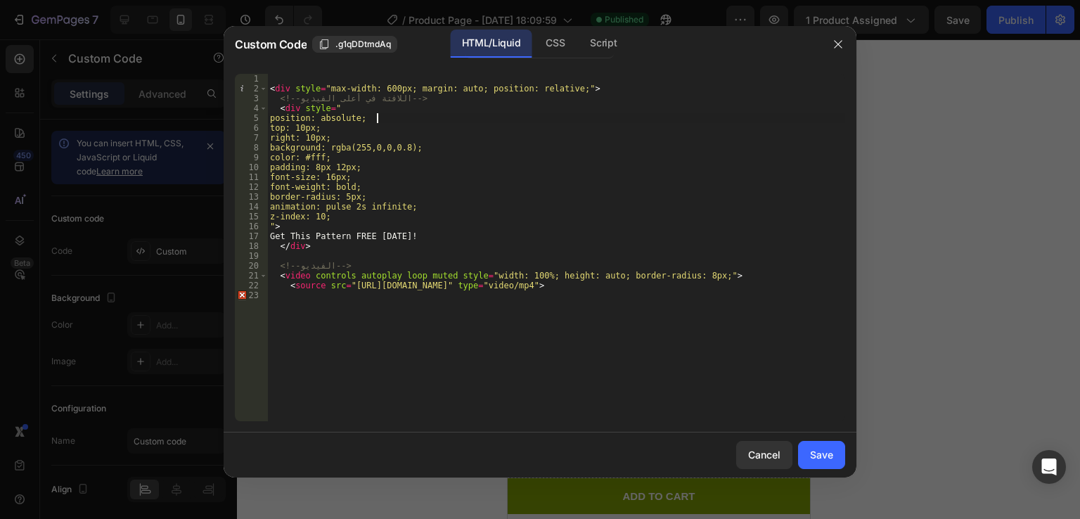
click at [422, 120] on div "< div style = "max-width: 600px; margin: auto; position: relative;" > <!-- اللا…" at bounding box center [556, 257] width 578 height 367
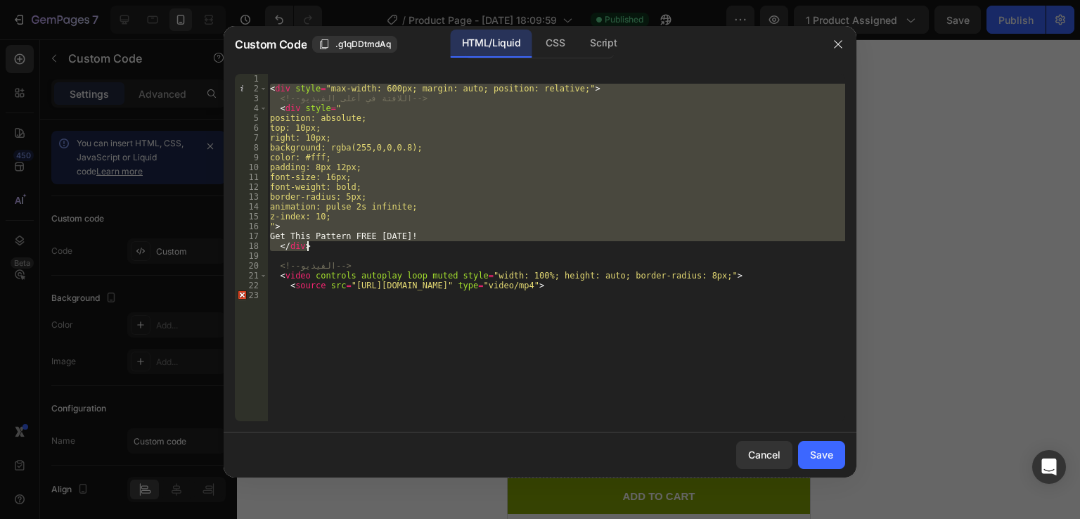
drag, startPoint x: 269, startPoint y: 89, endPoint x: 354, endPoint y: 243, distance: 175.4
click at [354, 243] on div "< div style = "max-width: 600px; margin: auto; position: relative;" > <!-- اللا…" at bounding box center [556, 257] width 578 height 367
type textarea "Get This Pattern FREE Today! </div>"
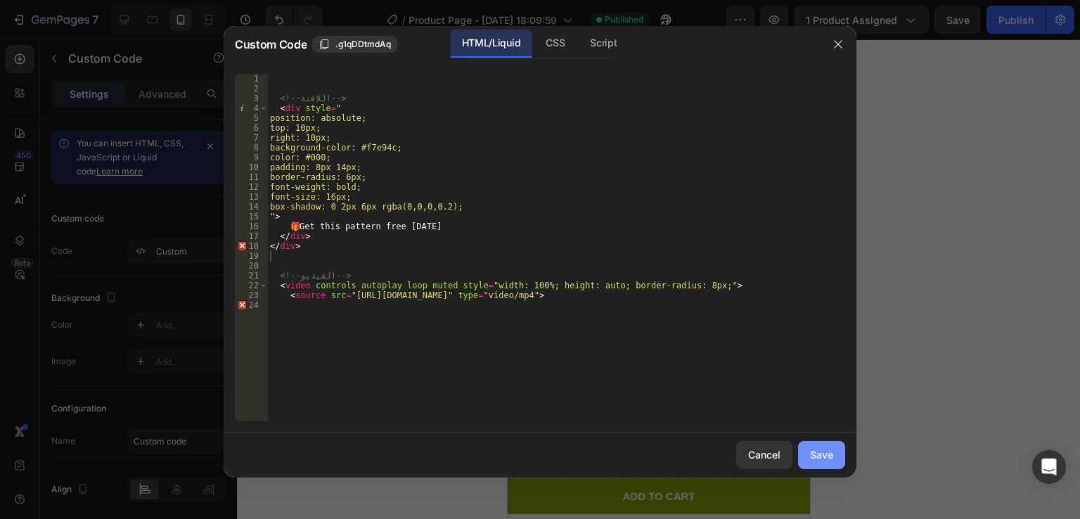
click at [810, 441] on button "Save" at bounding box center [821, 455] width 47 height 28
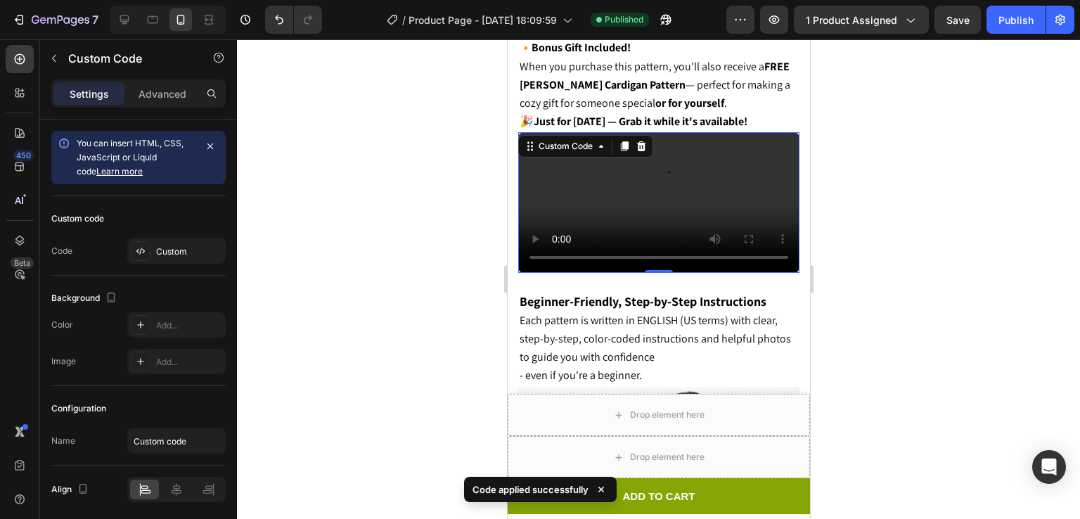
scroll to position [1865, 0]
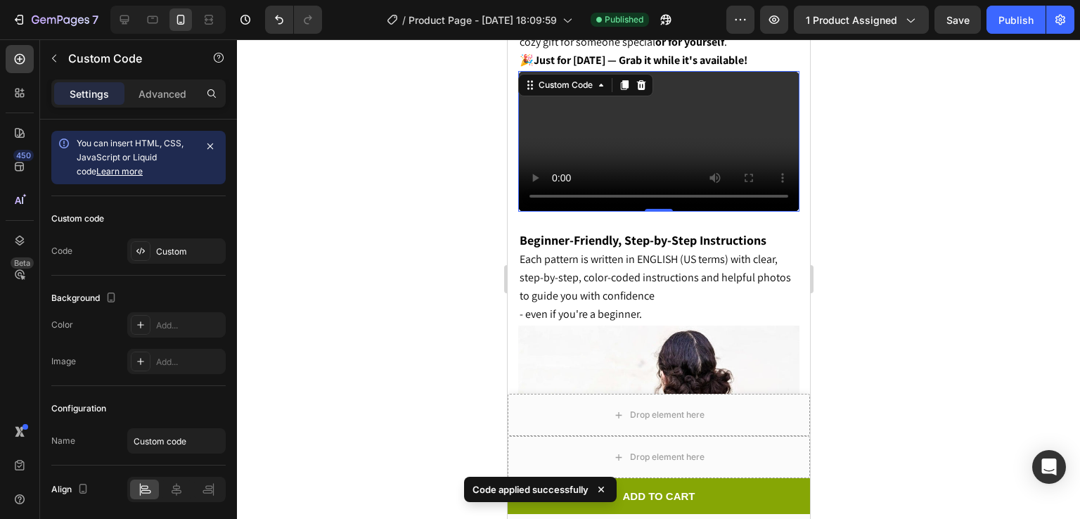
click at [867, 203] on div at bounding box center [658, 279] width 843 height 480
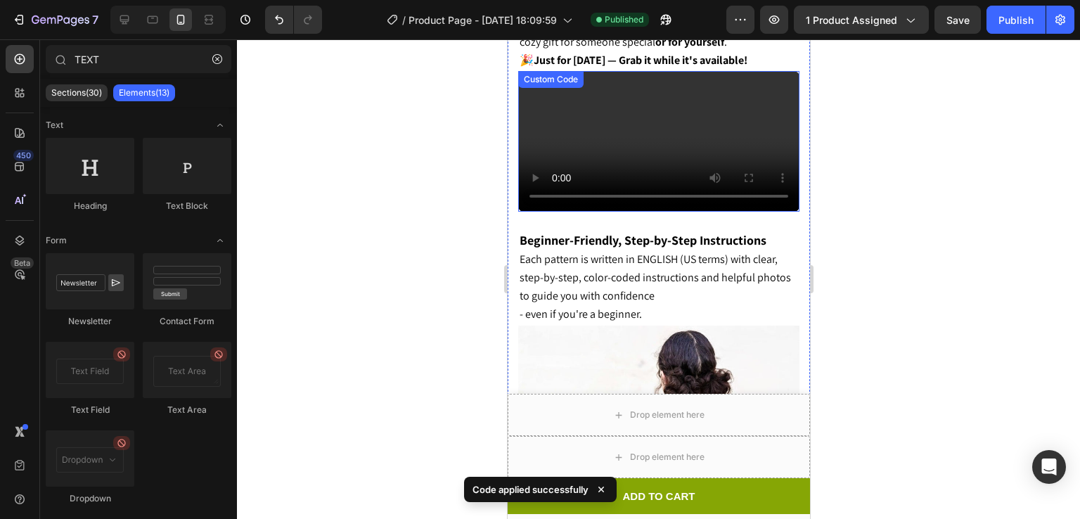
scroll to position [1763, 0]
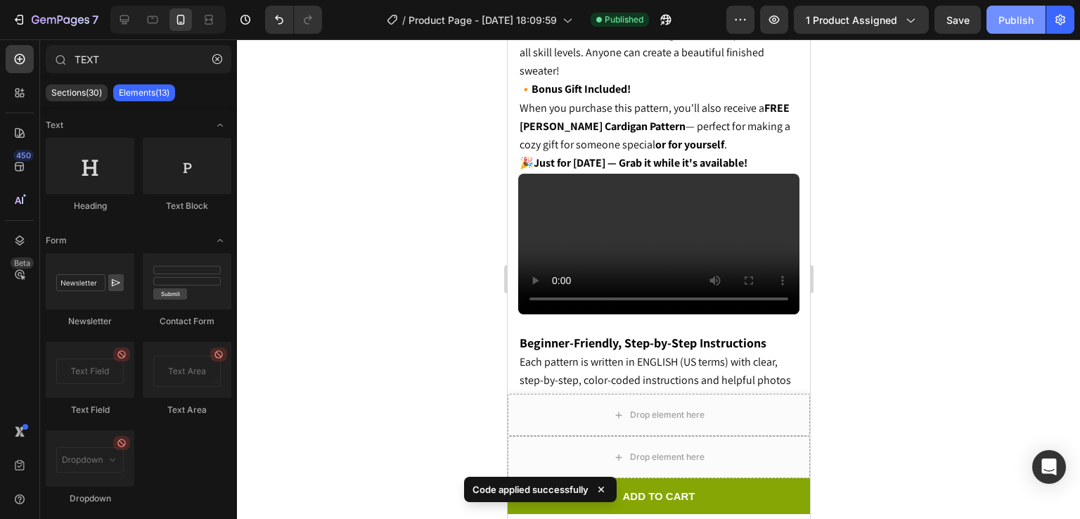
click at [1033, 20] on div "Publish" at bounding box center [1016, 20] width 35 height 15
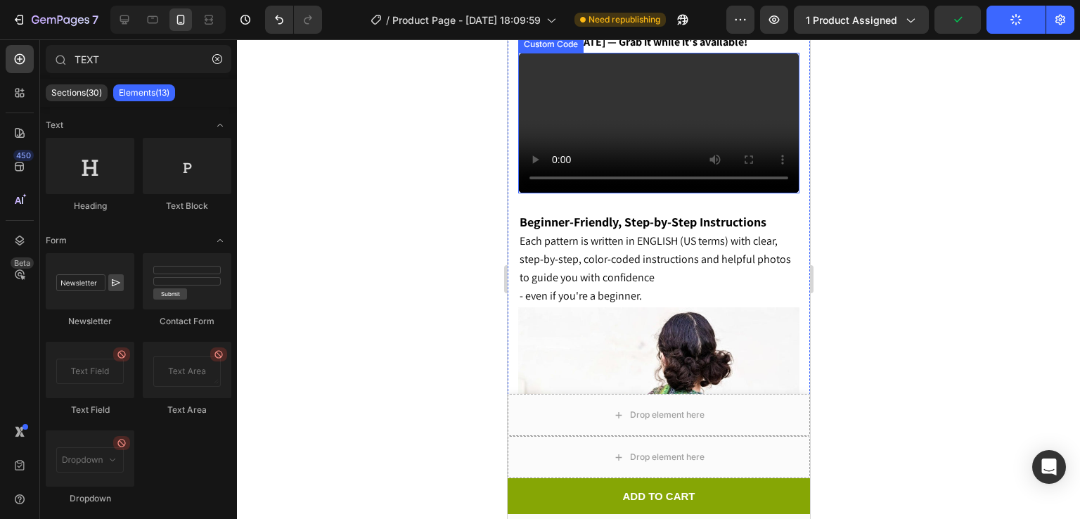
scroll to position [1931, 0]
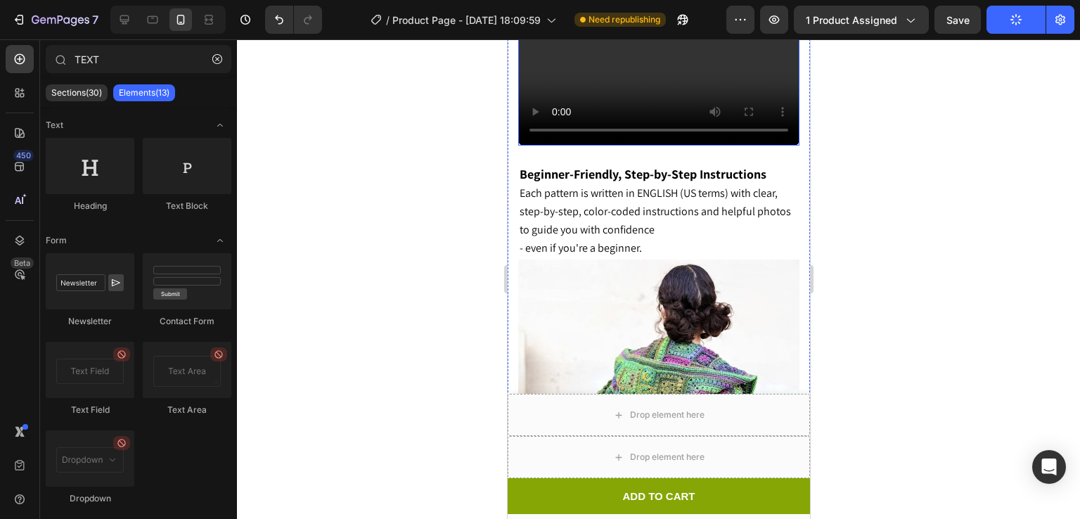
click at [631, 146] on video at bounding box center [658, 75] width 281 height 141
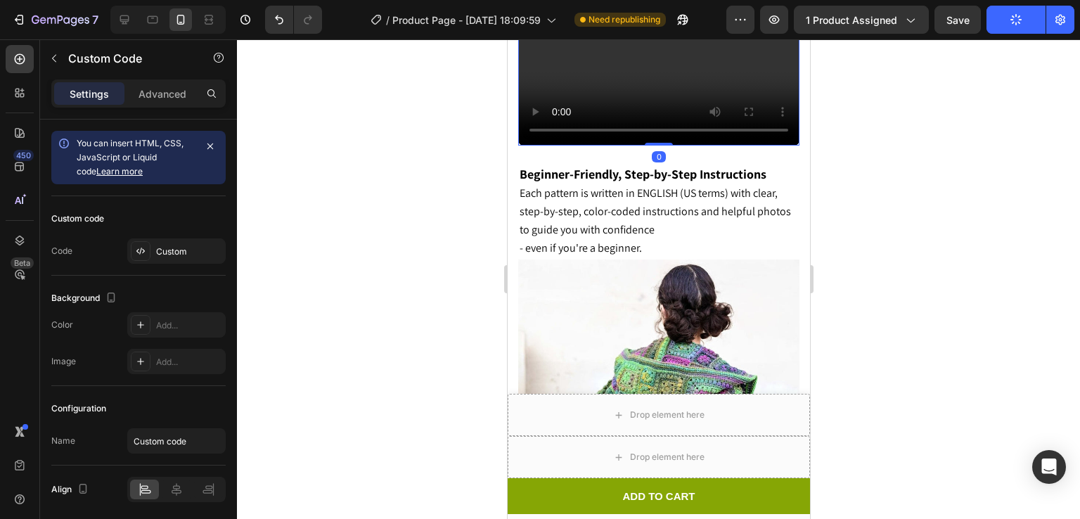
click at [631, 146] on video at bounding box center [658, 75] width 281 height 141
click at [632, 0] on body "7 / Product Page - Jul 7, 18:09:59 Need republishing Preview 1 product assigned…" at bounding box center [540, 0] width 1080 height 0
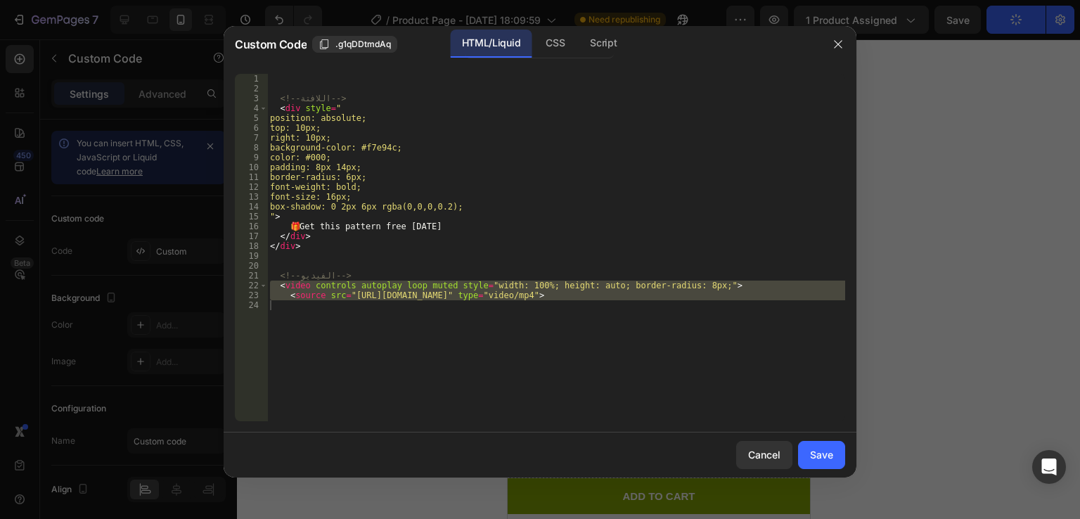
scroll to position [1670, 0]
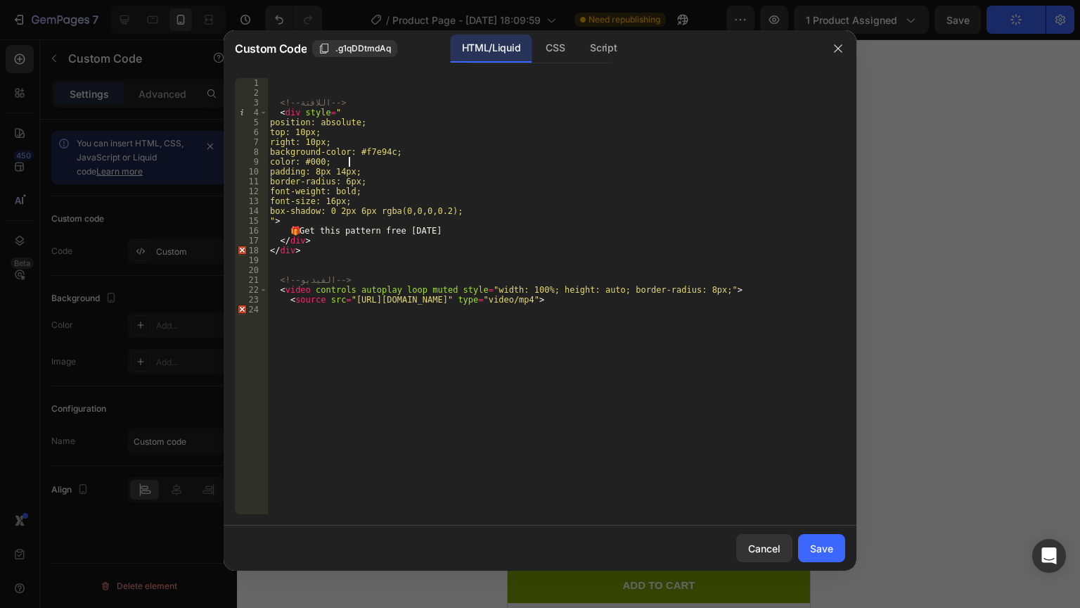
click at [398, 155] on div "<!-- اللافتة --> < div style = " position: absolute; top: 10px; right: 10px; ba…" at bounding box center [556, 261] width 578 height 367
type textarea "<source src="https://cdn.shopify.com/videos/c/o/v/0a23fffaaa8f4e02ae65a0181a03e…"
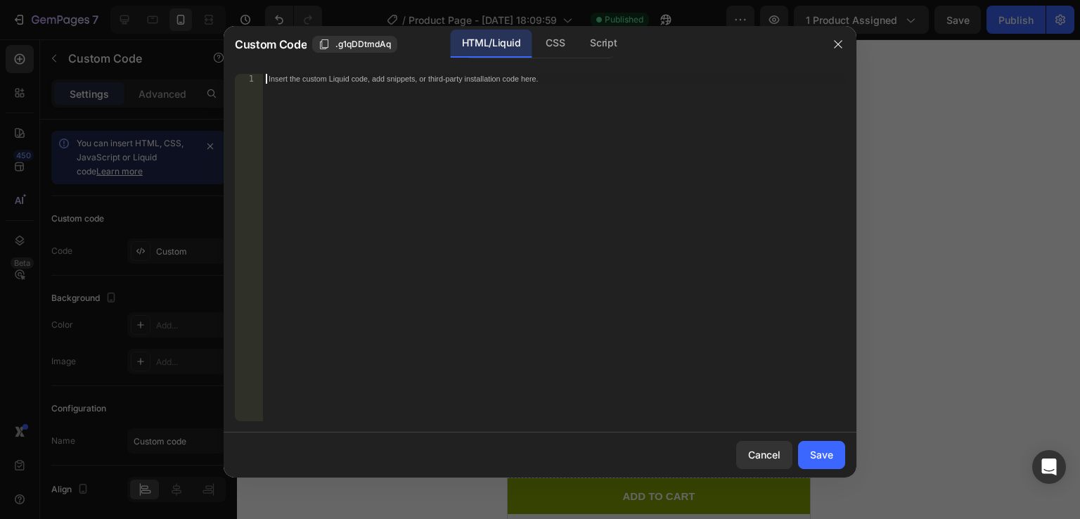
scroll to position [27, 0]
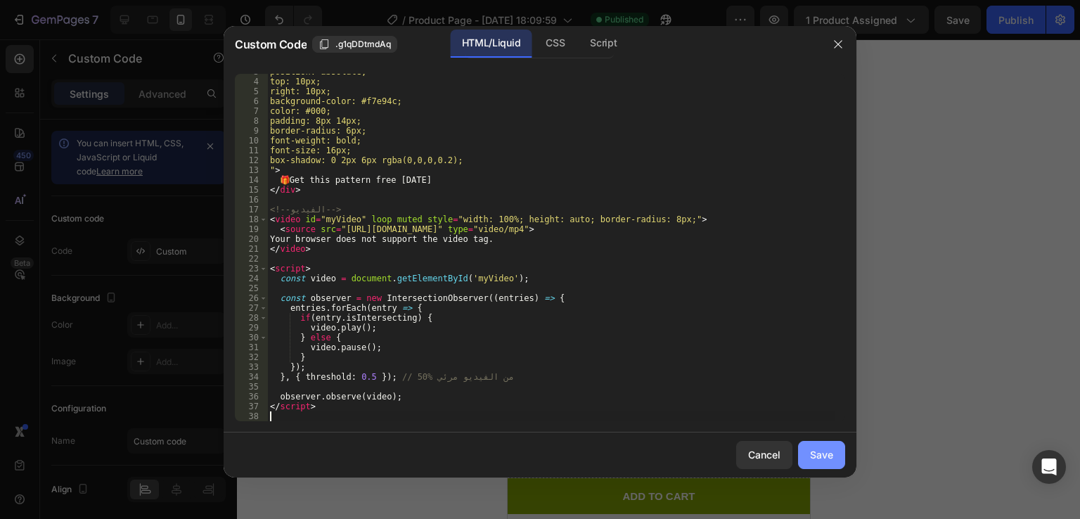
click at [822, 454] on div "Save" at bounding box center [821, 454] width 23 height 15
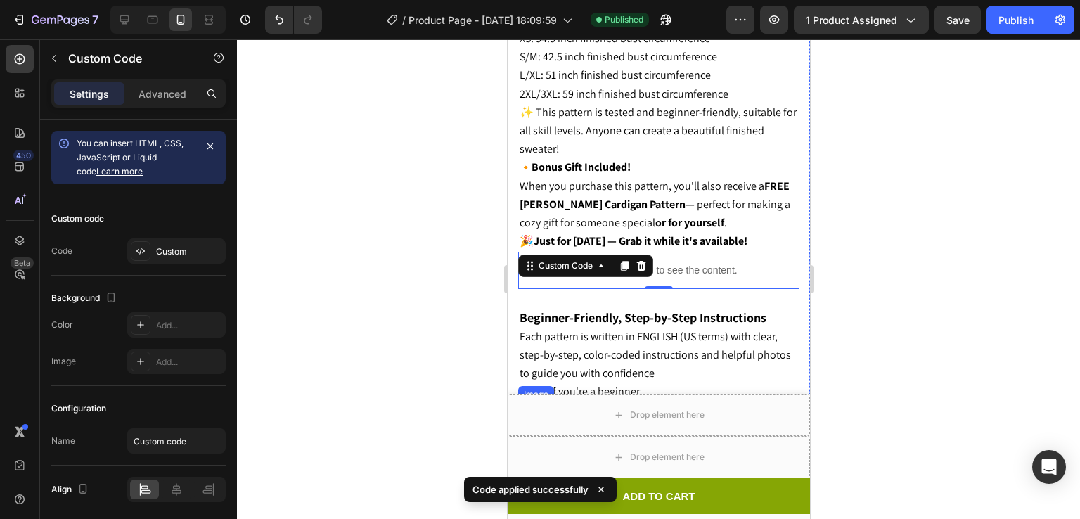
scroll to position [1684, 0]
click at [772, 22] on icon "button" at bounding box center [774, 20] width 14 height 14
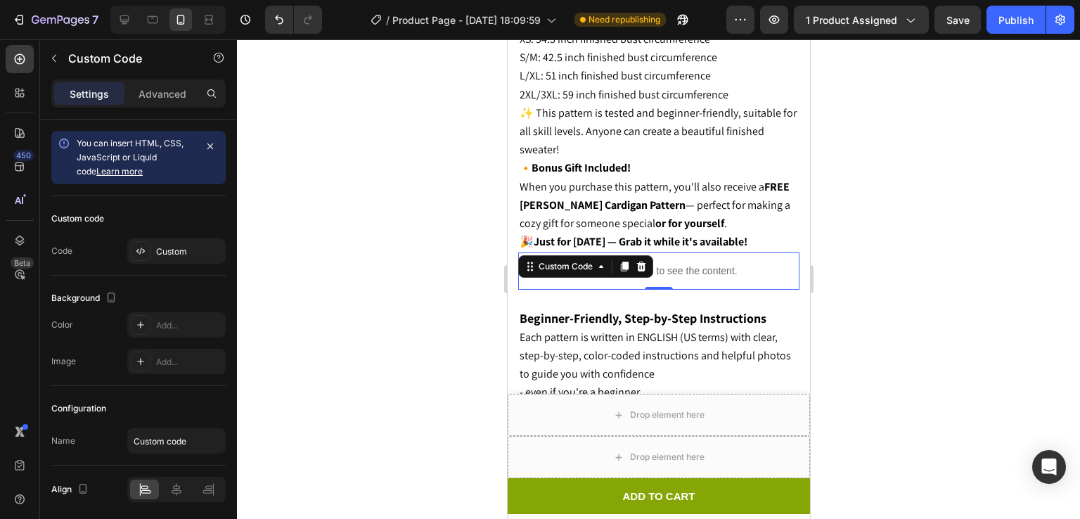
click at [693, 252] on div "Publish the page to see the content." at bounding box center [658, 270] width 281 height 37
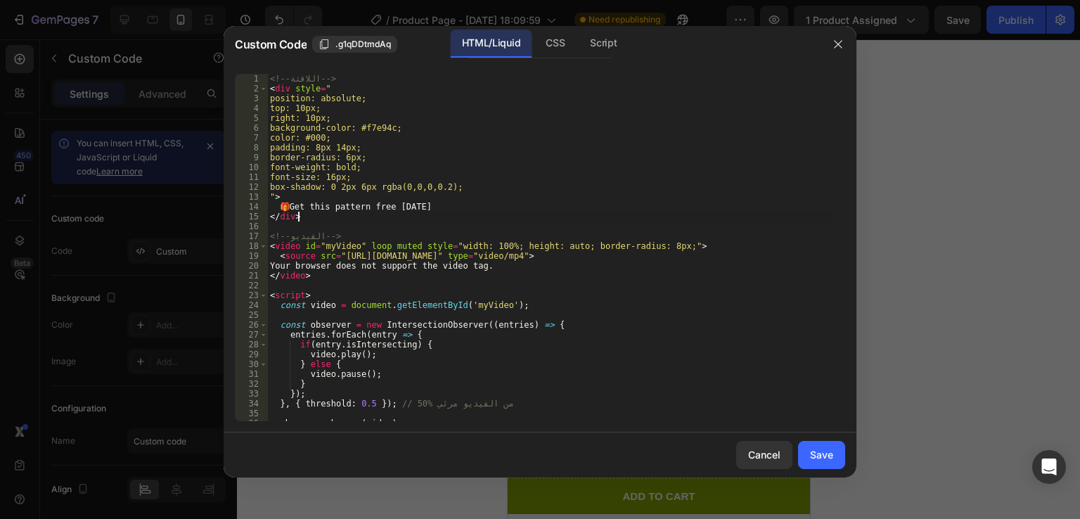
click at [693, 217] on div "<!-- اللافتة --> < div style = " position: absolute; top: 10px; right: 10px; ba…" at bounding box center [551, 257] width 568 height 367
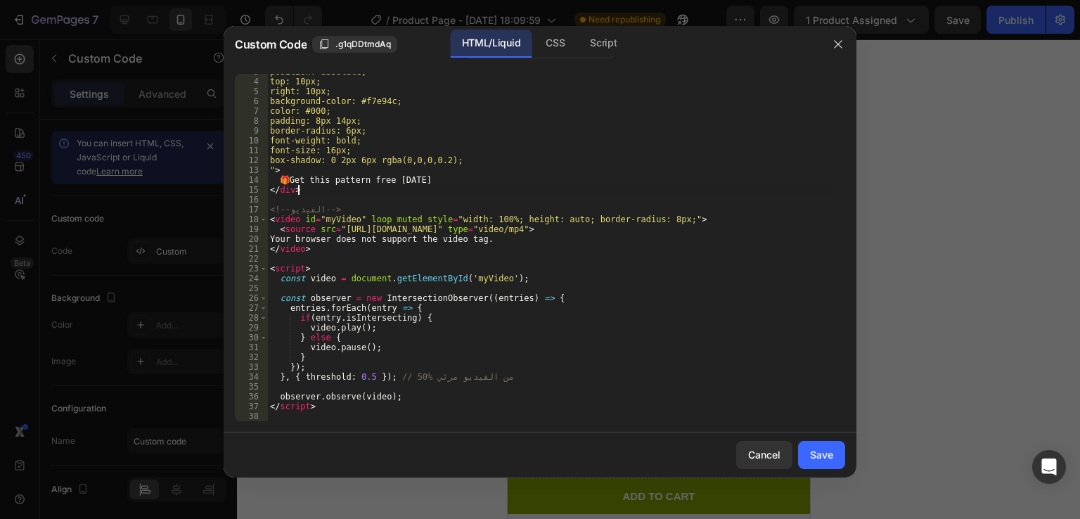
scroll to position [0, 0]
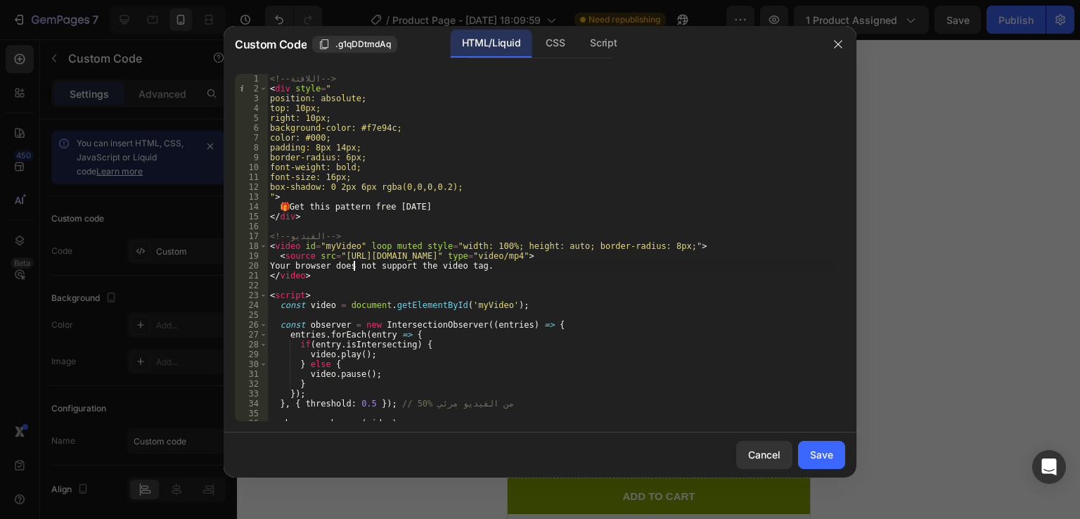
click at [355, 262] on div "<!-- اللافتة --> < div style = " position: absolute; top: 10px; right: 10px; ba…" at bounding box center [551, 257] width 568 height 367
type textarea "</script>"
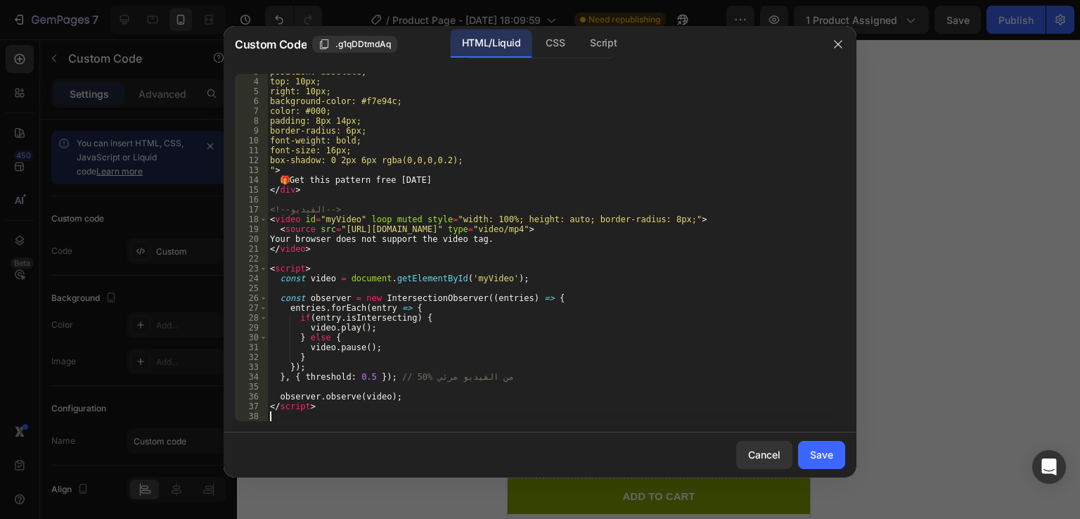
scroll to position [27, 0]
click at [819, 450] on div "Save" at bounding box center [821, 454] width 23 height 15
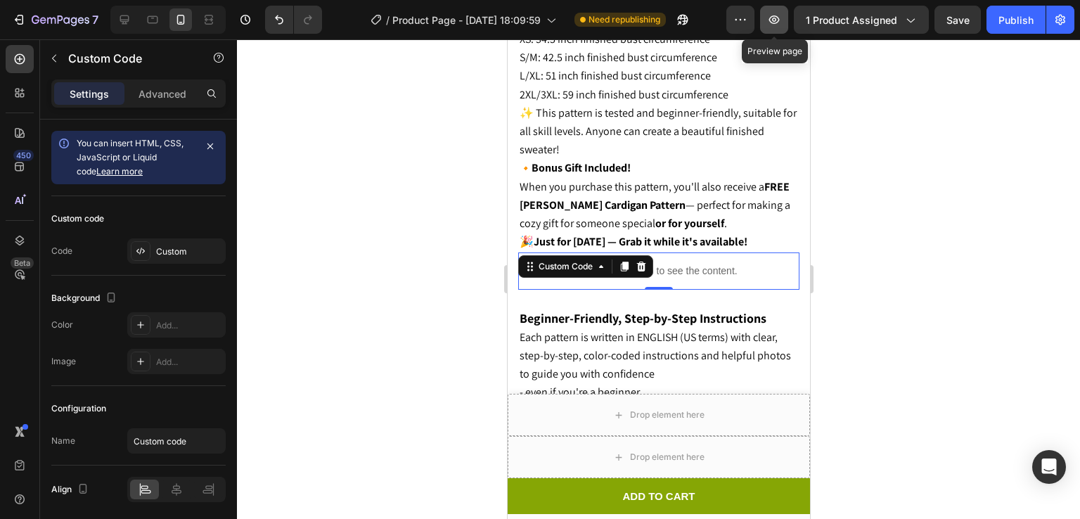
click at [774, 13] on icon "button" at bounding box center [774, 20] width 14 height 14
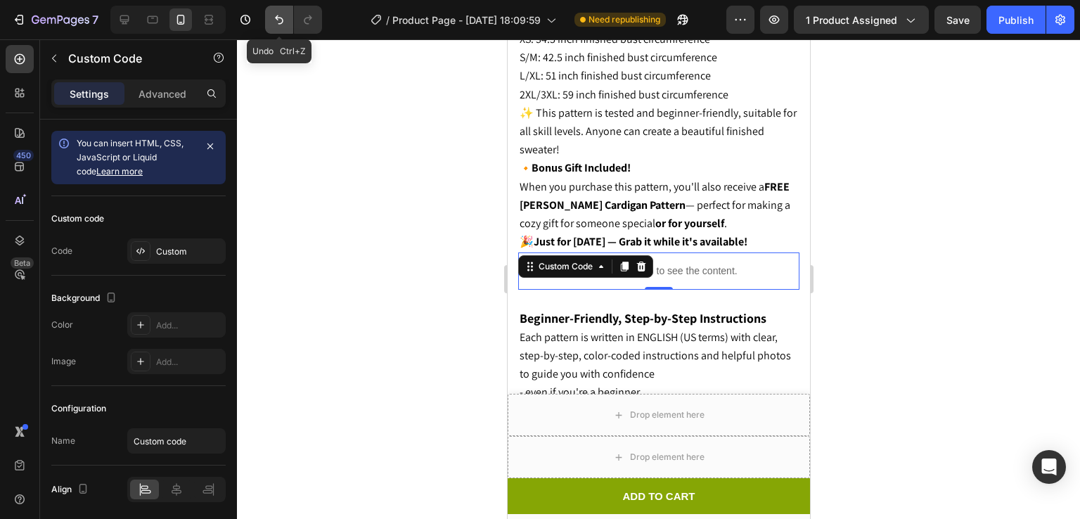
click at [277, 23] on icon "Undo/Redo" at bounding box center [279, 20] width 14 height 14
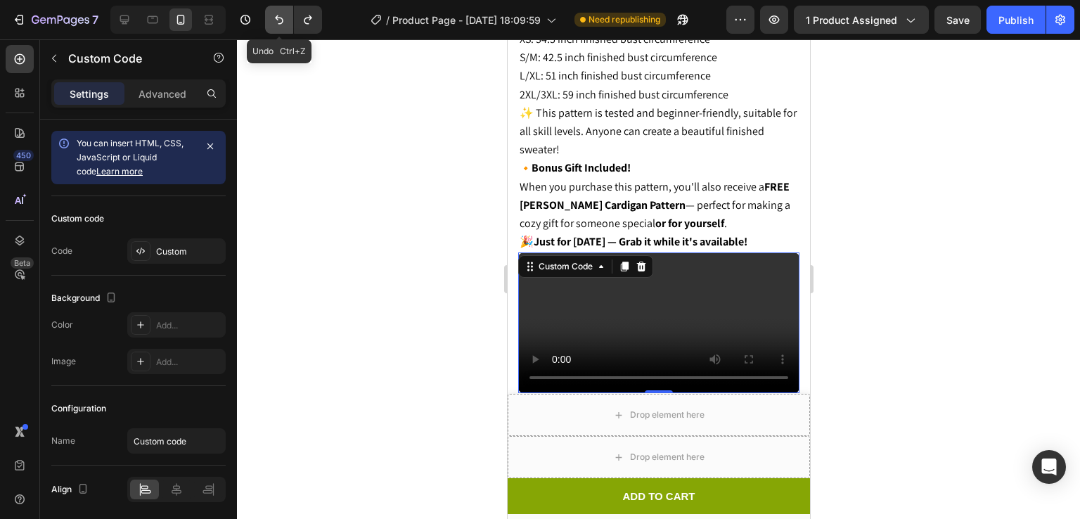
click at [277, 23] on icon "Undo/Redo" at bounding box center [279, 20] width 14 height 14
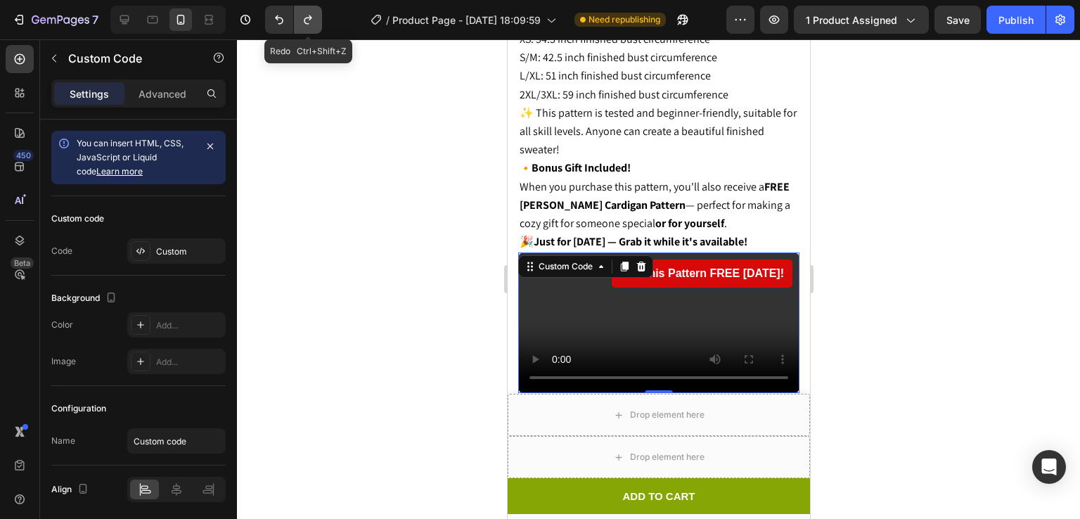
click at [295, 23] on button "Undo/Redo" at bounding box center [308, 20] width 28 height 28
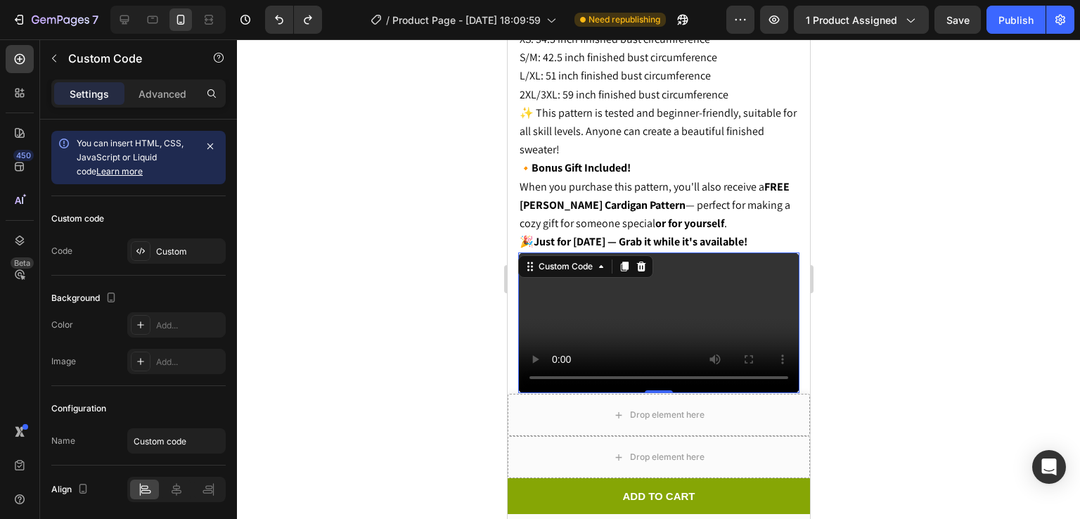
click at [633, 262] on video at bounding box center [658, 322] width 281 height 141
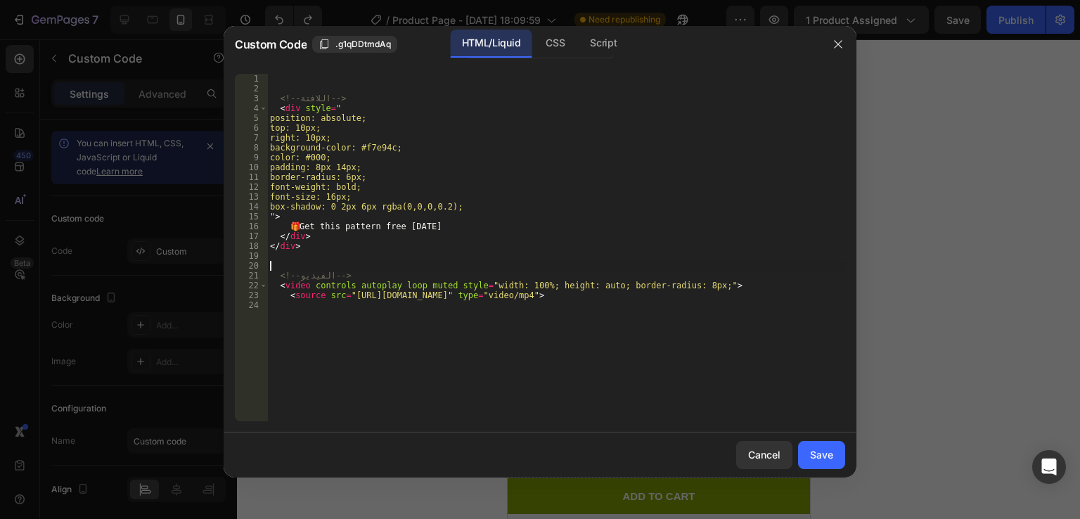
click at [633, 0] on body "7 / Product Page - Jul 7, 18:09:59 Need republishing Preview 1 product assigned…" at bounding box center [540, 0] width 1080 height 0
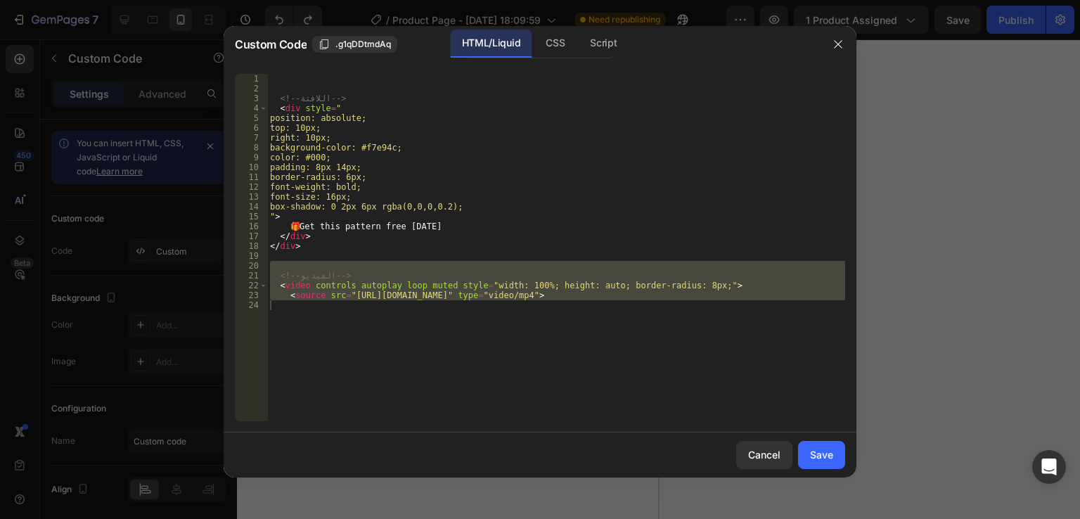
scroll to position [1424, 0]
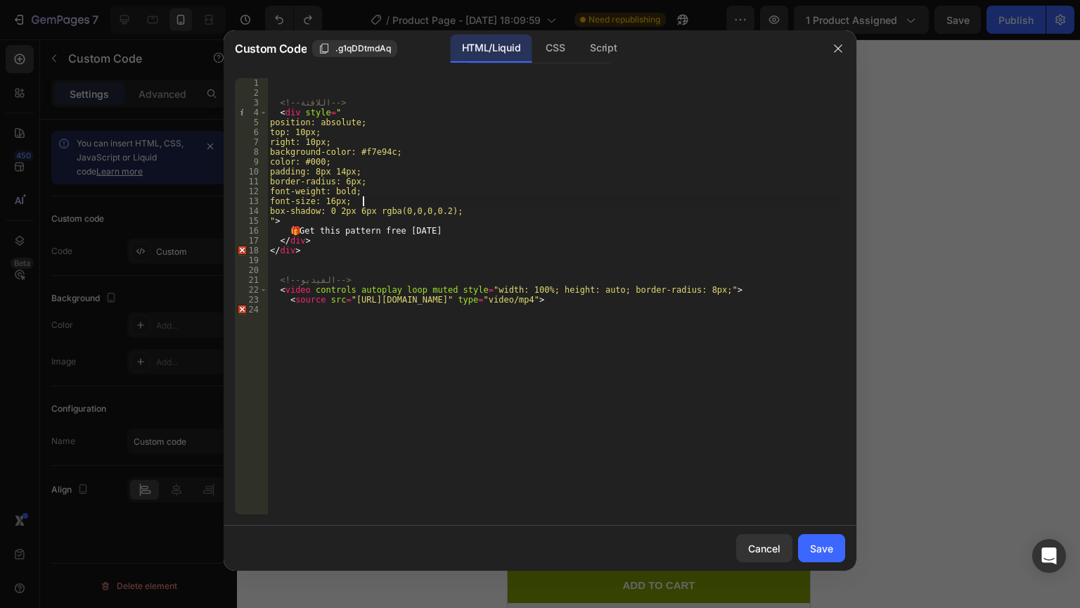
click at [378, 196] on div "<!-- اللافتة --> < div style = " position: absolute; top: 10px; right: 10px; ba…" at bounding box center [556, 261] width 578 height 367
type textarea "<source src="https://cdn.shopify.com/videos/c/o/v/0a23fffaaa8f4e02ae65a0181a03e…"
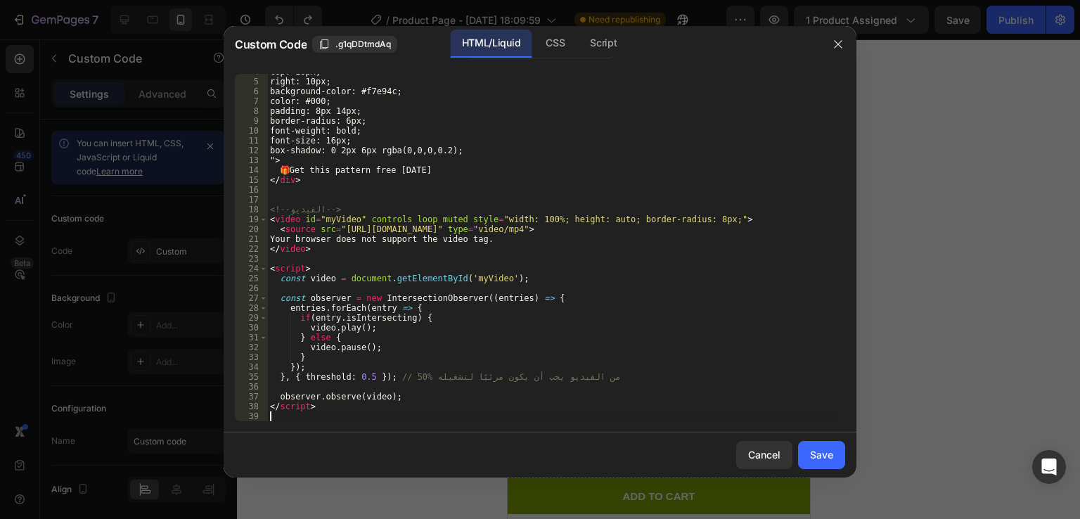
scroll to position [37, 0]
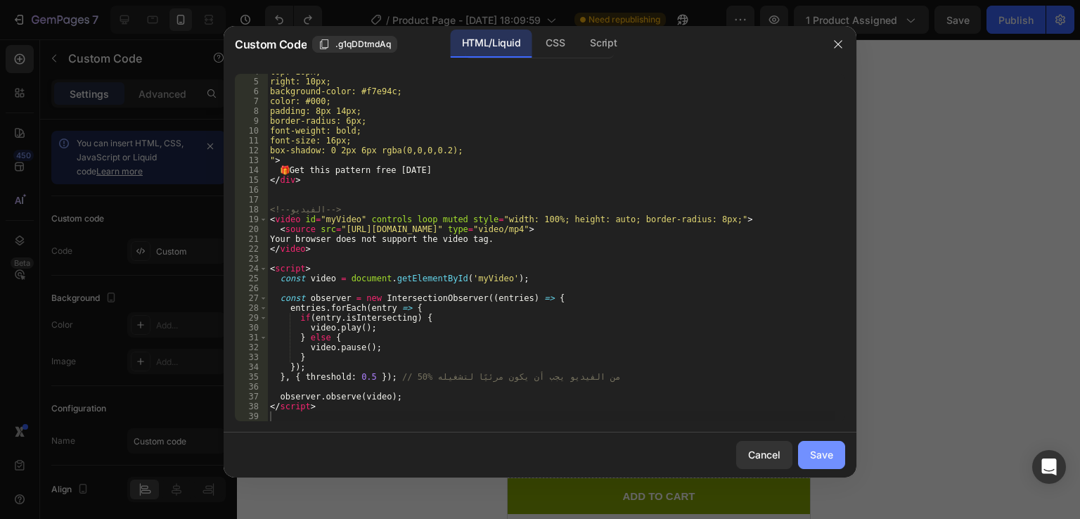
click at [826, 447] on div "Save" at bounding box center [821, 454] width 23 height 15
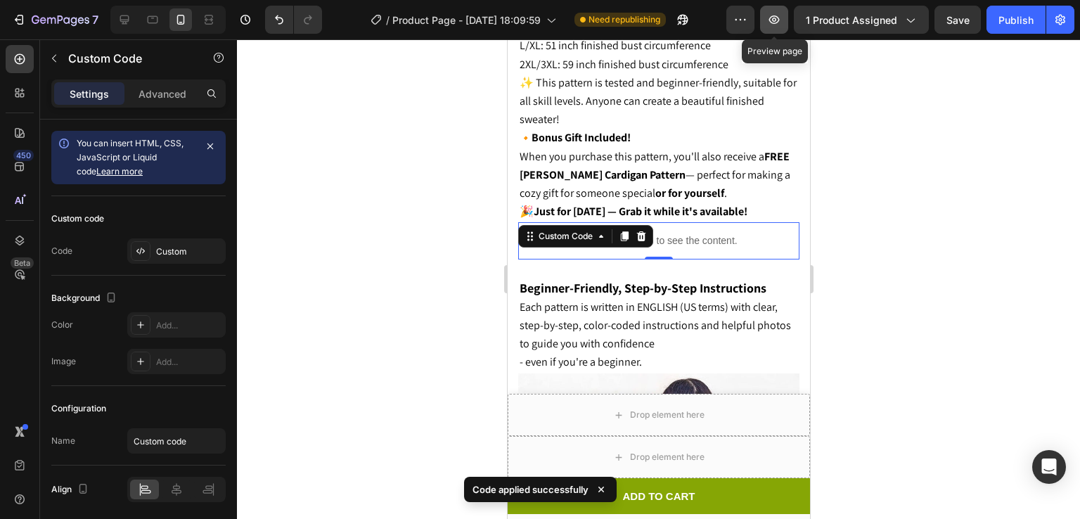
click at [779, 29] on button "button" at bounding box center [774, 20] width 28 height 28
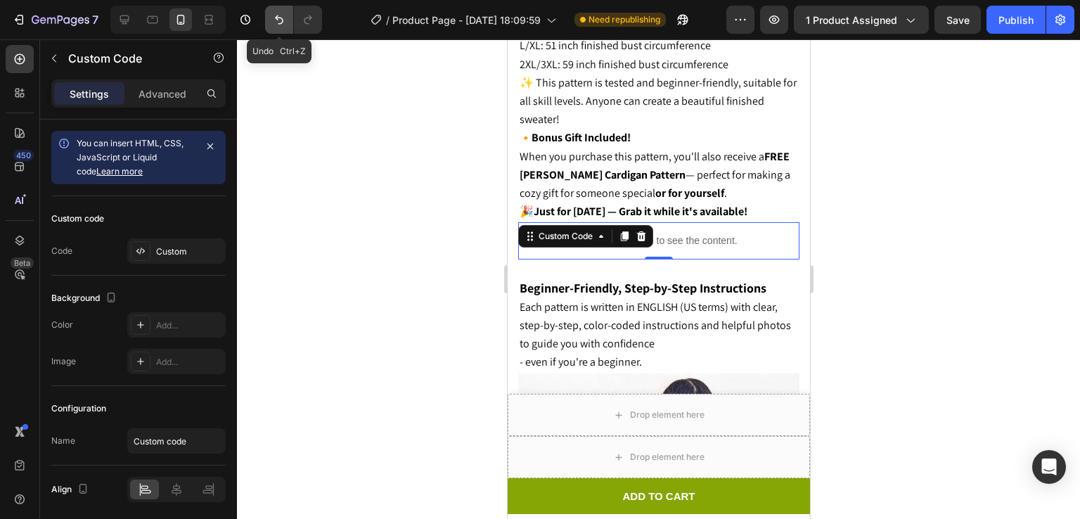
click at [282, 20] on icon "Undo/Redo" at bounding box center [279, 19] width 8 height 9
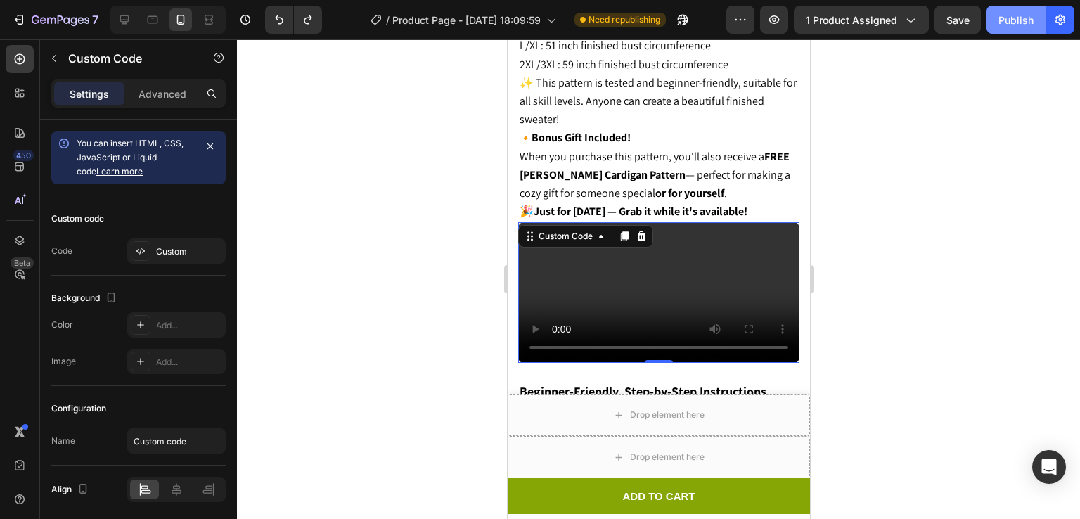
click at [1016, 24] on div "Publish" at bounding box center [1016, 20] width 35 height 15
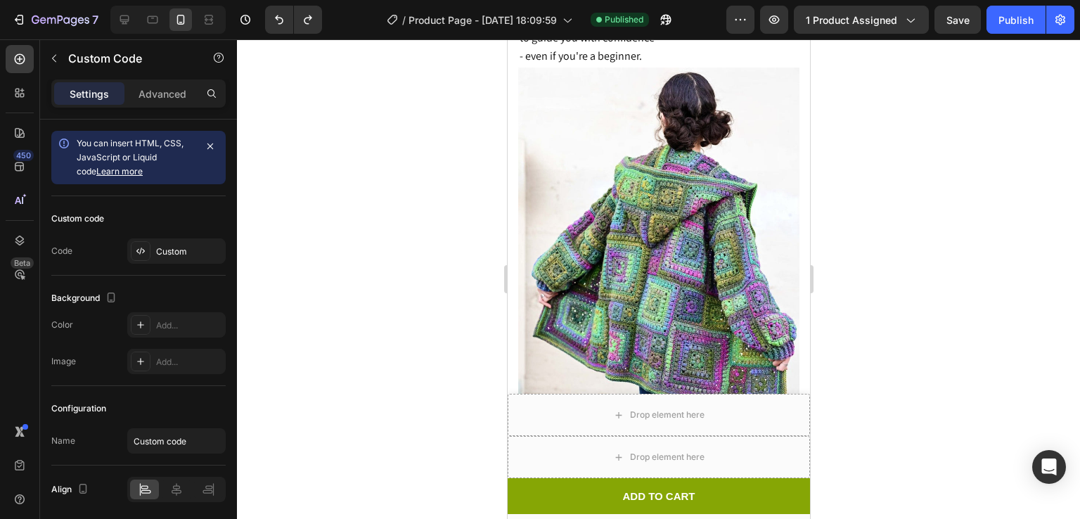
scroll to position [2124, 0]
click at [75, 14] on div "7" at bounding box center [65, 19] width 67 height 17
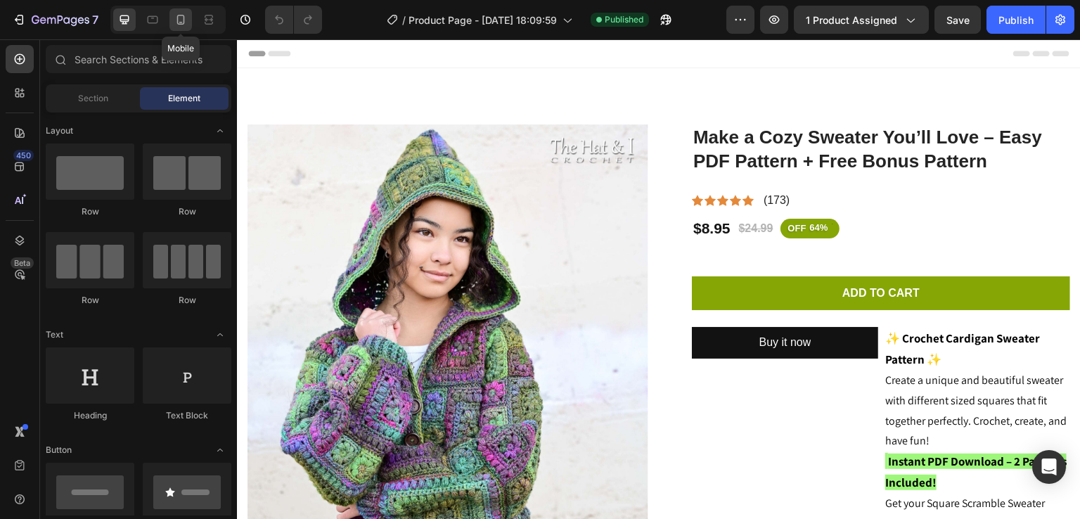
click at [177, 20] on icon at bounding box center [181, 20] width 8 height 10
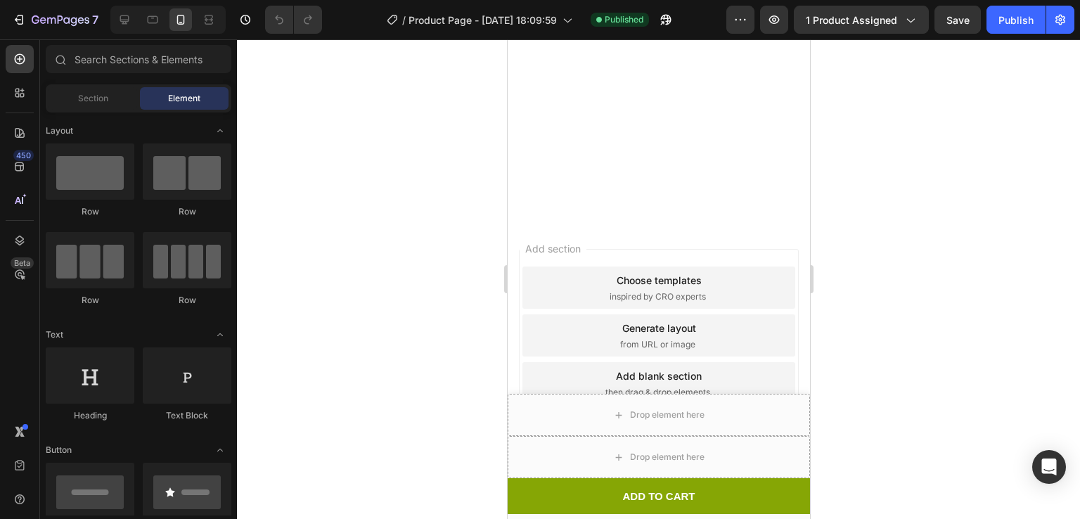
scroll to position [1789, 0]
click at [767, 18] on button "button" at bounding box center [774, 20] width 28 height 28
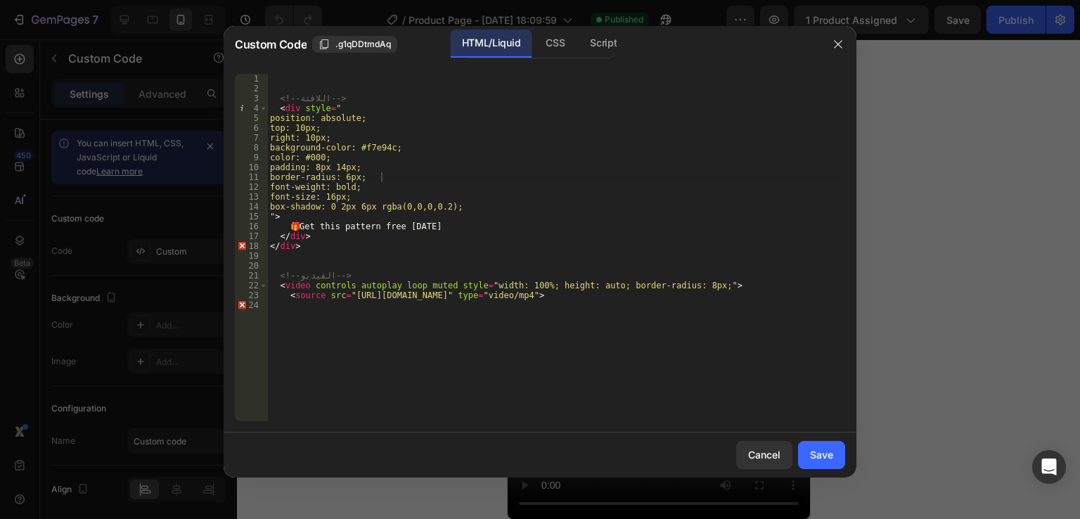
scroll to position [1831, 0]
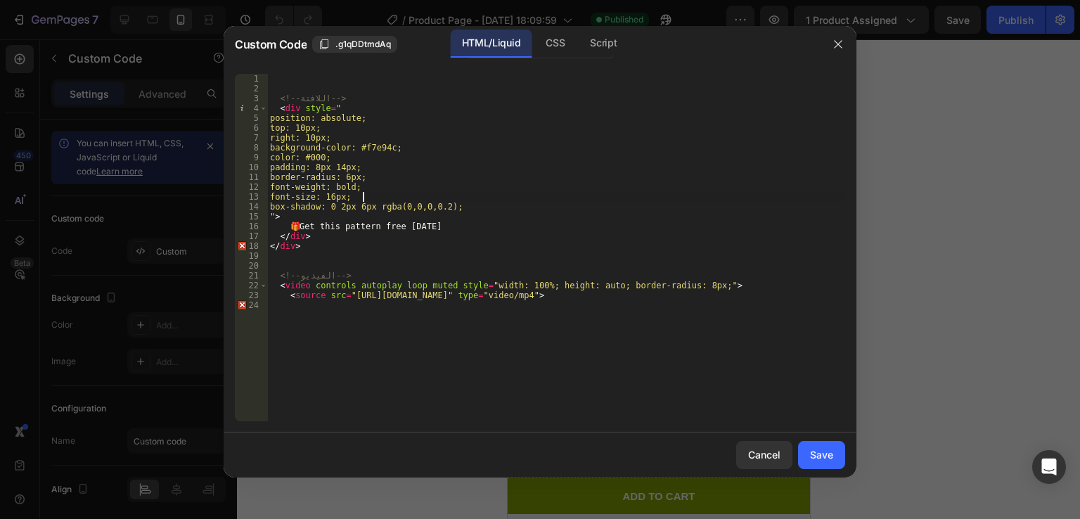
click at [388, 192] on div "<!-- اللافتة --> < div style = " position: absolute; top: 10px; right: 10px; ba…" at bounding box center [556, 257] width 578 height 367
click at [397, 215] on div "<!-- اللافتة --> < div style = " position: absolute; top: 10px; right: 10px; ba…" at bounding box center [556, 257] width 578 height 367
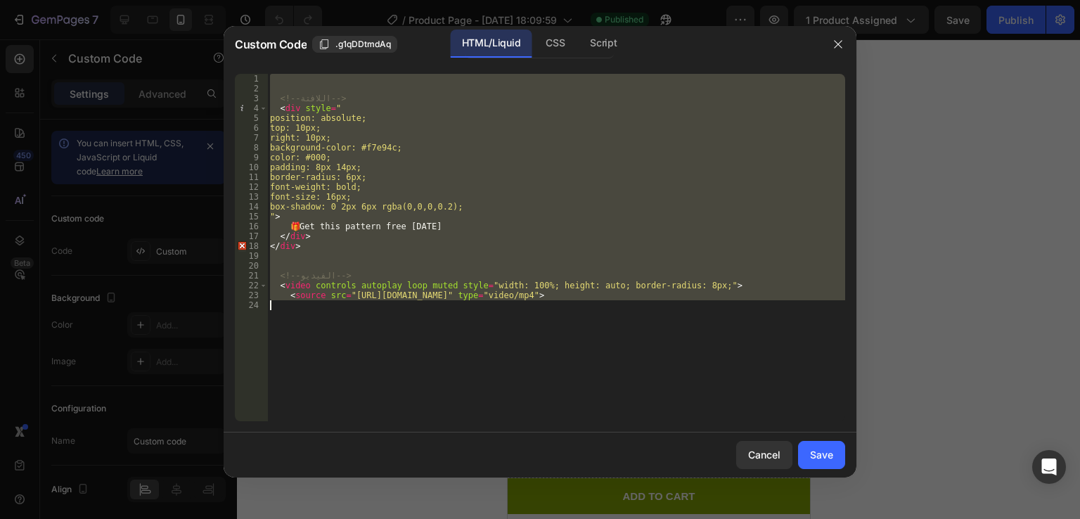
type textarea "<source src="https://cdn.shopify.com/videos/c/o/v/0a23fffaaa8f4e02ae65a0181a03e…"
paste textarea
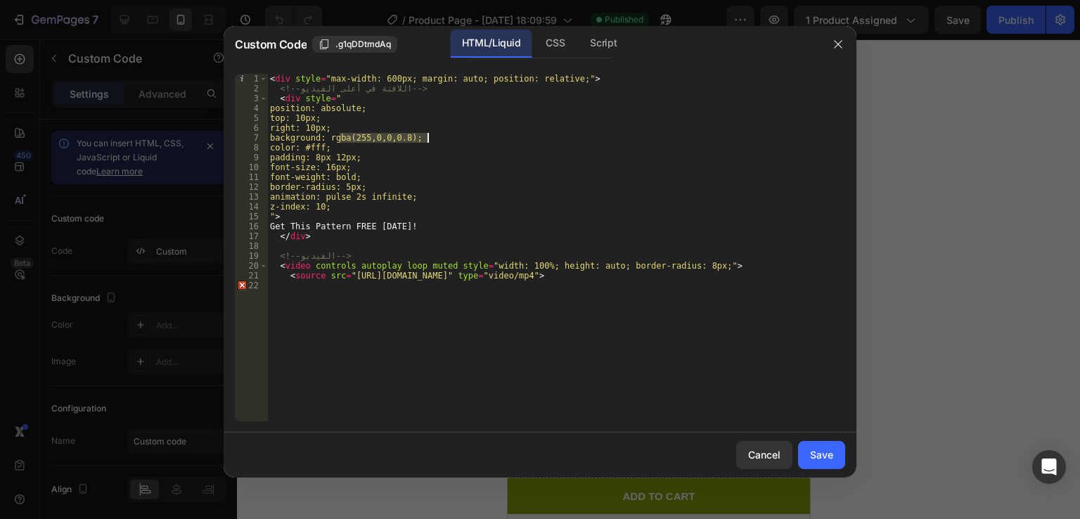
drag, startPoint x: 340, startPoint y: 136, endPoint x: 426, endPoint y: 139, distance: 85.9
click at [426, 139] on div "< div style = "max-width: 600px; margin: auto; position: relative;" > <!-- اللا…" at bounding box center [556, 257] width 578 height 367
type textarea "background: rgba(255,0,0,0.8);"
paste textarea
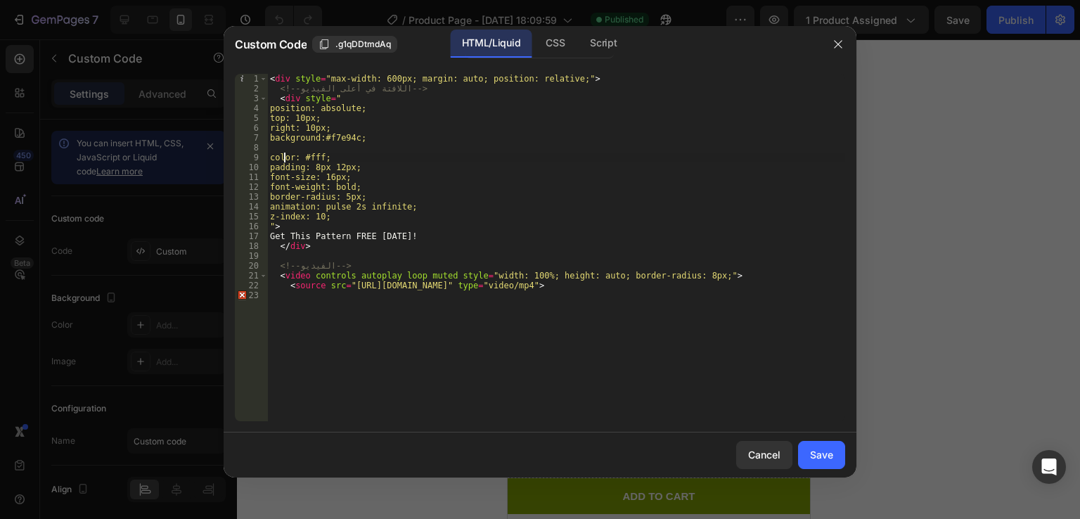
click at [286, 158] on div "< div style = "max-width: 600px; margin: auto; position: relative;" > <!-- اللا…" at bounding box center [556, 257] width 578 height 367
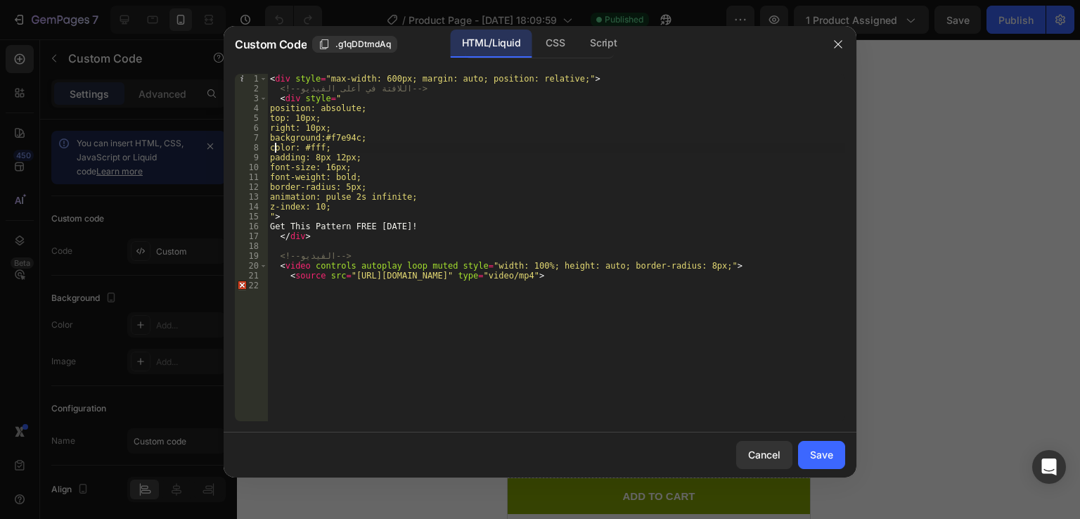
scroll to position [0, 0]
click at [332, 146] on div "< div style = "max-width: 600px; margin: auto; position: relative;" > <!-- اللا…" at bounding box center [556, 257] width 578 height 367
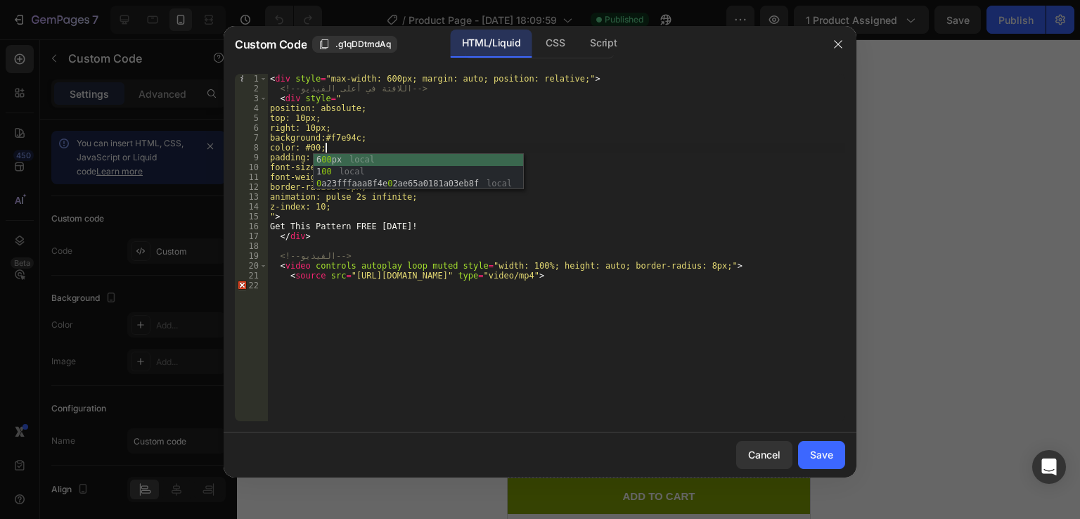
scroll to position [0, 4]
type textarea "color: #000;"
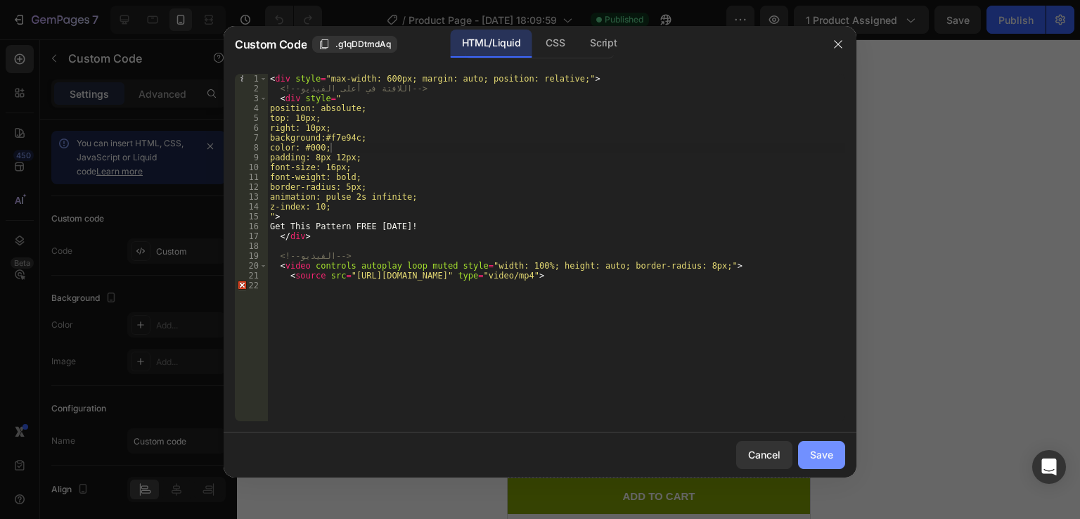
click at [813, 449] on div "Save" at bounding box center [821, 454] width 23 height 15
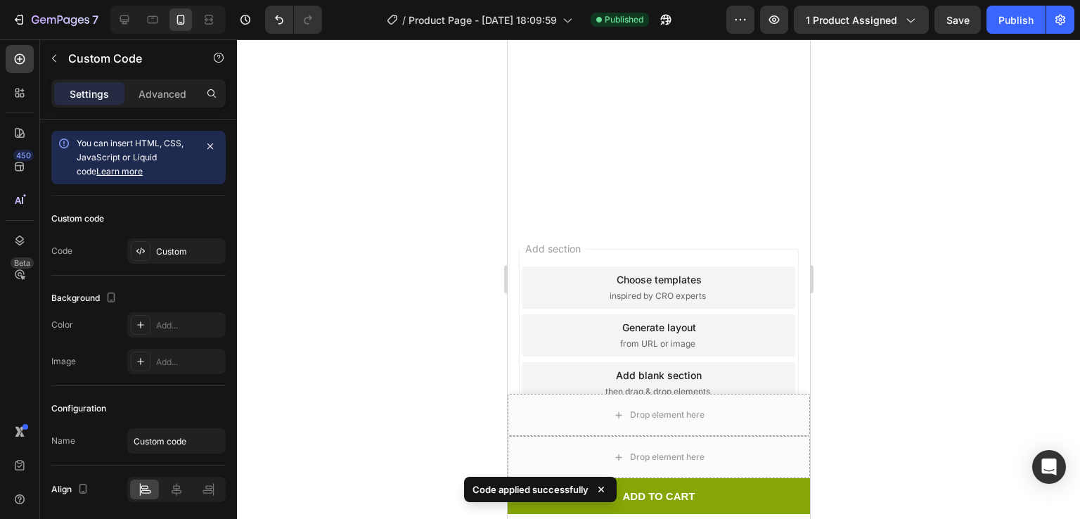
scroll to position [1854, 0]
click at [909, 198] on div at bounding box center [658, 279] width 843 height 480
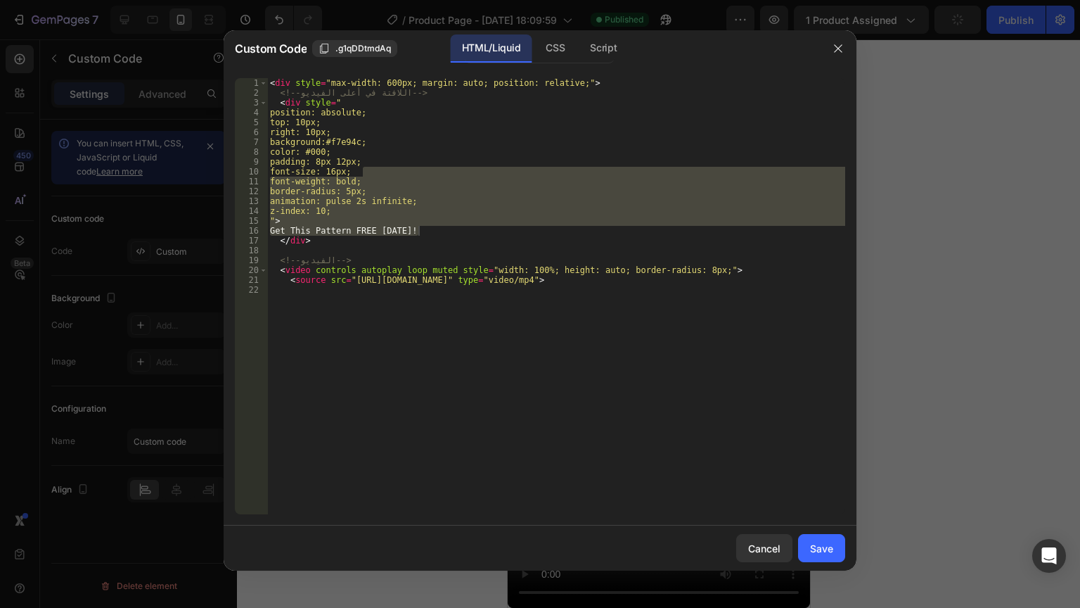
drag, startPoint x: 1013, startPoint y: 276, endPoint x: 985, endPoint y: 273, distance: 27.6
click at [810, 273] on video at bounding box center [658, 323] width 302 height 568
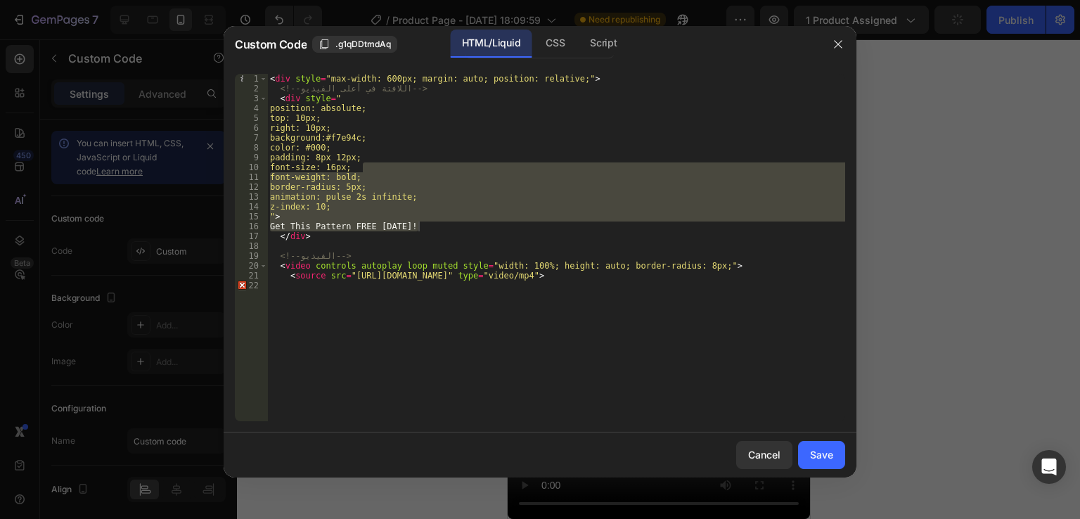
scroll to position [1832, 0]
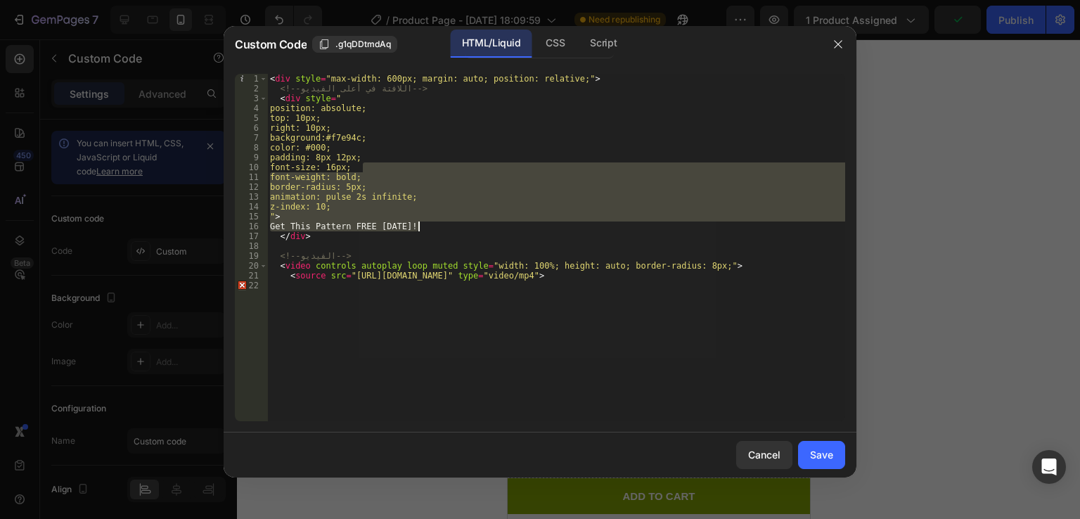
click at [385, 220] on div "< div style = "max-width: 600px; margin: auto; position: relative;" > <!-- اللا…" at bounding box center [556, 247] width 578 height 347
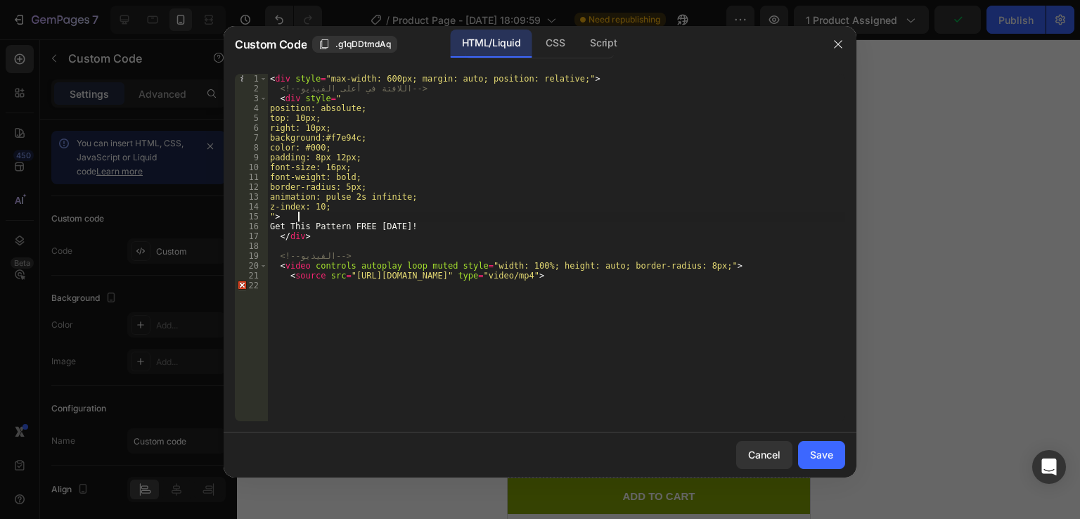
click at [424, 228] on div "< div style = "max-width: 600px; margin: auto; position: relative;" > <!-- اللا…" at bounding box center [556, 257] width 578 height 367
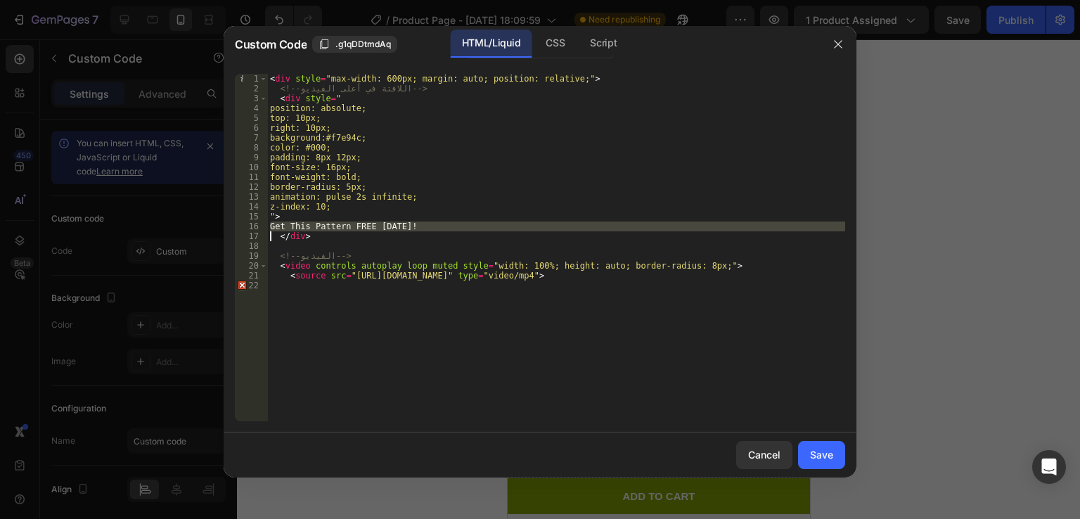
click at [424, 228] on div "< div style = "max-width: 600px; margin: auto; position: relative;" > <!-- اللا…" at bounding box center [556, 257] width 578 height 367
type textarea "🎁 Get this pattern free today </div>"
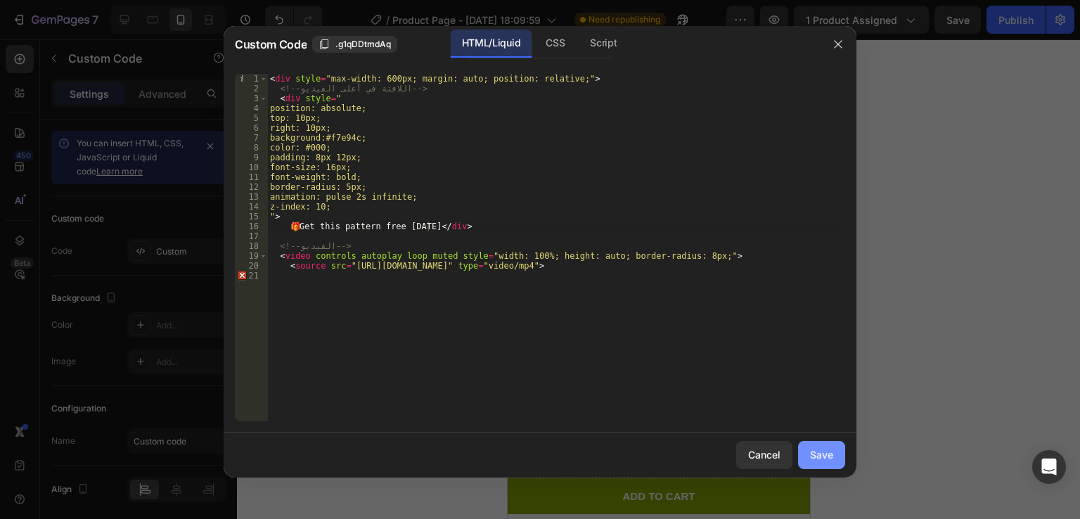
click at [820, 465] on button "Save" at bounding box center [821, 455] width 47 height 28
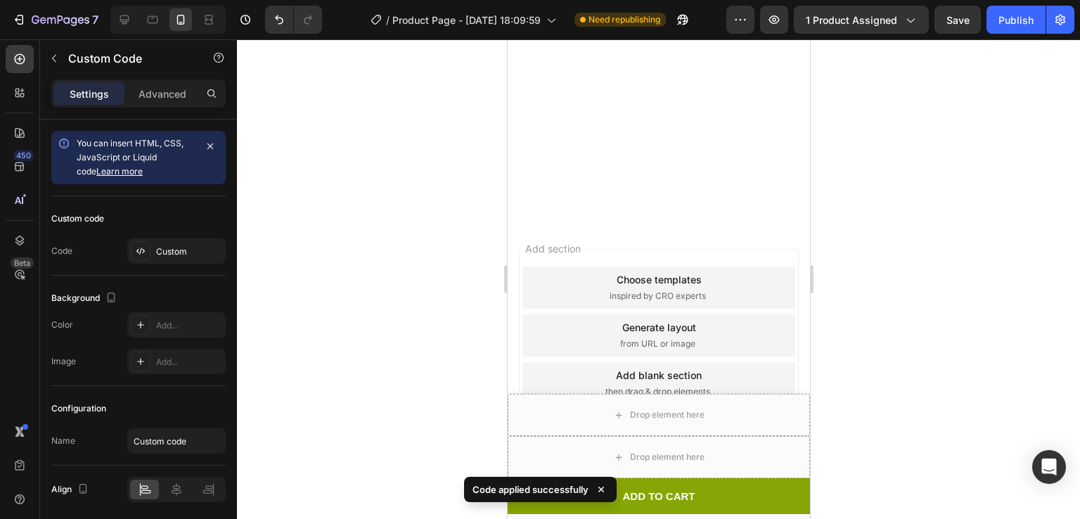
scroll to position [1674, 0]
click at [954, 135] on div at bounding box center [658, 279] width 843 height 480
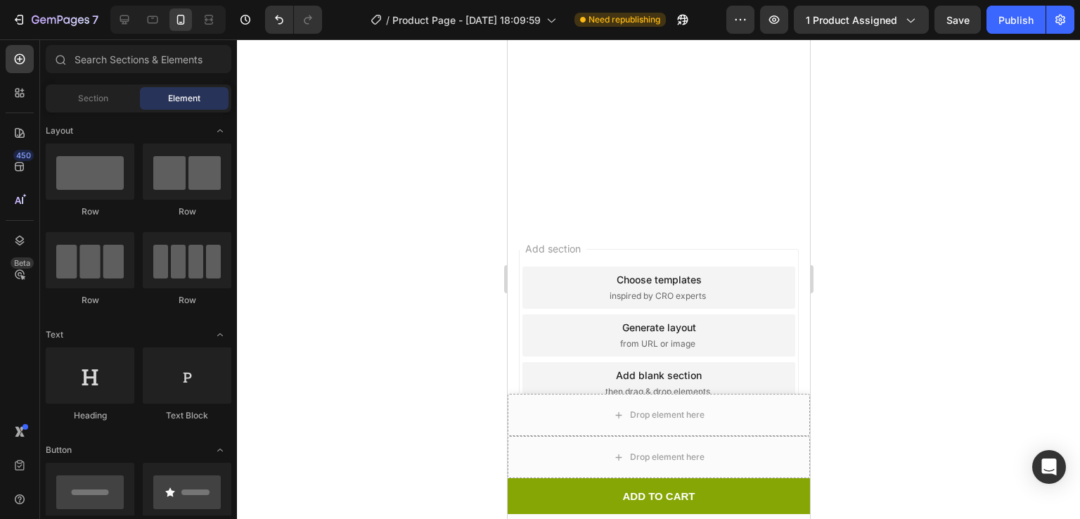
scroll to position [1801, 0]
click at [935, 161] on div at bounding box center [658, 279] width 843 height 480
click at [1001, 25] on div "Publish" at bounding box center [1016, 20] width 35 height 15
click at [774, 26] on icon "button" at bounding box center [774, 20] width 14 height 14
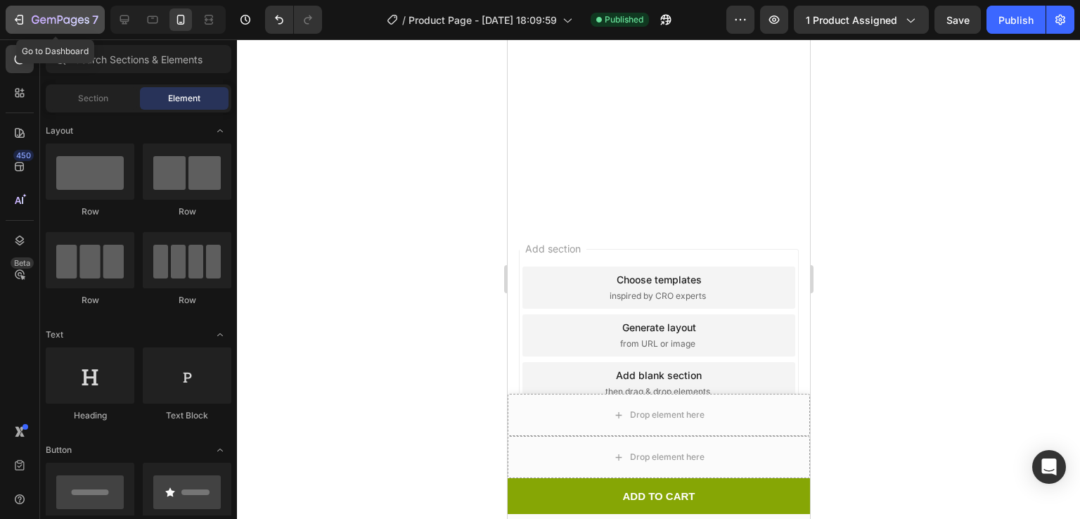
click at [56, 13] on div "7" at bounding box center [65, 19] width 67 height 17
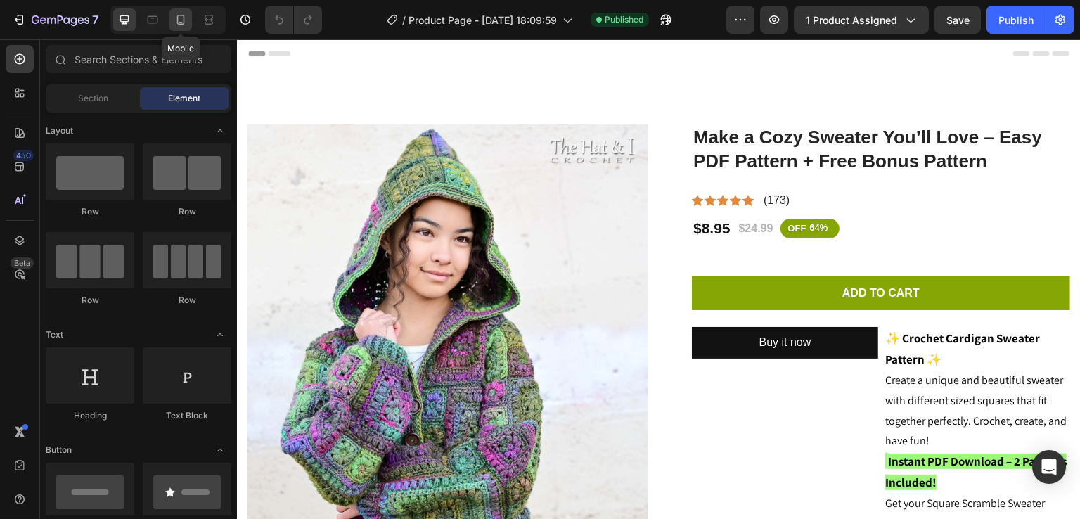
click at [181, 25] on icon at bounding box center [181, 20] width 14 height 14
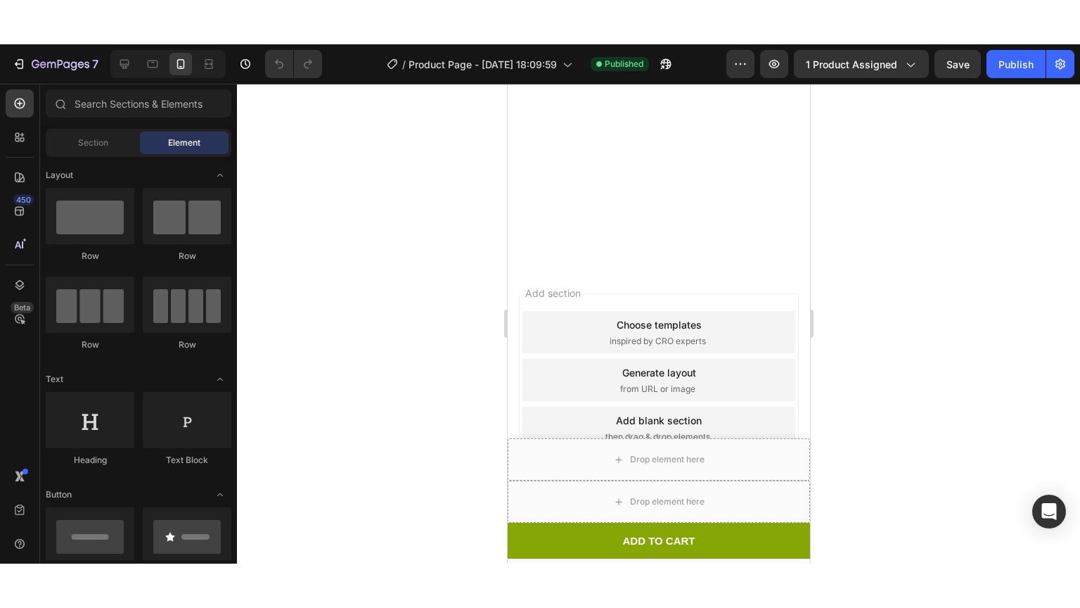
scroll to position [1916, 0]
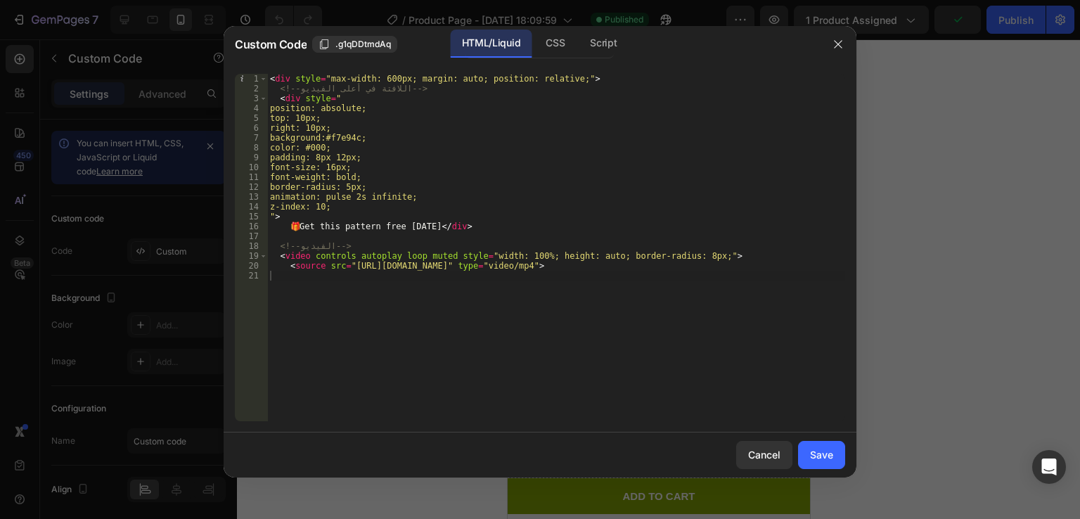
scroll to position [1796, 0]
click at [835, 49] on icon "button" at bounding box center [838, 44] width 11 height 11
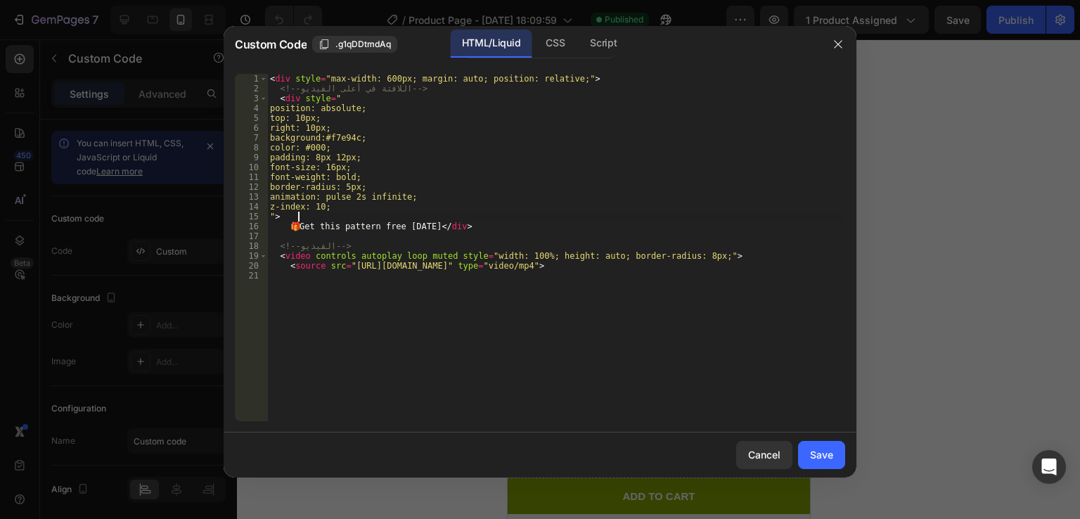
click at [698, 0] on body "7 / Product Page - Jul 7, 18:09:59 Published Preview 1 product assigned Save Pu…" at bounding box center [540, 0] width 1080 height 0
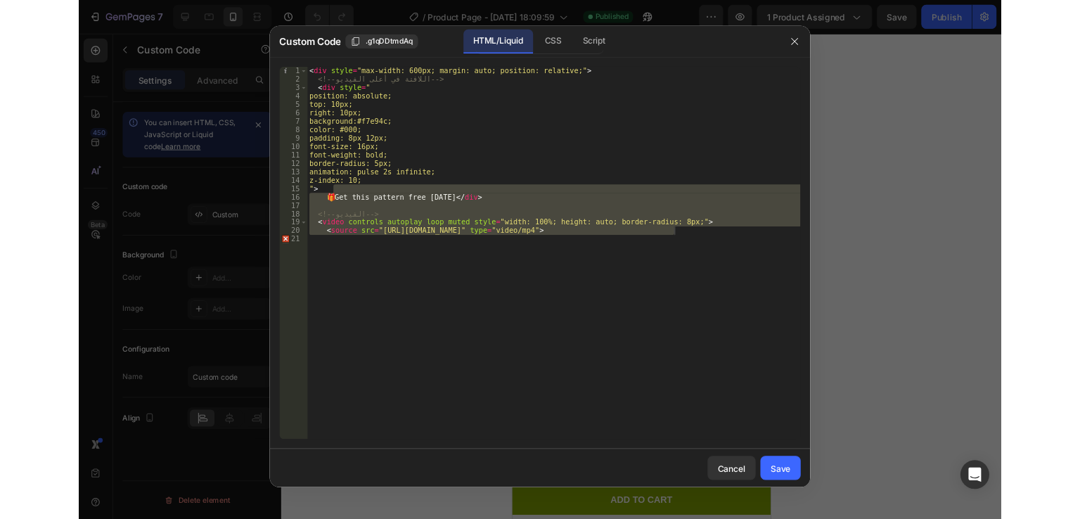
scroll to position [1791, 0]
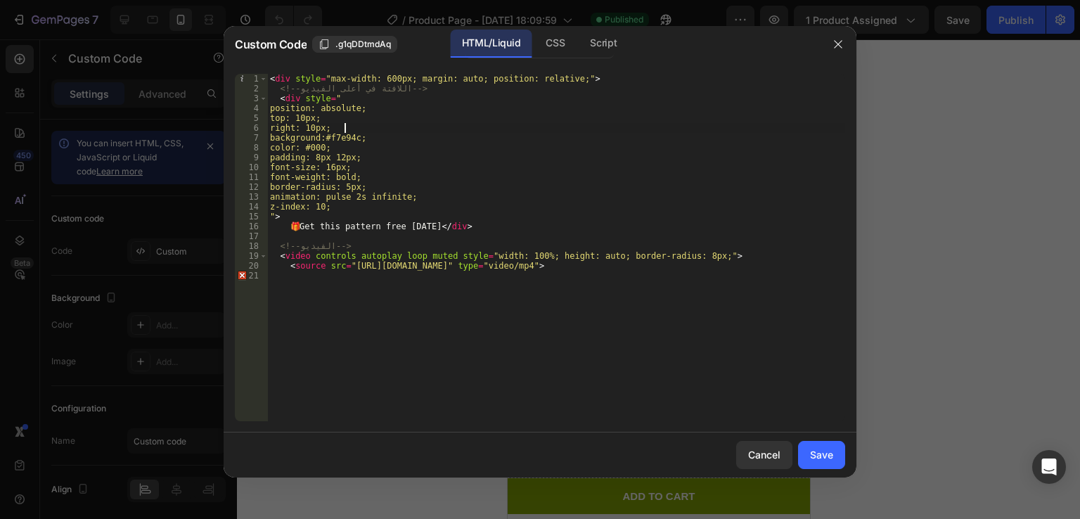
click at [421, 131] on div "< div style = "max-width: 600px; margin: auto; position: relative;" > <!-- اللا…" at bounding box center [556, 257] width 578 height 367
click at [354, 157] on div "< div style = "max-width: 600px; margin: auto; position: relative;" > <!-- اللا…" at bounding box center [556, 257] width 578 height 367
click at [356, 157] on div "< div style = "max-width: 600px; margin: auto; position: relative;" > <!-- اللا…" at bounding box center [556, 257] width 578 height 367
click at [357, 158] on div "< div style = "max-width: 600px; margin: auto; position: relative;" > <!-- اللا…" at bounding box center [556, 257] width 578 height 367
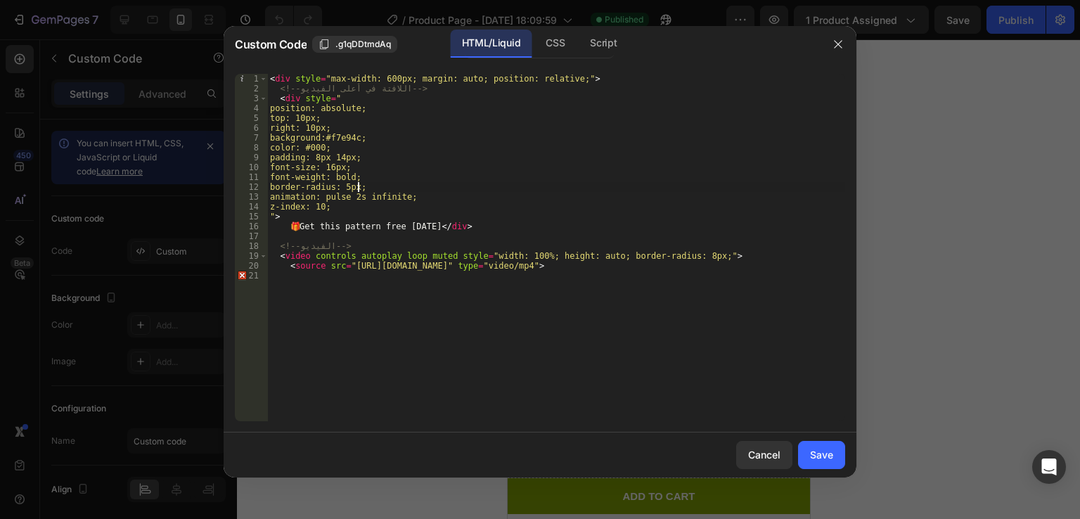
click at [360, 188] on div "< div style = "max-width: 600px; margin: auto; position: relative;" > <!-- اللا…" at bounding box center [556, 257] width 578 height 367
click at [363, 189] on div "< div style = "max-width: 600px; margin: auto; position: relative;" > <!-- اللا…" at bounding box center [556, 257] width 578 height 367
click at [519, 163] on div "< div style = "max-width: 600px; margin: auto; position: relative;" > <!-- اللا…" at bounding box center [556, 257] width 578 height 367
type textarea "font-size: 16px;"
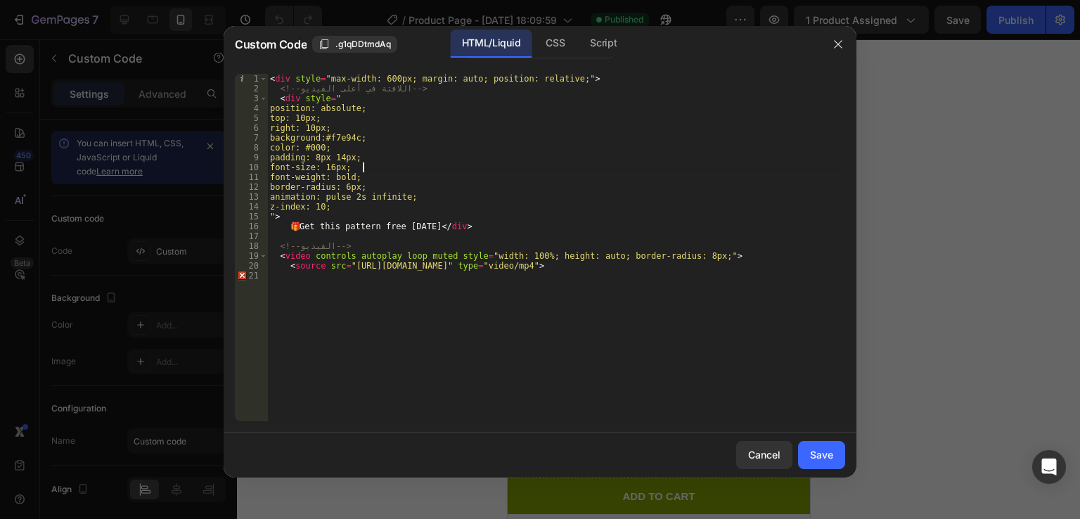
scroll to position [0, 6]
click at [827, 453] on div "Save" at bounding box center [821, 454] width 23 height 15
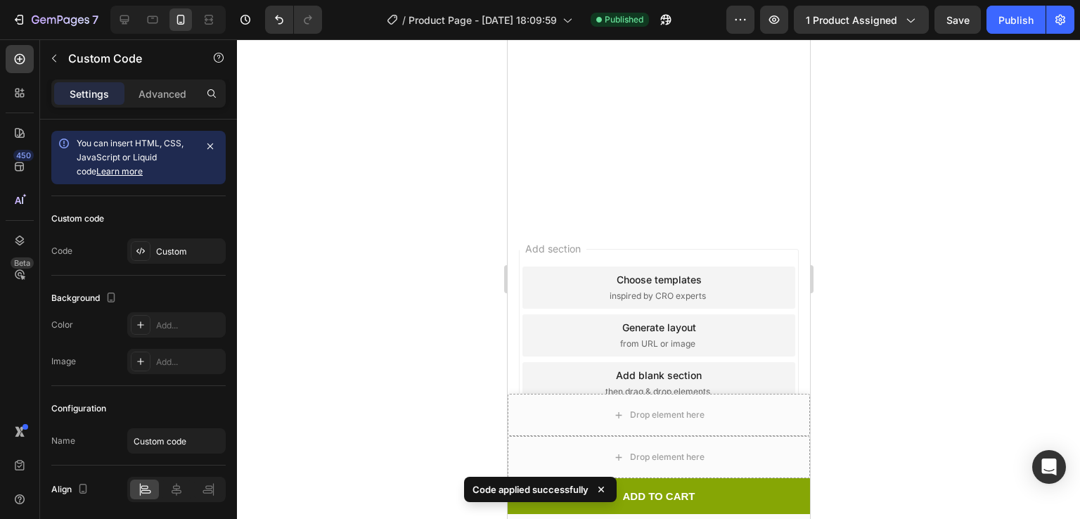
click at [826, 200] on div at bounding box center [658, 279] width 843 height 480
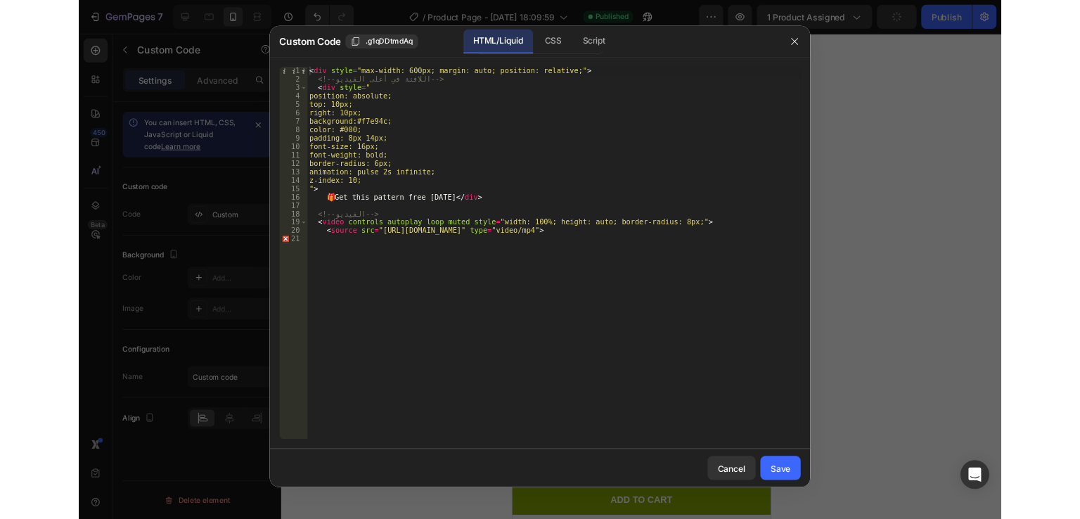
scroll to position [1739, 0]
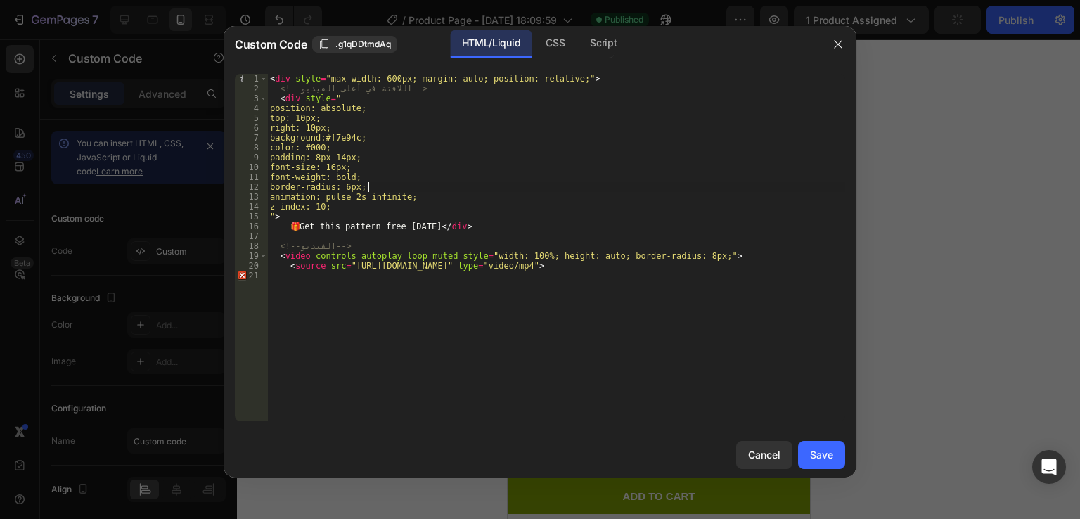
click at [366, 184] on div "< div style = "max-width: 600px; margin: auto; position: relative;" > <!-- اللا…" at bounding box center [556, 257] width 578 height 367
type textarea "<source src="https://cdn.shopify.com/videos/c/o/v/0a23fffaaa8f4e02ae65a0181a03e…"
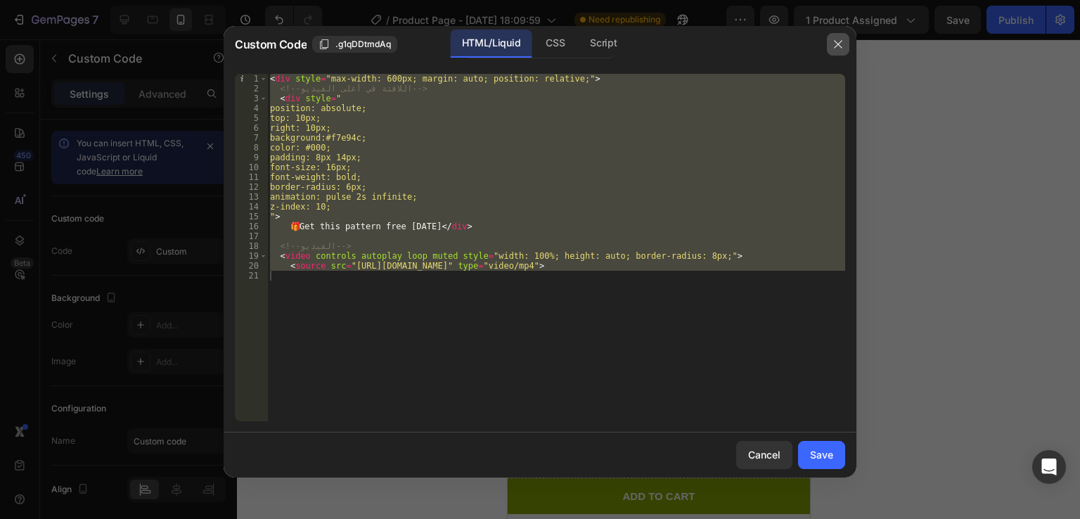
click at [838, 39] on icon "button" at bounding box center [838, 44] width 11 height 11
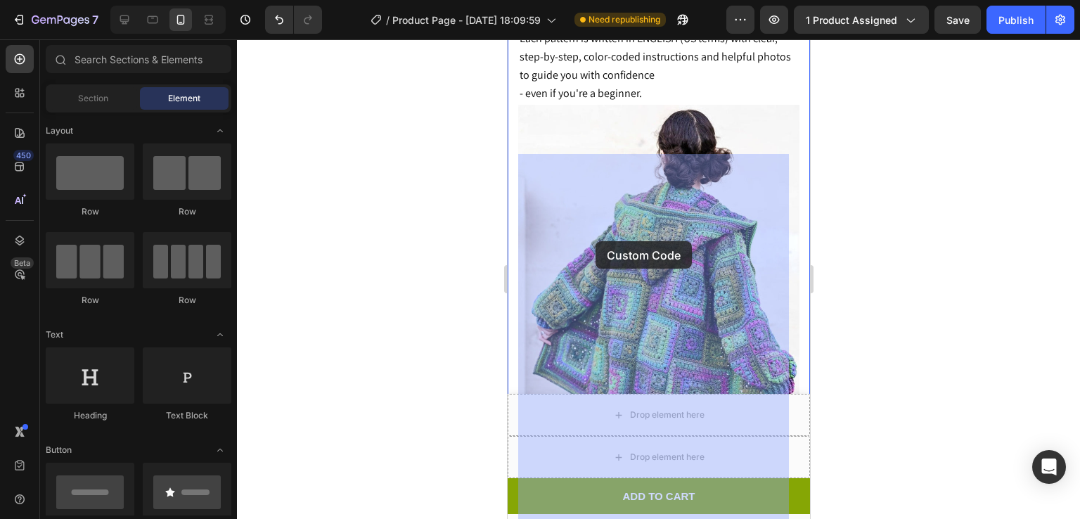
click at [507, 39] on video at bounding box center [507, 39] width 0 height 0
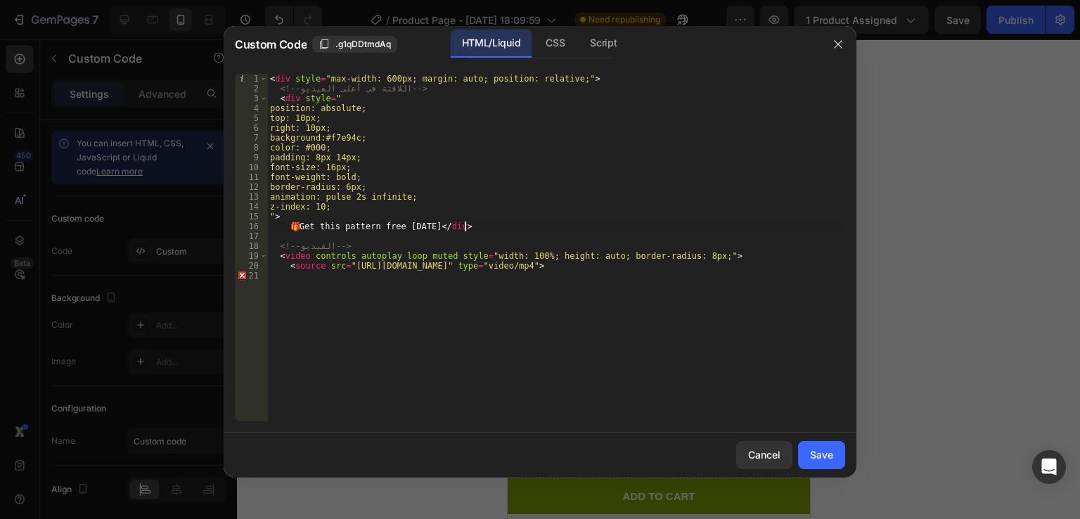
click at [549, 226] on div "< div style = "max-width: 600px; margin: auto; position: relative;" > <!-- اللا…" at bounding box center [556, 257] width 578 height 367
type textarea "<source src="https://cdn.shopify.com/videos/c/o/v/0a23fffaaa8f4e02ae65a0181a03e…"
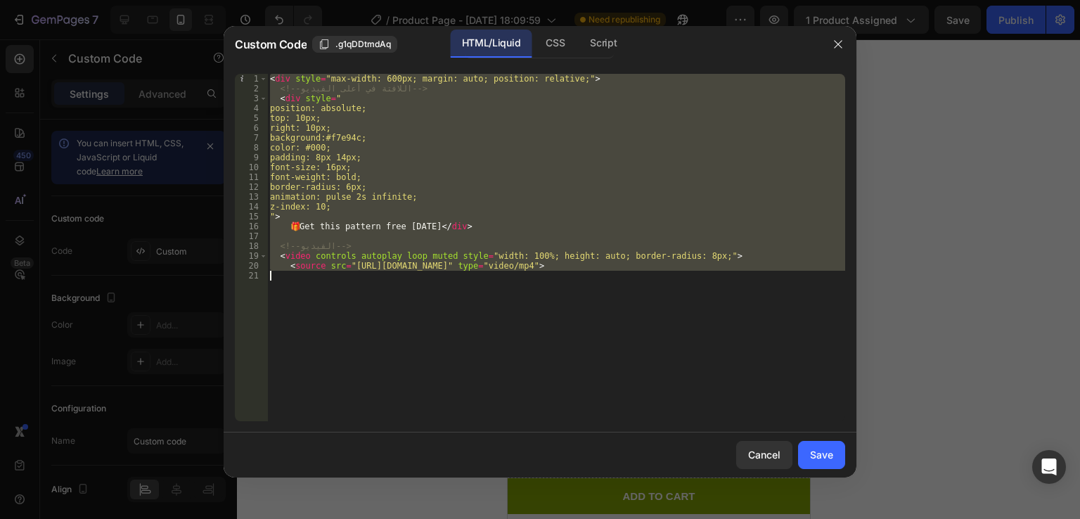
paste textarea
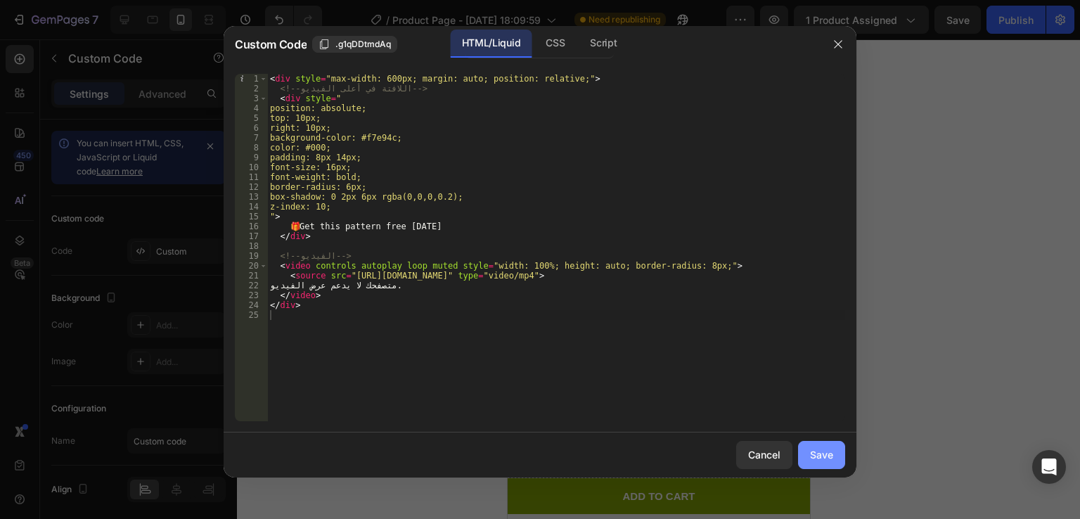
click at [833, 467] on button "Save" at bounding box center [821, 455] width 47 height 28
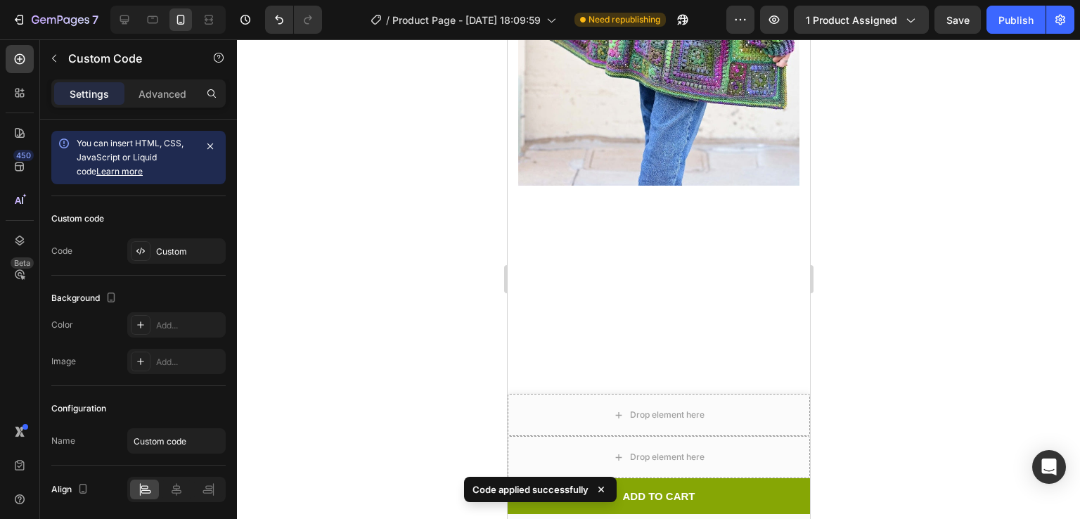
scroll to position [1789, 0]
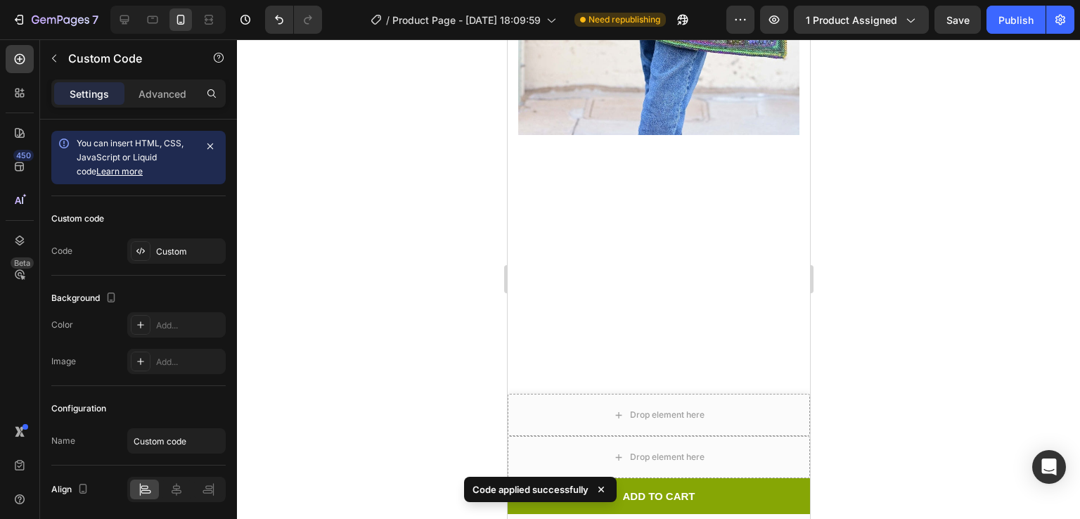
click at [982, 100] on div at bounding box center [658, 279] width 843 height 480
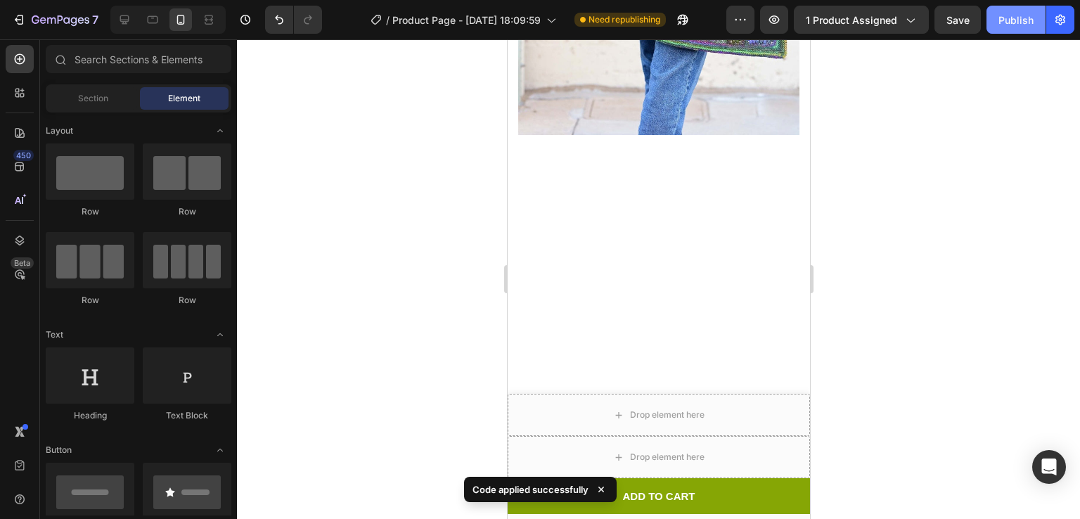
click at [1018, 18] on div "Publish" at bounding box center [1016, 20] width 35 height 15
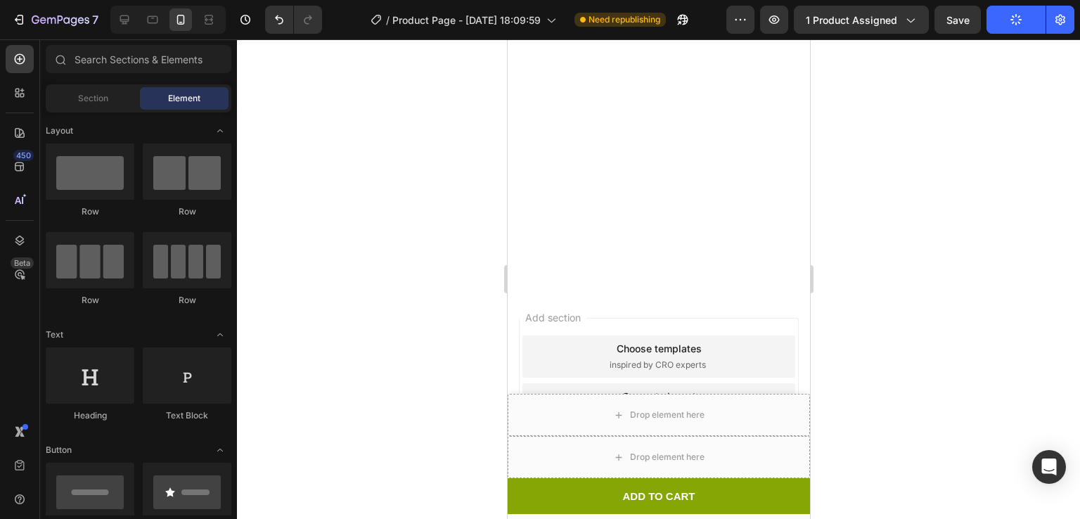
scroll to position [1972, 0]
click at [773, 28] on button "button" at bounding box center [774, 20] width 28 height 28
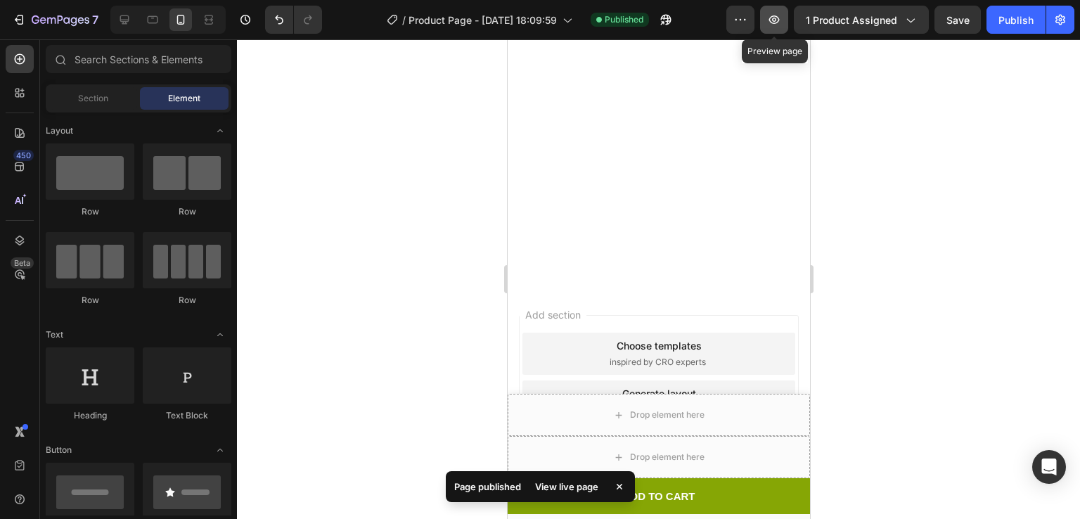
click at [780, 20] on icon "button" at bounding box center [774, 19] width 11 height 8
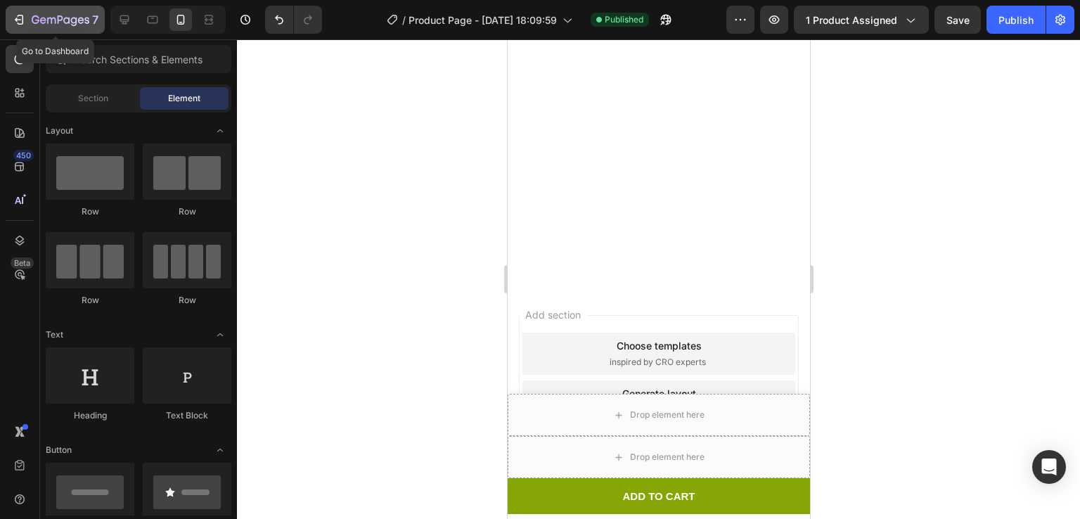
click at [59, 15] on icon "button" at bounding box center [61, 21] width 58 height 12
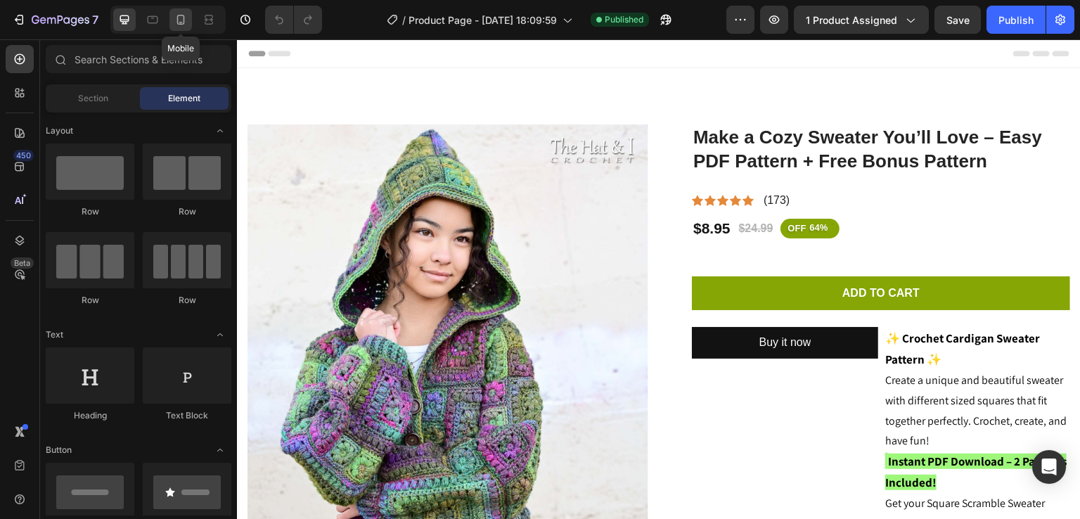
click at [180, 18] on icon at bounding box center [181, 20] width 14 height 14
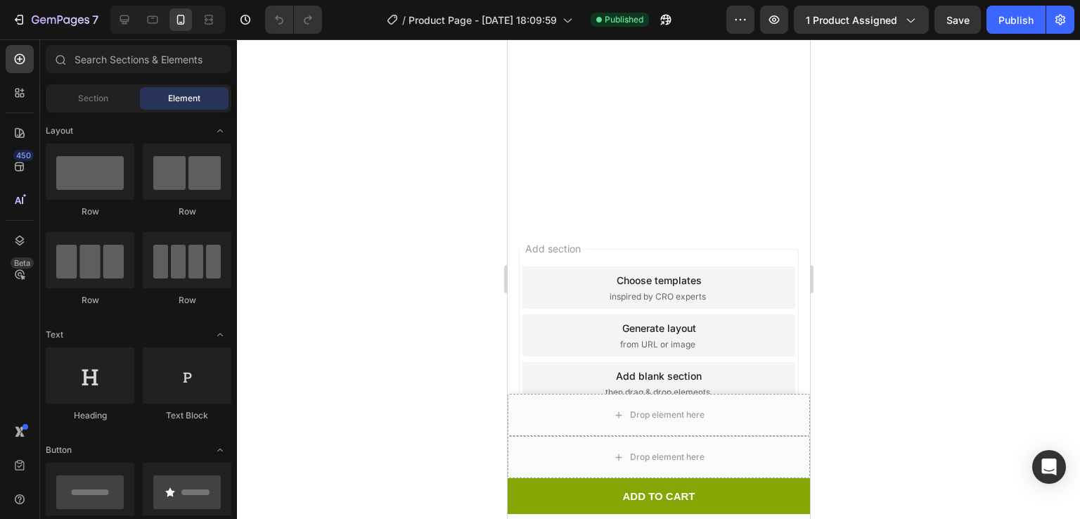
scroll to position [2245, 0]
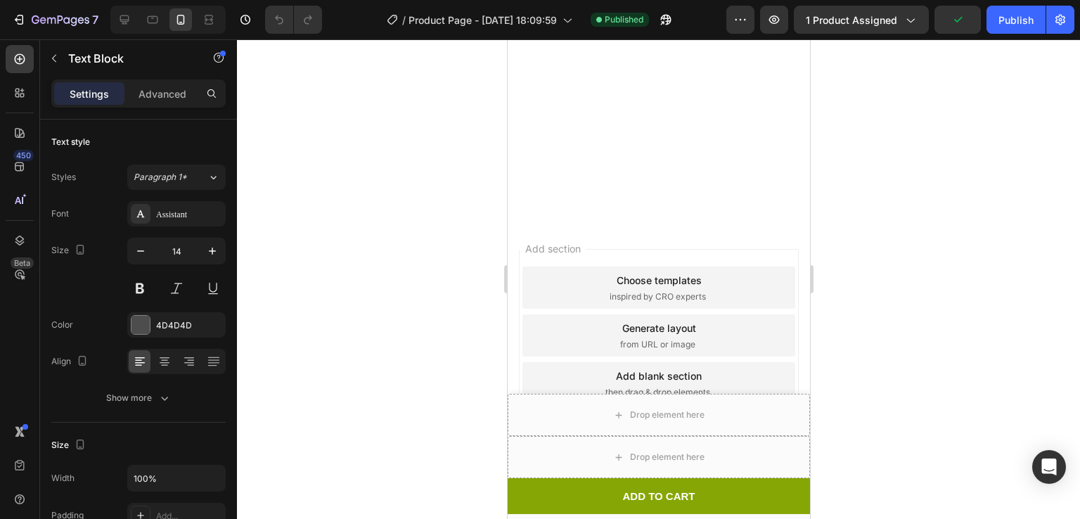
click at [950, 178] on div at bounding box center [658, 279] width 843 height 480
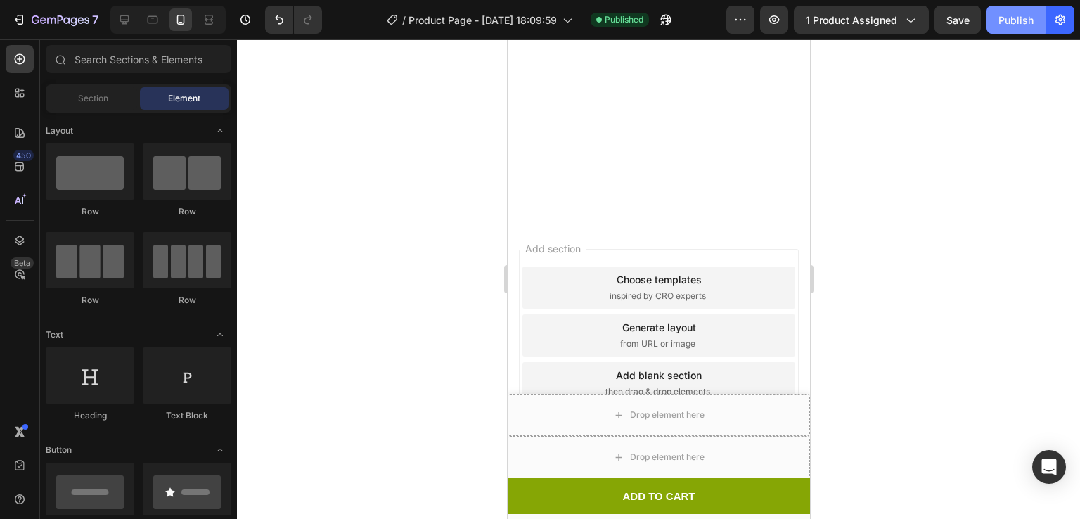
click at [1027, 25] on div "Publish" at bounding box center [1016, 20] width 35 height 15
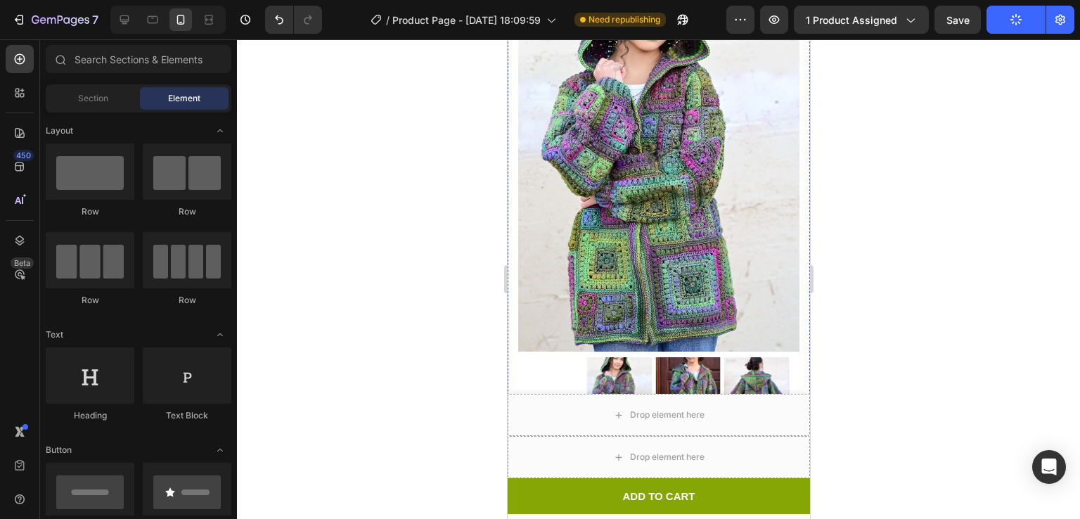
scroll to position [0, 0]
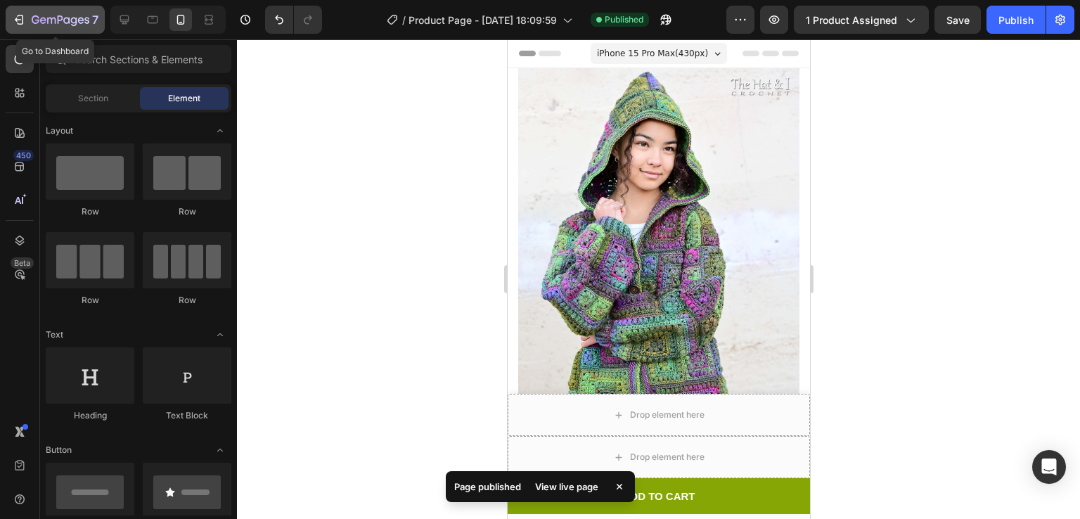
click at [38, 6] on button "7" at bounding box center [55, 20] width 99 height 28
